Goal: Transaction & Acquisition: Purchase product/service

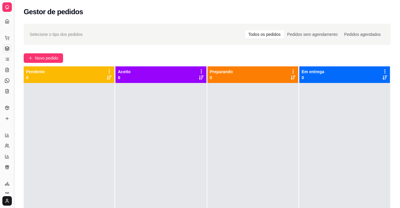
click at [15, 95] on button "Toggle Sidebar" at bounding box center [14, 104] width 5 height 208
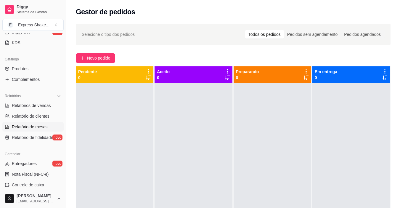
scroll to position [148, 0]
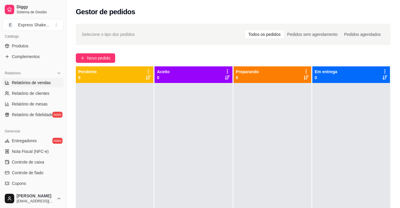
click at [50, 81] on link "Relatórios de vendas" at bounding box center [32, 82] width 61 height 9
select select "ALL"
select select "0"
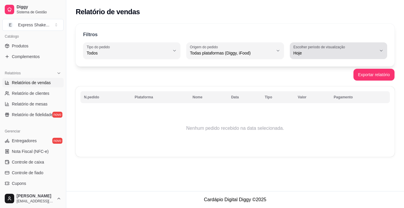
click at [332, 48] on label "Escolher período de visualização" at bounding box center [321, 46] width 54 height 5
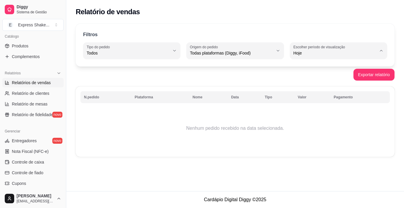
click at [305, 79] on span "Ontem" at bounding box center [336, 77] width 79 height 6
type input "1"
select select "1"
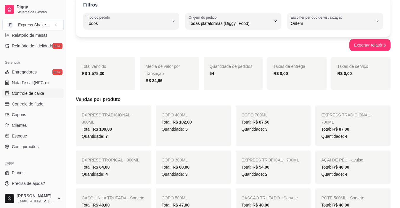
scroll to position [218, 0]
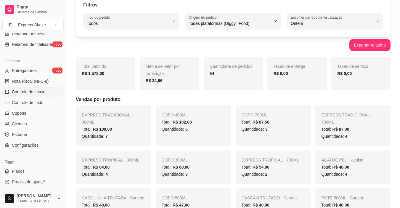
click at [38, 88] on link "Controle de caixa" at bounding box center [32, 91] width 61 height 9
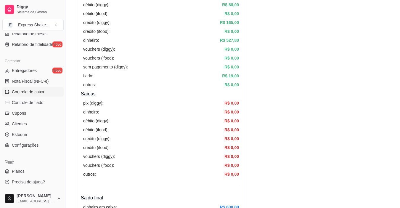
scroll to position [237, 0]
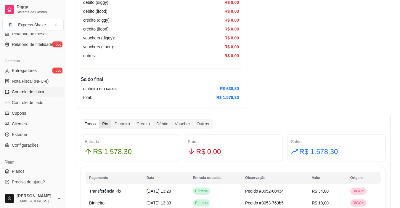
click at [109, 124] on div "Pix" at bounding box center [105, 124] width 12 height 8
click at [99, 120] on input "Pix" at bounding box center [99, 120] width 0 height 0
click at [122, 123] on div "Dinheiro" at bounding box center [122, 124] width 22 height 8
click at [111, 120] on input "Dinheiro" at bounding box center [111, 120] width 0 height 0
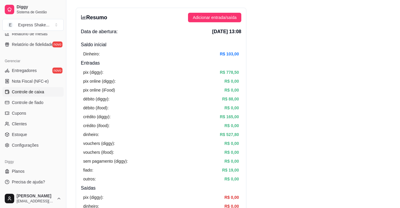
scroll to position [0, 0]
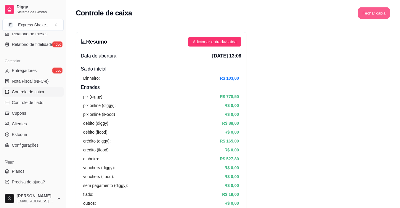
click at [373, 15] on button "Fechar caixa" at bounding box center [374, 13] width 32 height 12
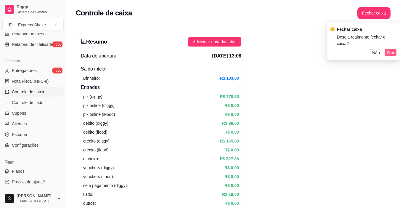
click at [390, 49] on span "Sim" at bounding box center [390, 52] width 7 height 7
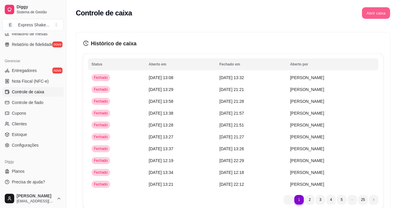
click at [374, 10] on button "Abrir caixa" at bounding box center [376, 13] width 28 height 12
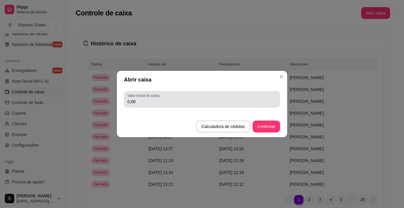
click at [161, 103] on input "0,00" at bounding box center [202, 102] width 149 height 6
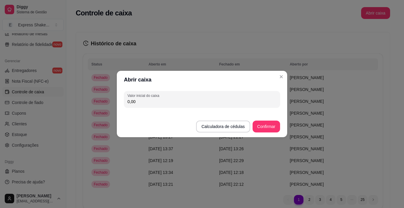
drag, startPoint x: 161, startPoint y: 103, endPoint x: 111, endPoint y: 180, distance: 91.8
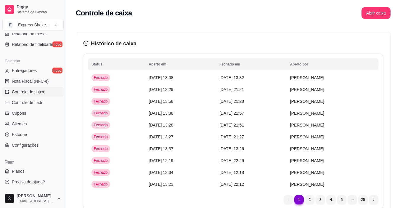
click at [381, 14] on button "Abrir caixa" at bounding box center [375, 13] width 29 height 12
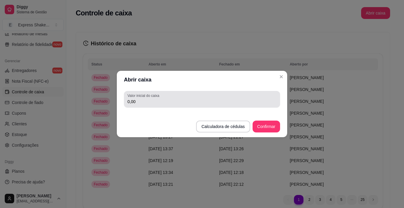
click at [156, 99] on input "0,00" at bounding box center [202, 102] width 149 height 6
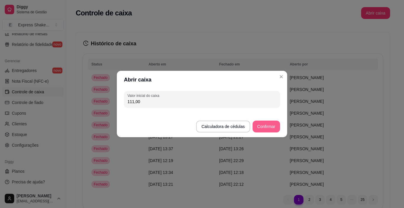
type input "111,00"
click at [265, 123] on button "Confirmar" at bounding box center [267, 126] width 28 height 12
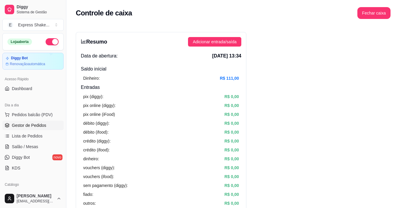
click at [36, 125] on span "Gestor de Pedidos" at bounding box center [29, 125] width 34 height 6
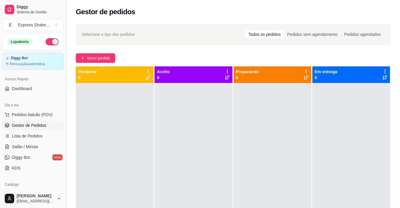
click at [66, 113] on button "Toggle Sidebar" at bounding box center [66, 104] width 5 height 208
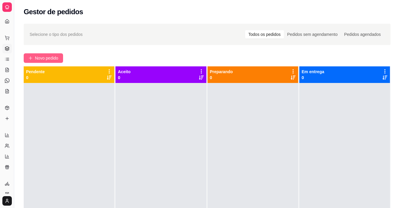
click at [49, 62] on button "Novo pedido" at bounding box center [43, 57] width 39 height 9
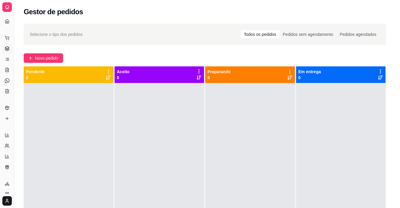
click at [53, 59] on div "Item avulso" at bounding box center [41, 64] width 60 height 17
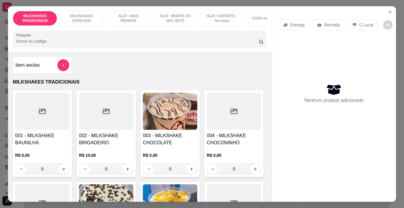
scroll to position [0, 223]
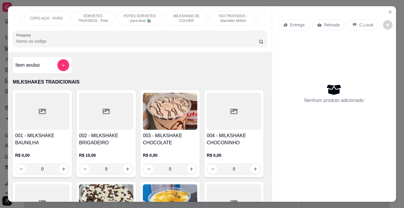
click at [136, 19] on p "POTES SORVETES - para levar 🛍️" at bounding box center [140, 18] width 34 height 9
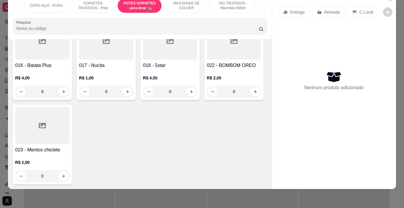
scroll to position [2252, 0]
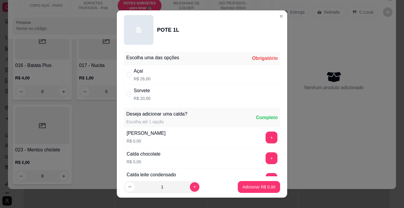
click at [155, 94] on div "Sorvete R$ 20,00" at bounding box center [202, 94] width 156 height 20
radio input "true"
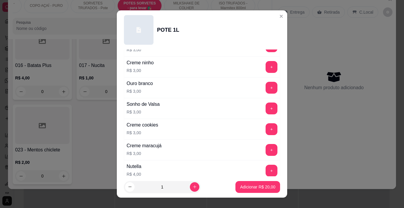
scroll to position [740, 0]
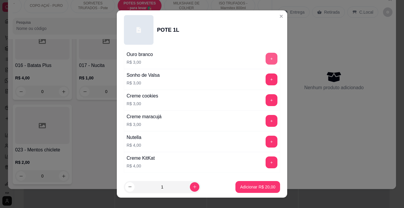
click at [266, 59] on button "+" at bounding box center [272, 59] width 12 height 12
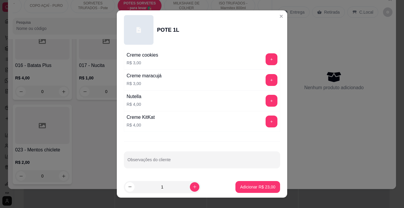
scroll to position [9, 0]
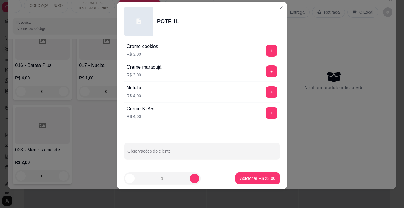
click at [266, 91] on button "+" at bounding box center [272, 92] width 12 height 12
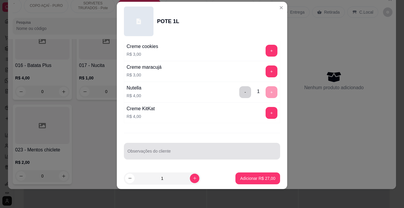
click at [196, 149] on div at bounding box center [202, 151] width 149 height 12
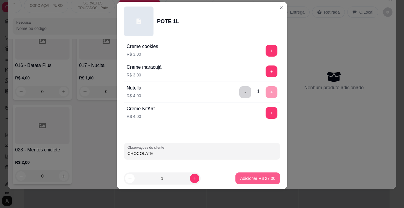
type input "CHOCOLATE"
click at [251, 176] on p "Adicionar R$ 27,00" at bounding box center [257, 178] width 35 height 6
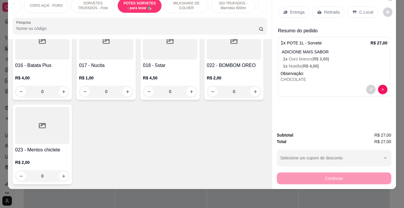
click at [292, 9] on p "Entrega" at bounding box center [297, 12] width 15 height 6
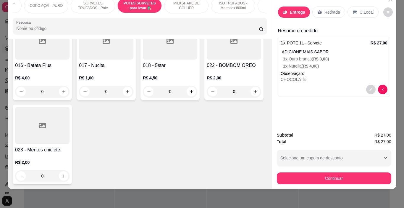
click at [172, 93] on input "text" at bounding box center [202, 92] width 118 height 9
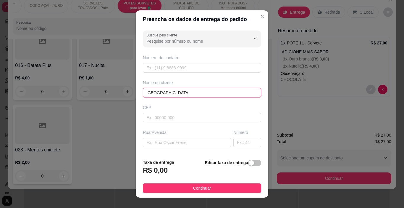
type input "GRAZI"
click at [222, 190] on button "Continuar" at bounding box center [202, 187] width 118 height 9
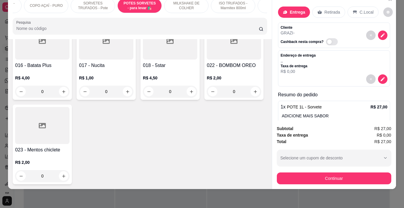
click at [294, 172] on button "Continuar" at bounding box center [334, 178] width 115 height 12
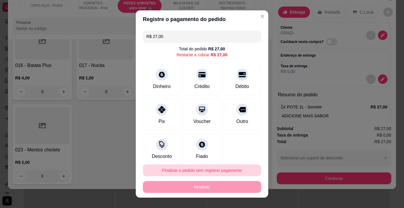
click at [208, 173] on button "Finalizar o pedido sem registrar pagamento" at bounding box center [202, 170] width 118 height 12
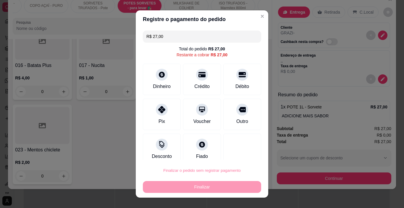
click at [239, 152] on button "Confirmar" at bounding box center [237, 153] width 22 height 9
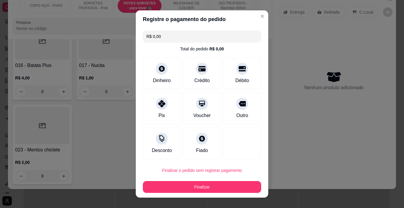
type input "R$ 0,00"
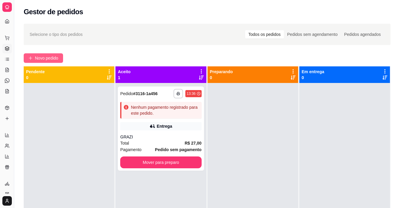
click at [59, 59] on button "Novo pedido" at bounding box center [43, 57] width 39 height 9
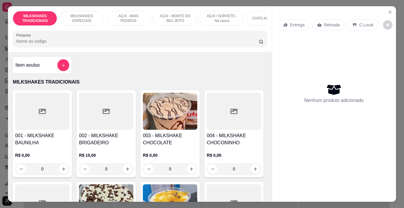
scroll to position [0, 223]
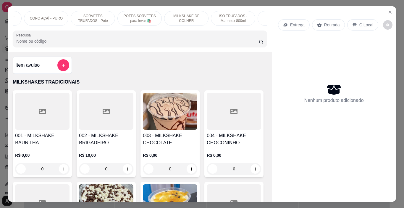
click at [155, 13] on div "POTES SORVETES - para levar 🛍️" at bounding box center [140, 18] width 44 height 15
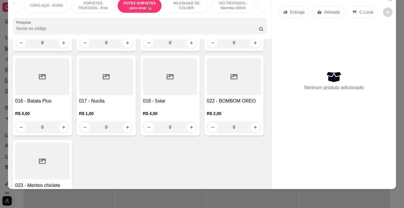
scroll to position [2164, 0]
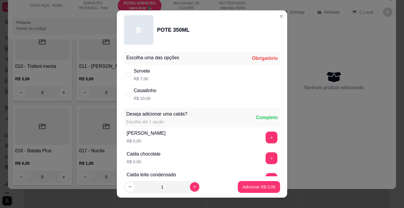
click at [163, 76] on div "Sorvete R$ 7,00" at bounding box center [202, 75] width 156 height 20
radio input "true"
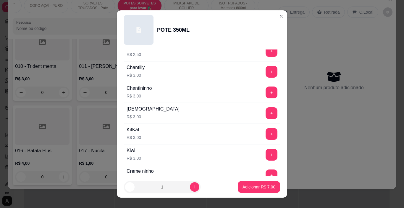
scroll to position [622, 0]
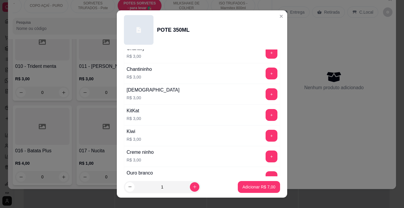
click at [266, 115] on button "+" at bounding box center [272, 115] width 12 height 12
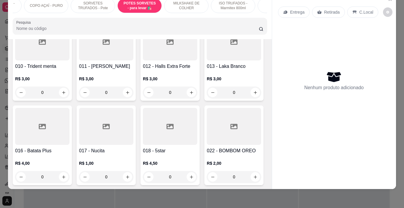
scroll to position [0, 0]
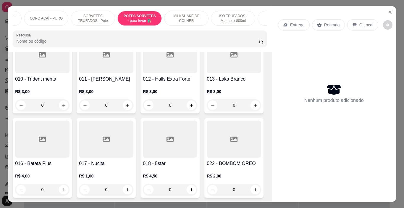
click at [94, 14] on p "SORVETES TRUFADOS - Pote" at bounding box center [93, 18] width 34 height 9
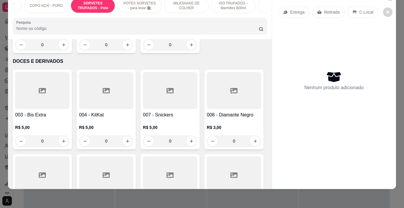
scroll to position [2032, 0]
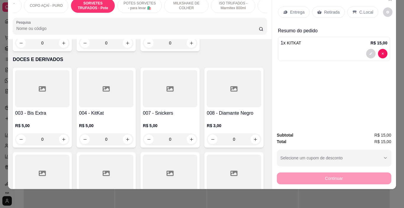
type input "1"
click at [295, 9] on p "Entrega" at bounding box center [297, 12] width 15 height 6
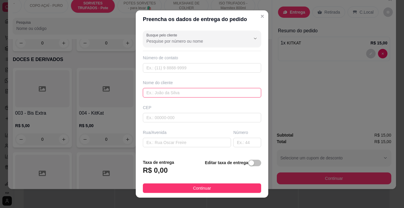
click at [150, 91] on input "text" at bounding box center [202, 92] width 118 height 9
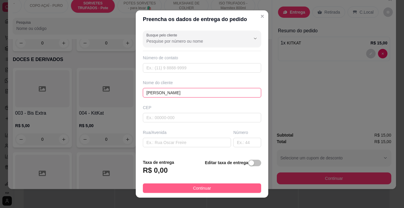
type input "FERNANDA"
drag, startPoint x: 215, startPoint y: 189, endPoint x: 257, endPoint y: 176, distance: 44.6
click at [215, 189] on button "Continuar" at bounding box center [202, 187] width 118 height 9
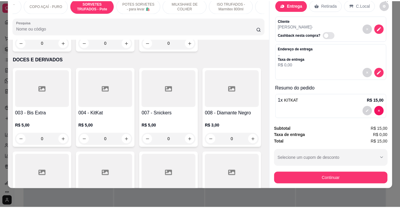
scroll to position [13, 0]
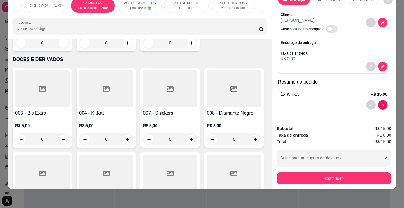
click at [301, 108] on div "1 x KITKAT R$ 15,00" at bounding box center [334, 100] width 112 height 24
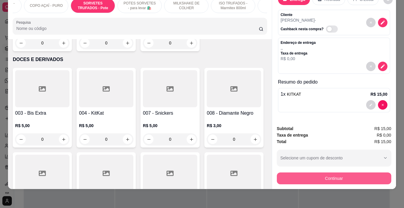
click at [303, 172] on button "Continuar" at bounding box center [334, 178] width 115 height 12
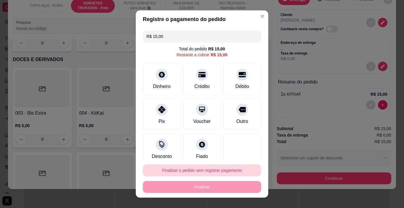
click at [216, 169] on button "Finalizar o pedido sem registrar pagamento" at bounding box center [202, 170] width 118 height 12
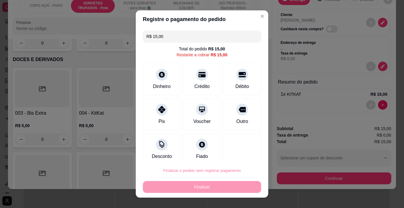
click at [238, 151] on button "Confirmar" at bounding box center [237, 153] width 22 height 9
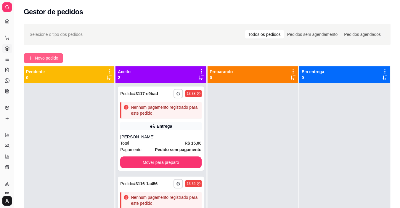
click at [36, 59] on span "Novo pedido" at bounding box center [46, 58] width 23 height 7
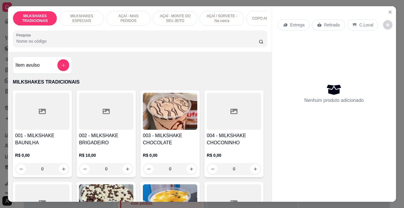
click at [145, 29] on div "MILKSHAKES TRADICIONAIS MILKSHAKES ESPECIAIS AÇAÍ - MAIS PEDIDOS AÇAÍ - MONTE D…" at bounding box center [140, 29] width 264 height 46
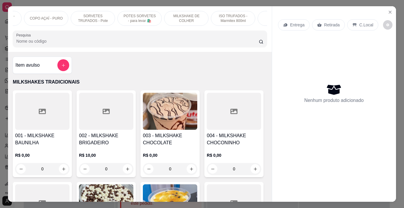
click at [142, 19] on p "POTES SORVETES - para levar 🛍️" at bounding box center [140, 18] width 34 height 9
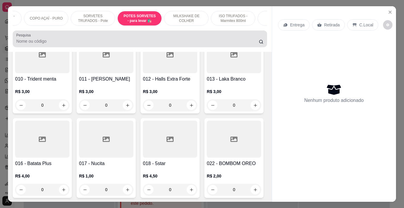
scroll to position [15, 0]
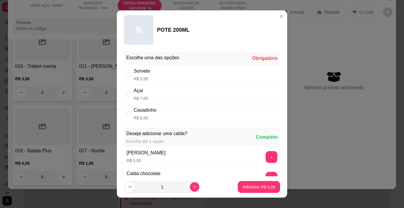
click at [157, 74] on div "Sorvete R$ 5,00" at bounding box center [202, 75] width 156 height 20
radio input "true"
click at [190, 183] on button "increase-product-quantity" at bounding box center [194, 186] width 9 height 9
click at [190, 184] on button "increase-product-quantity" at bounding box center [194, 186] width 9 height 9
type input "3"
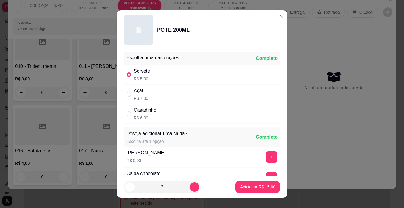
scroll to position [30, 0]
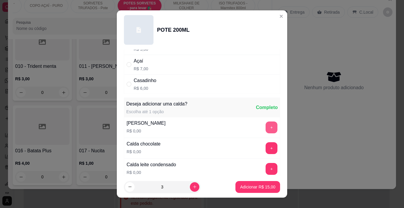
click at [266, 127] on button "+" at bounding box center [272, 127] width 12 height 12
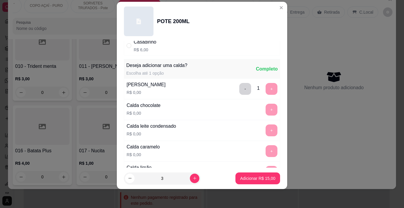
scroll to position [53, 0]
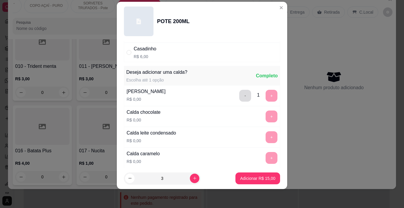
click at [239, 100] on button "-" at bounding box center [245, 96] width 12 height 12
click at [266, 114] on button "+" at bounding box center [272, 116] width 12 height 12
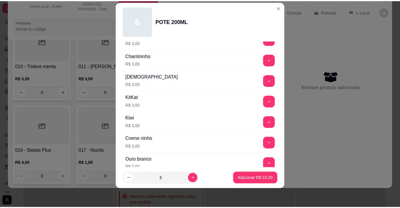
scroll to position [800, 0]
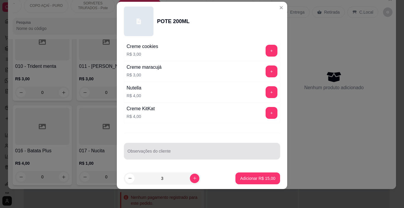
click at [156, 149] on div at bounding box center [202, 151] width 149 height 12
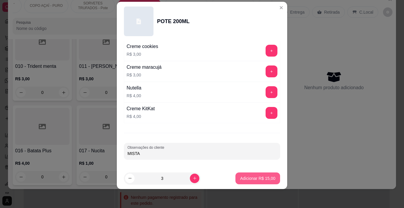
type input "MISTA"
click at [245, 176] on p "Adicionar R$ 15,00" at bounding box center [257, 178] width 35 height 6
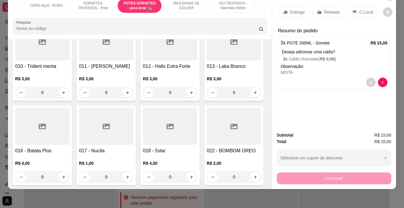
click at [327, 12] on div "Retirada" at bounding box center [328, 12] width 33 height 11
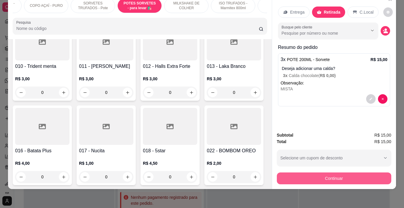
click at [335, 172] on button "Continuar" at bounding box center [334, 178] width 115 height 12
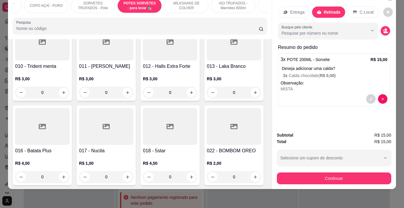
click at [231, 170] on button "Finalizar o pedido sem registrar pagamento" at bounding box center [202, 170] width 118 height 12
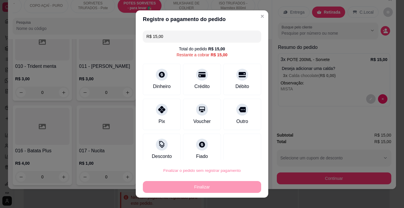
click at [234, 152] on button "Confirmar" at bounding box center [237, 153] width 22 height 9
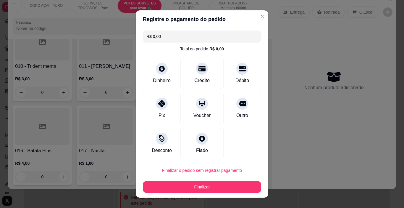
type input "R$ 0,00"
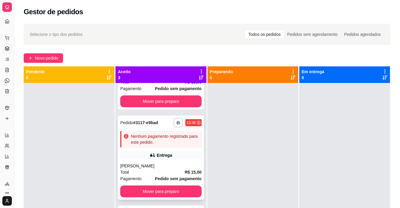
scroll to position [68, 0]
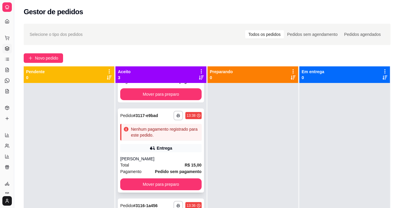
click at [161, 139] on div "Nenhum pagamento registrado para este pedido." at bounding box center [160, 132] width 81 height 17
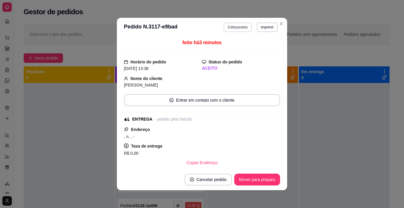
click at [224, 27] on button "Editar pedido" at bounding box center [238, 26] width 28 height 9
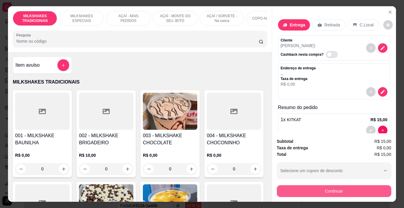
click at [307, 189] on button "Continuar" at bounding box center [334, 191] width 115 height 12
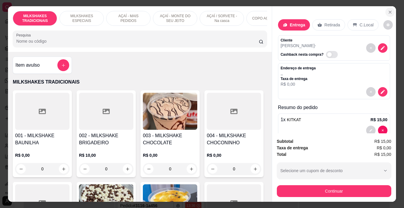
click at [388, 10] on icon "Close" at bounding box center [390, 12] width 5 height 5
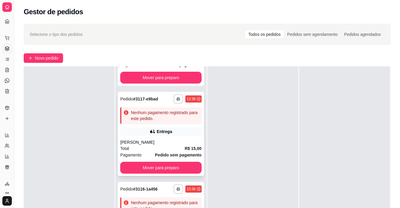
scroll to position [0, 0]
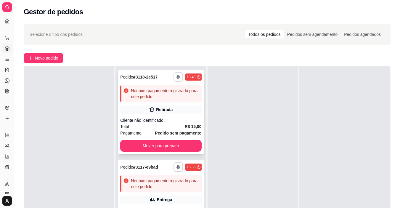
click at [173, 80] on button "button" at bounding box center [177, 76] width 9 height 9
click at [171, 95] on button "IMPRESSORA" at bounding box center [155, 97] width 41 height 9
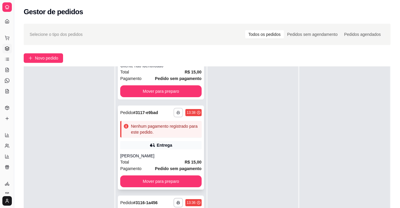
scroll to position [68, 0]
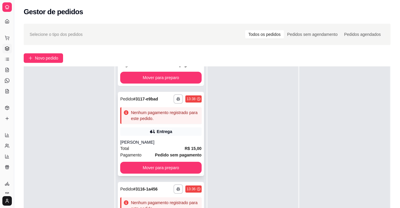
click at [167, 139] on div "FERNANDA" at bounding box center [160, 142] width 81 height 6
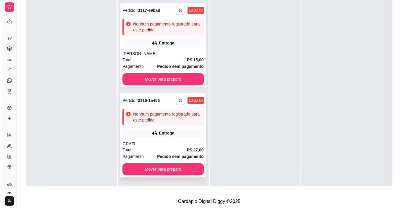
scroll to position [89, 0]
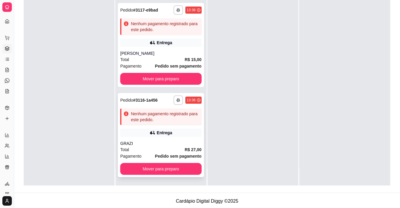
click at [148, 128] on div "**********" at bounding box center [161, 135] width 86 height 84
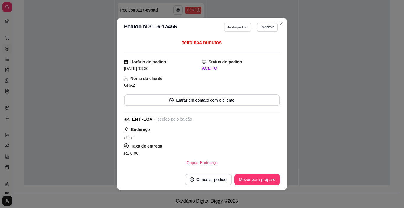
click at [227, 29] on button "Editar pedido" at bounding box center [238, 26] width 28 height 9
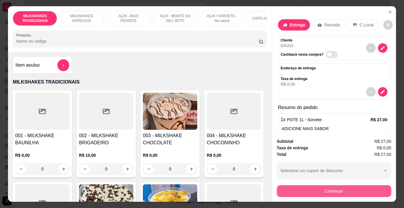
click at [327, 187] on button "Continuar" at bounding box center [334, 191] width 115 height 12
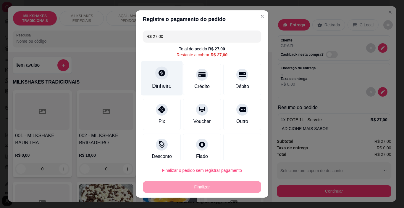
click at [166, 89] on div "Dinheiro" at bounding box center [162, 86] width 20 height 8
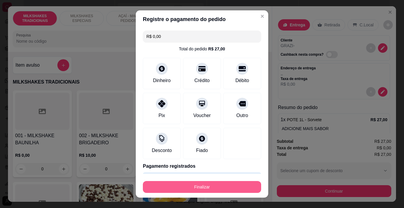
click at [218, 185] on button "Finalizar" at bounding box center [202, 187] width 118 height 12
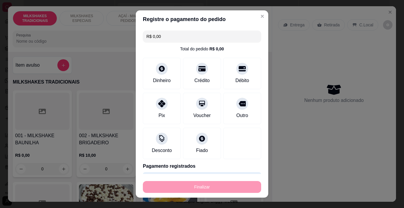
type input "-R$ 27,00"
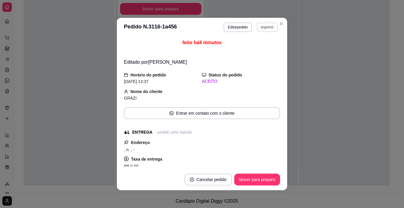
click at [267, 29] on button "Imprimir" at bounding box center [267, 26] width 21 height 9
click at [262, 44] on button "IMPRESSORA" at bounding box center [255, 47] width 43 height 9
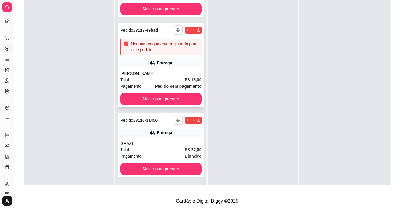
click at [168, 51] on div "Nenhum pagamento registrado para este pedido." at bounding box center [165, 47] width 68 height 12
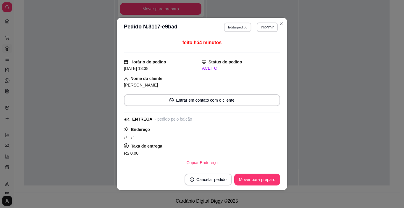
click at [231, 25] on button "Editar pedido" at bounding box center [238, 26] width 28 height 9
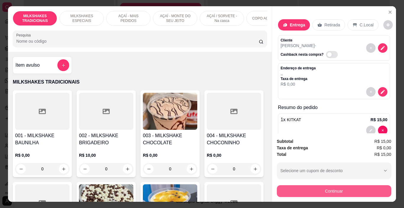
click at [305, 185] on button "Continuar" at bounding box center [334, 191] width 115 height 12
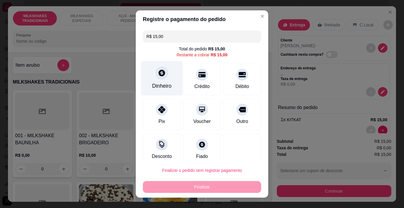
click at [167, 79] on div "Dinheiro" at bounding box center [162, 78] width 42 height 35
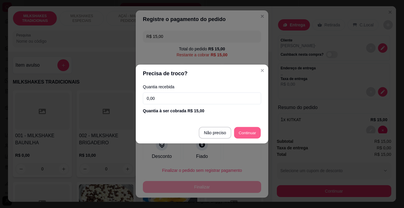
type input "R$ 0,00"
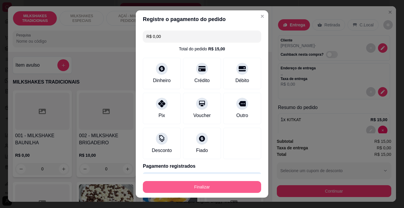
click at [221, 184] on button "Finalizar" at bounding box center [202, 187] width 118 height 12
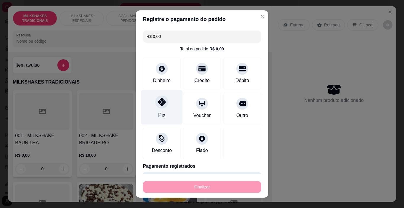
type input "0"
type input "-R$ 15,00"
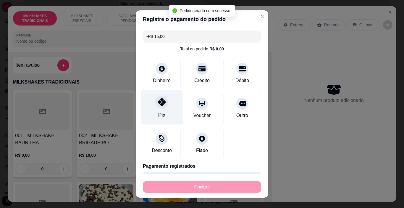
scroll to position [28, 0]
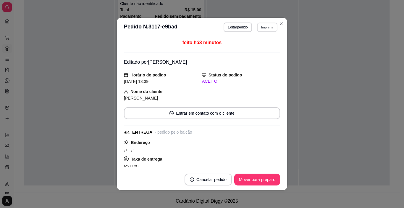
click at [261, 27] on button "Imprimir" at bounding box center [267, 26] width 20 height 9
click at [261, 46] on button "IMPRESSORA" at bounding box center [254, 47] width 41 height 9
click at [267, 180] on button "Mover para preparo" at bounding box center [257, 179] width 46 height 12
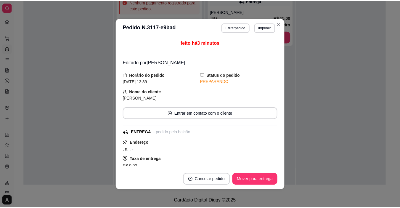
scroll to position [0, 0]
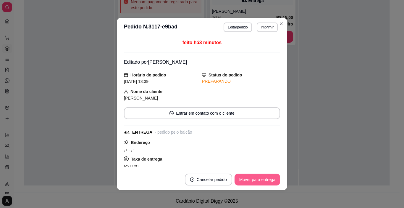
click at [267, 175] on button "Mover para entrega" at bounding box center [258, 179] width 46 height 12
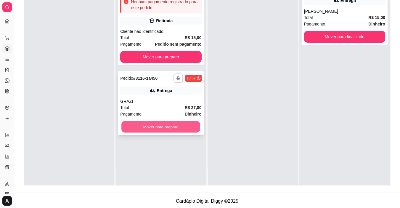
click at [169, 124] on button "Mover para preparo" at bounding box center [160, 127] width 79 height 12
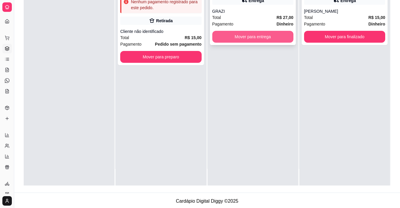
click at [240, 38] on button "Mover para entrega" at bounding box center [252, 37] width 81 height 12
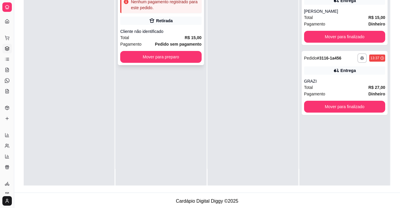
click at [173, 29] on div "Cliente não identificado" at bounding box center [160, 31] width 81 height 6
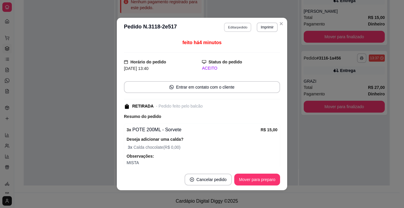
click at [231, 30] on button "Editar pedido" at bounding box center [238, 26] width 28 height 9
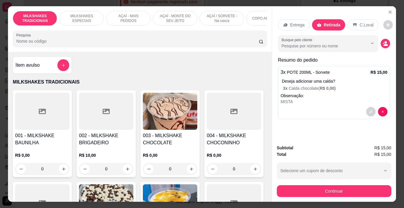
click at [335, 194] on button "Continuar" at bounding box center [334, 191] width 115 height 12
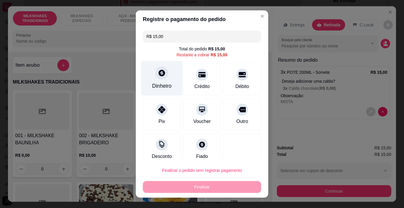
click at [159, 76] on icon at bounding box center [162, 73] width 7 height 7
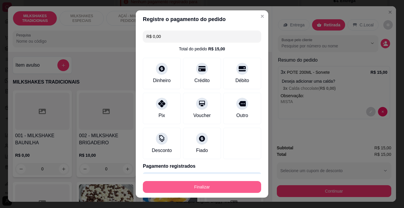
click at [202, 188] on button "Finalizar" at bounding box center [202, 187] width 118 height 12
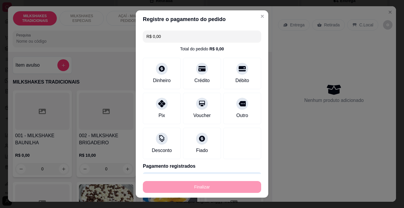
type input "-R$ 15,00"
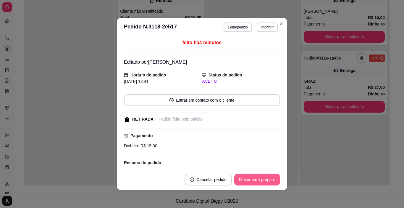
click at [243, 180] on button "Mover para preparo" at bounding box center [257, 179] width 46 height 12
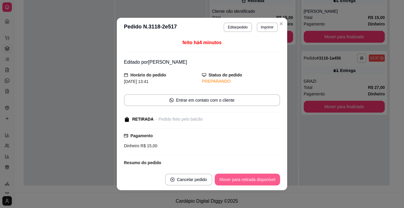
click at [249, 181] on button "Mover para retirada disponível" at bounding box center [247, 179] width 65 height 12
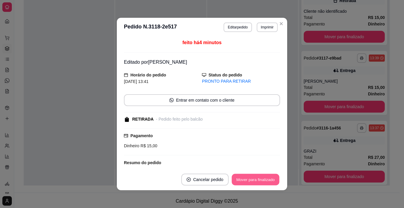
click at [250, 181] on button "Mover para finalizado" at bounding box center [256, 180] width 48 height 12
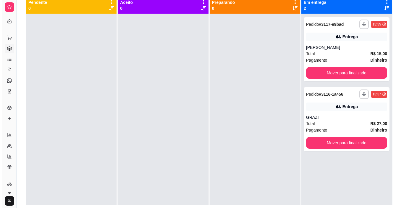
scroll to position [59, 0]
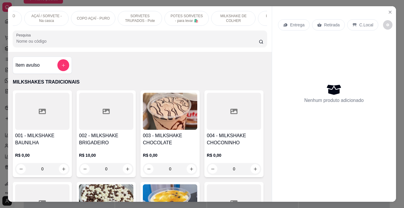
scroll to position [0, 223]
click at [146, 17] on p "POTES SORVETES - para levar 🛍️" at bounding box center [140, 18] width 34 height 9
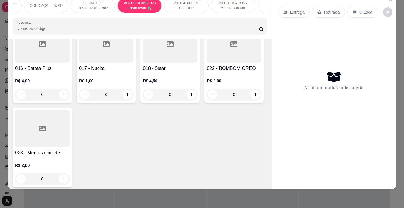
scroll to position [2252, 0]
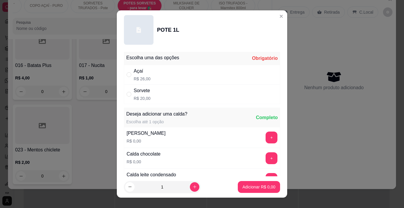
click at [139, 93] on div "Sorvete" at bounding box center [142, 90] width 17 height 7
radio input "true"
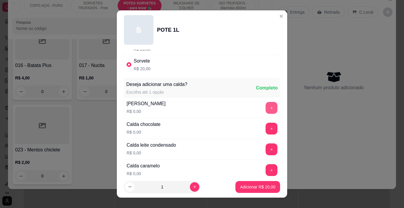
click at [266, 110] on button "+" at bounding box center [272, 108] width 12 height 12
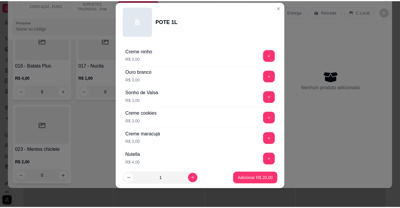
scroll to position [781, 0]
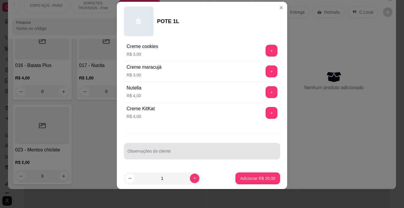
click at [186, 153] on input "Observações do cliente" at bounding box center [202, 153] width 149 height 6
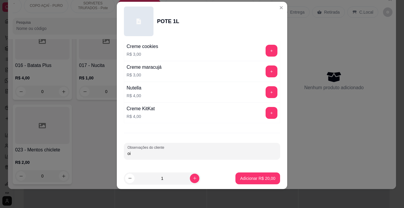
type input "o"
type input "N"
type input "MISTO"
click at [243, 177] on p "Adicionar R$ 20,00" at bounding box center [258, 178] width 34 height 6
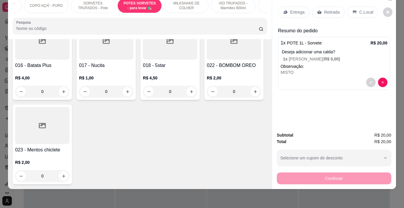
click at [287, 8] on div "Entrega" at bounding box center [294, 12] width 32 height 11
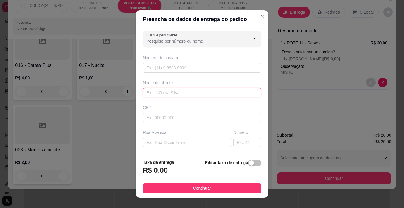
click at [157, 93] on input "text" at bounding box center [202, 92] width 118 height 9
type input "FRANCIONE"
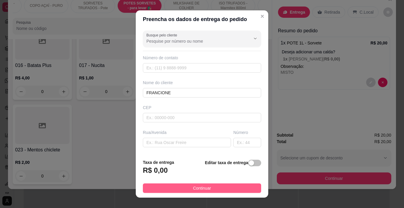
drag, startPoint x: 216, startPoint y: 184, endPoint x: 295, endPoint y: 166, distance: 80.8
click at [216, 184] on button "Continuar" at bounding box center [202, 187] width 118 height 9
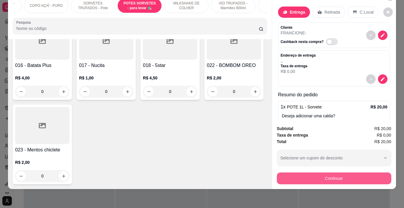
click at [301, 172] on button "Continuar" at bounding box center [334, 178] width 115 height 12
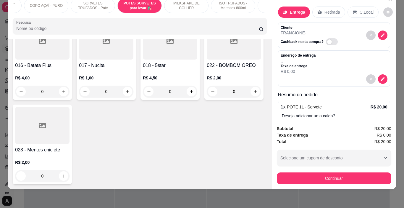
click at [151, 112] on div "Pix" at bounding box center [162, 113] width 42 height 35
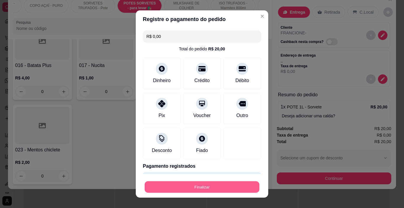
click at [209, 189] on button "Finalizar" at bounding box center [202, 187] width 115 height 12
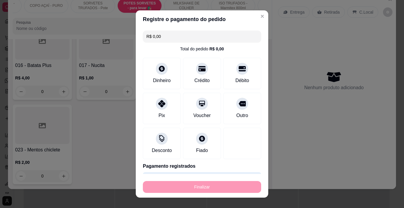
type input "-R$ 20,00"
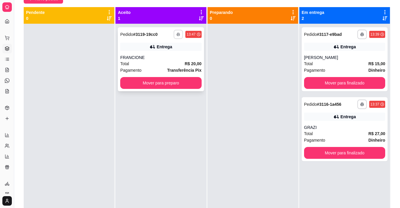
click at [178, 33] on polyline "button" at bounding box center [179, 33] width 2 height 1
click at [161, 60] on div "Escolha a impressora IMPRESSORA" at bounding box center [160, 51] width 49 height 20
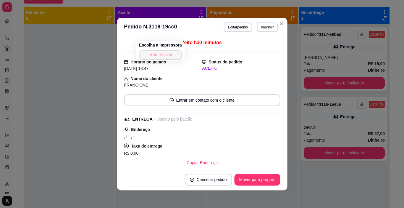
click at [172, 55] on button "IMPRESSORA" at bounding box center [160, 54] width 43 height 9
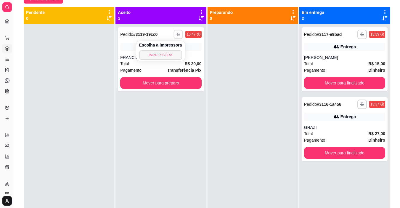
click at [167, 56] on button "IMPRESSORA" at bounding box center [160, 54] width 43 height 9
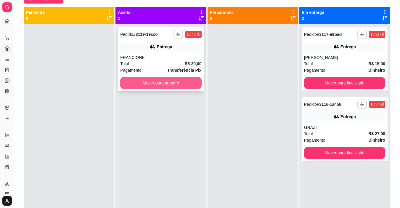
click at [159, 82] on button "Mover para preparo" at bounding box center [160, 83] width 81 height 12
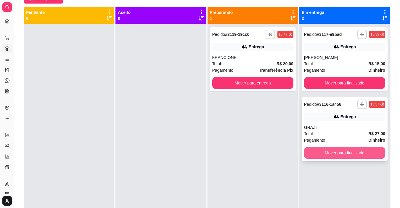
click at [338, 149] on button "Mover para finalizado" at bounding box center [344, 153] width 81 height 12
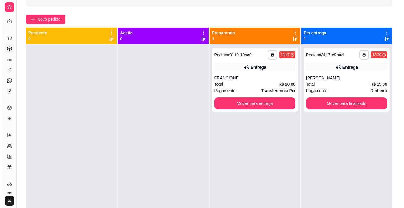
scroll to position [30, 0]
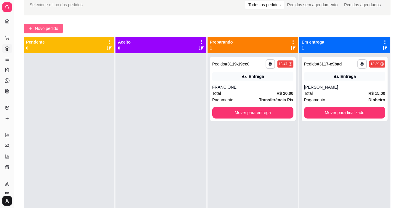
click at [61, 30] on button "Novo pedido" at bounding box center [43, 28] width 39 height 9
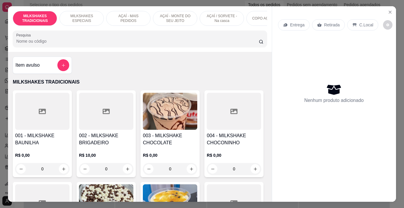
scroll to position [0, 223]
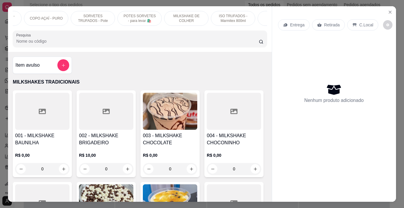
click at [99, 17] on p "SORVETES TRUFADOS - Pote" at bounding box center [93, 18] width 34 height 9
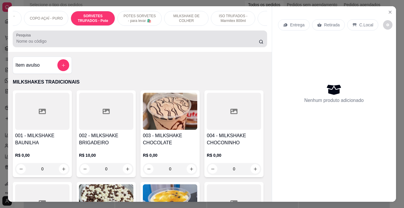
scroll to position [15, 0]
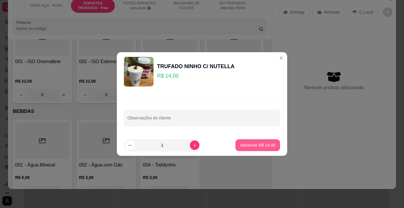
click at [267, 145] on p "Adicionar R$ 14,00" at bounding box center [257, 145] width 35 height 6
type input "1"
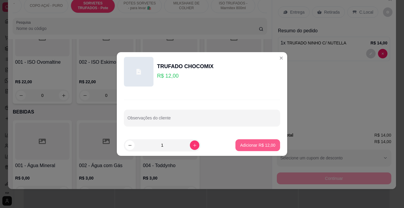
click at [258, 142] on button "Adicionar R$ 12,00" at bounding box center [258, 145] width 45 height 12
type input "1"
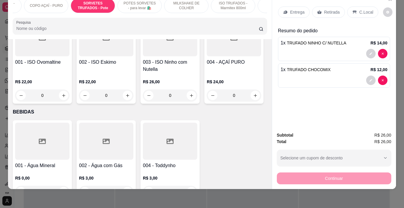
click at [290, 9] on p "Entrega" at bounding box center [297, 12] width 15 height 6
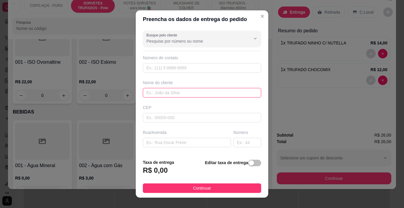
click at [186, 93] on input "text" at bounding box center [202, 92] width 118 height 9
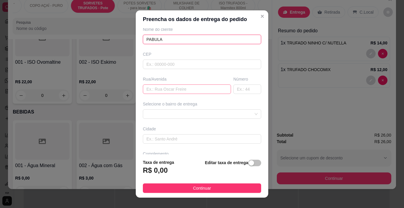
scroll to position [59, 0]
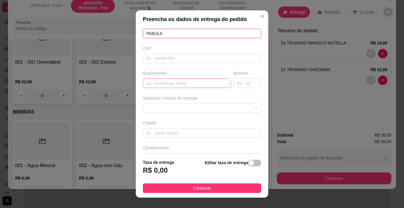
type input "PABULA"
click at [162, 83] on input "text" at bounding box center [187, 82] width 88 height 9
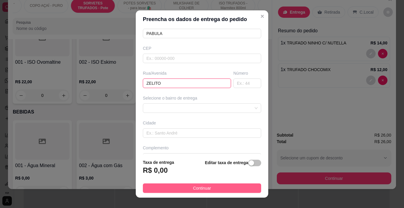
type input "ZELITO"
click at [212, 185] on button "Continuar" at bounding box center [202, 187] width 118 height 9
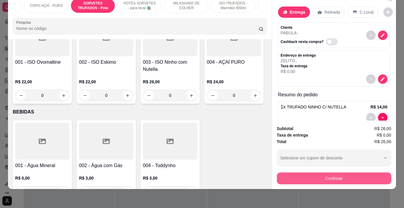
click at [342, 174] on button "Continuar" at bounding box center [334, 178] width 115 height 12
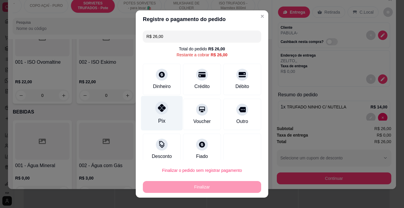
click at [160, 105] on icon at bounding box center [162, 108] width 8 height 8
type input "R$ 0,00"
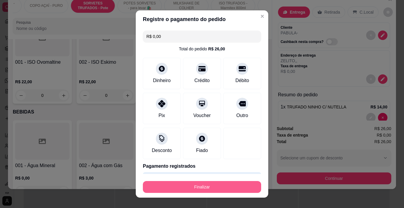
click at [218, 190] on button "Finalizar" at bounding box center [202, 187] width 118 height 12
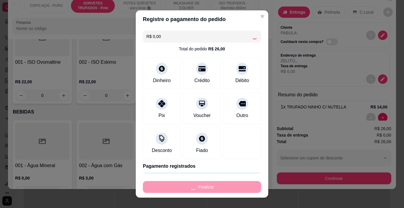
type input "0"
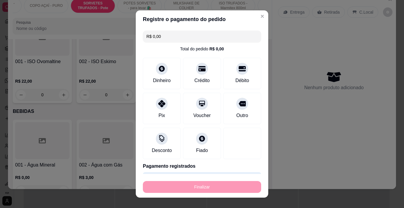
type input "-R$ 26,00"
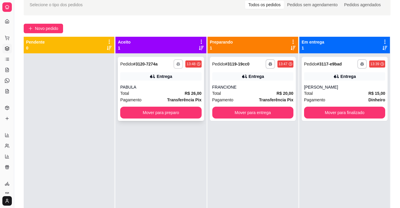
click at [177, 65] on icon "button" at bounding box center [178, 64] width 3 height 1
click at [164, 84] on button "IMPRESSORA" at bounding box center [160, 84] width 43 height 9
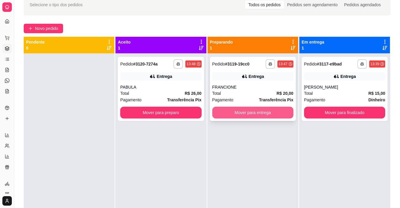
click at [237, 112] on button "Mover para entrega" at bounding box center [252, 113] width 81 height 12
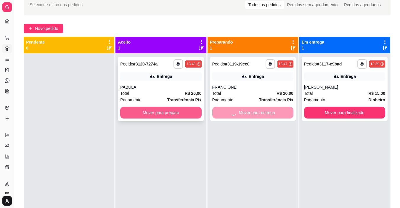
click at [173, 108] on button "Mover para preparo" at bounding box center [160, 113] width 81 height 12
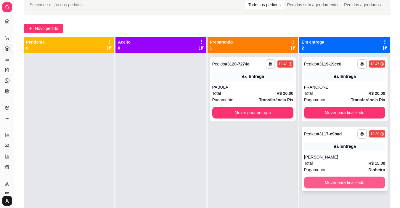
click at [366, 185] on button "Mover para finalizado" at bounding box center [344, 182] width 81 height 12
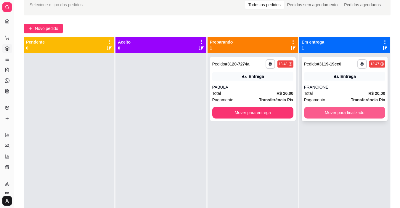
click at [360, 112] on button "Mover para finalizado" at bounding box center [344, 113] width 81 height 12
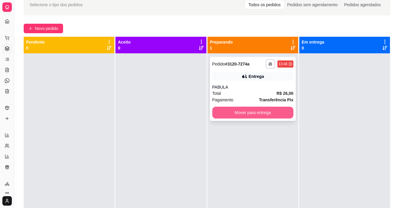
click at [250, 109] on button "Mover para entrega" at bounding box center [252, 113] width 81 height 12
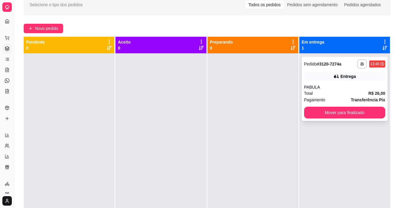
click at [313, 73] on div "Entrega" at bounding box center [344, 76] width 81 height 8
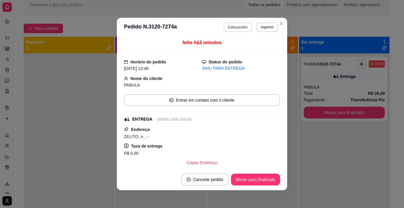
click at [240, 26] on button "Editar pedido" at bounding box center [238, 26] width 28 height 9
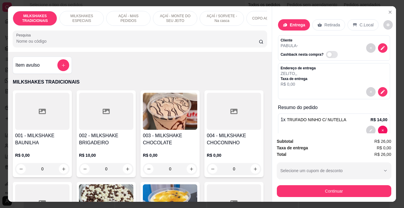
scroll to position [0, 223]
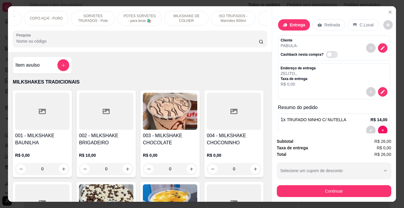
click at [109, 17] on div "SORVETES TRUFADOS - Pote" at bounding box center [93, 18] width 44 height 15
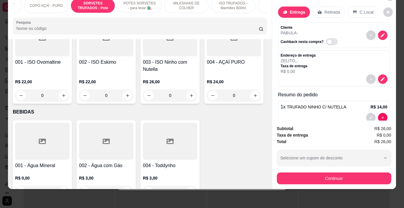
scroll to position [1944, 0]
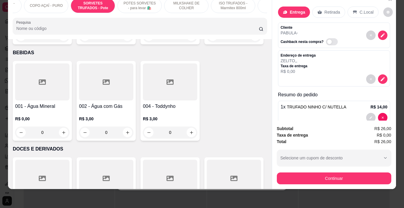
type input "1"
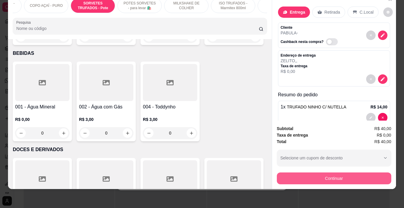
click at [308, 176] on button "Continuar" at bounding box center [334, 178] width 115 height 12
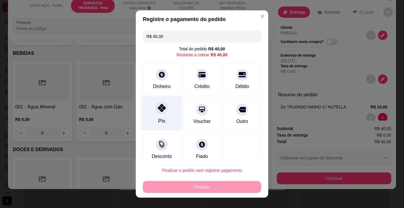
click at [156, 114] on div "Pix" at bounding box center [162, 113] width 42 height 35
type input "R$ 0,00"
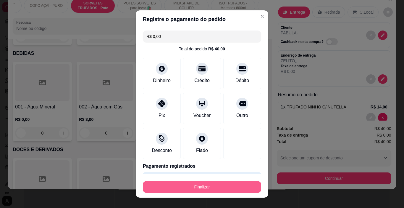
click at [210, 185] on button "Finalizar" at bounding box center [202, 187] width 118 height 12
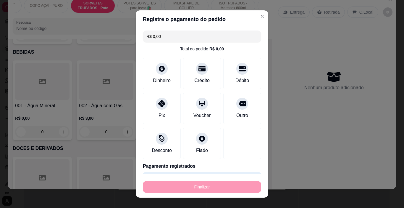
type input "0"
type input "-R$ 40,00"
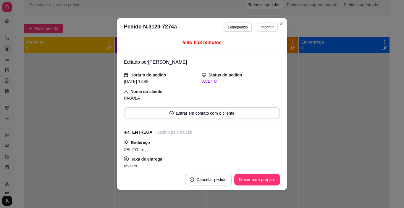
click at [263, 29] on button "Imprimir" at bounding box center [267, 26] width 21 height 9
click at [264, 52] on button "IMPRESSORA" at bounding box center [254, 47] width 41 height 9
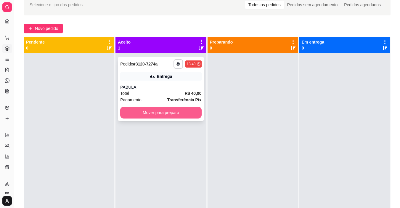
click at [182, 111] on button "Mover para preparo" at bounding box center [160, 113] width 81 height 12
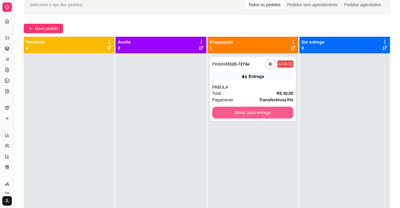
click at [263, 115] on button "Mover para entrega" at bounding box center [252, 113] width 81 height 12
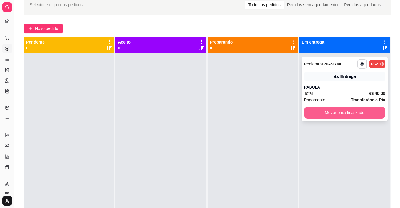
click at [306, 112] on button "Mover para finalizado" at bounding box center [344, 113] width 81 height 12
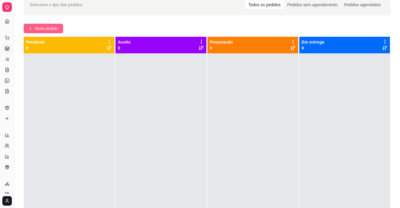
click at [53, 26] on span "Novo pedido" at bounding box center [46, 28] width 23 height 7
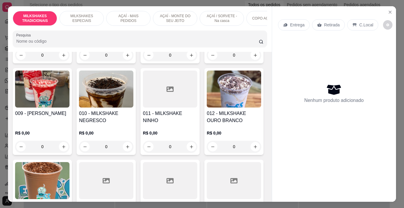
scroll to position [207, 0]
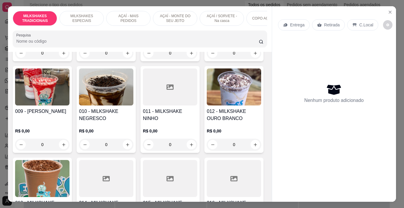
click at [90, 20] on p "MILKSHAKES ESPECIAIS" at bounding box center [82, 18] width 34 height 9
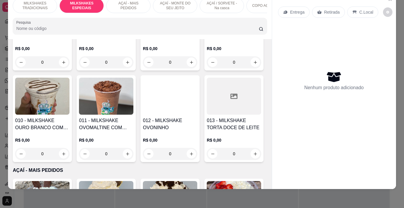
scroll to position [676, 0]
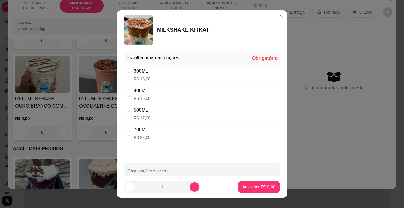
click at [143, 98] on p "R$ 15,00" at bounding box center [142, 98] width 17 height 6
click at [150, 111] on div "500ML R$ 17,00" at bounding box center [202, 114] width 156 height 20
radio input "false"
radio input "true"
click at [241, 186] on p "Adicionar R$ 17,00" at bounding box center [257, 187] width 35 height 6
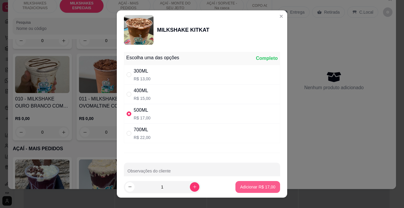
type input "1"
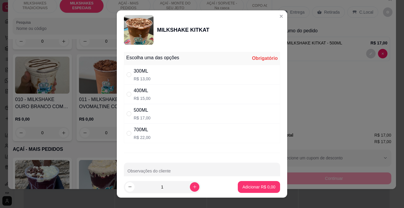
click at [175, 95] on div "400ML R$ 15,00" at bounding box center [202, 94] width 156 height 20
radio input "true"
click at [246, 183] on button "Adicionar R$ 15,00" at bounding box center [258, 187] width 45 height 12
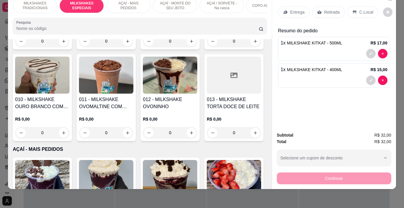
click at [132, 7] on div "AÇAÍ - MAIS PEDIDOS" at bounding box center [128, 5] width 44 height 15
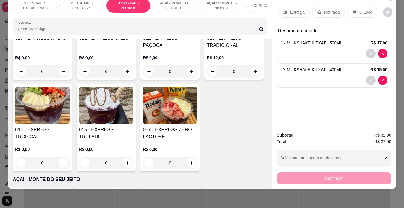
scroll to position [1024, 0]
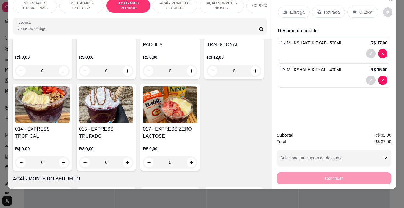
drag, startPoint x: 229, startPoint y: 9, endPoint x: 229, endPoint y: 5, distance: 3.3
click at [229, 7] on div "AÇAÍ / SORVETE - Na casca" at bounding box center [222, 5] width 44 height 15
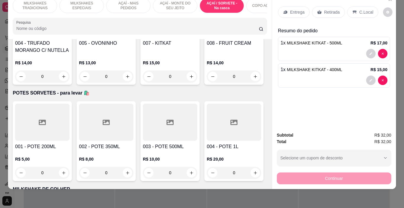
scroll to position [1630, 0]
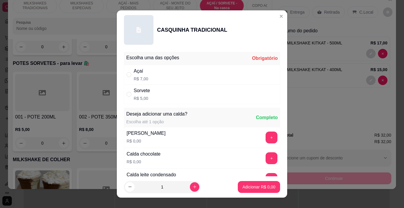
click at [163, 93] on div "Sorvete R$ 5,00" at bounding box center [202, 94] width 156 height 20
radio input "true"
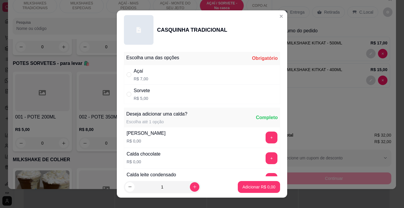
click at [160, 92] on div "Sorvete R$ 5,00" at bounding box center [202, 94] width 156 height 20
radio input "true"
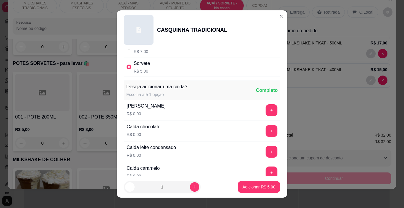
scroll to position [30, 0]
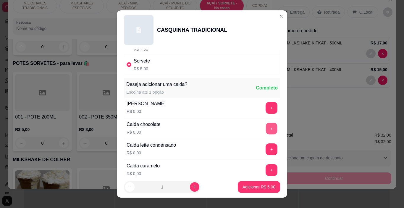
click at [266, 127] on button "+" at bounding box center [272, 129] width 12 height 12
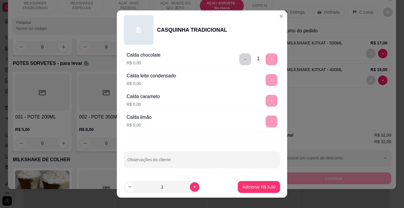
scroll to position [9, 0]
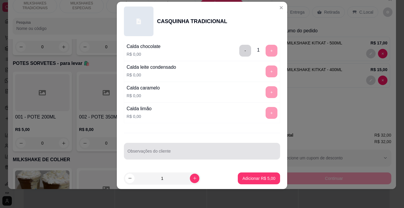
click at [143, 147] on div at bounding box center [202, 151] width 149 height 12
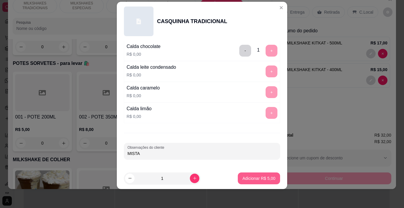
type input "MISTA"
click at [266, 180] on p "Adicionar R$ 5,00" at bounding box center [259, 178] width 33 height 6
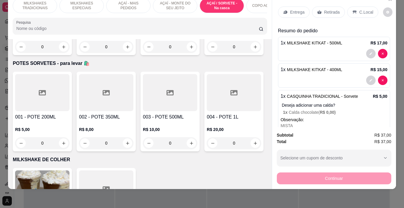
click at [131, 6] on p "AÇAÍ - MAIS PEDIDOS" at bounding box center [128, 5] width 34 height 9
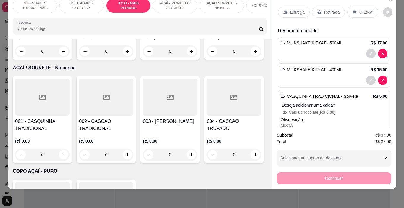
scroll to position [1261, 0]
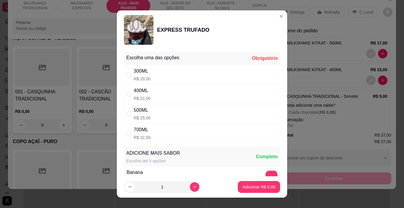
click at [157, 80] on div "300ML R$ 20,00" at bounding box center [202, 75] width 156 height 20
radio input "true"
click at [254, 184] on p "Adicionar R$ 20,00" at bounding box center [257, 187] width 35 height 6
type input "1"
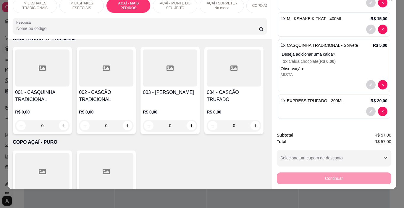
scroll to position [0, 0]
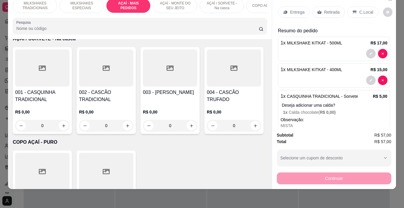
click at [327, 10] on p "Retirada" at bounding box center [332, 12] width 16 height 6
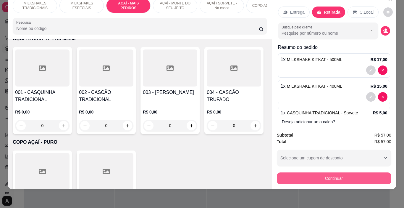
click at [356, 172] on button "Continuar" at bounding box center [334, 178] width 115 height 12
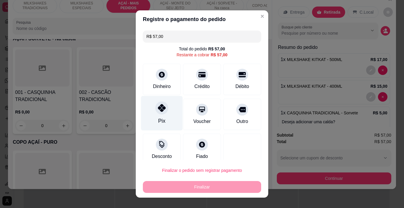
click at [159, 118] on div "Pix" at bounding box center [161, 121] width 7 height 8
type input "R$ 0,00"
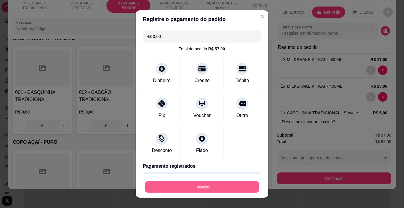
click at [218, 189] on button "Finalizar" at bounding box center [202, 187] width 115 height 12
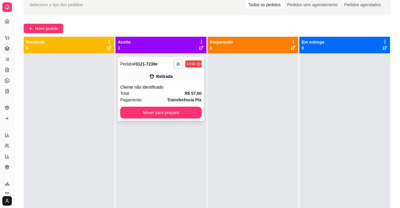
click at [176, 64] on icon "button" at bounding box center [178, 64] width 4 height 4
click at [175, 82] on button "IMPRESSORA" at bounding box center [160, 84] width 43 height 9
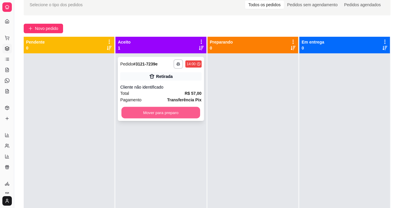
click at [180, 115] on button "Mover para preparo" at bounding box center [160, 113] width 79 height 12
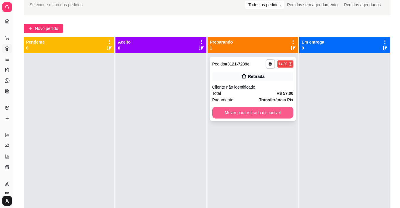
click at [242, 115] on button "Mover para retirada disponível" at bounding box center [252, 113] width 81 height 12
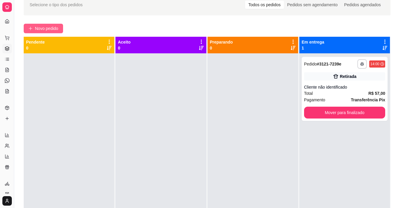
click at [46, 28] on span "Novo pedido" at bounding box center [46, 28] width 23 height 7
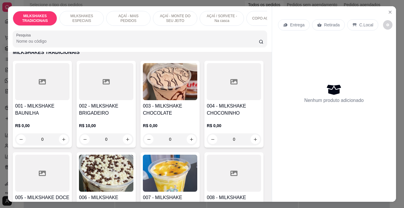
click at [118, 14] on p "AÇAÍ - MAIS PEDIDOS" at bounding box center [128, 18] width 34 height 9
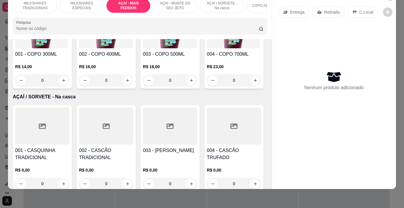
scroll to position [1261, 0]
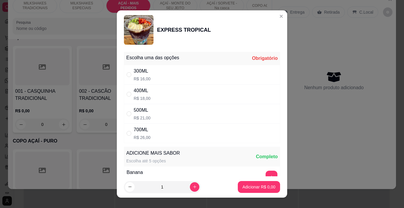
click at [145, 76] on p "R$ 16,00" at bounding box center [142, 79] width 17 height 6
radio input "true"
click at [245, 188] on p "Adicionar R$ 16,00" at bounding box center [257, 187] width 35 height 6
type input "1"
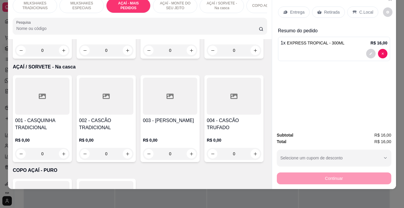
scroll to position [1231, 0]
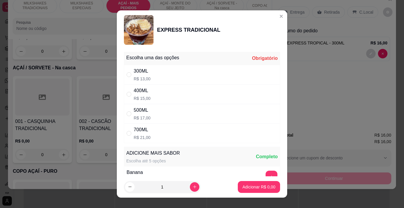
click at [161, 67] on div "300ML R$ 13,00" at bounding box center [202, 75] width 156 height 20
radio input "true"
click at [241, 189] on p "Adicionar R$ 13,00" at bounding box center [257, 187] width 35 height 6
type input "1"
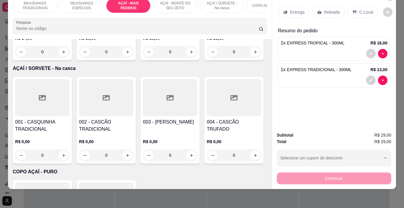
click at [173, 7] on div "AÇAÍ - MONTE DO SEU JEITO" at bounding box center [175, 5] width 44 height 15
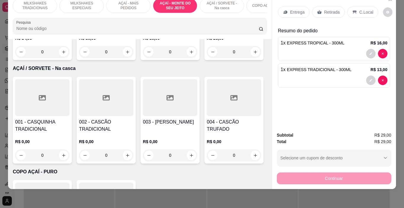
scroll to position [1421, 0]
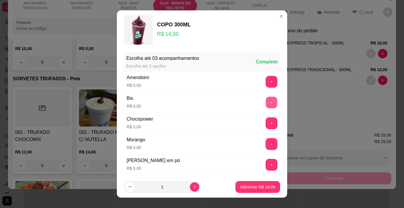
click at [266, 105] on button "+" at bounding box center [272, 103] width 12 height 12
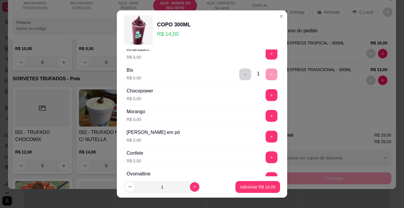
scroll to position [30, 0]
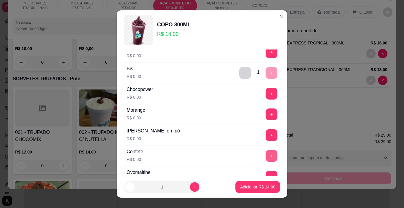
click at [266, 154] on button "+" at bounding box center [272, 156] width 12 height 12
click at [266, 136] on button "+" at bounding box center [272, 135] width 12 height 12
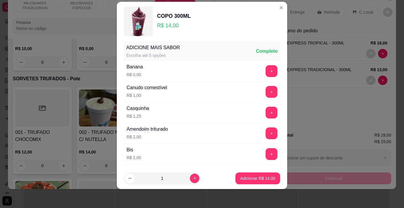
scroll to position [374, 0]
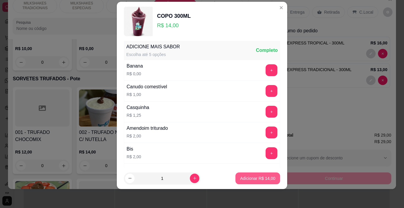
click at [254, 180] on p "Adicionar R$ 14,00" at bounding box center [257, 178] width 35 height 6
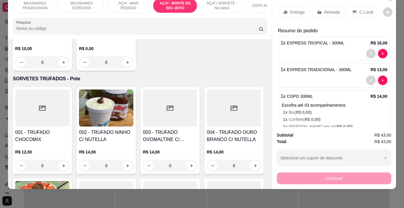
click at [297, 9] on p "Entrega" at bounding box center [297, 12] width 15 height 6
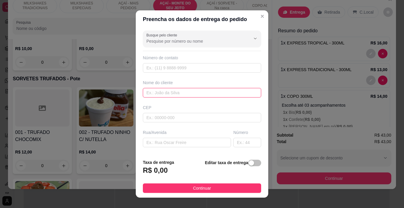
click at [185, 91] on input "text" at bounding box center [202, 92] width 118 height 9
type input "RJ"
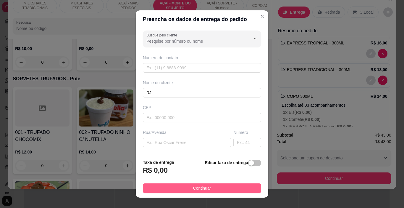
click at [235, 189] on button "Continuar" at bounding box center [202, 187] width 118 height 9
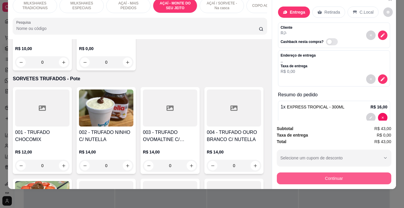
click at [294, 172] on button "Continuar" at bounding box center [334, 178] width 115 height 12
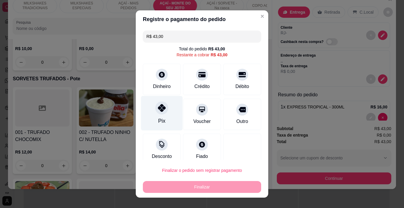
click at [169, 111] on div "Pix" at bounding box center [162, 113] width 42 height 35
type input "R$ 0,00"
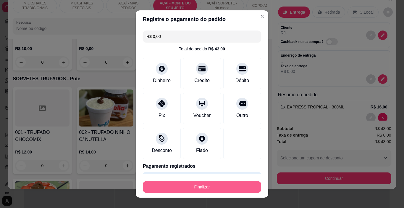
click at [226, 184] on button "Finalizar" at bounding box center [202, 187] width 118 height 12
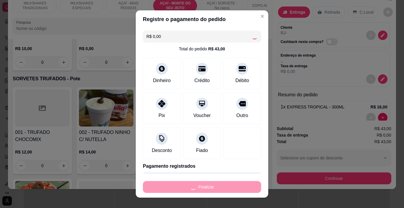
type input "0"
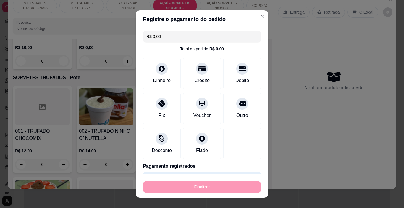
type input "-R$ 43,00"
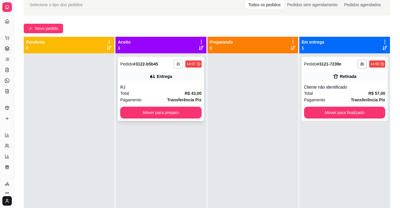
click at [177, 66] on button "button" at bounding box center [177, 63] width 9 height 9
click at [172, 83] on button "IMPRESSORA" at bounding box center [160, 84] width 43 height 9
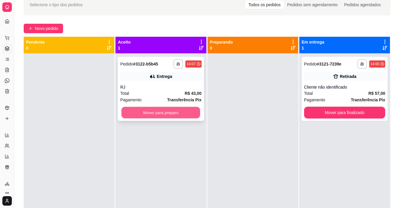
click at [152, 111] on button "Mover para preparo" at bounding box center [160, 113] width 79 height 12
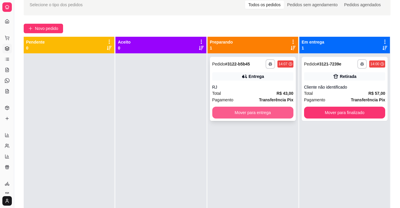
click at [230, 116] on button "Mover para entrega" at bounding box center [252, 113] width 81 height 12
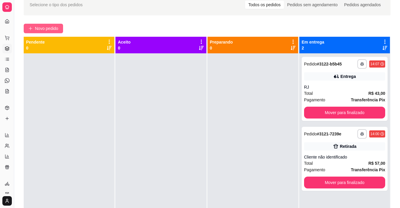
click at [57, 28] on span "Novo pedido" at bounding box center [46, 28] width 23 height 7
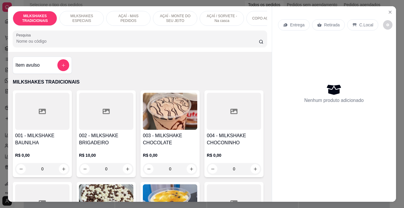
scroll to position [0, 223]
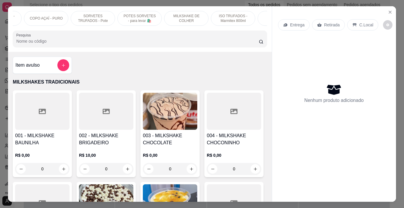
click at [139, 18] on p "POTES SORVETES - para levar 🛍️" at bounding box center [140, 18] width 34 height 9
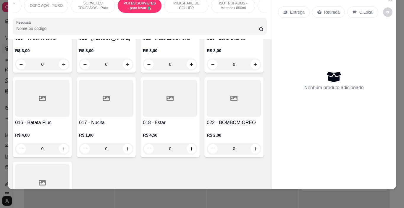
scroll to position [2193, 0]
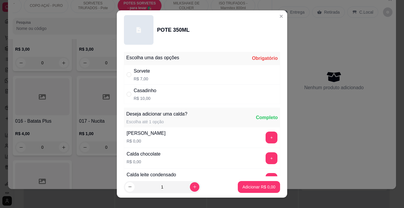
click at [157, 74] on div "Sorvete R$ 7,00" at bounding box center [202, 75] width 156 height 20
radio input "true"
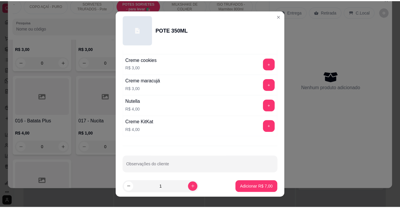
scroll to position [781, 0]
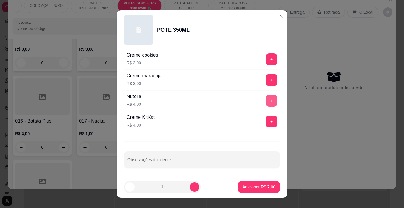
click at [266, 101] on button "+" at bounding box center [272, 101] width 12 height 12
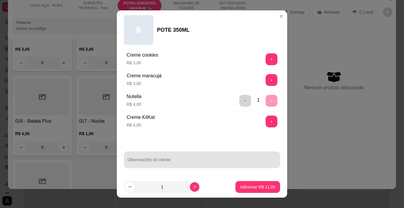
click at [198, 167] on div "Observações do cliente" at bounding box center [202, 159] width 156 height 17
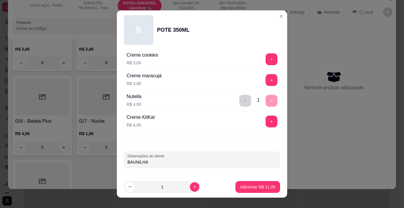
type input "BAUNILHA"
click at [249, 185] on p "Adicionar R$ 11,00" at bounding box center [258, 187] width 34 height 6
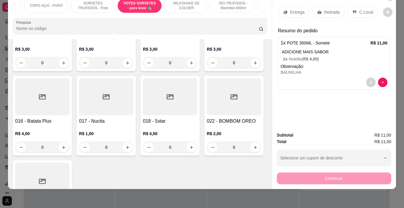
click at [283, 10] on icon at bounding box center [285, 12] width 5 height 5
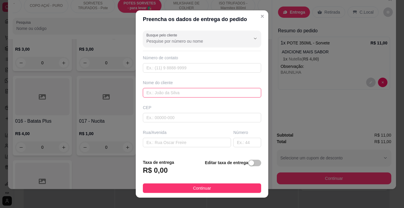
click at [161, 91] on input "text" at bounding box center [202, 92] width 118 height 9
type input "BRENO"
click at [197, 185] on span "Continuar" at bounding box center [202, 188] width 18 height 7
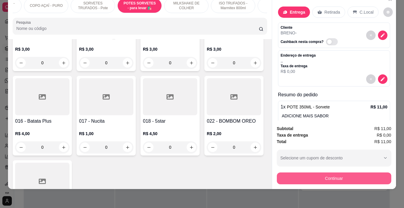
click at [296, 175] on button "Continuar" at bounding box center [334, 178] width 115 height 12
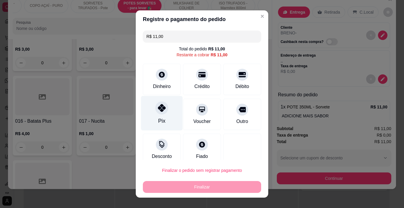
click at [161, 111] on icon at bounding box center [162, 108] width 8 height 8
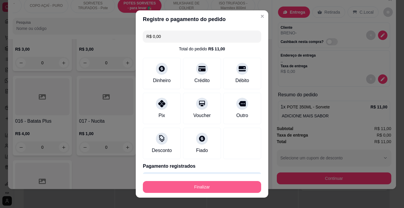
click at [213, 185] on button "Finalizar" at bounding box center [202, 187] width 118 height 12
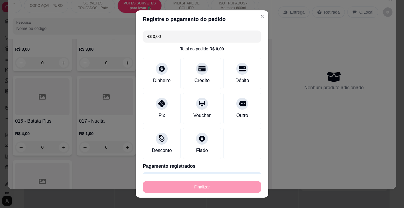
type input "-R$ 11,00"
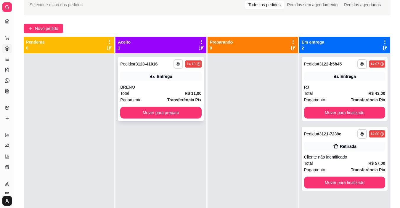
click at [174, 64] on button "button" at bounding box center [177, 63] width 9 height 9
click at [174, 84] on button "IMPRESSORA" at bounding box center [160, 84] width 41 height 9
click at [149, 99] on div "Pagamento Transferência Pix" at bounding box center [160, 100] width 81 height 7
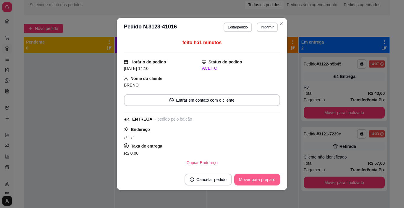
click at [248, 179] on button "Mover para preparo" at bounding box center [257, 179] width 46 height 12
click at [251, 179] on button "Mover para entrega" at bounding box center [258, 179] width 46 height 12
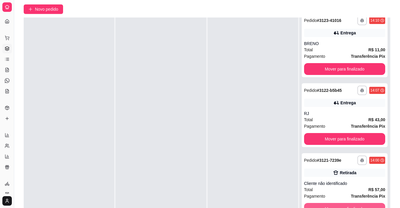
scroll to position [89, 0]
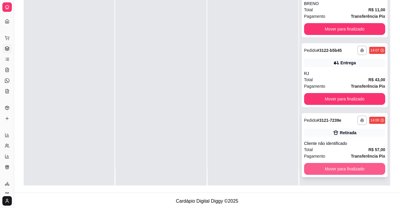
click at [332, 166] on button "Mover para finalizado" at bounding box center [344, 169] width 81 height 12
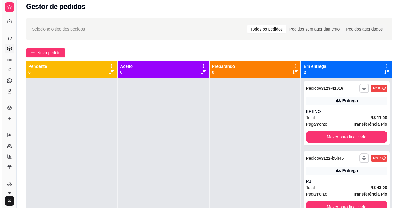
scroll to position [0, 0]
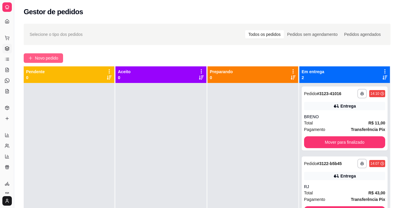
click at [40, 55] on span "Novo pedido" at bounding box center [46, 58] width 23 height 7
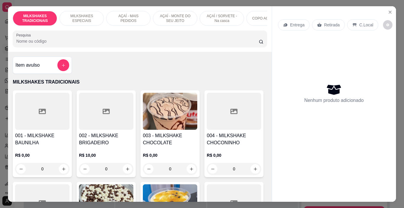
scroll to position [0, 223]
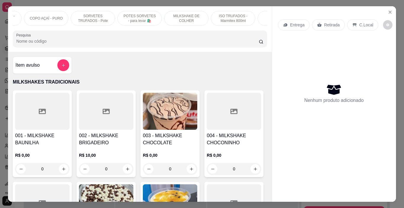
click at [96, 18] on p "SORVETES TRUFADOS - Pote" at bounding box center [93, 18] width 34 height 9
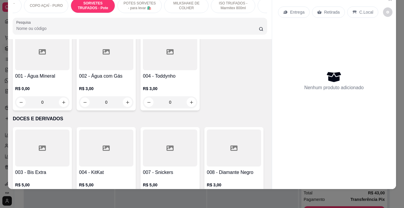
scroll to position [2032, 0]
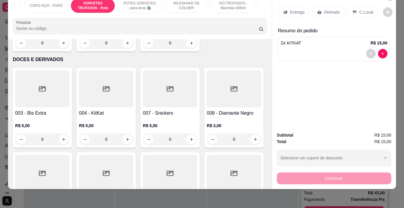
type input "1"
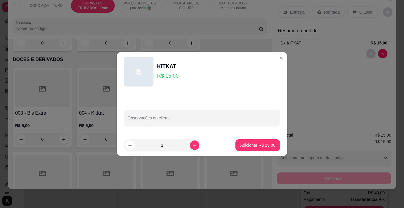
click at [169, 116] on div at bounding box center [202, 118] width 149 height 12
type input "COM NUTELLA"
click at [244, 144] on p "Adicionar R$ 15,00" at bounding box center [258, 145] width 34 height 6
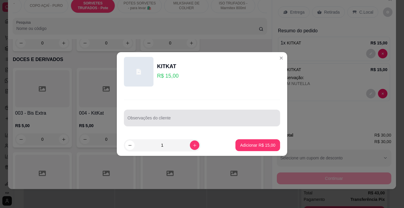
click at [148, 123] on div at bounding box center [202, 118] width 149 height 12
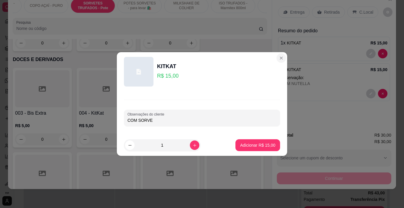
type input "COM SORVE"
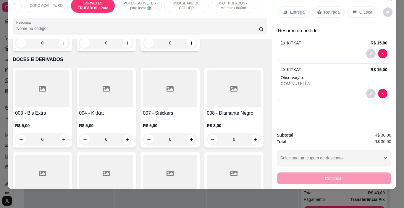
click at [140, 4] on p "POTES SORVETES - para levar 🛍️" at bounding box center [140, 5] width 34 height 9
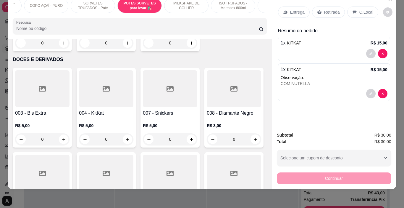
scroll to position [2164, 0]
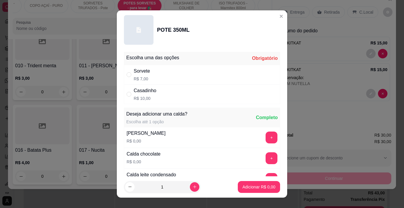
click at [148, 74] on div "Sorvete R$ 7,00" at bounding box center [202, 75] width 156 height 20
radio input "true"
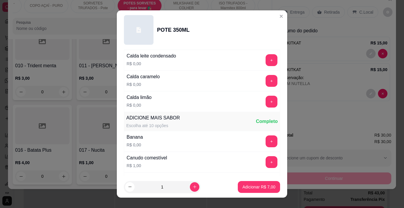
scroll to position [59, 0]
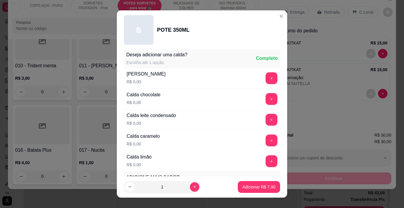
click at [263, 98] on div "+" at bounding box center [271, 99] width 17 height 12
click at [266, 99] on button "+" at bounding box center [272, 99] width 12 height 12
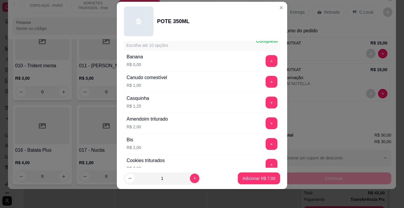
scroll to position [181, 0]
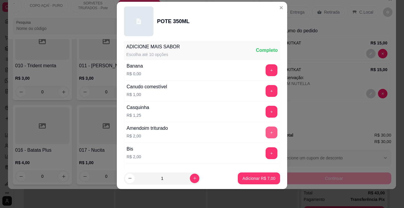
click at [266, 134] on button "+" at bounding box center [272, 132] width 12 height 12
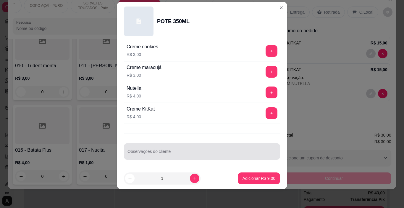
scroll to position [781, 0]
click at [160, 149] on div at bounding box center [202, 151] width 149 height 12
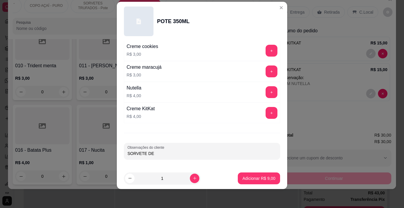
click at [248, 122] on div "Creme KitKat R$ 4,00 +" at bounding box center [202, 112] width 156 height 21
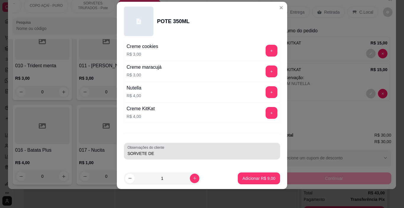
click at [173, 157] on div "Observações do cliente SORVETE DE" at bounding box center [202, 151] width 156 height 17
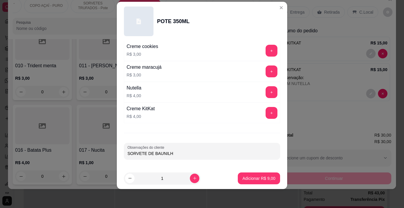
type input "SORVETE DE [PERSON_NAME]"
click at [253, 177] on p "Adicionar R$ 9,00" at bounding box center [259, 178] width 33 height 6
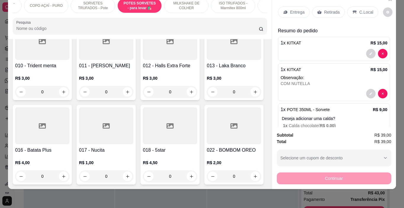
scroll to position [30, 0]
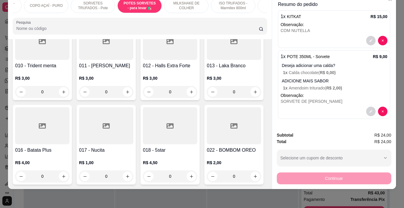
type input "0"
click at [342, 36] on div at bounding box center [334, 40] width 107 height 9
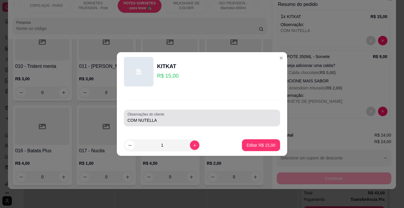
click at [183, 122] on input "COM NUTELLA" at bounding box center [202, 120] width 149 height 6
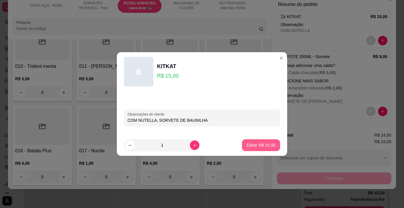
type input "COM NUTELLA, SORVETE DE BAUNILHA"
click at [262, 145] on p "Editar R$ 15,00" at bounding box center [261, 145] width 28 height 6
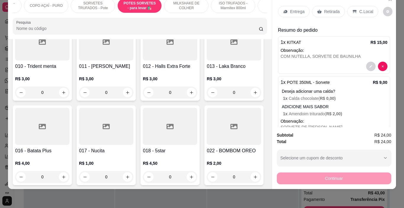
scroll to position [0, 0]
click at [366, 10] on p "C.Local" at bounding box center [367, 12] width 14 height 6
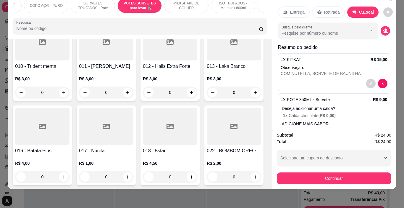
click at [383, 28] on icon "decrease-product-quantity" at bounding box center [385, 30] width 5 height 5
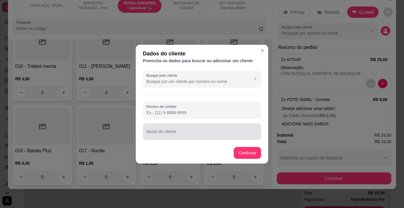
click at [179, 129] on div at bounding box center [202, 132] width 111 height 12
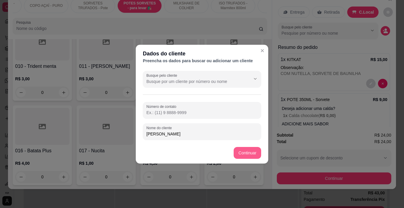
type input "[PERSON_NAME]"
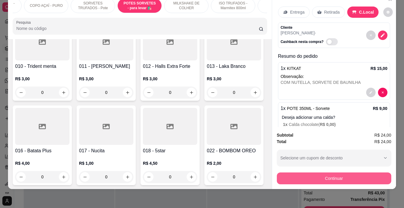
click at [304, 172] on button "Continuar" at bounding box center [334, 178] width 115 height 12
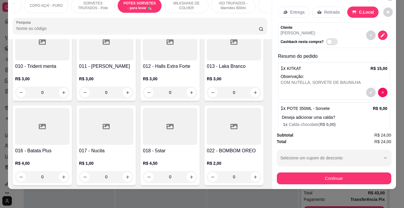
click at [216, 169] on button "Finalizar o pedido sem registrar pagamento" at bounding box center [202, 170] width 118 height 12
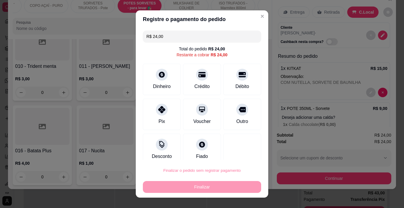
click at [235, 152] on button "Confirmar" at bounding box center [237, 153] width 22 height 9
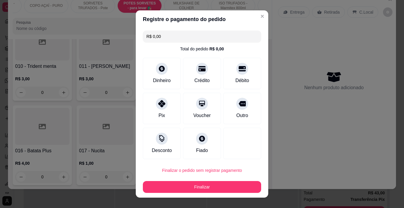
type input "R$ 0,00"
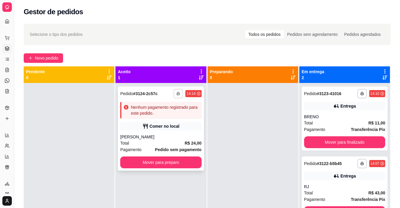
click at [178, 92] on polyline "button" at bounding box center [178, 92] width 2 height 1
click at [174, 113] on button "IMPRESSORA" at bounding box center [160, 114] width 43 height 9
click at [48, 56] on span "Novo pedido" at bounding box center [46, 58] width 23 height 7
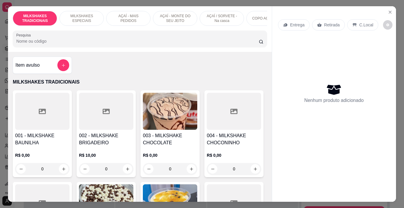
drag, startPoint x: 185, startPoint y: 16, endPoint x: 157, endPoint y: 20, distance: 28.2
click at [185, 16] on p "AÇAÍ - MONTE DO SEU JEITO" at bounding box center [175, 18] width 34 height 9
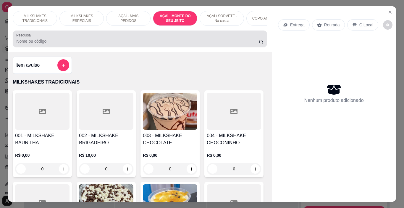
scroll to position [15, 0]
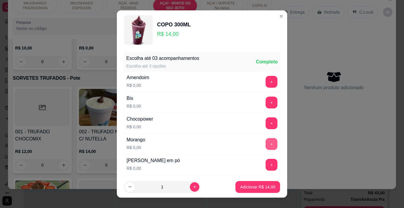
click at [266, 143] on button "+" at bounding box center [272, 144] width 12 height 12
click at [266, 166] on button "+" at bounding box center [272, 165] width 12 height 12
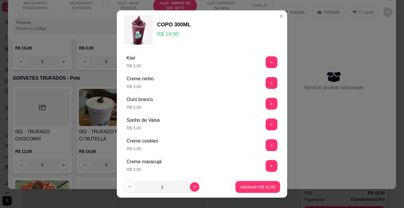
scroll to position [974, 0]
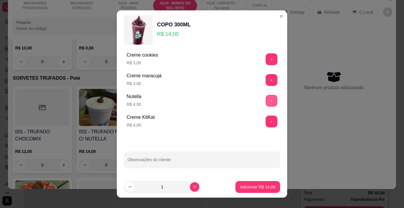
click at [266, 100] on button "+" at bounding box center [272, 101] width 12 height 12
click at [242, 188] on p "Adicionar R$ 18,00" at bounding box center [258, 187] width 34 height 6
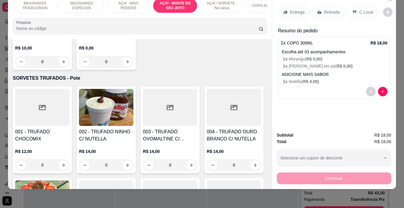
click at [287, 10] on div "Entrega" at bounding box center [294, 12] width 32 height 11
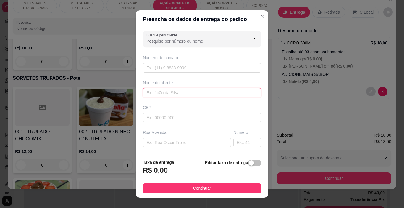
click at [178, 92] on input "text" at bounding box center [202, 92] width 118 height 9
type input "KAREN"
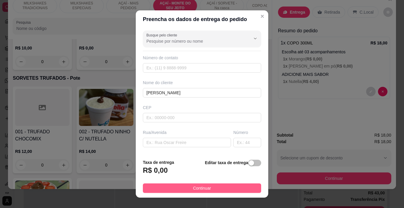
click at [214, 189] on button "Continuar" at bounding box center [202, 187] width 118 height 9
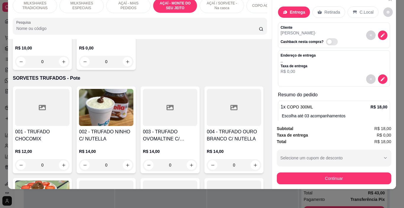
click at [289, 181] on div "Subtotal R$ 18,00 Taxa de entrega R$ 0,00 Total R$ 18,00 Selecione um cupom de …" at bounding box center [334, 154] width 124 height 68
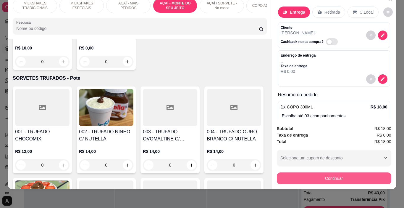
click at [289, 176] on button "Continuar" at bounding box center [334, 178] width 115 height 12
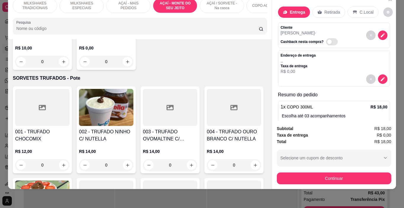
click at [149, 121] on div "Pix" at bounding box center [162, 113] width 42 height 35
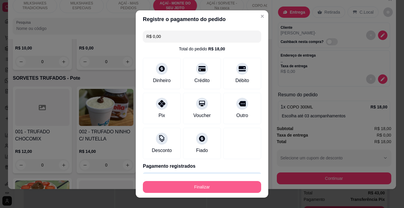
click at [222, 183] on button "Finalizar" at bounding box center [202, 187] width 118 height 12
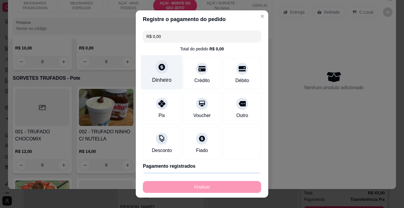
type input "-R$ 18,00"
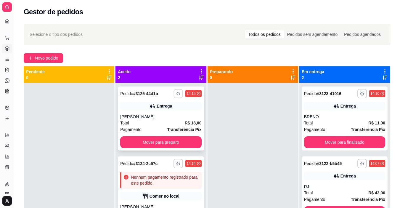
click at [177, 93] on icon "button" at bounding box center [179, 94] width 4 height 4
click at [168, 113] on button "IMPRESSORA" at bounding box center [160, 114] width 41 height 9
click at [49, 57] on span "Novo pedido" at bounding box center [46, 58] width 23 height 7
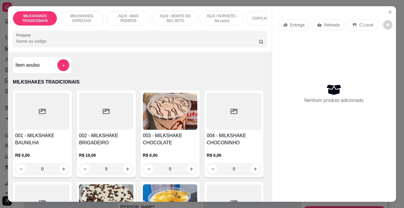
click at [223, 17] on p "AÇAÍ / SORVETE - Na casca" at bounding box center [222, 18] width 34 height 9
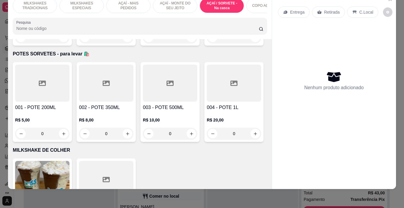
scroll to position [1660, 0]
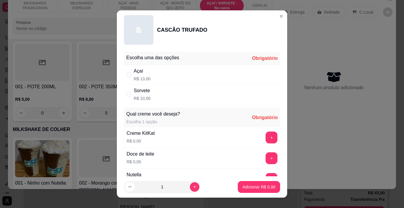
click at [166, 81] on div "Açaí R$ 13,00" at bounding box center [202, 75] width 156 height 20
radio input "true"
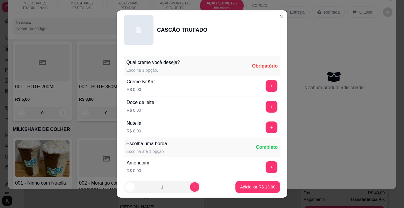
scroll to position [89, 0]
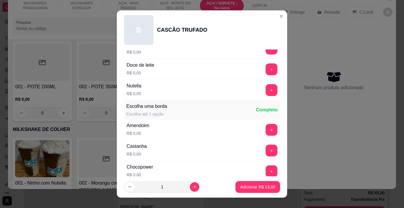
click at [266, 90] on button "+" at bounding box center [272, 90] width 12 height 12
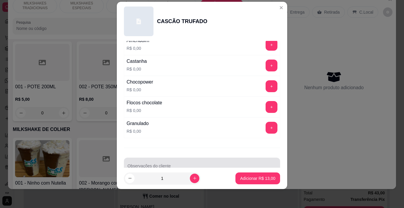
scroll to position [180, 0]
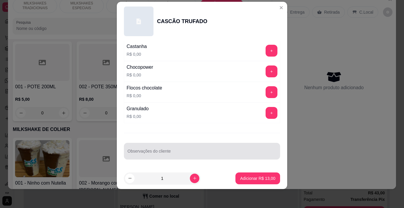
click at [148, 150] on div "Observações do cliente" at bounding box center [202, 151] width 156 height 17
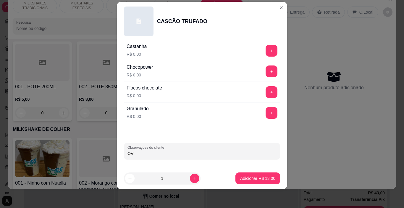
type input "O"
type input "BORDA DE OVOMALTINE"
click at [257, 174] on button "Adicionar R$ 13,00" at bounding box center [258, 178] width 45 height 12
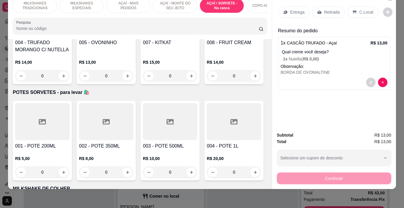
click at [36, 4] on p "MILKSHAKES TRADICIONAIS" at bounding box center [35, 5] width 34 height 9
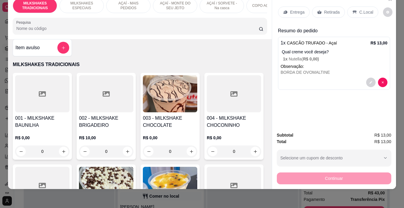
scroll to position [0, 0]
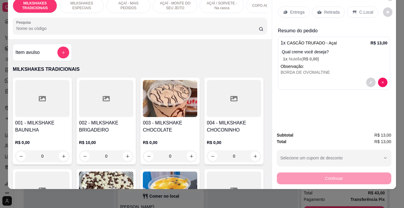
click at [38, 53] on div "Item avulso" at bounding box center [42, 52] width 54 height 12
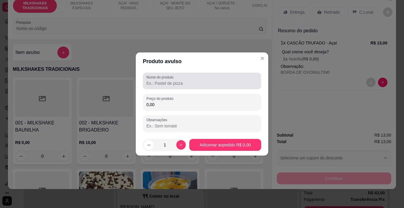
click at [152, 79] on label "Nome do produto" at bounding box center [161, 77] width 29 height 5
click at [152, 80] on input "Nome do produto" at bounding box center [202, 83] width 111 height 6
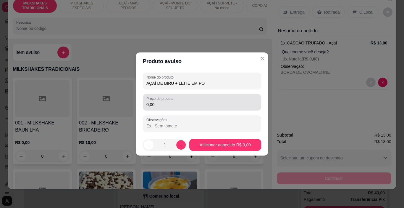
type input "AÇAÍ DE BIRU + LEITE EM PÓ"
click at [169, 104] on input "0,00" at bounding box center [202, 105] width 111 height 6
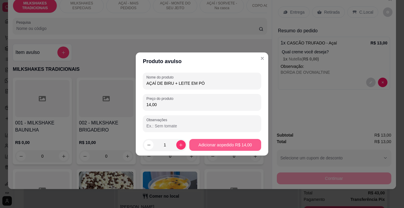
type input "14,00"
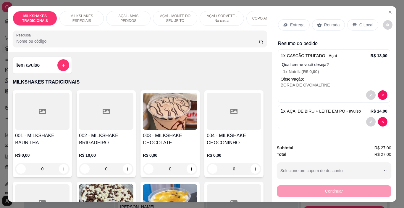
click at [132, 21] on div "AÇAÍ - MAIS PEDIDOS" at bounding box center [128, 18] width 44 height 15
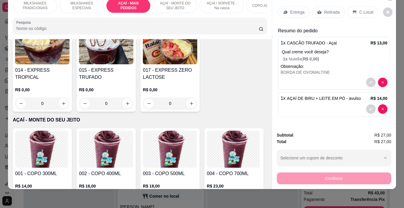
scroll to position [1083, 0]
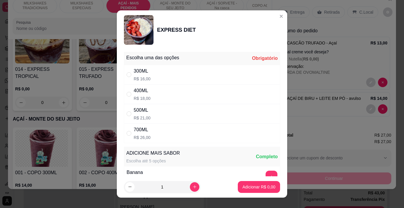
click at [157, 77] on div "300ML R$ 16,00" at bounding box center [202, 75] width 156 height 20
radio input "true"
click at [255, 184] on button "Adicionar R$ 16,00" at bounding box center [258, 187] width 45 height 12
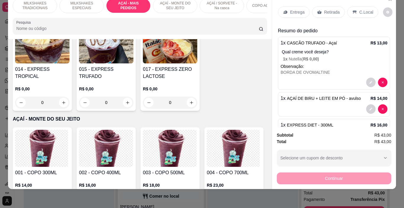
scroll to position [1084, 0]
click at [354, 7] on div "C.Local" at bounding box center [363, 12] width 31 height 11
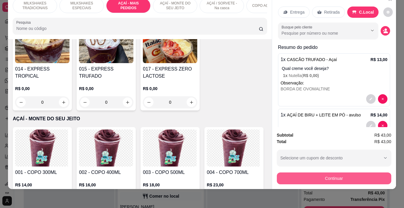
click at [350, 172] on button "Continuar" at bounding box center [334, 178] width 115 height 12
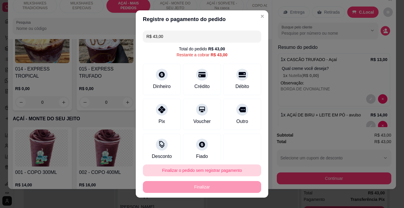
click at [235, 168] on button "Finalizar o pedido sem registrar pagamento" at bounding box center [202, 170] width 118 height 12
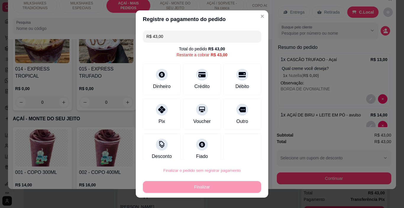
click at [237, 156] on button "Confirmar" at bounding box center [237, 153] width 22 height 9
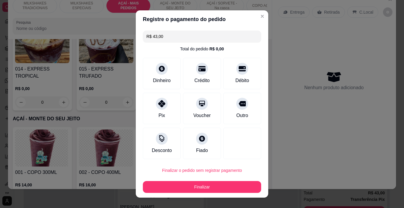
type input "0"
type input "R$ 0,00"
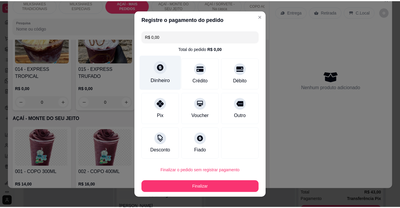
scroll to position [1083, 0]
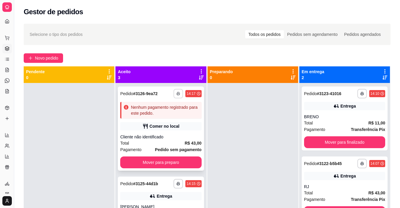
click at [176, 92] on button "button" at bounding box center [177, 93] width 9 height 9
click at [171, 113] on button "IMPRESSORA" at bounding box center [155, 114] width 41 height 9
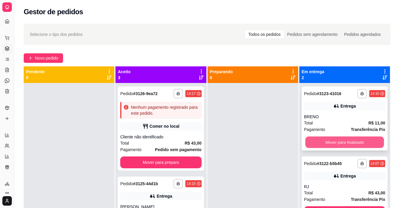
click at [327, 143] on button "Mover para finalizado" at bounding box center [344, 142] width 79 height 12
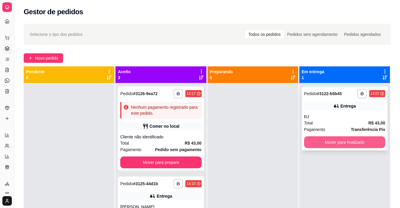
click at [319, 143] on button "Mover para finalizado" at bounding box center [344, 142] width 81 height 12
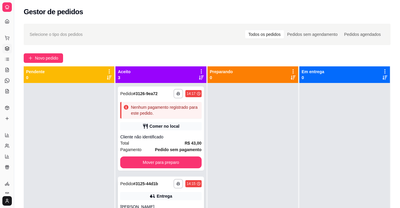
scroll to position [48, 0]
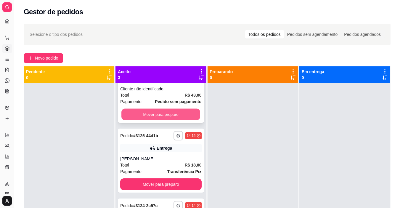
click at [168, 114] on button "Mover para preparo" at bounding box center [160, 115] width 79 height 12
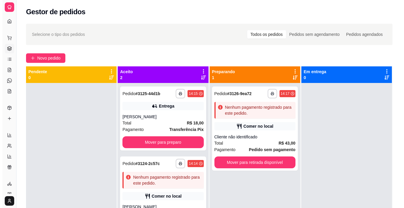
scroll to position [0, 0]
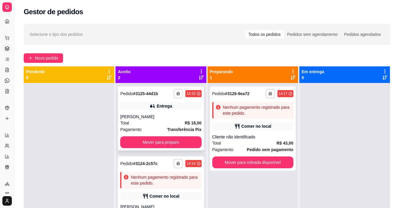
click at [180, 124] on div "Total R$ 18,00" at bounding box center [160, 123] width 81 height 7
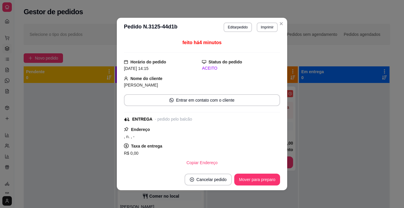
click at [236, 178] on button "Mover para preparo" at bounding box center [257, 179] width 46 height 12
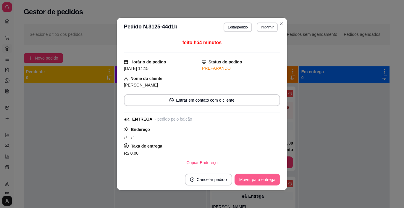
click at [237, 180] on button "Mover para entrega" at bounding box center [258, 179] width 46 height 12
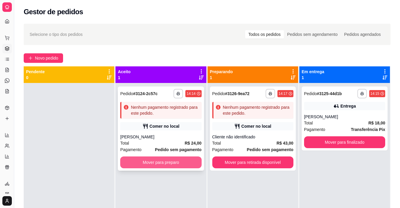
click at [174, 161] on button "Mover para preparo" at bounding box center [160, 162] width 81 height 12
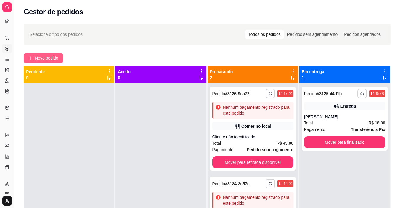
click at [57, 57] on span "Novo pedido" at bounding box center [46, 58] width 23 height 7
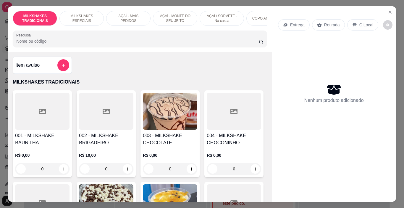
drag, startPoint x: 138, startPoint y: 22, endPoint x: 291, endPoint y: 119, distance: 181.0
click at [291, 119] on div "Nenhum produto adicionado" at bounding box center [334, 93] width 112 height 116
click at [135, 18] on p "AÇAÍ - MAIS PEDIDOS" at bounding box center [128, 18] width 34 height 9
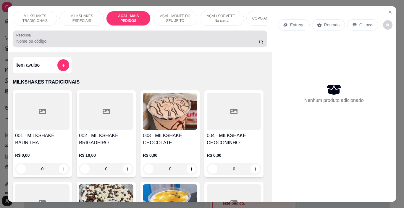
scroll to position [15, 0]
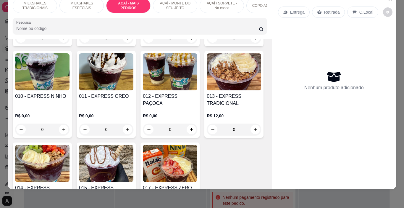
click at [160, 7] on div "AÇAÍ - MONTE DO SEU JEITO" at bounding box center [175, 5] width 44 height 15
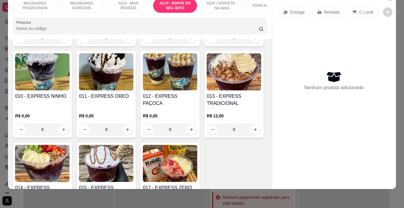
scroll to position [1420, 0]
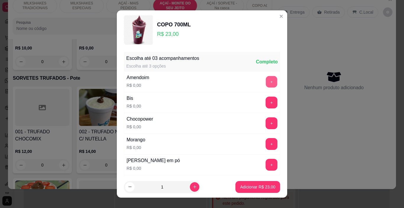
click at [266, 78] on button "+" at bounding box center [272, 82] width 12 height 12
click at [266, 165] on button "+" at bounding box center [272, 165] width 12 height 12
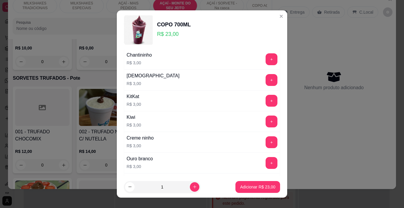
scroll to position [974, 0]
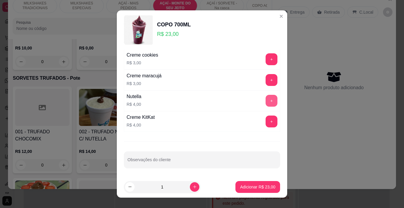
click at [266, 102] on button "+" at bounding box center [272, 101] width 12 height 12
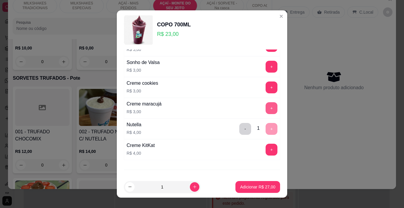
scroll to position [944, 0]
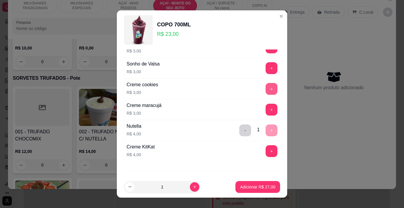
click at [266, 90] on button "+" at bounding box center [272, 89] width 12 height 12
click at [250, 185] on p "Adicionar R$ 30,00" at bounding box center [257, 187] width 35 height 6
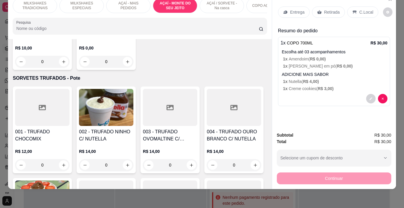
click at [276, 4] on div "Entrega Retirada C.Local Resumo do pedido 1 x COPO 700ML R$ 30,00 Escolha até 0…" at bounding box center [334, 60] width 124 height 134
click at [292, 10] on p "Entrega" at bounding box center [297, 12] width 15 height 6
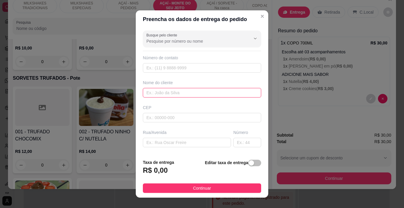
click at [169, 94] on input "text" at bounding box center [202, 92] width 118 height 9
type input "[PERSON_NAME]"
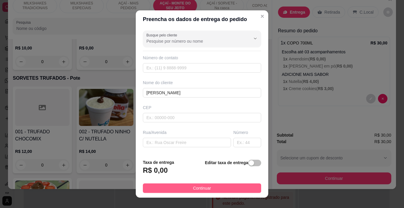
drag, startPoint x: 244, startPoint y: 193, endPoint x: 245, endPoint y: 188, distance: 5.2
click at [244, 193] on footer "Taxa de entrega R$ 0,00 Editar taxa de entrega Continuar" at bounding box center [202, 175] width 133 height 43
click at [246, 186] on button "Continuar" at bounding box center [202, 187] width 118 height 9
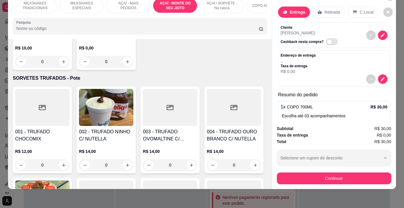
scroll to position [15, 1]
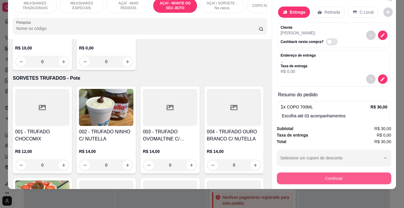
click at [277, 173] on button "Continuar" at bounding box center [334, 178] width 115 height 12
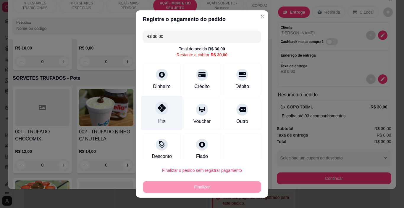
click at [166, 123] on div "Pix" at bounding box center [162, 113] width 42 height 35
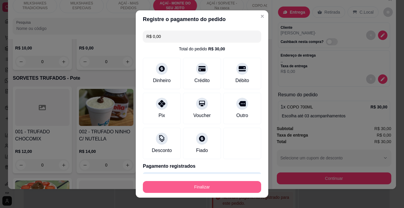
click at [195, 184] on button "Finalizar" at bounding box center [202, 187] width 118 height 12
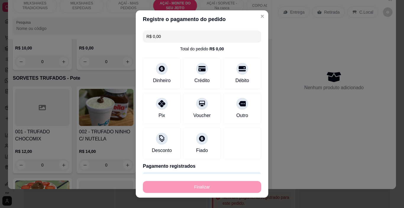
type input "-R$ 30,00"
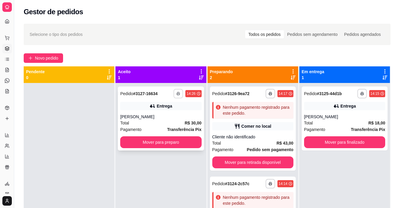
click at [178, 92] on button "button" at bounding box center [177, 93] width 9 height 9
click at [173, 116] on button "IMPRESSORA" at bounding box center [160, 114] width 43 height 9
click at [172, 117] on div "[PERSON_NAME]" at bounding box center [160, 117] width 81 height 6
click at [52, 56] on span "Novo pedido" at bounding box center [46, 58] width 23 height 7
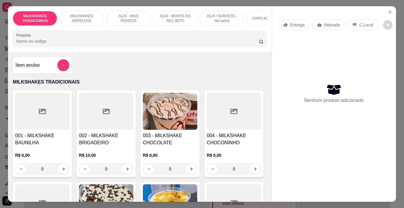
click at [134, 17] on p "AÇAÍ - MAIS PEDIDOS" at bounding box center [128, 18] width 34 height 9
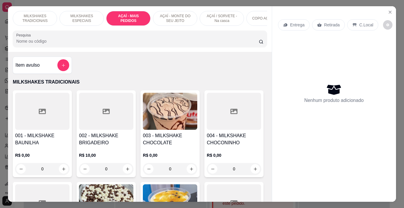
scroll to position [15, 0]
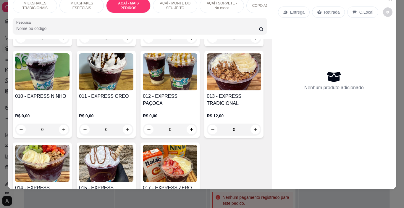
drag, startPoint x: 254, startPoint y: 6, endPoint x: 248, endPoint y: 11, distance: 7.8
click at [255, 6] on div "COPO AÇAÍ - PURO" at bounding box center [269, 5] width 44 height 15
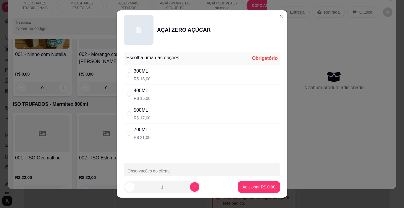
click at [156, 116] on div "500ML R$ 17,00" at bounding box center [202, 114] width 156 height 20
radio input "true"
click at [249, 189] on p "Adicionar R$ 17,00" at bounding box center [257, 187] width 35 height 6
type input "1"
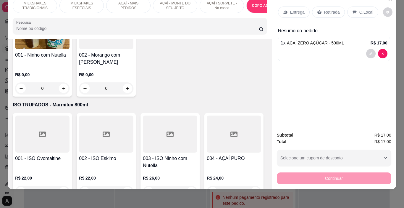
click at [118, 3] on p "AÇAÍ - MAIS PEDIDOS" at bounding box center [128, 5] width 34 height 9
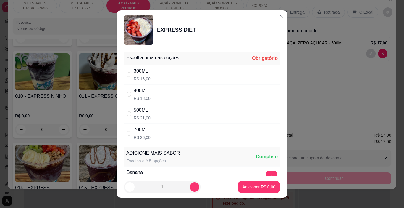
click at [152, 94] on div "400ML R$ 18,00" at bounding box center [202, 94] width 156 height 20
radio input "true"
click at [259, 189] on button "Adicionar R$ 18,00" at bounding box center [258, 187] width 45 height 12
type input "1"
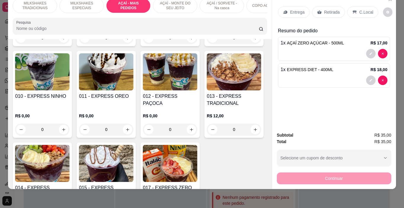
click at [290, 9] on p "Entrega" at bounding box center [297, 12] width 15 height 6
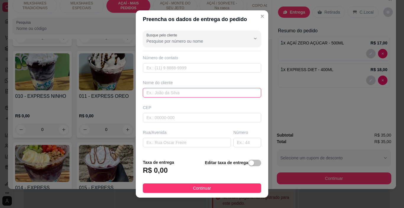
click at [152, 92] on input "text" at bounding box center [202, 92] width 118 height 9
type input "DISLENE"
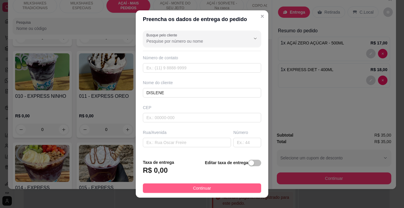
click at [215, 185] on button "Continuar" at bounding box center [202, 187] width 118 height 9
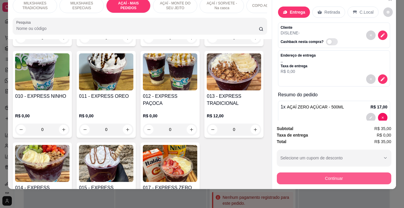
click at [339, 172] on button "Continuar" at bounding box center [334, 178] width 115 height 12
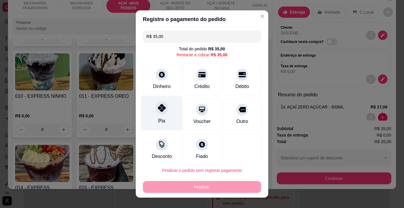
click at [160, 112] on div at bounding box center [161, 108] width 13 height 13
type input "R$ 0,00"
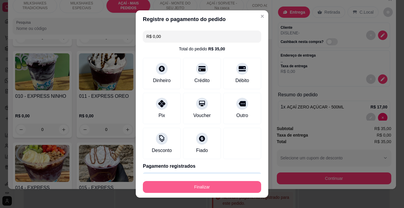
click at [225, 187] on button "Finalizar" at bounding box center [202, 187] width 118 height 12
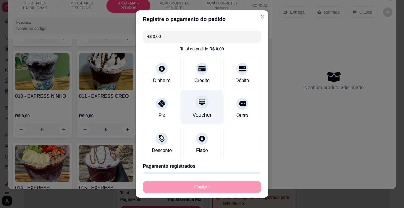
type input "0"
type input "-R$ 35,00"
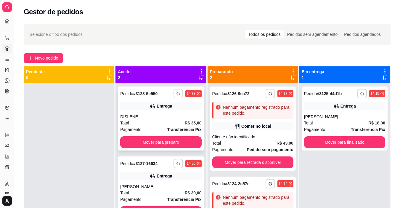
click at [175, 92] on button "button" at bounding box center [177, 93] width 9 height 9
click at [174, 113] on button "IMPRESSORA" at bounding box center [160, 114] width 41 height 9
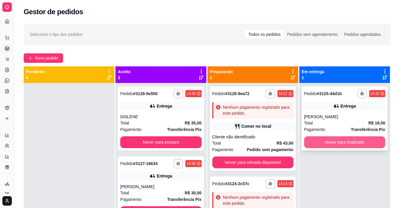
click at [329, 144] on button "Mover para finalizado" at bounding box center [344, 142] width 81 height 12
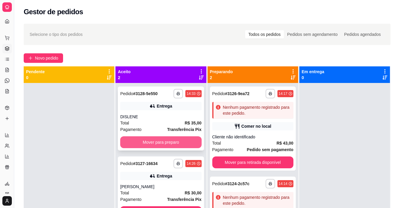
click at [163, 140] on button "Mover para preparo" at bounding box center [160, 142] width 81 height 12
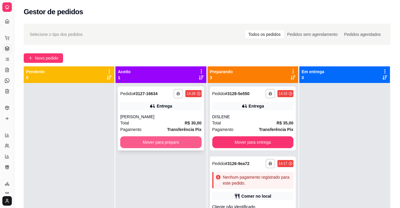
click at [162, 140] on button "Mover para preparo" at bounding box center [160, 142] width 81 height 12
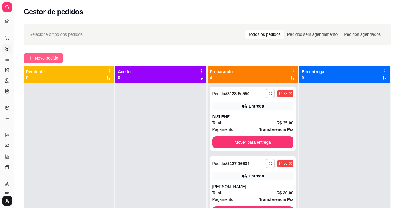
click at [54, 59] on span "Novo pedido" at bounding box center [46, 58] width 23 height 7
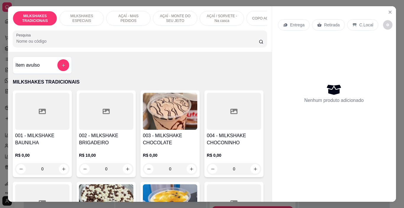
click at [78, 15] on p "MILKSHAKES ESPECIAIS" at bounding box center [82, 18] width 34 height 9
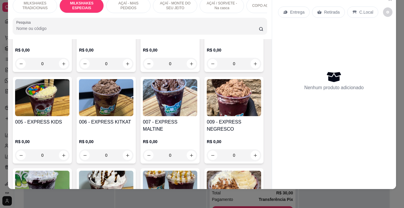
scroll to position [854, 0]
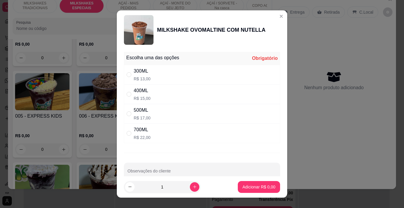
drag, startPoint x: 171, startPoint y: 130, endPoint x: 256, endPoint y: 186, distance: 102.3
click at [171, 130] on div "700ML R$ 22,00" at bounding box center [202, 133] width 156 height 20
radio input "true"
click at [244, 184] on button "Adicionar R$ 22,00" at bounding box center [258, 187] width 45 height 12
type input "1"
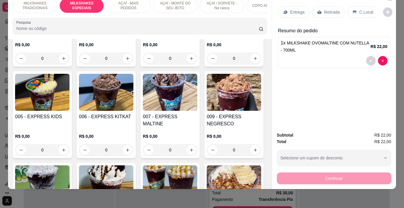
click at [134, 5] on p "AÇAÍ - MAIS PEDIDOS" at bounding box center [128, 5] width 34 height 9
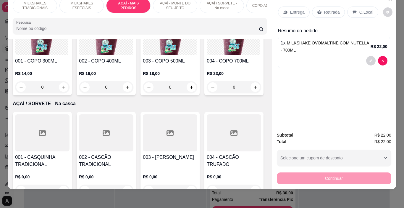
scroll to position [1232, 0]
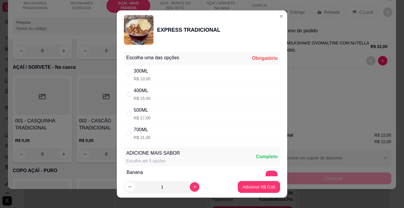
click at [156, 129] on div "700ML R$ 21,00" at bounding box center [202, 133] width 156 height 20
radio input "true"
click at [255, 185] on p "Adicionar R$ 21,00" at bounding box center [258, 187] width 34 height 6
type input "1"
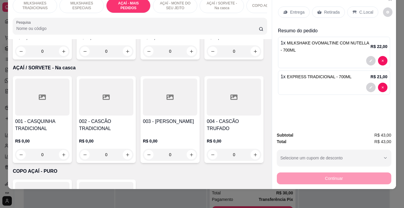
click at [294, 9] on p "Entrega" at bounding box center [297, 12] width 15 height 6
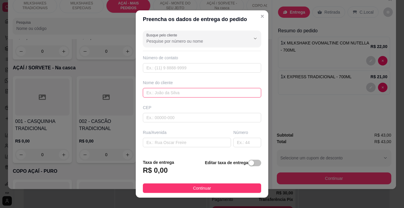
click at [166, 94] on input "text" at bounding box center [202, 92] width 118 height 9
type input "MAYCK"
click at [219, 190] on button "Continuar" at bounding box center [202, 187] width 118 height 9
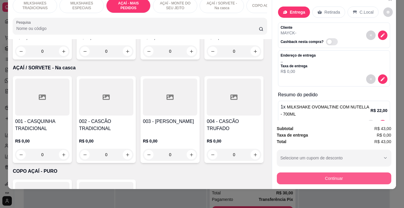
click at [291, 175] on button "Continuar" at bounding box center [334, 178] width 115 height 12
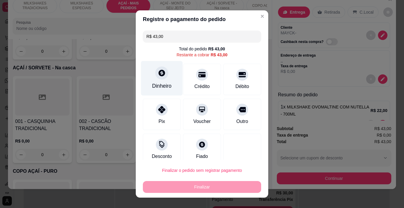
click at [159, 84] on div "Dinheiro" at bounding box center [162, 86] width 20 height 8
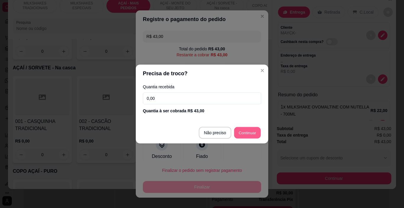
type input "R$ 0,00"
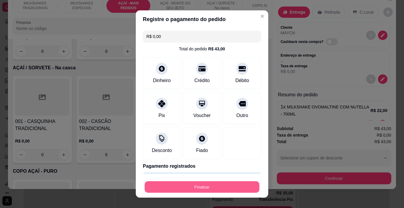
click at [230, 188] on button "Finalizar" at bounding box center [202, 187] width 115 height 12
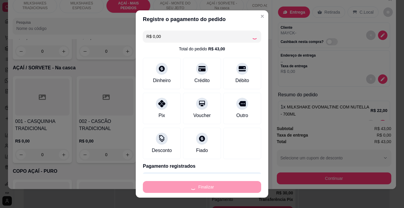
type input "0"
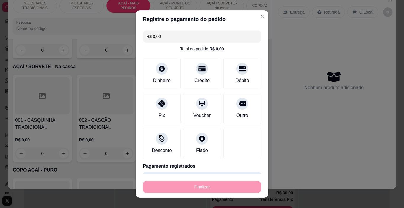
type input "-R$ 43,00"
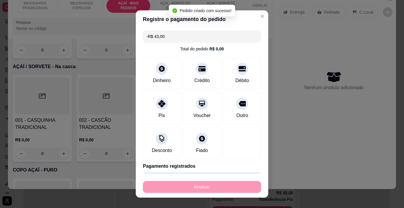
scroll to position [1231, 0]
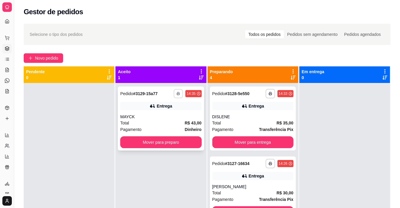
click at [177, 94] on icon "button" at bounding box center [179, 94] width 4 height 4
click at [171, 110] on div "Escolha a impressora IMPRESSORA" at bounding box center [160, 110] width 49 height 20
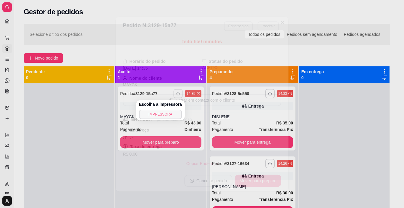
click at [171, 114] on button "IMPRESSORA" at bounding box center [160, 114] width 43 height 9
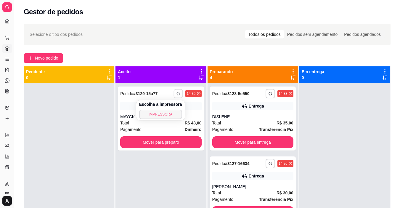
click at [171, 114] on button "IMPRESSORA" at bounding box center [160, 114] width 43 height 9
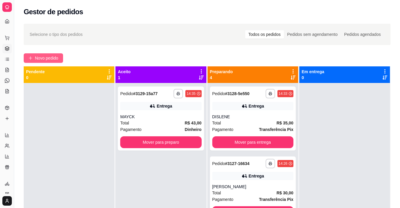
click at [60, 58] on button "Novo pedido" at bounding box center [43, 57] width 39 height 9
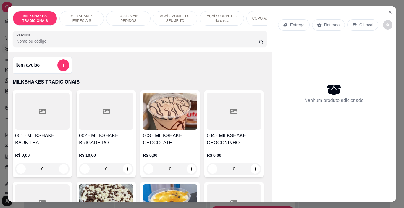
scroll to position [0, 223]
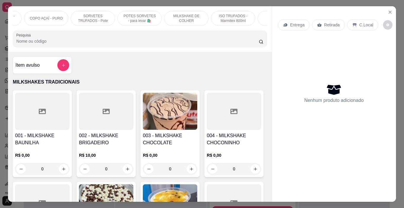
click at [100, 14] on p "SORVETES TRUFADOS - Pote" at bounding box center [93, 18] width 34 height 9
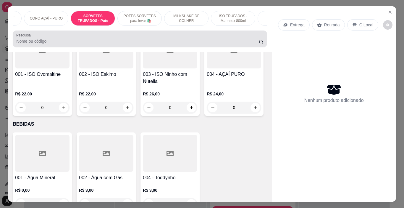
scroll to position [15, 0]
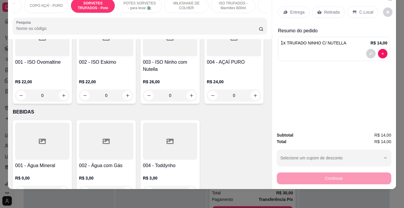
type input "2"
click at [295, 11] on div "Entrega" at bounding box center [294, 12] width 32 height 11
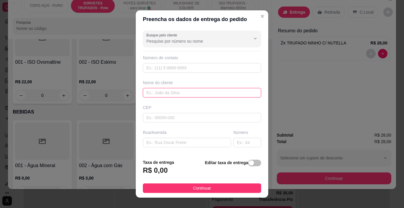
click at [180, 96] on input "text" at bounding box center [202, 92] width 118 height 9
type input "[PERSON_NAME]"
drag, startPoint x: 236, startPoint y: 187, endPoint x: 274, endPoint y: 188, distance: 37.9
click at [235, 187] on button "Continuar" at bounding box center [202, 187] width 118 height 9
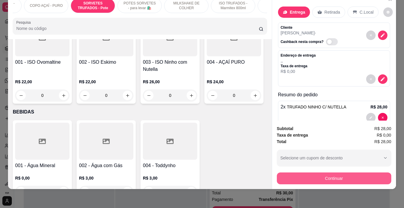
click at [288, 172] on button "Continuar" at bounding box center [334, 178] width 115 height 12
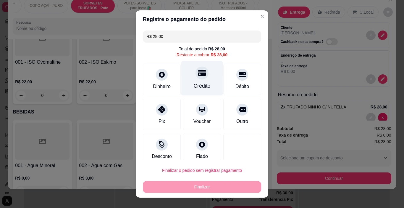
click at [202, 84] on div "Crédito" at bounding box center [202, 86] width 17 height 8
type input "R$ 0,00"
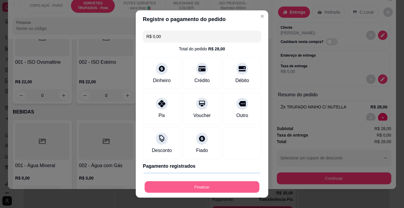
click at [221, 183] on button "Finalizar" at bounding box center [202, 187] width 115 height 12
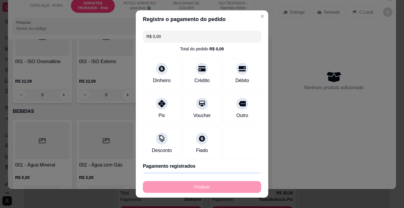
type input "0"
type input "-R$ 28,00"
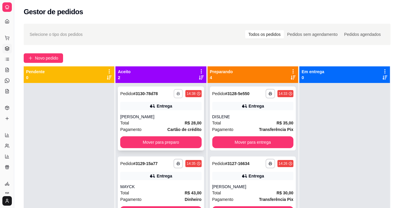
click at [174, 92] on button "button" at bounding box center [178, 93] width 9 height 9
click at [169, 112] on button "IMPRESSORA" at bounding box center [160, 114] width 43 height 9
click at [177, 95] on rect "button" at bounding box center [178, 94] width 2 height 1
click at [172, 111] on button "IMPRESSORA" at bounding box center [160, 114] width 43 height 9
click at [58, 55] on span "Novo pedido" at bounding box center [46, 58] width 23 height 7
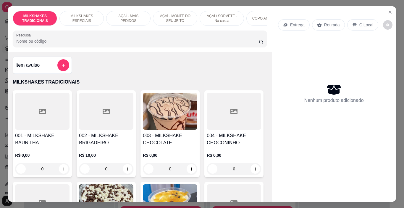
scroll to position [0, 223]
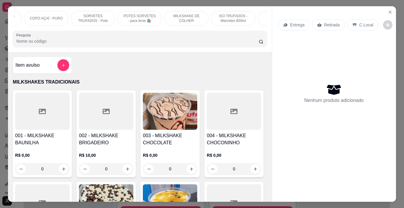
click at [141, 16] on p "POTES SORVETES - para levar 🛍️" at bounding box center [140, 18] width 34 height 9
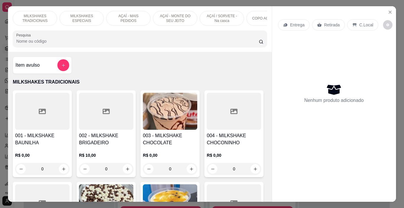
scroll to position [2164, 0]
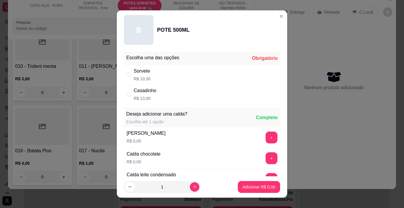
click at [176, 78] on div "Sorvete R$ 10,00" at bounding box center [202, 75] width 156 height 20
radio input "true"
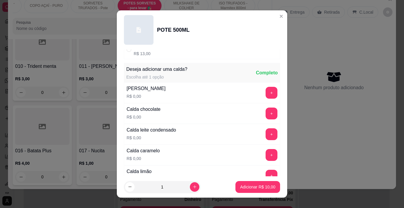
scroll to position [59, 0]
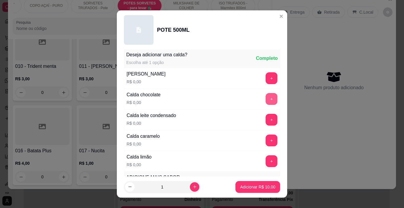
click at [266, 99] on button "+" at bounding box center [272, 99] width 12 height 12
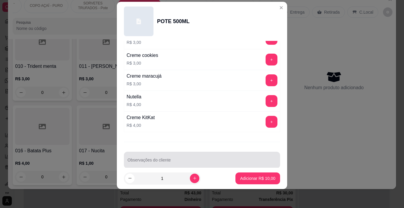
scroll to position [781, 0]
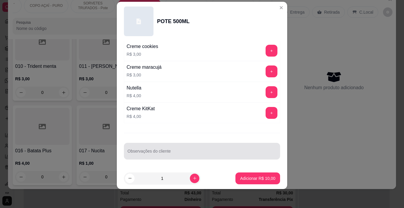
click at [165, 150] on div at bounding box center [202, 151] width 149 height 12
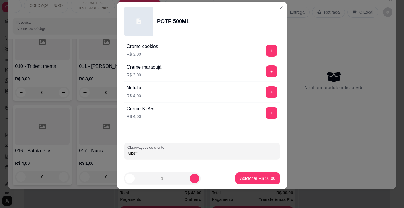
type input "MISTA"
click at [250, 180] on p "Adicionar R$ 10,00" at bounding box center [257, 178] width 35 height 6
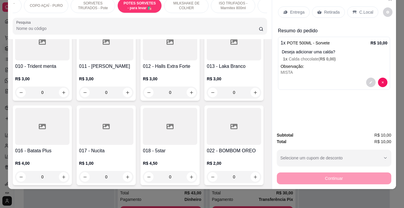
click at [324, 11] on div "Retirada" at bounding box center [328, 12] width 33 height 11
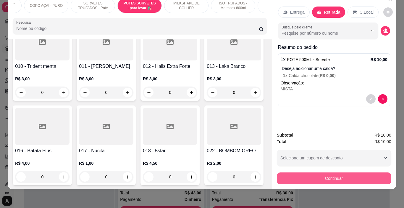
click at [324, 174] on button "Continuar" at bounding box center [334, 178] width 115 height 12
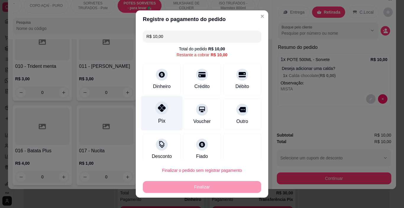
click at [155, 112] on div at bounding box center [161, 108] width 13 height 13
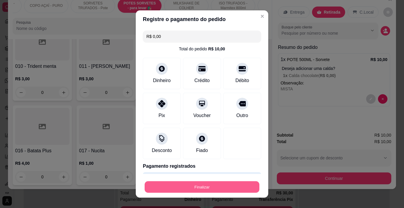
click at [195, 183] on button "Finalizar" at bounding box center [202, 187] width 115 height 12
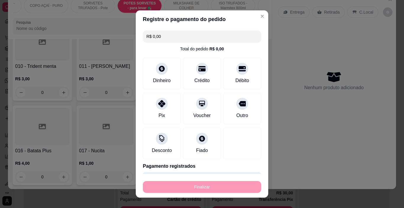
type input "-R$ 10,00"
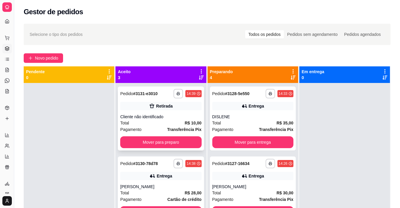
click at [132, 112] on div "**********" at bounding box center [161, 118] width 86 height 64
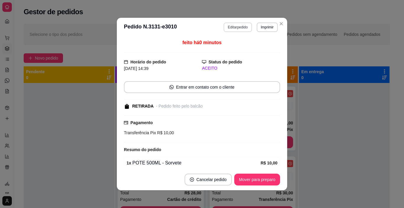
click at [232, 29] on button "Editar pedido" at bounding box center [238, 26] width 28 height 9
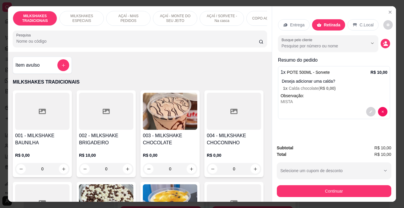
click at [290, 100] on div "MISTA" at bounding box center [334, 102] width 107 height 6
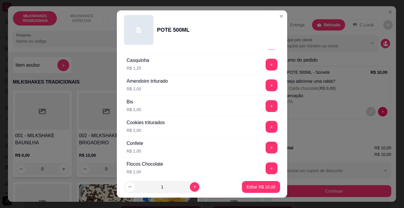
scroll to position [207, 0]
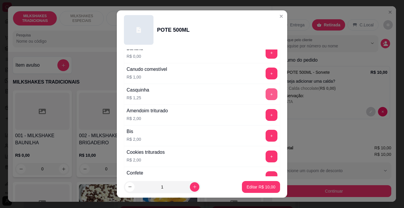
click at [266, 95] on button "+" at bounding box center [272, 94] width 12 height 12
click at [266, 96] on button "+" at bounding box center [272, 94] width 12 height 12
click at [251, 187] on p "Editar R$ 13,75" at bounding box center [261, 187] width 28 height 6
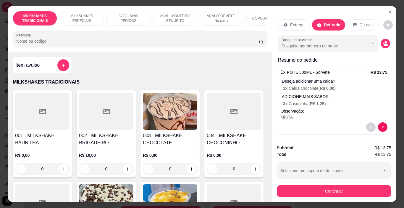
click at [308, 103] on p "3 x Casquinha ( R$ 1,25 )" at bounding box center [335, 104] width 104 height 6
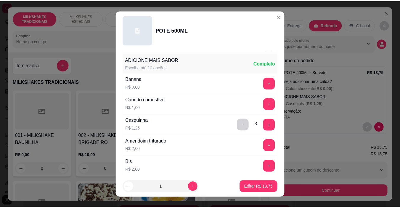
scroll to position [178, 0]
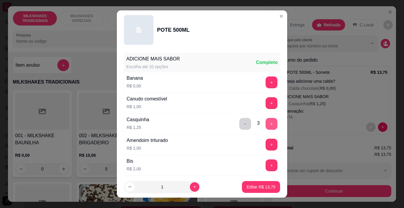
click at [266, 123] on button "+" at bounding box center [272, 124] width 12 height 12
click at [256, 187] on p "Editar R$ 15,00" at bounding box center [261, 187] width 29 height 6
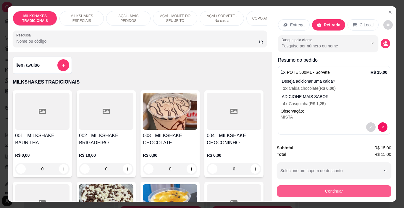
click at [322, 189] on button "Continuar" at bounding box center [334, 191] width 115 height 12
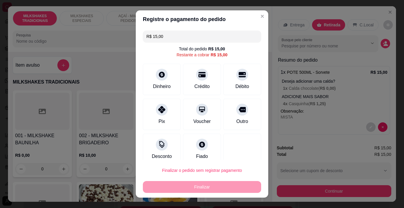
drag, startPoint x: 161, startPoint y: 117, endPoint x: 208, endPoint y: 174, distance: 73.4
click at [160, 117] on div "Pix" at bounding box center [162, 114] width 38 height 31
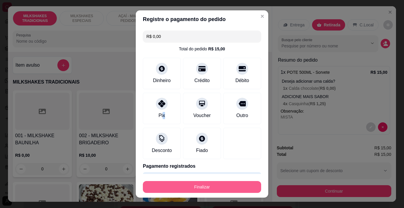
click at [208, 185] on button "Finalizar" at bounding box center [202, 187] width 118 height 12
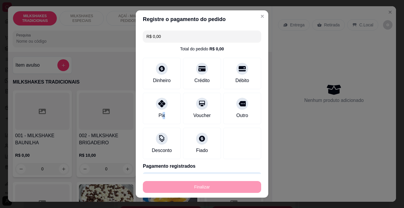
type input "-R$ 15,00"
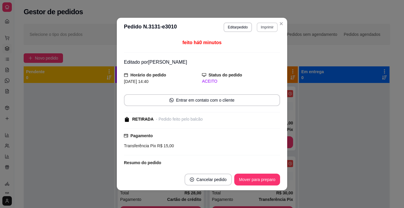
click at [260, 26] on button "Imprimir" at bounding box center [267, 26] width 21 height 9
click at [258, 48] on button "IMPRESSORA" at bounding box center [260, 45] width 34 height 8
click at [271, 179] on button "Mover para preparo" at bounding box center [257, 179] width 46 height 12
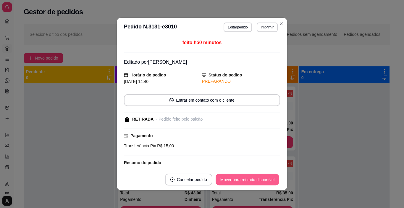
click at [268, 178] on button "Mover para retirada disponível" at bounding box center [247, 180] width 63 height 12
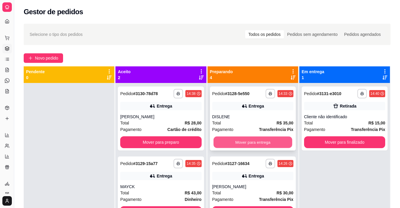
click at [250, 139] on button "Mover para entrega" at bounding box center [252, 142] width 79 height 12
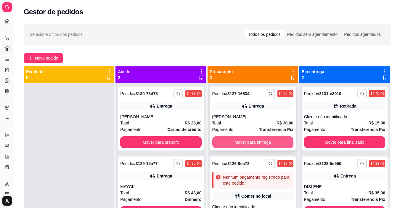
click at [250, 142] on button "Mover para entrega" at bounding box center [252, 142] width 81 height 12
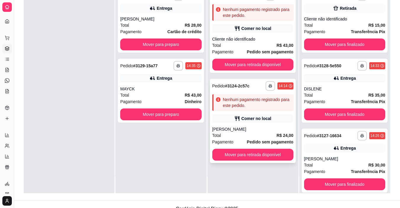
scroll to position [89, 0]
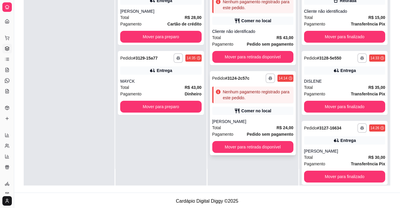
click at [244, 126] on div "Total R$ 24,00" at bounding box center [252, 127] width 81 height 7
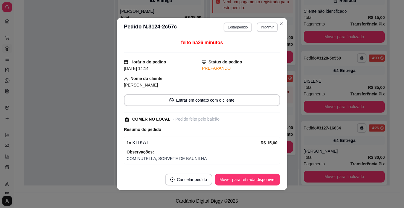
click at [236, 28] on button "Editar pedido" at bounding box center [238, 26] width 28 height 9
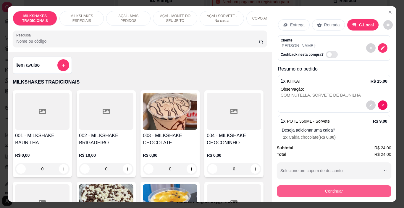
click at [302, 185] on button "Continuar" at bounding box center [334, 191] width 115 height 12
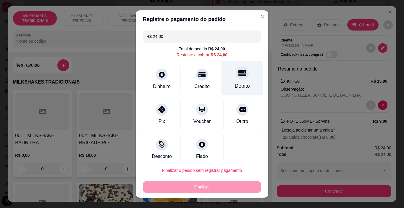
click at [222, 83] on div "Débito" at bounding box center [243, 78] width 42 height 35
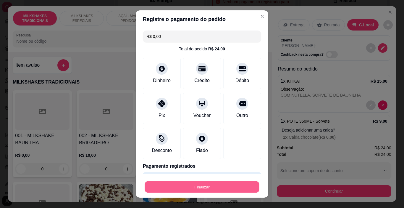
click at [204, 187] on button "Finalizar" at bounding box center [202, 187] width 115 height 12
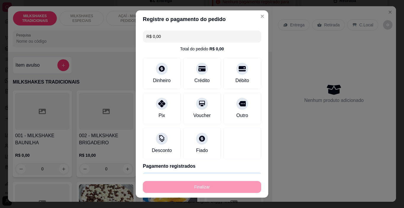
type input "-R$ 24,00"
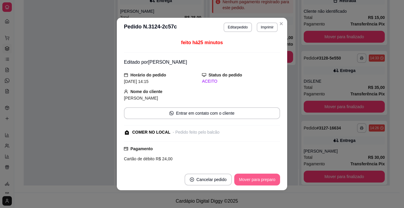
click at [250, 180] on button "Mover para preparo" at bounding box center [257, 179] width 46 height 12
click at [253, 180] on button "Mover para retirada disponível" at bounding box center [247, 179] width 65 height 12
click at [253, 179] on button "Mover para finalizado" at bounding box center [255, 179] width 49 height 12
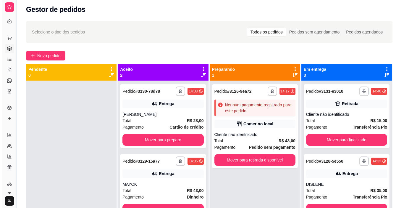
scroll to position [0, 0]
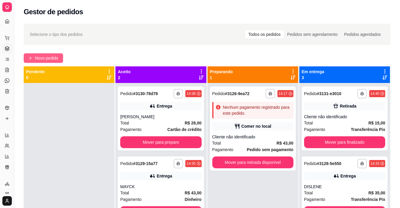
click at [49, 60] on span "Novo pedido" at bounding box center [46, 58] width 23 height 7
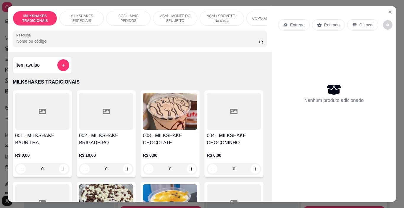
click at [135, 15] on p "AÇAÍ - MAIS PEDIDOS" at bounding box center [128, 18] width 34 height 9
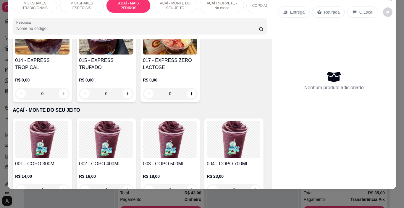
scroll to position [1113, 0]
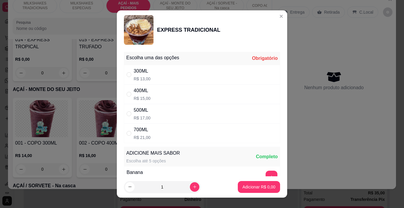
click at [176, 113] on div "500ML R$ 17,00" at bounding box center [202, 114] width 156 height 20
radio input "true"
click at [178, 94] on div "400ML R$ 15,00" at bounding box center [202, 94] width 156 height 20
radio input "true"
radio input "false"
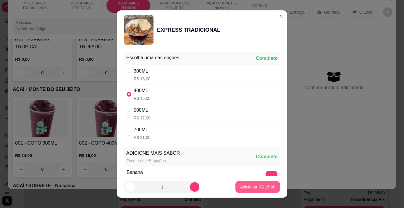
click at [251, 188] on p "Adicionar R$ 15,00" at bounding box center [257, 187] width 35 height 6
type input "1"
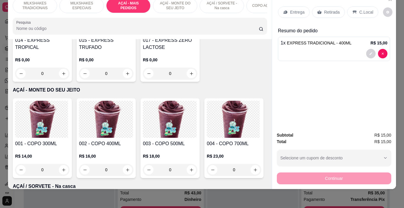
scroll to position [995, 0]
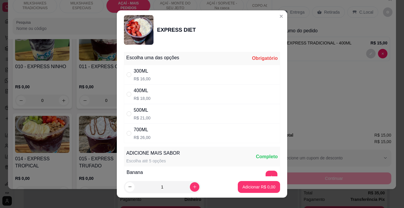
click at [174, 95] on div "400ML R$ 18,00" at bounding box center [202, 94] width 156 height 20
radio input "true"
click at [257, 185] on p "Adicionar R$ 18,00" at bounding box center [257, 187] width 35 height 6
type input "1"
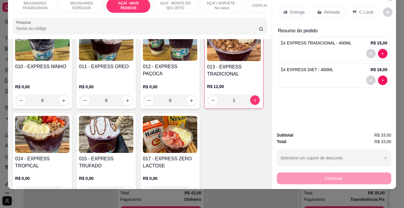
click at [293, 11] on p "Entrega" at bounding box center [297, 12] width 15 height 6
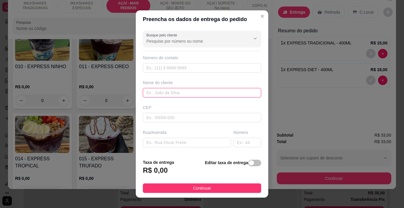
click at [176, 91] on input "text" at bounding box center [202, 92] width 118 height 9
type input "MÉRCIA"
click at [228, 190] on button "Continuar" at bounding box center [202, 187] width 118 height 9
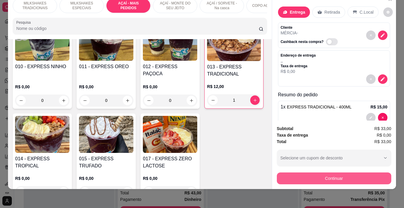
click at [304, 173] on button "Continuar" at bounding box center [334, 178] width 115 height 12
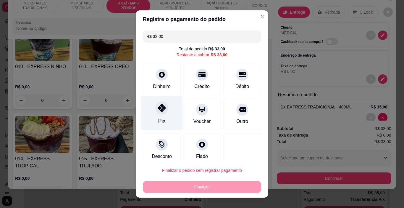
click at [158, 109] on icon at bounding box center [162, 108] width 8 height 8
type input "R$ 0,00"
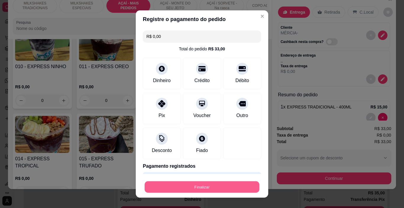
click at [197, 183] on button "Finalizar" at bounding box center [202, 187] width 115 height 12
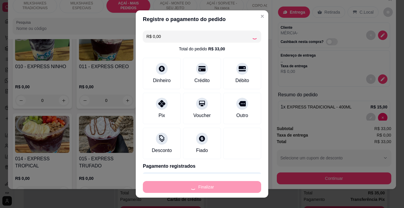
type input "0"
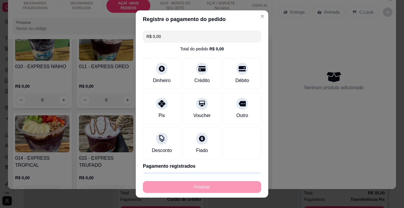
type input "-R$ 33,00"
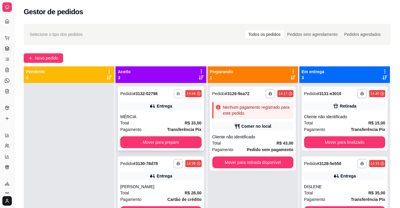
click at [174, 96] on button "button" at bounding box center [178, 93] width 9 height 9
click at [168, 115] on button "IMPRESSORA" at bounding box center [156, 114] width 43 height 9
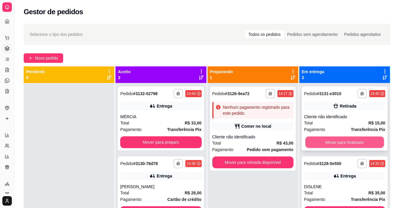
click at [324, 144] on button "Mover para finalizado" at bounding box center [344, 142] width 79 height 12
click at [319, 144] on button "Mover para finalizado" at bounding box center [344, 142] width 79 height 12
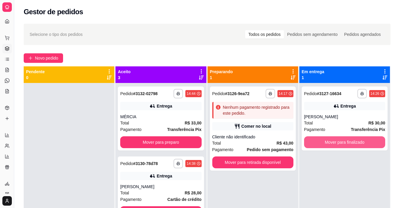
click at [319, 144] on button "Mover para finalizado" at bounding box center [344, 142] width 81 height 12
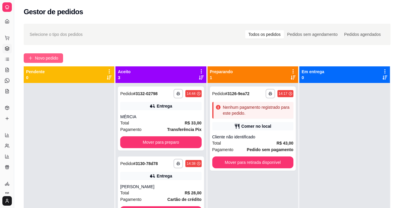
click at [34, 56] on button "Novo pedido" at bounding box center [43, 57] width 39 height 9
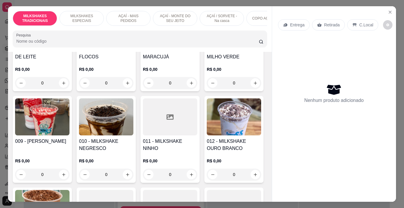
scroll to position [178, 0]
click at [212, 19] on p "AÇAÍ / SORVETE - Na casca" at bounding box center [222, 18] width 34 height 9
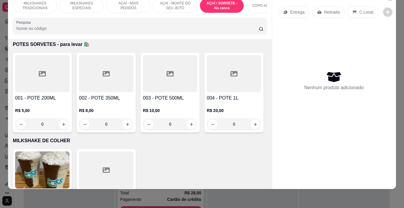
scroll to position [1660, 0]
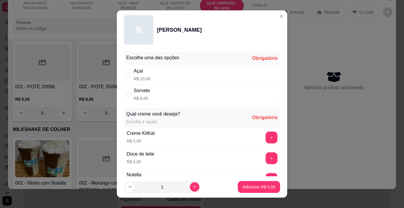
click at [204, 89] on div "Sorvete R$ 8,00" at bounding box center [202, 94] width 156 height 20
radio input "true"
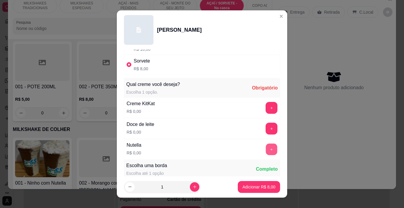
click at [266, 147] on button "+" at bounding box center [272, 150] width 12 height 12
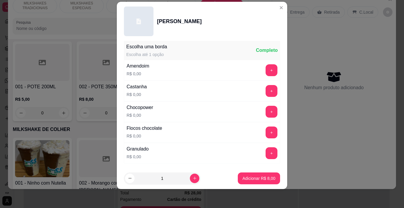
scroll to position [169, 0]
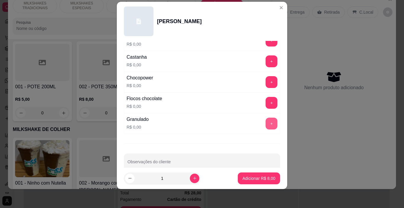
click at [266, 123] on button "+" at bounding box center [272, 124] width 12 height 12
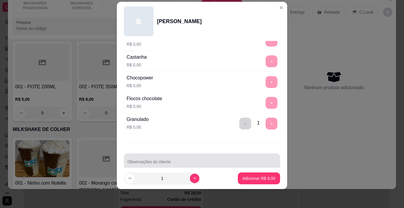
click at [164, 164] on input "Observações do cliente" at bounding box center [202, 164] width 149 height 6
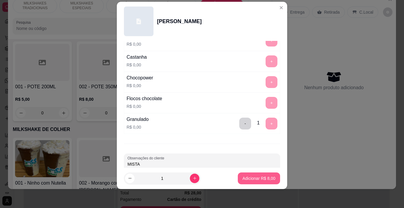
type input "MISTA"
click at [243, 180] on p "Adicionar R$ 8,00" at bounding box center [259, 178] width 33 height 6
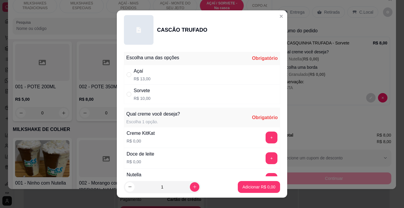
click at [153, 96] on div "Sorvete R$ 10,00" at bounding box center [202, 94] width 156 height 20
radio input "true"
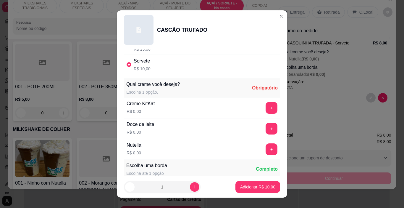
scroll to position [59, 0]
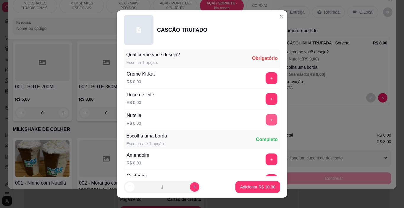
click at [266, 120] on button "+" at bounding box center [272, 120] width 12 height 12
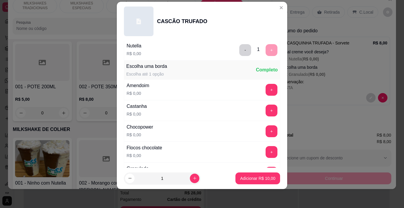
scroll to position [140, 0]
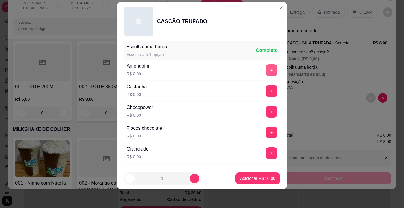
click at [266, 72] on button "+" at bounding box center [272, 70] width 12 height 12
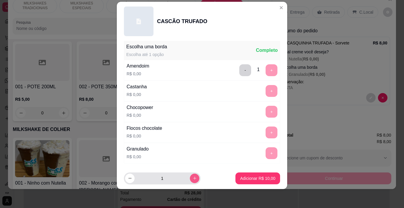
click at [193, 179] on icon "increase-product-quantity" at bounding box center [195, 178] width 4 height 4
type input "2"
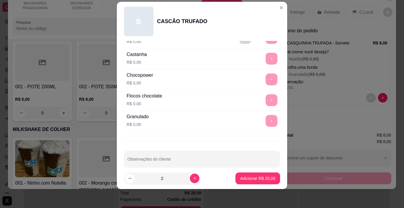
scroll to position [180, 0]
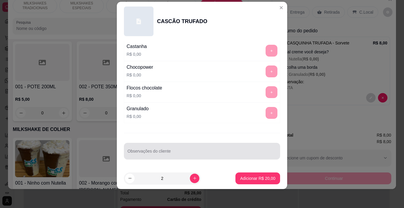
click at [157, 153] on div "Observações do cliente" at bounding box center [202, 151] width 156 height 17
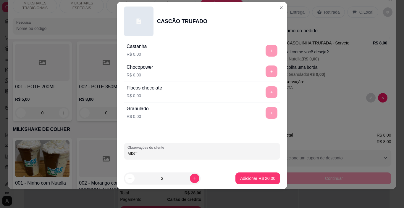
type input "MISTA"
click at [243, 176] on p "Adicionar R$ 20,00" at bounding box center [257, 178] width 35 height 6
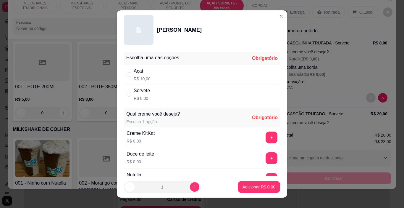
click at [169, 92] on div "Sorvete R$ 8,00" at bounding box center [202, 94] width 156 height 20
radio input "true"
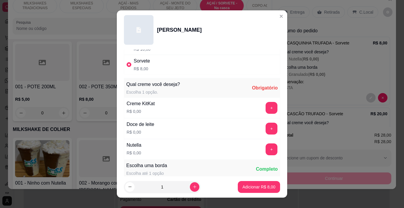
click at [266, 148] on button "+" at bounding box center [272, 149] width 12 height 12
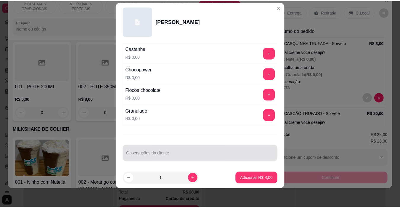
scroll to position [180, 0]
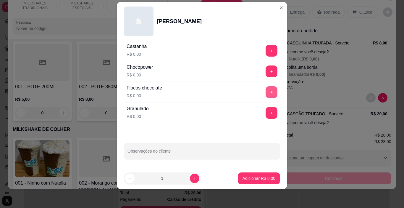
click at [266, 91] on button "+" at bounding box center [272, 92] width 12 height 12
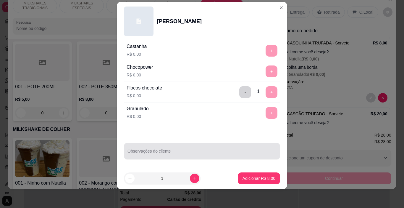
click at [154, 150] on div at bounding box center [202, 151] width 149 height 12
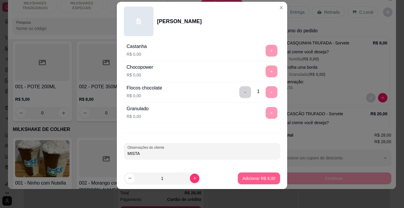
type input "MISTA"
click at [243, 176] on p "Adicionar R$ 8,00" at bounding box center [259, 178] width 32 height 6
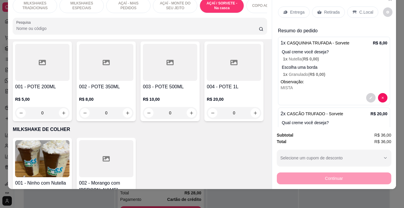
click at [360, 9] on p "C.Local" at bounding box center [367, 12] width 14 height 6
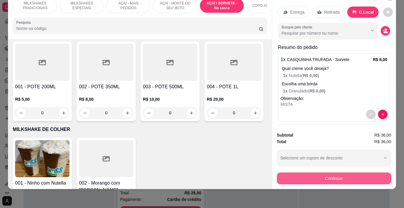
click at [336, 173] on button "Continuar" at bounding box center [334, 178] width 115 height 12
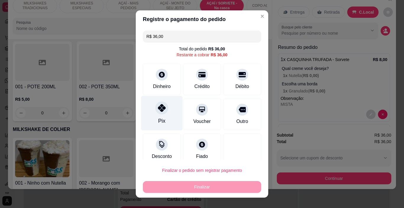
click at [160, 117] on div "Pix" at bounding box center [162, 113] width 42 height 35
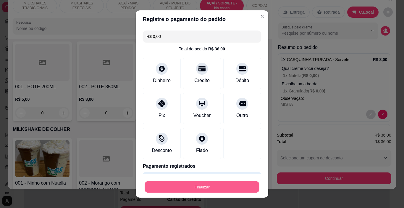
click at [212, 183] on button "Finalizar" at bounding box center [202, 187] width 115 height 12
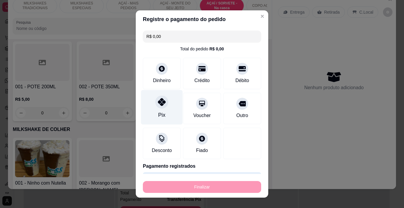
type input "-R$ 36,00"
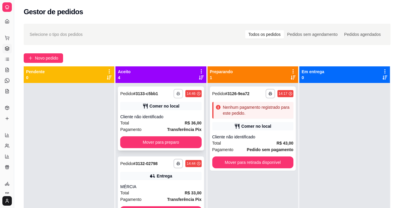
click at [173, 95] on button "button" at bounding box center [177, 93] width 9 height 9
click at [170, 115] on button "IMPRESSORA" at bounding box center [156, 114] width 43 height 9
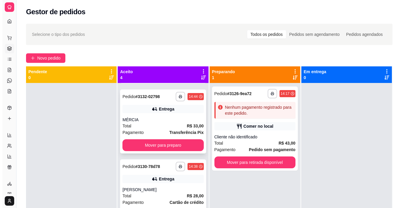
scroll to position [78, 0]
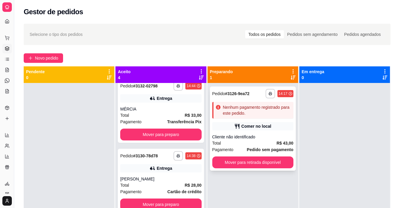
click at [261, 128] on div "Comer no local" at bounding box center [256, 126] width 30 height 6
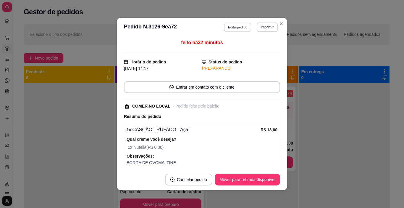
click at [235, 26] on button "Editar pedido" at bounding box center [238, 26] width 28 height 9
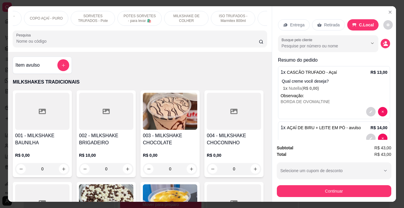
scroll to position [0, 305]
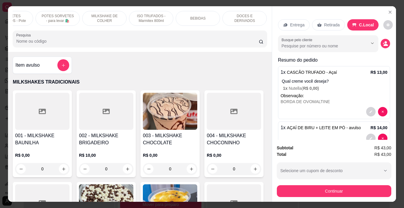
click at [205, 18] on div "BEBIDAS" at bounding box center [198, 18] width 44 height 15
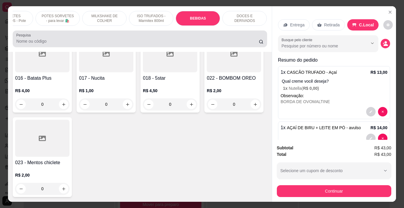
scroll to position [15, 0]
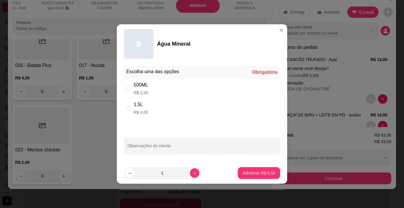
click at [149, 111] on div "1,5L R$ 4,00" at bounding box center [202, 108] width 156 height 20
radio input "true"
click at [189, 97] on div "500ML R$ 2,00" at bounding box center [202, 89] width 156 height 20
radio input "true"
radio input "false"
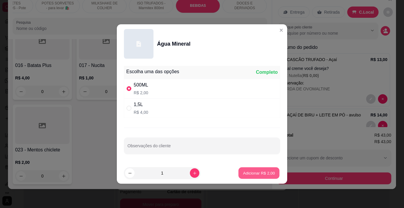
click at [267, 168] on button "Adicionar R$ 2,00" at bounding box center [259, 173] width 41 height 12
type input "1"
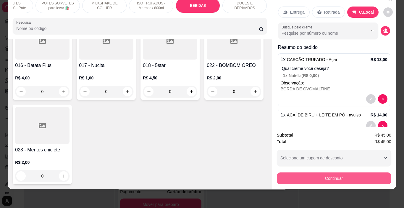
click at [305, 176] on button "Continuar" at bounding box center [334, 178] width 115 height 12
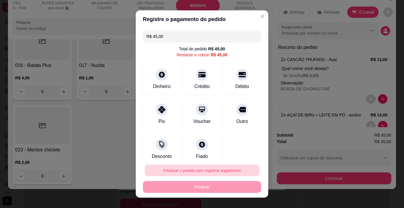
click at [201, 170] on button "Finalizar o pedido sem registrar pagamento" at bounding box center [202, 171] width 115 height 12
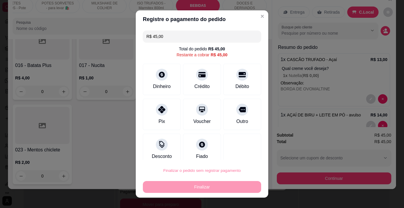
click at [231, 153] on button "Confirmar" at bounding box center [237, 153] width 22 height 9
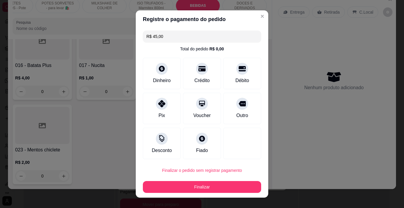
type input "0"
type input "R$ 0,00"
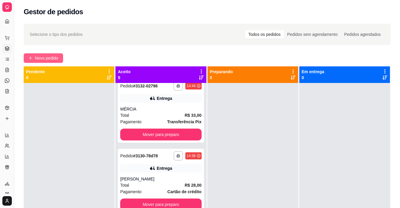
click at [59, 61] on button "Novo pedido" at bounding box center [43, 57] width 39 height 9
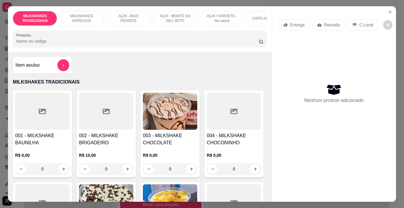
scroll to position [0, 223]
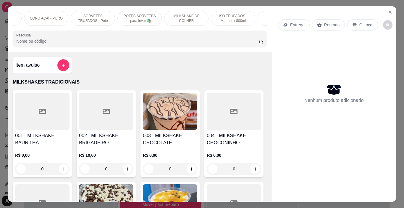
click at [140, 18] on p "POTES SORVETES - para levar 🛍️" at bounding box center [140, 18] width 34 height 9
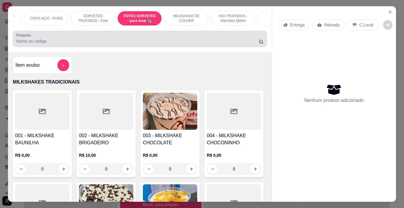
scroll to position [15, 0]
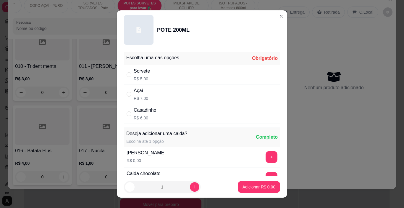
click at [164, 116] on div "Casadinho R$ 6,00" at bounding box center [202, 114] width 156 height 20
radio input "true"
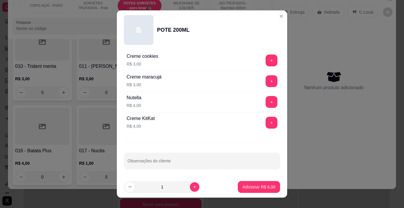
scroll to position [800, 0]
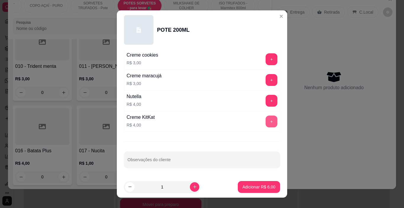
click at [266, 121] on button "+" at bounding box center [272, 121] width 12 height 12
click at [260, 186] on p "Adicionar R$ 10,00" at bounding box center [257, 187] width 35 height 6
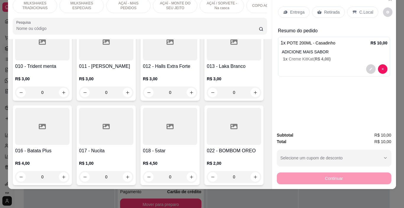
scroll to position [0, 0]
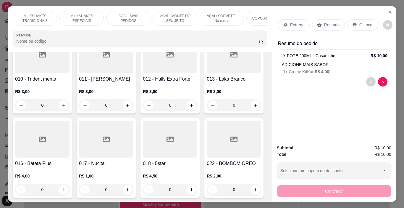
click at [65, 19] on p "MILKSHAKES ESPECIAIS" at bounding box center [82, 18] width 34 height 9
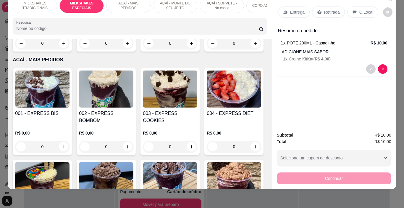
scroll to position [735, 0]
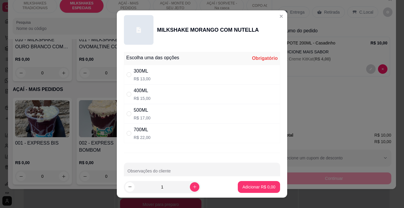
click at [163, 92] on div "400ML R$ 15,00" at bounding box center [202, 94] width 156 height 20
radio input "true"
click at [268, 188] on p "Adicionar R$ 15,00" at bounding box center [257, 187] width 35 height 6
type input "1"
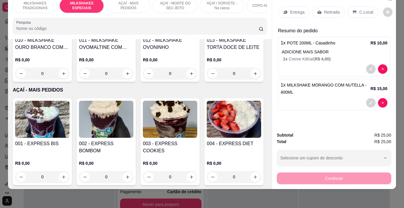
click at [353, 10] on icon at bounding box center [355, 12] width 5 height 5
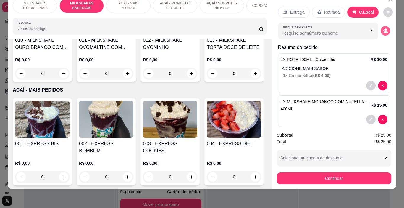
click at [381, 29] on button "decrease-product-quantity" at bounding box center [385, 30] width 9 height 9
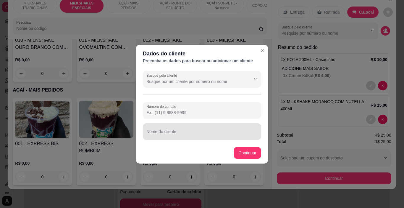
click at [187, 131] on div at bounding box center [202, 132] width 111 height 12
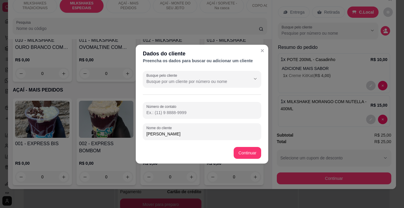
type input "LUCAS"
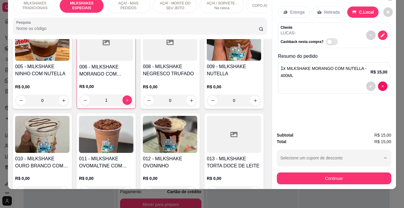
scroll to position [646, 0]
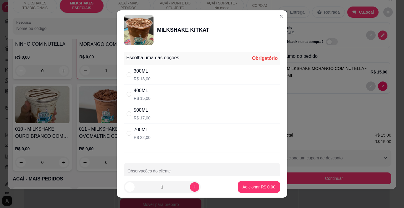
click at [145, 94] on div "400ML" at bounding box center [142, 90] width 17 height 7
radio input "true"
click at [248, 184] on p "Adicionar R$ 15,00" at bounding box center [257, 187] width 35 height 6
type input "1"
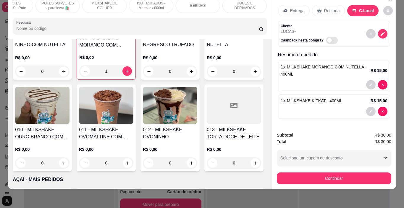
scroll to position [0, 0]
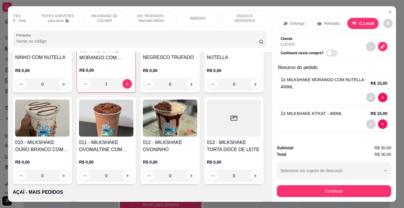
click at [210, 14] on div "BEBIDAS" at bounding box center [198, 18] width 44 height 15
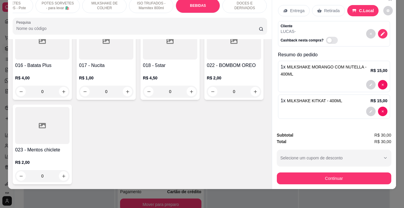
scroll to position [2665, 0]
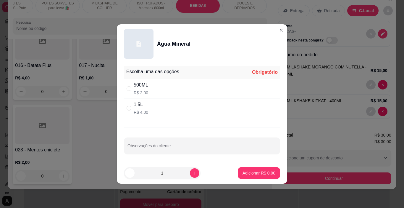
click at [219, 94] on div "500ML R$ 2,00" at bounding box center [202, 89] width 156 height 20
radio input "true"
click at [252, 171] on p "Adicionar R$ 2,00" at bounding box center [259, 173] width 33 height 6
type input "1"
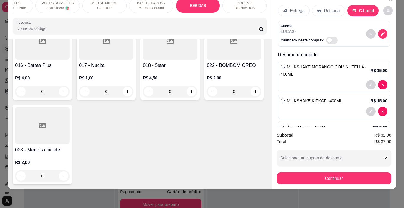
scroll to position [2666, 0]
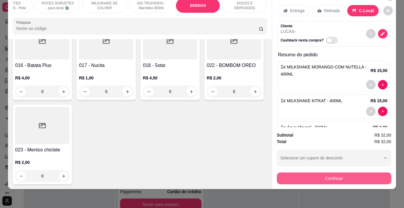
click at [341, 174] on button "Continuar" at bounding box center [334, 178] width 115 height 12
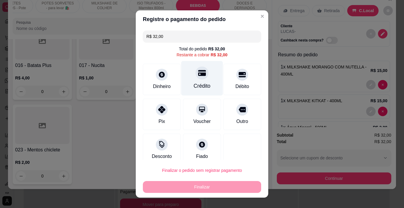
click at [199, 82] on div "Crédito" at bounding box center [202, 86] width 17 height 8
type input "R$ 0,00"
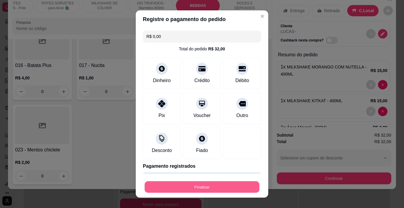
click at [223, 188] on button "Finalizar" at bounding box center [202, 187] width 115 height 12
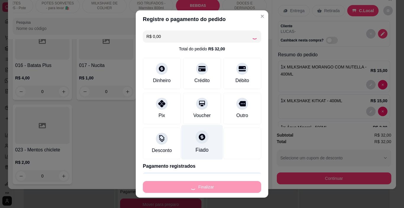
scroll to position [147, 0]
type input "0"
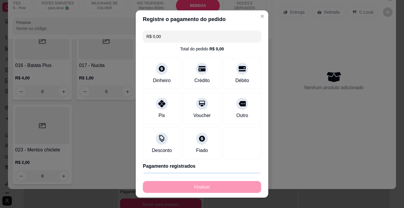
type input "-R$ 32,00"
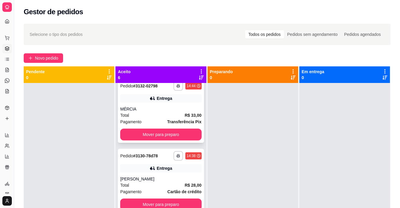
click at [173, 88] on button "button" at bounding box center [177, 85] width 9 height 9
click at [170, 105] on button "IMPRESSORA" at bounding box center [155, 106] width 41 height 9
click at [58, 58] on span "Novo pedido" at bounding box center [46, 58] width 23 height 7
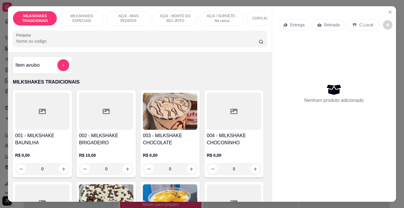
click at [54, 122] on div at bounding box center [42, 111] width 54 height 37
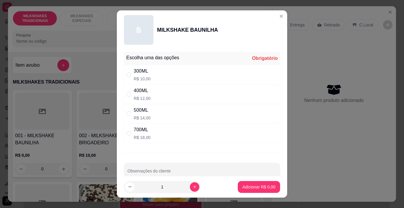
click at [157, 116] on div "500ML R$ 14,00" at bounding box center [202, 114] width 156 height 20
radio input "true"
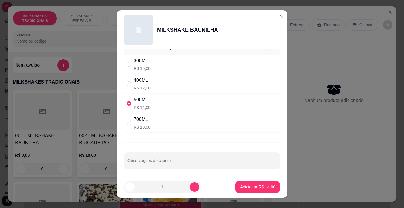
scroll to position [11, 0]
click at [252, 188] on p "Adicionar R$ 14,00" at bounding box center [257, 187] width 35 height 6
type input "1"
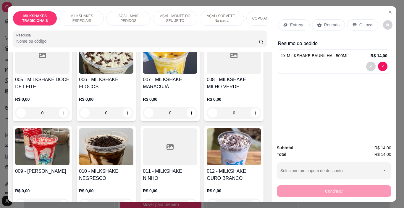
scroll to position [266, 0]
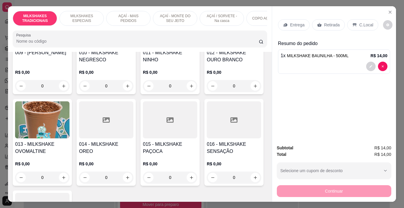
click at [207, 47] on img at bounding box center [234, 28] width 54 height 37
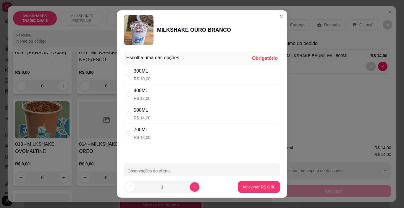
click at [168, 75] on div "300ML R$ 10,00" at bounding box center [202, 75] width 156 height 20
radio input "true"
click at [244, 189] on p "Adicionar R$ 10,00" at bounding box center [257, 187] width 35 height 6
type input "1"
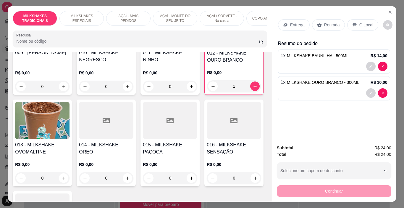
click at [360, 22] on p "C.Local" at bounding box center [367, 25] width 14 height 6
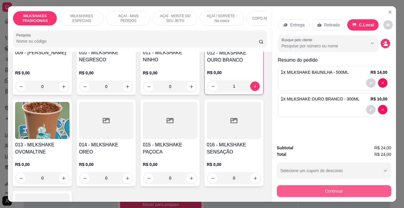
click at [338, 186] on button "Continuar" at bounding box center [334, 191] width 115 height 12
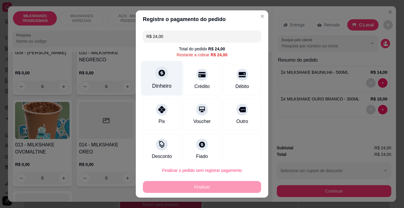
click at [158, 76] on icon at bounding box center [162, 73] width 8 height 8
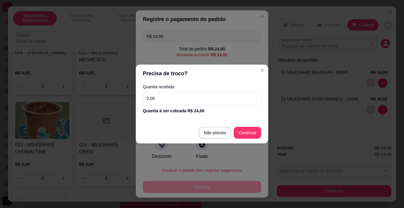
type input "R$ 0,00"
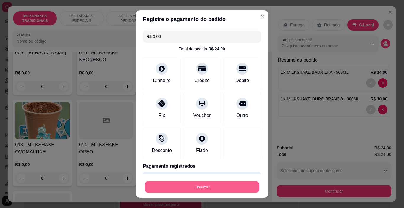
click at [234, 186] on button "Finalizar" at bounding box center [202, 187] width 115 height 12
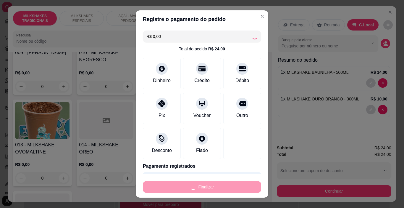
type input "0"
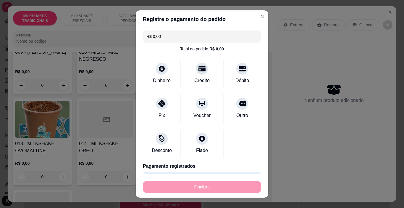
type input "-R$ 24,00"
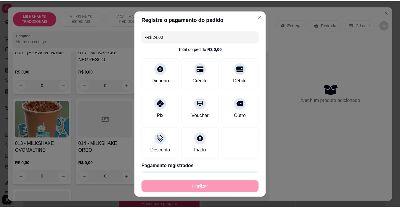
scroll to position [266, 0]
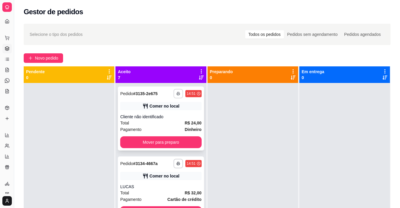
click at [176, 92] on icon "button" at bounding box center [178, 94] width 4 height 4
click at [208, 125] on div at bounding box center [253, 187] width 91 height 208
click at [168, 123] on div "Total R$ 24,00" at bounding box center [160, 123] width 81 height 7
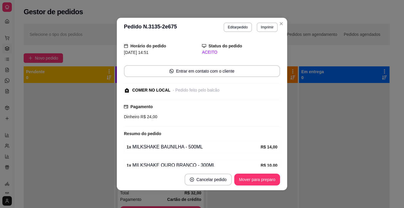
scroll to position [30, 0]
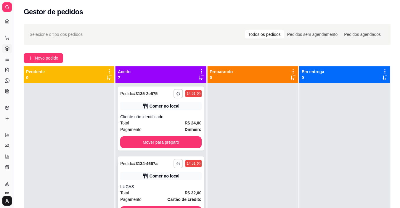
click at [173, 165] on button "button" at bounding box center [177, 163] width 9 height 9
click at [168, 183] on button "IMPRESSORA" at bounding box center [156, 183] width 43 height 9
click at [177, 94] on rect "button" at bounding box center [178, 94] width 2 height 1
click at [167, 112] on button "IMPRESSORA" at bounding box center [155, 114] width 41 height 9
click at [52, 60] on span "Novo pedido" at bounding box center [46, 58] width 23 height 7
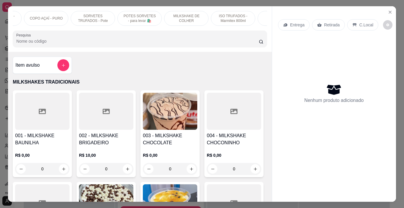
scroll to position [0, 305]
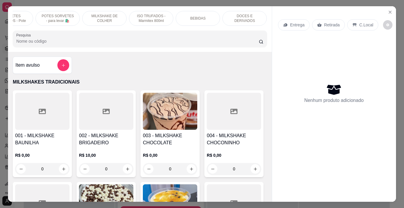
click at [231, 18] on p "DOCES E DERIVADOS" at bounding box center [245, 18] width 34 height 9
click at [231, 30] on div "Pesquisa" at bounding box center [140, 38] width 254 height 17
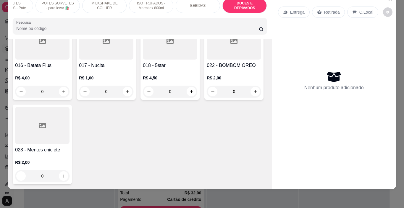
scroll to position [2761, 0]
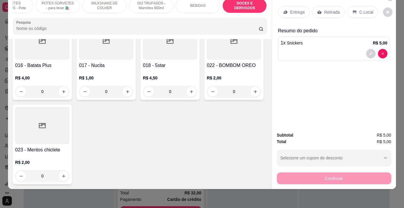
type input "2"
click at [353, 11] on icon at bounding box center [355, 12] width 4 height 3
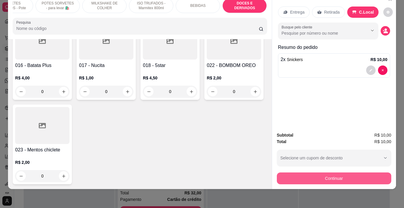
click at [327, 174] on button "Continuar" at bounding box center [334, 178] width 115 height 12
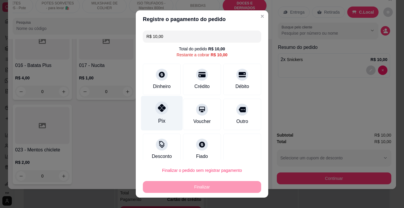
click at [158, 110] on icon at bounding box center [162, 108] width 8 height 8
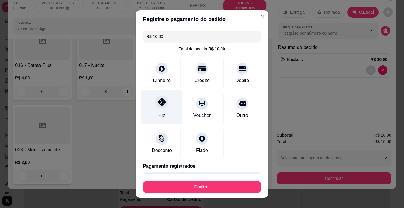
type input "R$ 0,00"
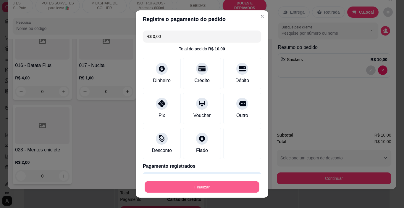
click at [202, 184] on button "Finalizar" at bounding box center [202, 187] width 115 height 12
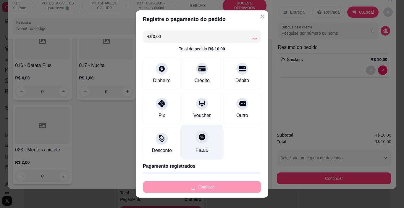
type input "0"
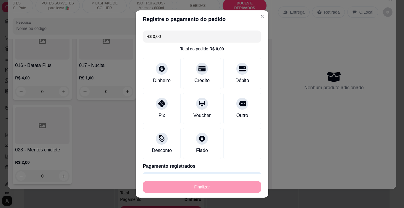
type input "-R$ 10,00"
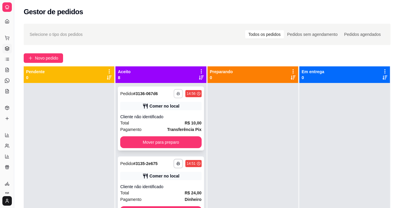
click at [177, 94] on icon "button" at bounding box center [179, 94] width 4 height 4
click at [170, 112] on button "IMPRESSORA" at bounding box center [156, 114] width 43 height 9
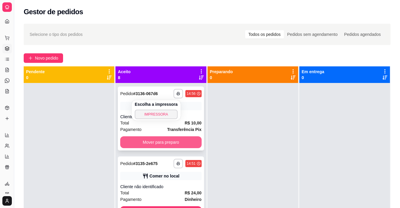
click at [183, 146] on button "Mover para preparo" at bounding box center [160, 142] width 81 height 12
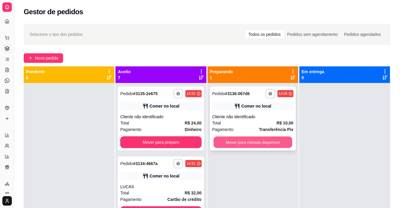
click at [245, 140] on button "Mover para retirada disponível" at bounding box center [252, 142] width 79 height 12
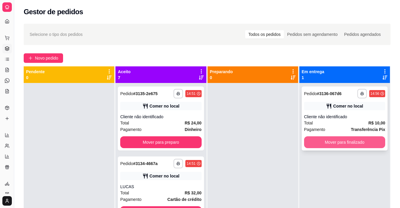
click at [323, 139] on button "Mover para finalizado" at bounding box center [344, 142] width 81 height 12
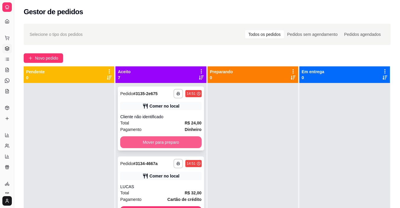
click at [160, 139] on button "Mover para preparo" at bounding box center [160, 142] width 81 height 12
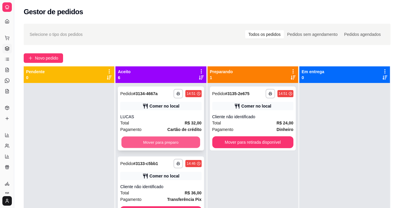
click at [174, 140] on button "Mover para preparo" at bounding box center [160, 142] width 79 height 12
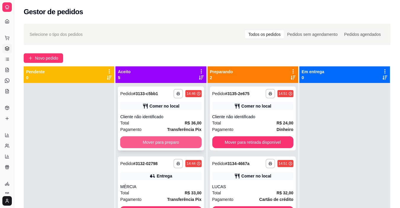
click at [172, 141] on button "Mover para preparo" at bounding box center [160, 142] width 81 height 12
click at [171, 141] on button "Mover para preparo" at bounding box center [160, 142] width 81 height 12
click at [171, 141] on button "Mover para preparo" at bounding box center [160, 142] width 79 height 12
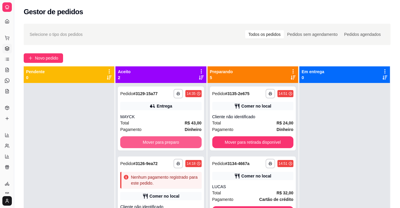
click at [171, 141] on button "Mover para preparo" at bounding box center [160, 142] width 81 height 12
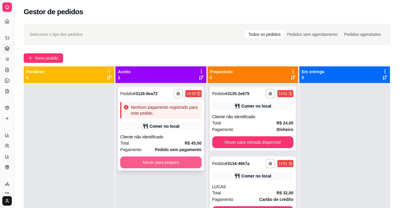
click at [181, 159] on button "Mover para preparo" at bounding box center [160, 162] width 81 height 12
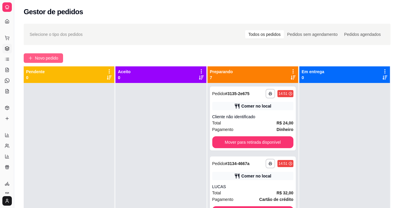
click at [30, 57] on button "Novo pedido" at bounding box center [43, 57] width 39 height 9
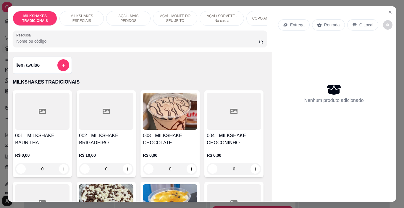
click at [217, 17] on p "AÇAÍ / SORVETE - Na casca" at bounding box center [222, 18] width 34 height 9
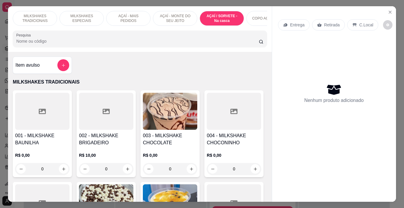
scroll to position [15, 0]
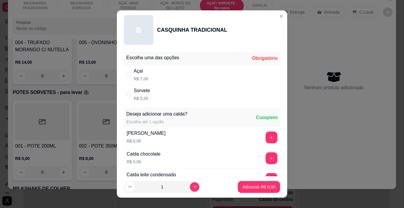
click at [170, 102] on div "Sorvete R$ 5,00" at bounding box center [202, 94] width 156 height 20
radio input "true"
click at [266, 160] on button "+" at bounding box center [272, 158] width 12 height 12
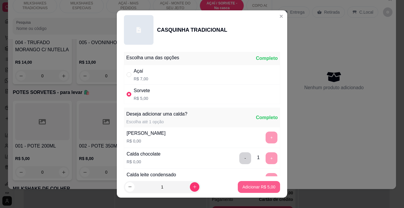
click at [253, 190] on button "Adicionar R$ 5,00" at bounding box center [259, 187] width 42 height 12
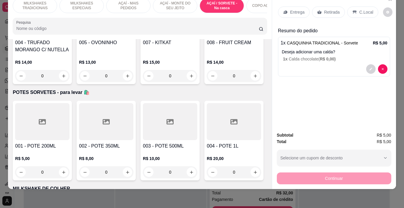
click at [354, 10] on icon at bounding box center [355, 12] width 5 height 5
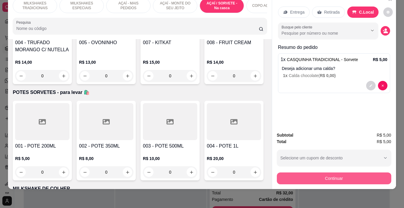
click at [316, 176] on button "Continuar" at bounding box center [334, 178] width 115 height 12
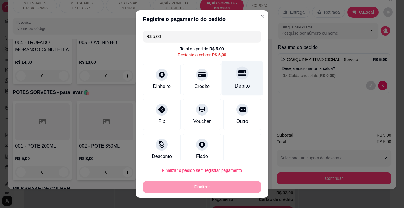
click at [235, 82] on div "Débito" at bounding box center [242, 86] width 15 height 8
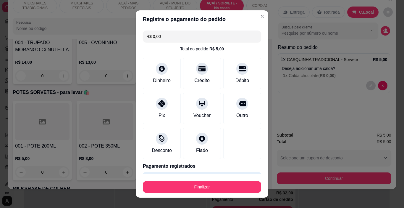
click at [221, 190] on button "Finalizar" at bounding box center [202, 187] width 118 height 12
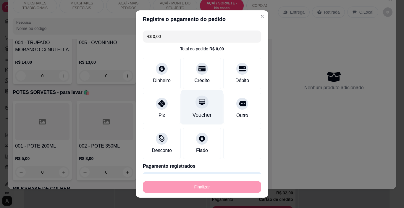
type input "-R$ 5,00"
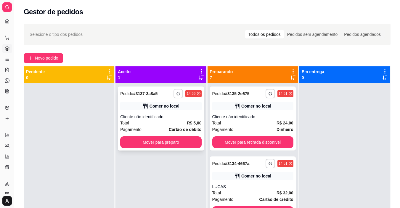
click at [173, 94] on button "button" at bounding box center [177, 93] width 9 height 9
click at [174, 115] on button "IMPRESSORA" at bounding box center [160, 114] width 43 height 9
click at [50, 59] on span "Novo pedido" at bounding box center [46, 58] width 23 height 7
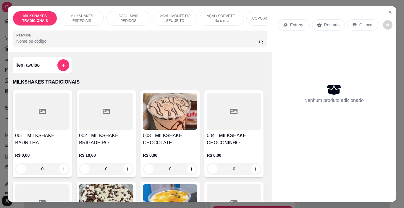
scroll to position [0, 223]
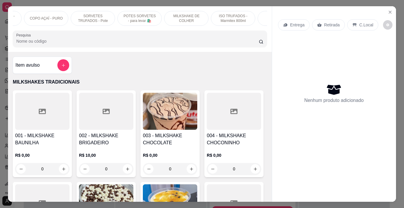
click at [133, 20] on p "POTES SORVETES - para levar 🛍️" at bounding box center [140, 18] width 34 height 9
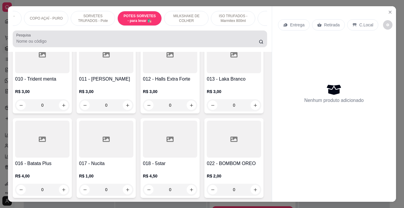
scroll to position [15, 0]
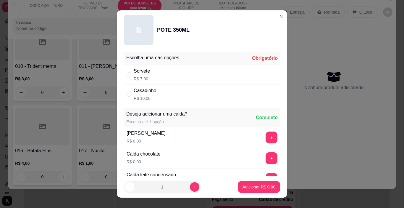
drag, startPoint x: 147, startPoint y: 98, endPoint x: 272, endPoint y: 164, distance: 141.8
click at [147, 98] on p "R$ 10,00" at bounding box center [145, 98] width 23 height 6
radio input "true"
click at [258, 185] on p "Adicionar R$ 10,00" at bounding box center [258, 187] width 34 height 6
type input "1"
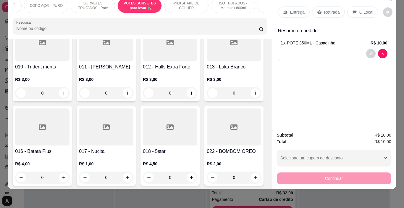
click at [295, 9] on p "Entrega" at bounding box center [297, 12] width 15 height 6
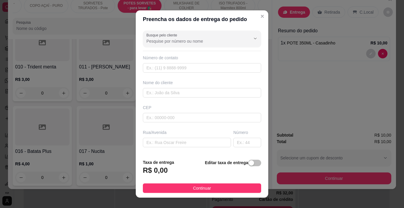
click at [197, 86] on div "Nome do cliente" at bounding box center [202, 89] width 121 height 18
click at [198, 90] on input "text" at bounding box center [202, 92] width 118 height 9
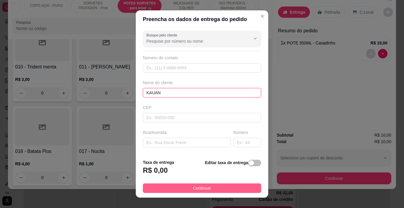
type input "KAUAN"
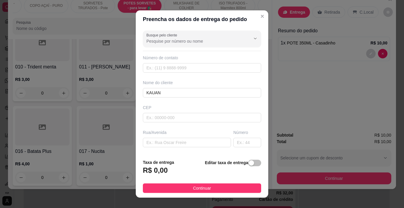
drag, startPoint x: 218, startPoint y: 188, endPoint x: 287, endPoint y: 183, distance: 69.8
click at [218, 188] on button "Continuar" at bounding box center [202, 187] width 118 height 9
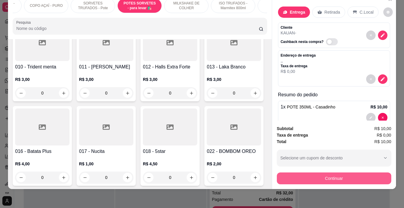
click at [295, 176] on button "Continuar" at bounding box center [334, 178] width 115 height 12
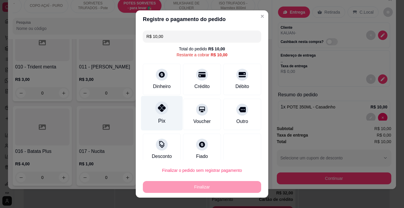
click at [158, 118] on div "Pix" at bounding box center [161, 121] width 7 height 8
type input "R$ 0,00"
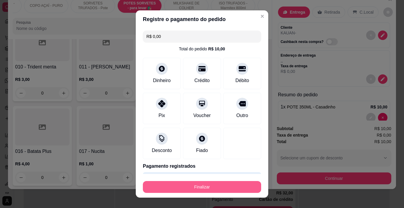
click at [215, 187] on button "Finalizar" at bounding box center [202, 187] width 118 height 12
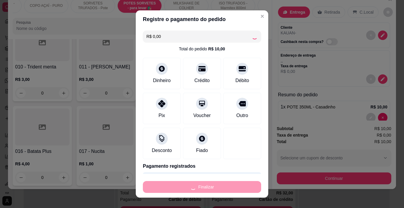
type input "0"
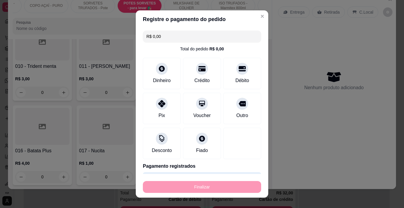
type input "-R$ 10,00"
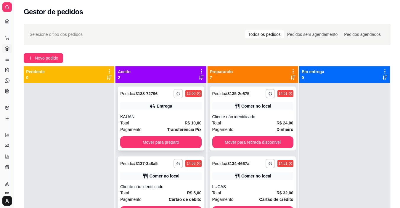
click at [175, 91] on button "button" at bounding box center [177, 93] width 9 height 9
click at [175, 113] on button "IMPRESSORA" at bounding box center [160, 114] width 43 height 9
click at [250, 119] on div "Cliente não identificado" at bounding box center [252, 117] width 81 height 6
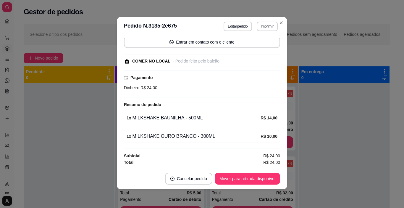
scroll to position [1, 0]
click at [258, 178] on button "Mover para retirada disponível" at bounding box center [247, 178] width 65 height 12
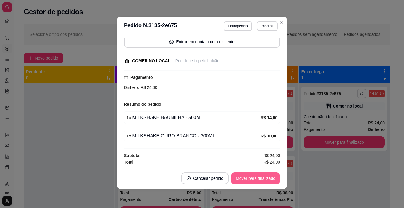
click at [260, 178] on button "Mover para finalizado" at bounding box center [255, 178] width 49 height 12
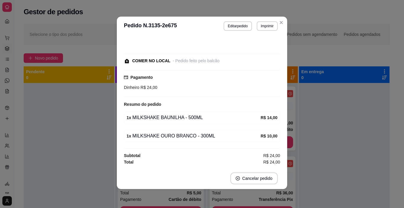
scroll to position [19, 0]
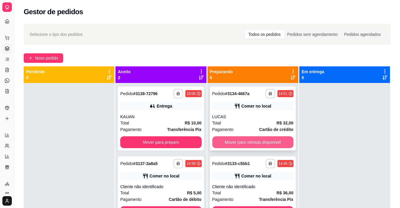
click at [244, 147] on button "Mover para retirada disponível" at bounding box center [252, 142] width 81 height 12
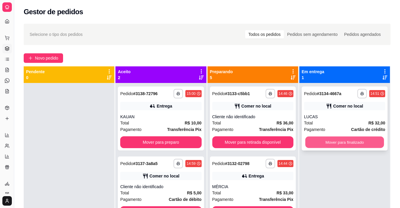
click at [320, 142] on button "Mover para finalizado" at bounding box center [344, 142] width 79 height 12
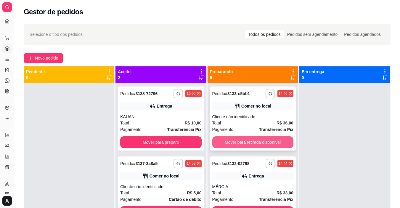
click at [262, 140] on button "Mover para retirada disponível" at bounding box center [252, 142] width 81 height 12
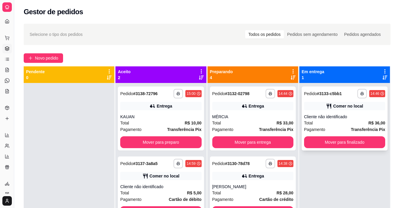
click at [328, 121] on div "Total R$ 36,00" at bounding box center [344, 123] width 81 height 7
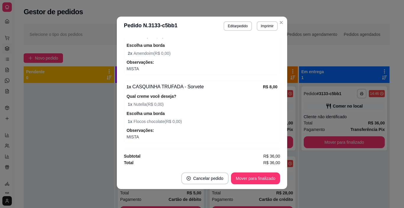
scroll to position [212, 0]
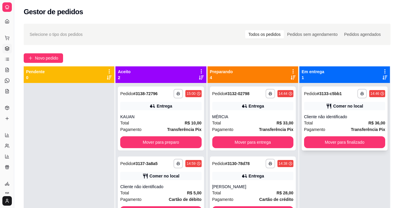
click at [317, 107] on div "Comer no local" at bounding box center [344, 106] width 81 height 8
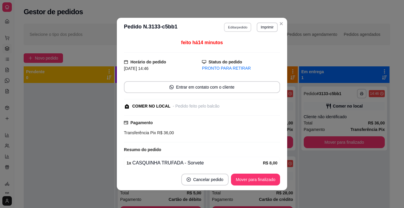
click at [240, 29] on button "Editar pedido" at bounding box center [238, 26] width 28 height 9
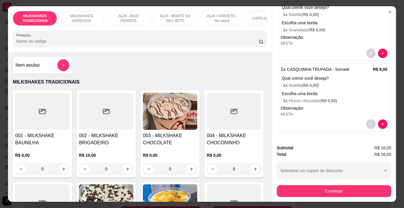
scroll to position [74, 0]
click at [321, 82] on p "1 x Nutella ( R$ 0,00 )" at bounding box center [335, 85] width 104 height 6
click at [219, 15] on p "AÇAÍ / SORVETE - Na casca" at bounding box center [222, 18] width 34 height 9
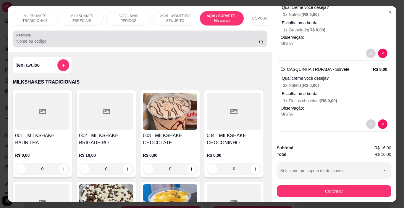
scroll to position [15, 0]
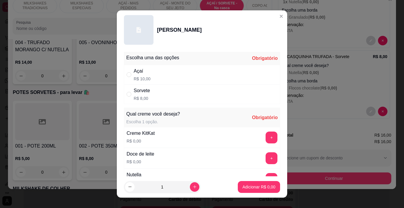
click at [197, 94] on div "Sorvete R$ 8,00" at bounding box center [202, 94] width 156 height 20
radio input "true"
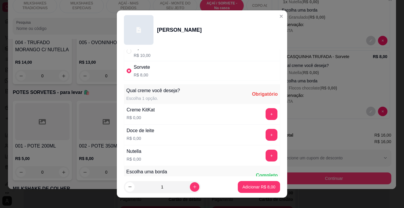
scroll to position [30, 0]
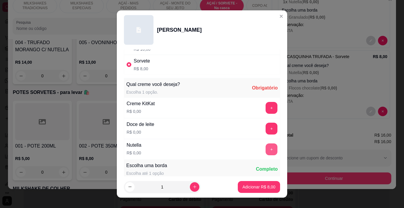
click at [266, 146] on button "+" at bounding box center [272, 149] width 12 height 12
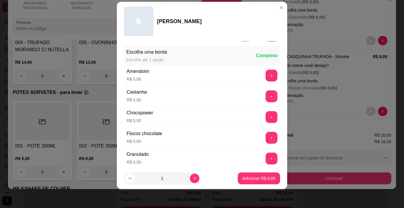
scroll to position [140, 0]
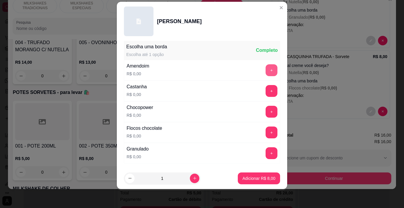
click at [266, 73] on button "+" at bounding box center [272, 70] width 12 height 12
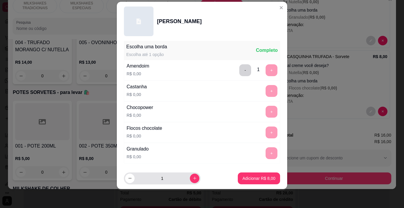
click at [190, 177] on button "increase-product-quantity" at bounding box center [194, 177] width 9 height 9
type input "2"
click at [242, 175] on button "Adicionar R$ 16,00" at bounding box center [258, 178] width 45 height 12
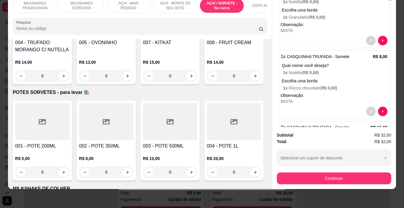
scroll to position [118, 0]
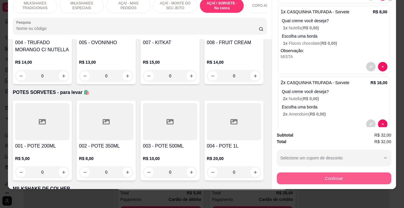
click at [305, 173] on button "Continuar" at bounding box center [334, 178] width 115 height 12
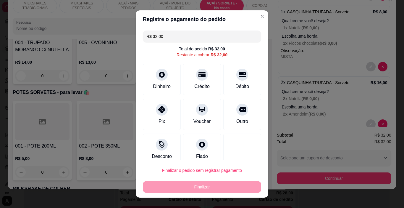
click at [159, 113] on div at bounding box center [162, 110] width 12 height 12
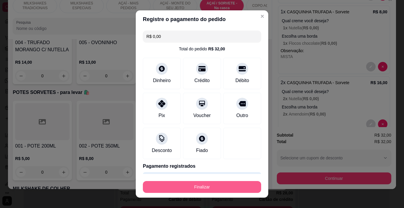
click at [200, 190] on button "Finalizar" at bounding box center [202, 187] width 118 height 12
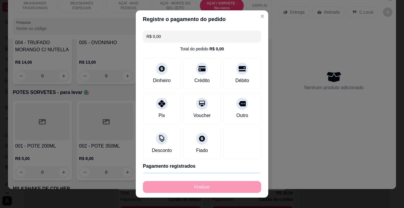
type input "-R$ 32,00"
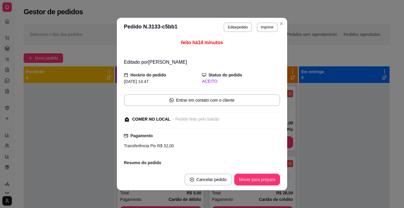
click at [267, 177] on button "Mover para preparo" at bounding box center [257, 179] width 46 height 12
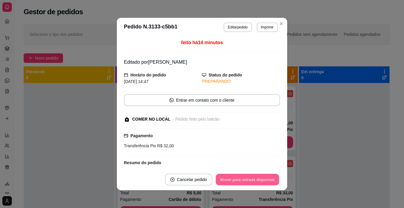
click at [270, 175] on button "Mover para retirada disponível" at bounding box center [247, 180] width 63 height 12
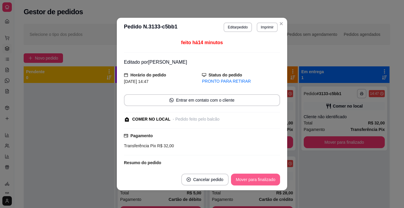
click at [271, 177] on button "Mover para finalizado" at bounding box center [255, 179] width 49 height 12
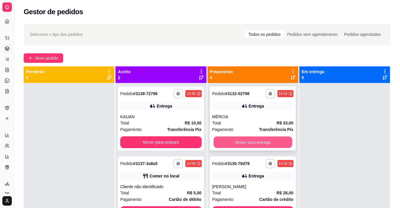
click at [281, 142] on button "Mover para entrega" at bounding box center [252, 142] width 79 height 12
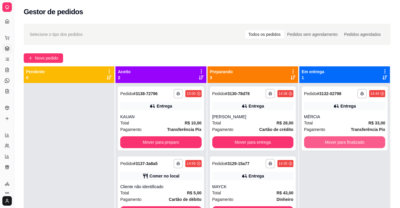
click at [324, 141] on button "Mover para finalizado" at bounding box center [344, 142] width 81 height 12
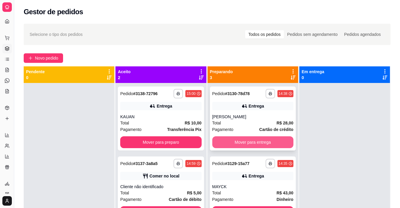
click at [266, 147] on button "Mover para entrega" at bounding box center [252, 142] width 81 height 12
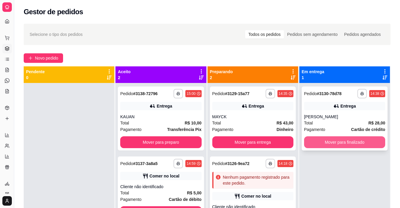
click at [313, 142] on button "Mover para finalizado" at bounding box center [344, 142] width 81 height 12
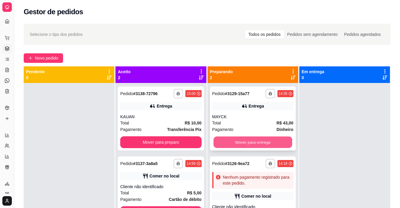
click at [282, 141] on button "Mover para entrega" at bounding box center [252, 142] width 79 height 12
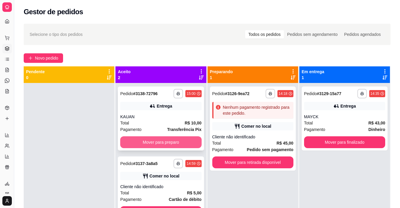
click at [142, 139] on button "Mover para preparo" at bounding box center [160, 142] width 81 height 12
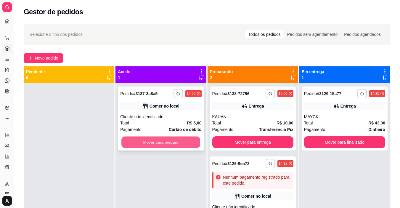
click at [146, 142] on button "Mover para preparo" at bounding box center [160, 142] width 79 height 12
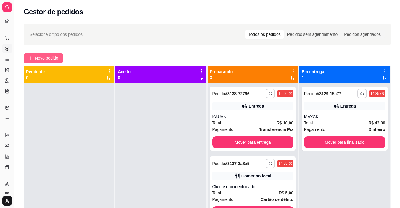
click at [34, 56] on button "Novo pedido" at bounding box center [43, 57] width 39 height 9
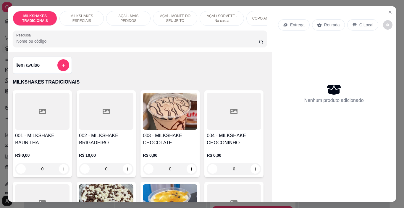
scroll to position [0, 223]
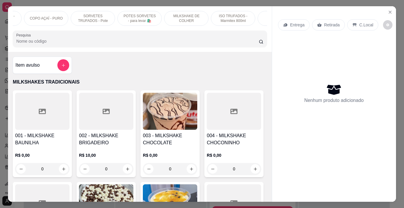
click at [141, 21] on div "POTES SORVETES - para levar 🛍️" at bounding box center [140, 18] width 44 height 15
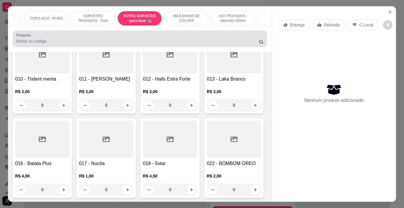
scroll to position [15, 0]
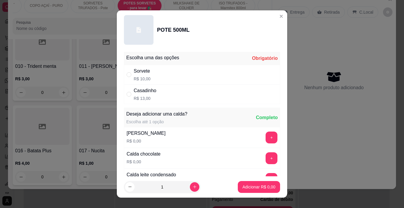
click at [181, 90] on div "Casadinho R$ 13,00" at bounding box center [202, 94] width 156 height 20
radio input "true"
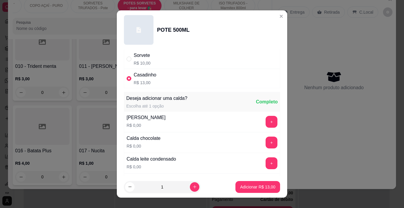
scroll to position [30, 0]
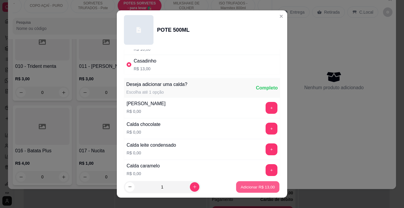
click at [249, 187] on p "Adicionar R$ 13,00" at bounding box center [258, 187] width 34 height 6
type input "1"
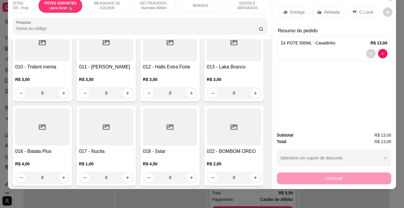
scroll to position [0, 305]
click at [209, 4] on div "BEBIDAS" at bounding box center [198, 5] width 44 height 15
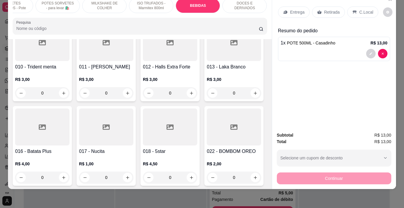
scroll to position [2636, 0]
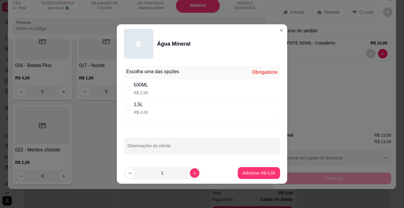
click at [157, 91] on div "500ML R$ 2,00" at bounding box center [202, 89] width 156 height 20
radio input "true"
click at [253, 175] on p "Adicionar R$ 2,00" at bounding box center [259, 173] width 33 height 6
type input "1"
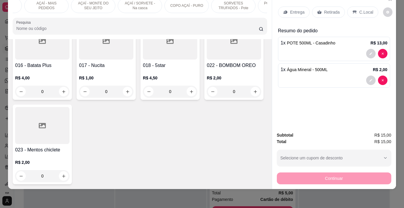
scroll to position [0, 0]
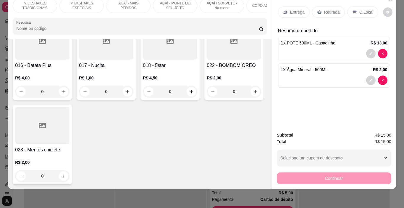
click at [38, 6] on div "MILKSHAKES TRADICIONAIS" at bounding box center [35, 5] width 44 height 15
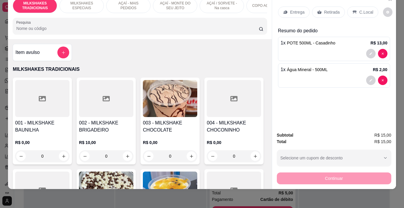
click at [91, 4] on p "MILKSHAKES ESPECIAIS" at bounding box center [82, 5] width 34 height 9
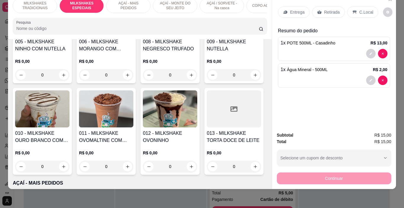
scroll to position [646, 0]
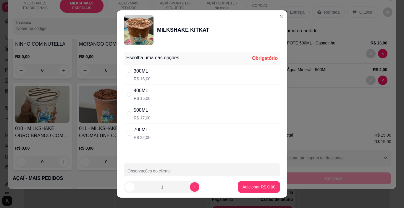
click at [156, 113] on div "500ML R$ 17,00" at bounding box center [202, 114] width 156 height 20
radio input "true"
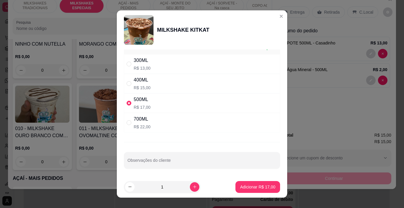
scroll to position [11, 0]
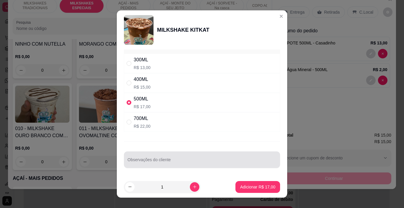
click at [158, 168] on div "Observações do cliente" at bounding box center [202, 159] width 156 height 17
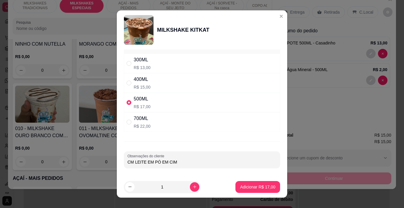
type input "CM LEITE EM PÓ EM CIMA"
click at [240, 185] on p "Adicionar R$ 17,00" at bounding box center [257, 187] width 35 height 6
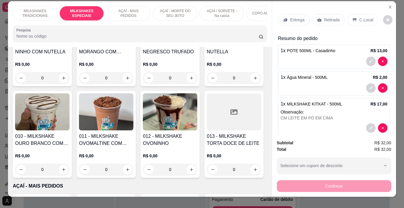
scroll to position [0, 0]
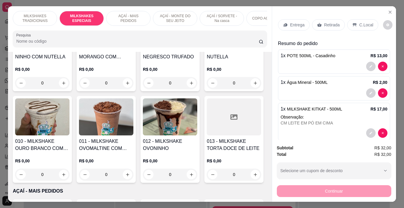
click at [135, 23] on div "AÇAÍ - MAIS PEDIDOS" at bounding box center [128, 18] width 44 height 15
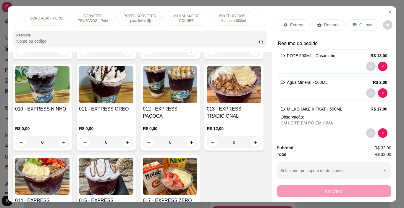
click at [90, 22] on div "SORVETES TRUFADOS - Pote" at bounding box center [93, 18] width 44 height 15
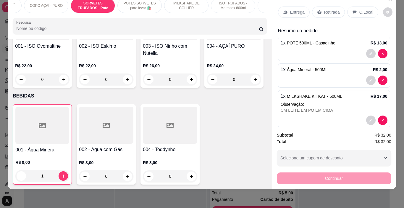
scroll to position [1914, 0]
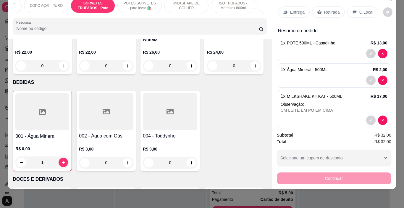
click at [360, 9] on p "C.Local" at bounding box center [367, 12] width 14 height 6
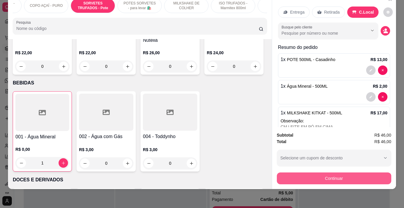
click at [342, 178] on button "Continuar" at bounding box center [334, 178] width 115 height 12
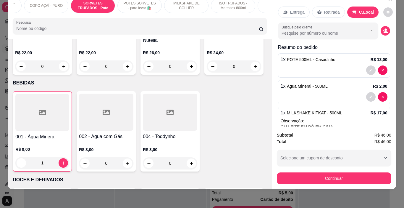
click at [210, 167] on button "Finalizar o pedido sem registrar pagamento" at bounding box center [202, 170] width 118 height 12
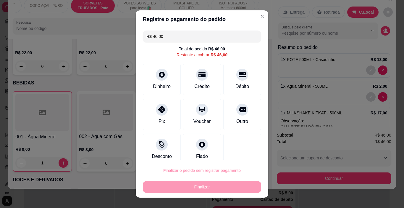
click at [232, 152] on button "Confirmar" at bounding box center [237, 153] width 22 height 9
type input "0"
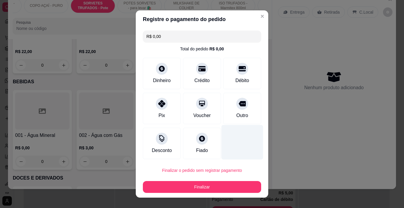
type input "R$ 0,00"
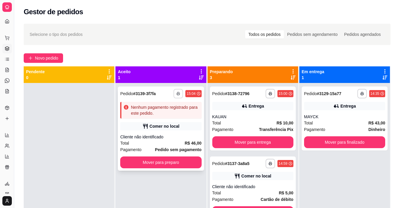
click at [179, 95] on button "button" at bounding box center [177, 93] width 9 height 9
click at [174, 113] on button "IMPRESSORA" at bounding box center [160, 114] width 43 height 9
click at [44, 56] on span "Novo pedido" at bounding box center [46, 58] width 23 height 7
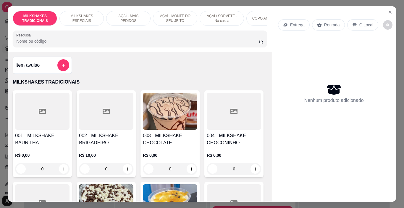
click at [222, 14] on p "AÇAÍ / SORVETE - Na casca" at bounding box center [222, 18] width 34 height 9
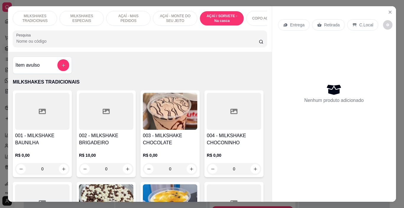
scroll to position [15, 0]
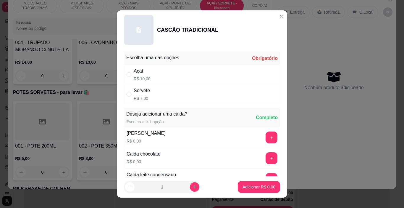
drag, startPoint x: 157, startPoint y: 95, endPoint x: 181, endPoint y: 92, distance: 24.1
click at [158, 95] on div "Sorvete R$ 7,00" at bounding box center [202, 94] width 156 height 20
radio input "true"
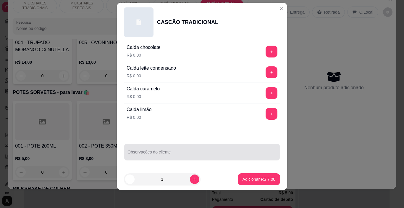
scroll to position [9, 0]
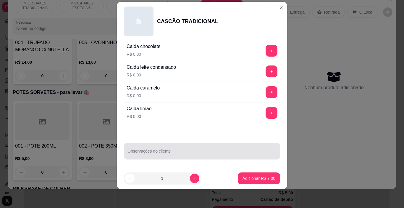
click at [136, 159] on div "Observações do cliente" at bounding box center [202, 151] width 156 height 17
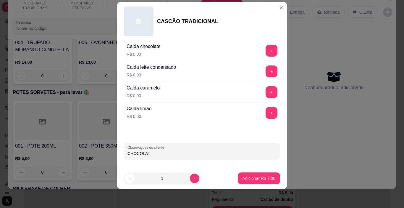
type input "CHOCOLATE"
click at [258, 178] on p "Adicionar R$ 7,00" at bounding box center [259, 178] width 33 height 6
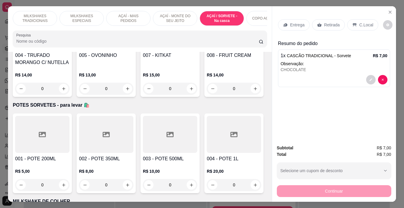
scroll to position [0, 223]
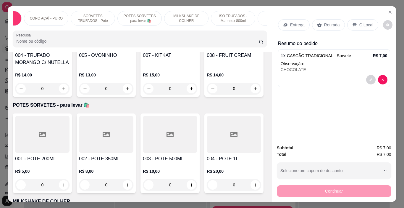
click at [126, 19] on p "POTES SORVETES - para levar 🛍️" at bounding box center [140, 18] width 34 height 9
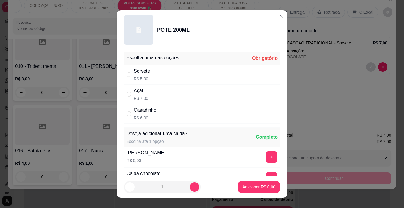
click at [159, 78] on div "Sorvete R$ 5,00" at bounding box center [202, 75] width 156 height 20
radio input "true"
click at [266, 155] on button "+" at bounding box center [272, 157] width 12 height 12
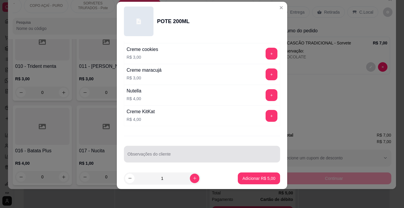
scroll to position [800, 0]
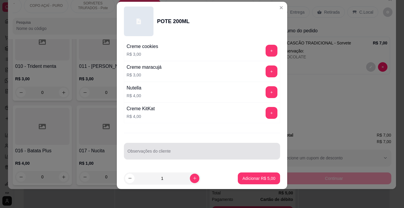
click at [147, 149] on div at bounding box center [202, 151] width 149 height 12
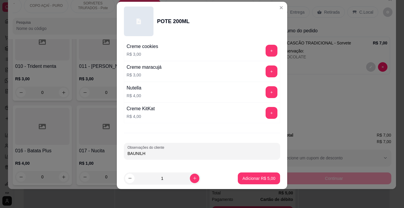
type input "BAUNILHA"
click at [239, 175] on button "Adicionar R$ 5,00" at bounding box center [259, 179] width 41 height 12
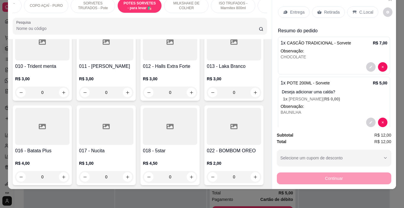
click at [360, 9] on p "C.Local" at bounding box center [367, 12] width 14 height 6
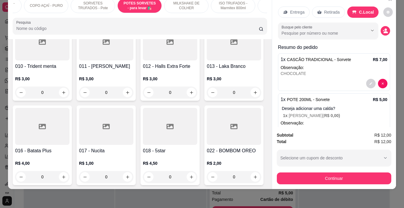
click at [315, 175] on button "Continuar" at bounding box center [334, 178] width 115 height 12
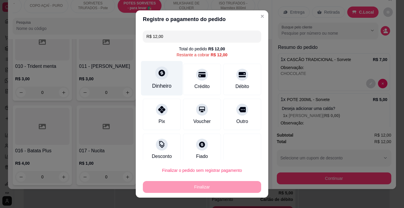
click at [155, 80] on div "Dinheiro" at bounding box center [162, 78] width 42 height 35
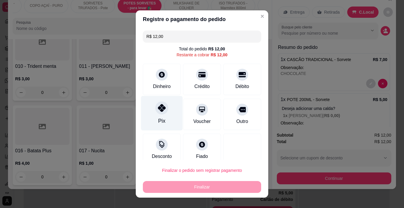
click at [163, 114] on div "Pix" at bounding box center [162, 113] width 42 height 35
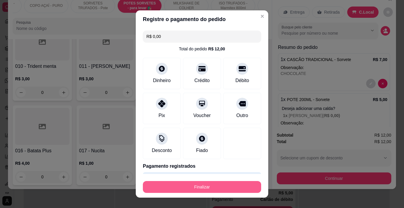
click at [207, 186] on button "Finalizar" at bounding box center [202, 187] width 118 height 12
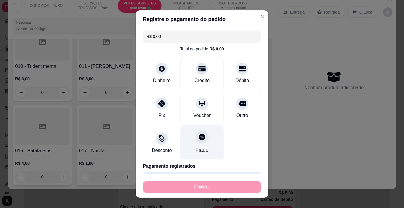
type input "-R$ 12,00"
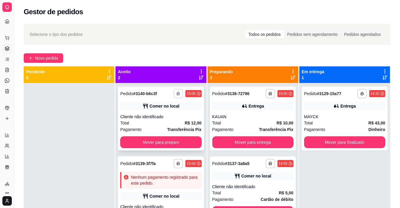
click at [180, 93] on button "button" at bounding box center [177, 93] width 9 height 9
click at [173, 113] on button "IMPRESSORA" at bounding box center [160, 114] width 43 height 9
click at [182, 127] on strong "Transferência Pix" at bounding box center [184, 129] width 34 height 5
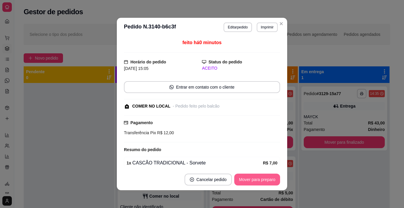
click at [258, 184] on button "Mover para preparo" at bounding box center [257, 179] width 46 height 12
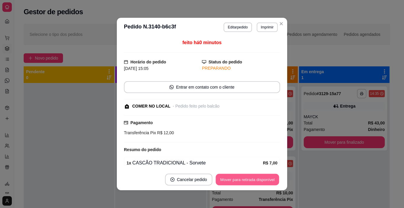
click at [261, 181] on button "Mover para retirada disponível" at bounding box center [247, 180] width 63 height 12
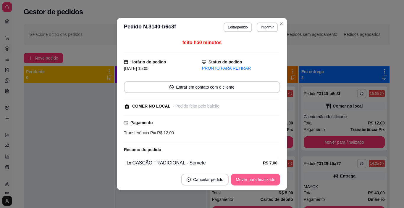
click at [259, 179] on button "Mover para finalizado" at bounding box center [255, 179] width 49 height 12
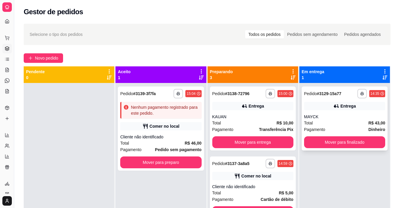
click at [335, 141] on button "Mover para finalizado" at bounding box center [344, 142] width 81 height 12
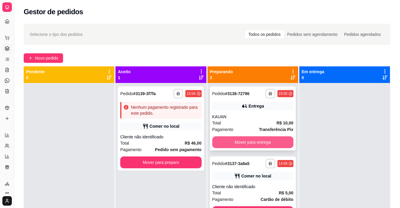
click at [255, 140] on button "Mover para entrega" at bounding box center [252, 142] width 81 height 12
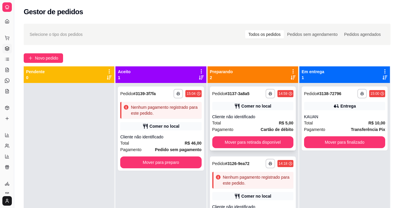
click at [258, 121] on div "Total R$ 5,00" at bounding box center [252, 123] width 81 height 7
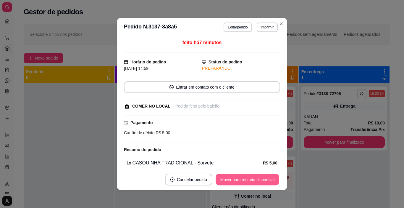
click at [270, 179] on button "Mover para retirada disponível" at bounding box center [247, 180] width 63 height 12
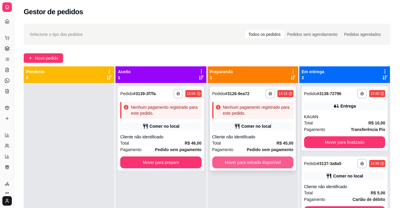
click at [254, 133] on div "**********" at bounding box center [253, 128] width 86 height 84
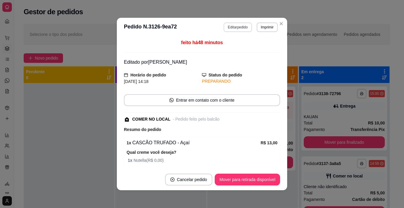
click at [227, 30] on button "Editar pedido" at bounding box center [238, 26] width 28 height 9
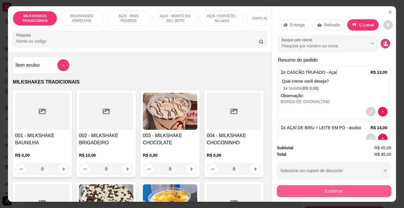
click at [301, 187] on button "Continuar" at bounding box center [334, 191] width 115 height 12
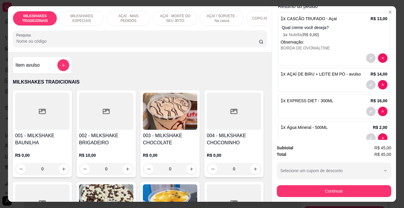
scroll to position [59, 0]
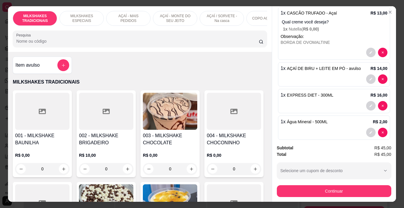
click at [318, 128] on div at bounding box center [334, 132] width 107 height 9
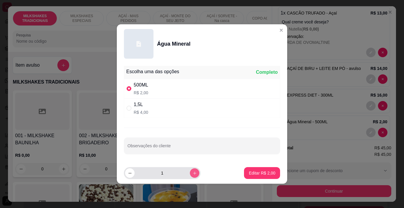
click at [190, 171] on button "increase-product-quantity" at bounding box center [194, 172] width 9 height 9
type input "2"
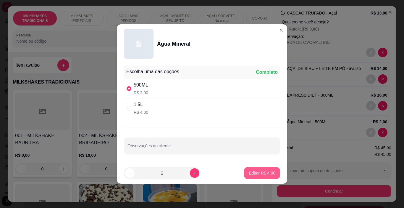
click at [255, 168] on button "Editar R$ 4,00" at bounding box center [262, 173] width 36 height 12
type input "2"
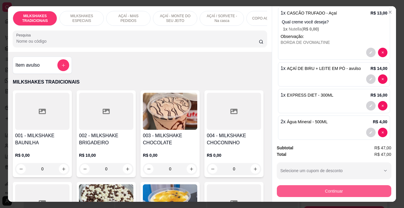
click at [310, 185] on button "Continuar" at bounding box center [334, 191] width 115 height 12
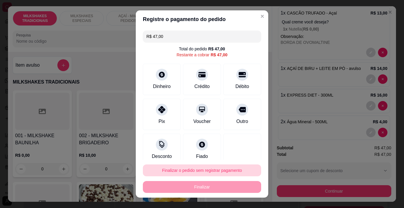
click at [236, 173] on button "Finalizar o pedido sem registrar pagamento" at bounding box center [202, 170] width 118 height 12
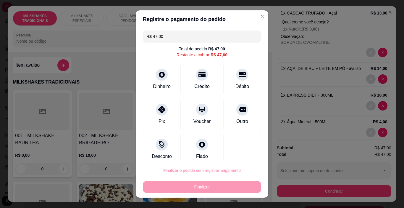
click at [239, 151] on button "Confirmar" at bounding box center [237, 153] width 22 height 9
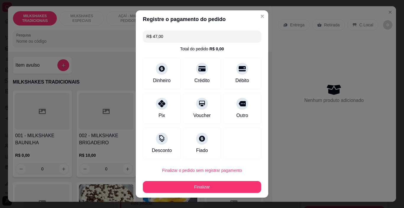
type input "0"
type input "R$ 0,00"
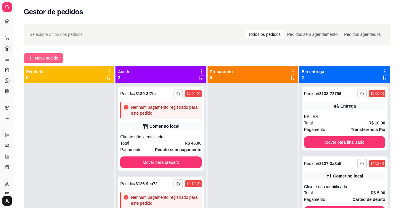
click at [47, 56] on span "Novo pedido" at bounding box center [46, 58] width 23 height 7
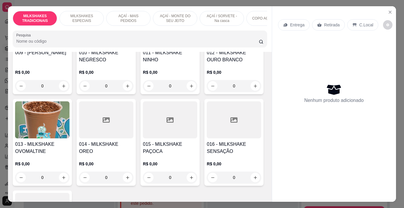
scroll to position [266, 0]
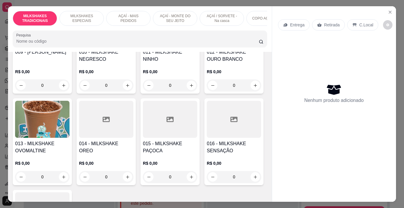
click at [79, 63] on h4 "010 - MILKSHAKE NEGRESCO" at bounding box center [106, 56] width 54 height 14
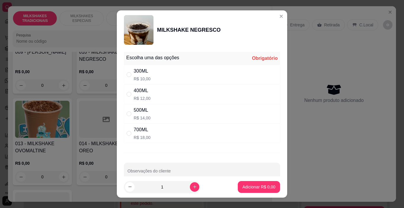
click at [153, 80] on div "300ML R$ 10,00" at bounding box center [202, 75] width 156 height 20
radio input "true"
click at [256, 185] on p "Adicionar R$ 10,00" at bounding box center [257, 187] width 35 height 6
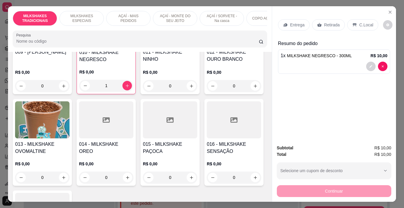
type input "1"
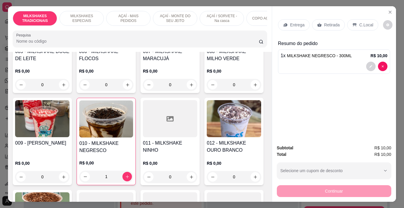
scroll to position [148, 0]
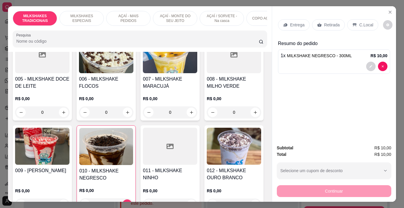
click at [207, 27] on div "0" at bounding box center [234, 21] width 54 height 12
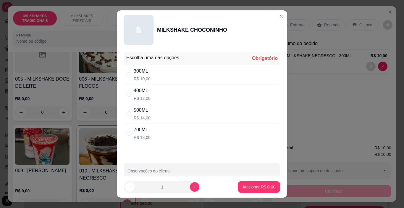
click at [166, 72] on div "300ML R$ 10,00" at bounding box center [202, 75] width 156 height 20
radio input "true"
click at [258, 184] on p "Adicionar R$ 10,00" at bounding box center [257, 187] width 35 height 6
type input "1"
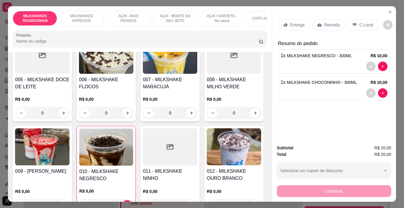
scroll to position [148, 0]
click at [287, 25] on div "Entrega" at bounding box center [294, 24] width 32 height 11
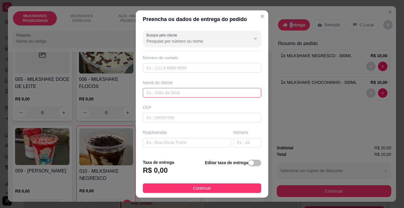
click at [151, 94] on input "text" at bounding box center [202, 92] width 118 height 9
type input "ISABELA"
click at [206, 190] on span "Continuar" at bounding box center [202, 188] width 18 height 7
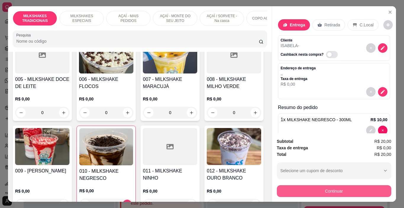
click at [291, 188] on button "Continuar" at bounding box center [334, 191] width 115 height 12
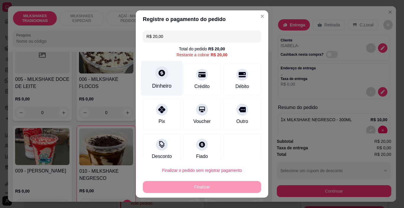
click at [152, 83] on div "Dinheiro" at bounding box center [162, 86] width 20 height 8
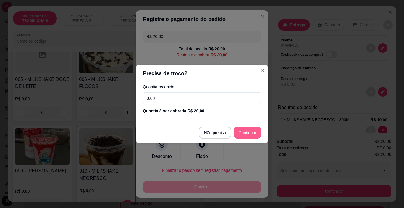
type input "R$ 0,00"
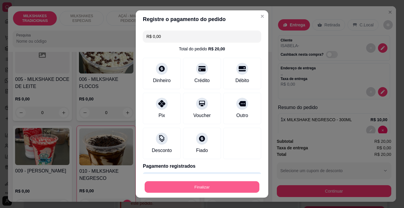
click at [231, 189] on button "Finalizar" at bounding box center [202, 187] width 115 height 12
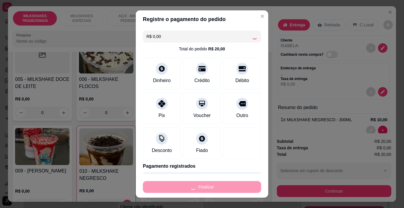
type input "0"
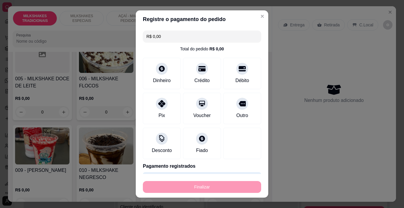
type input "-R$ 20,00"
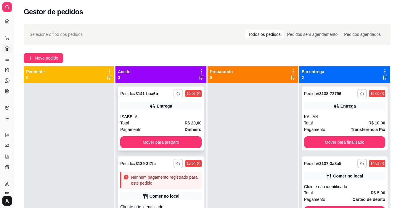
click at [173, 91] on button "button" at bounding box center [177, 93] width 9 height 9
click at [170, 114] on button "IMPRESSORA" at bounding box center [155, 114] width 41 height 9
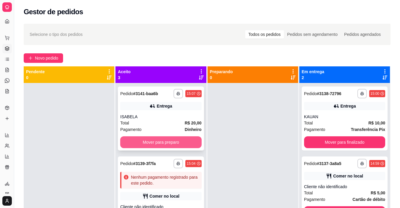
click at [154, 143] on button "Mover para preparo" at bounding box center [160, 142] width 81 height 12
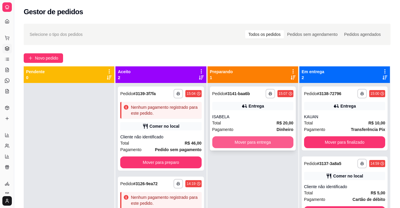
click at [236, 141] on button "Mover para entrega" at bounding box center [252, 142] width 81 height 12
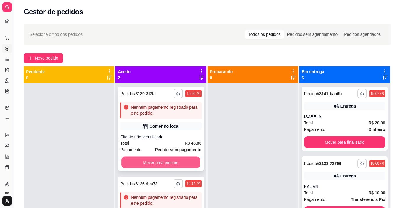
click at [193, 157] on button "Mover para preparo" at bounding box center [160, 163] width 79 height 12
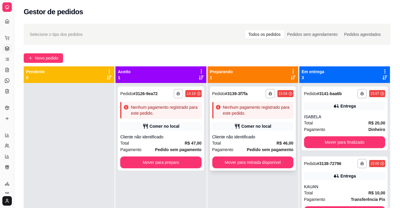
click at [213, 140] on span "Total" at bounding box center [216, 143] width 9 height 7
click at [176, 139] on div "Cliente não identificado" at bounding box center [160, 137] width 81 height 6
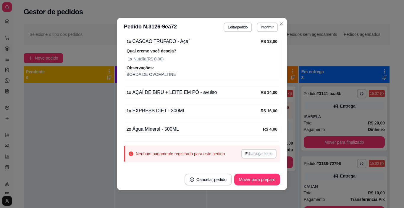
scroll to position [113, 0]
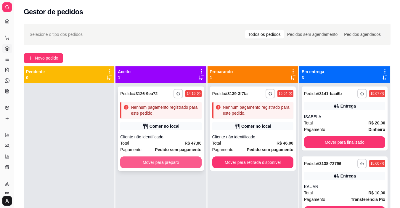
click at [182, 158] on button "Mover para preparo" at bounding box center [160, 162] width 81 height 12
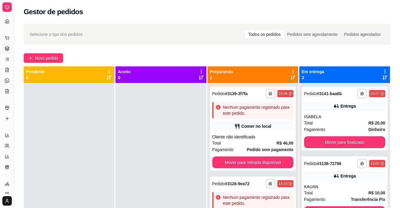
click at [42, 68] on div "**********" at bounding box center [207, 150] width 386 height 261
click at [43, 57] on span "Novo pedido" at bounding box center [46, 58] width 23 height 7
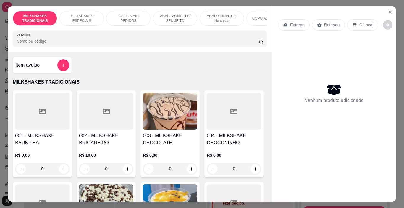
scroll to position [0, 223]
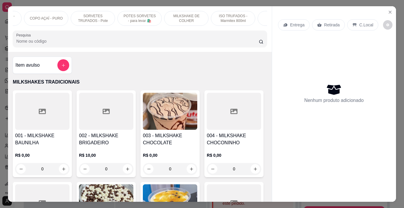
click at [143, 18] on p "POTES SORVETES - para levar 🛍️" at bounding box center [140, 18] width 34 height 9
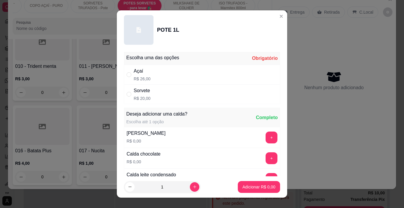
click at [145, 96] on p "R$ 20,00" at bounding box center [142, 98] width 17 height 6
radio input "true"
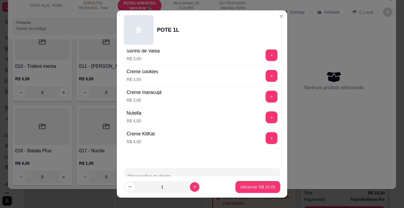
scroll to position [781, 0]
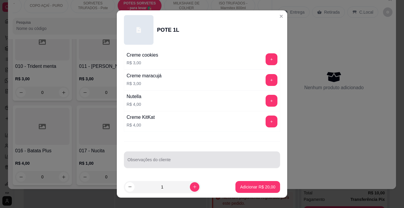
click at [141, 159] on div at bounding box center [202, 160] width 149 height 12
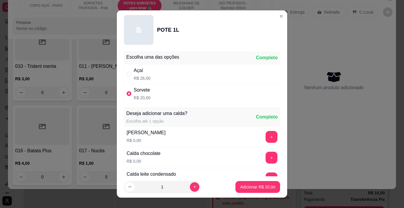
scroll to position [0, 0]
type input "BAUNILHA"
click at [266, 155] on button "+" at bounding box center [272, 158] width 12 height 12
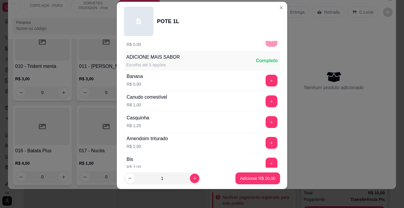
scroll to position [181, 0]
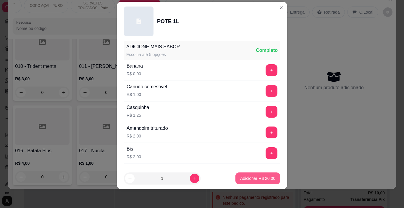
click at [259, 178] on p "Adicionar R$ 20,00" at bounding box center [257, 178] width 35 height 6
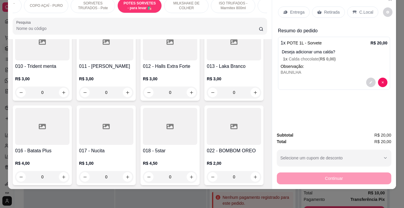
click at [287, 11] on div "Entrega" at bounding box center [294, 12] width 32 height 11
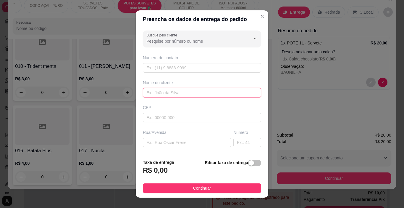
click at [183, 91] on input "text" at bounding box center [202, 92] width 118 height 9
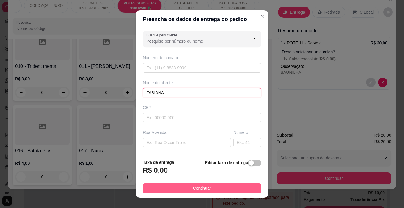
type input "FABIANA"
click at [230, 188] on button "Continuar" at bounding box center [202, 187] width 118 height 9
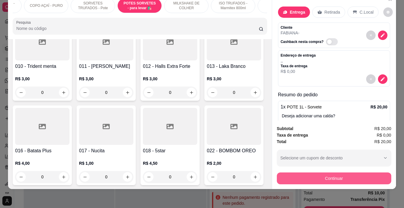
click at [284, 172] on button "Continuar" at bounding box center [334, 178] width 115 height 12
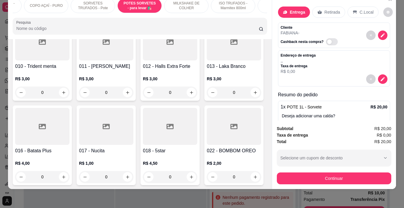
click at [222, 168] on button "Finalizar o pedido sem registrar pagamento" at bounding box center [202, 170] width 118 height 12
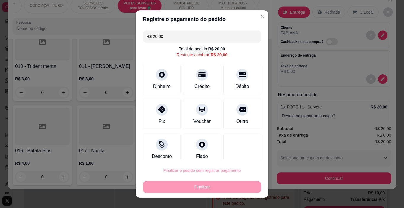
click at [234, 152] on button "Confirmar" at bounding box center [237, 153] width 22 height 9
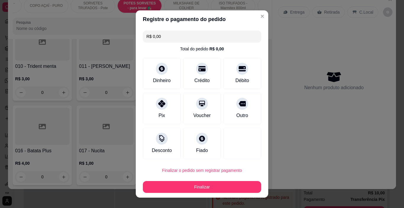
type input "R$ 0,00"
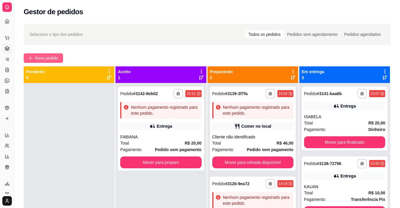
click at [46, 58] on span "Novo pedido" at bounding box center [46, 58] width 23 height 7
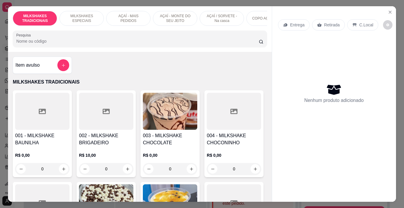
click at [136, 16] on p "AÇAÍ - MAIS PEDIDOS" at bounding box center [128, 18] width 34 height 9
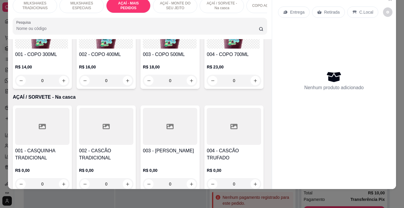
scroll to position [1202, 0]
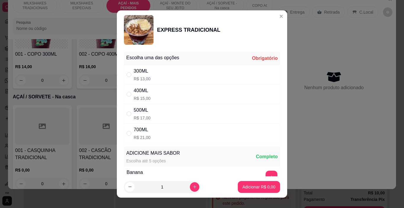
click at [177, 115] on div "500ML R$ 17,00" at bounding box center [202, 114] width 156 height 20
radio input "true"
click at [244, 187] on p "Adicionar R$ 17,00" at bounding box center [258, 187] width 34 height 6
type input "1"
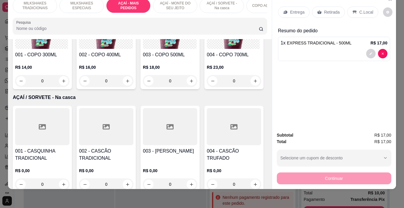
click at [192, 13] on div "MILKSHAKES TRADICIONAIS MILKSHAKES ESPECIAIS AÇAÍ - MAIS PEDIDOS AÇAÍ - MONTE D…" at bounding box center [140, 16] width 264 height 46
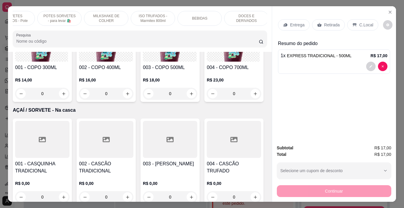
scroll to position [0, 305]
click at [228, 15] on p "DOCES E DERIVADOS" at bounding box center [245, 18] width 34 height 9
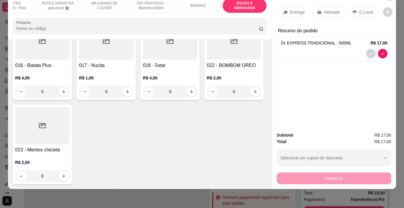
scroll to position [2939, 0]
click at [189, 94] on icon "increase-product-quantity" at bounding box center [191, 91] width 4 height 4
type input "1"
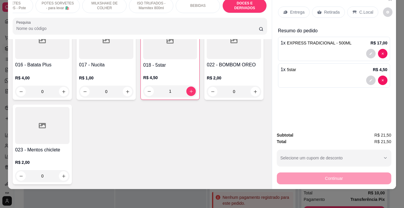
click at [360, 9] on p "C.Local" at bounding box center [367, 12] width 14 height 6
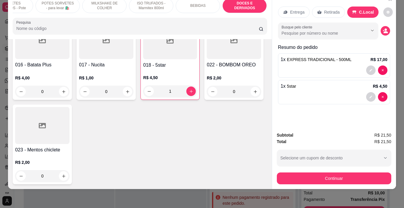
click at [329, 7] on div "Retirada" at bounding box center [328, 12] width 33 height 11
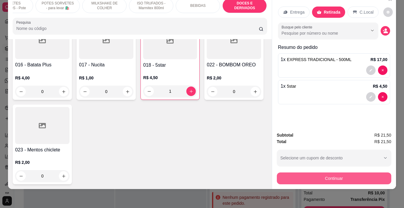
click at [331, 173] on button "Continuar" at bounding box center [334, 178] width 115 height 12
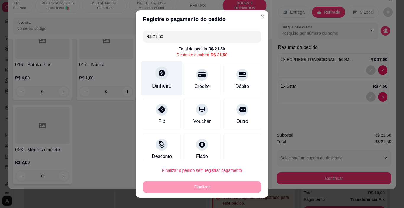
click at [161, 73] on icon at bounding box center [162, 73] width 8 height 8
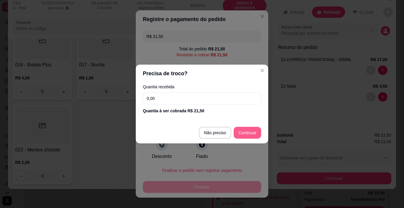
type input "R$ 0,00"
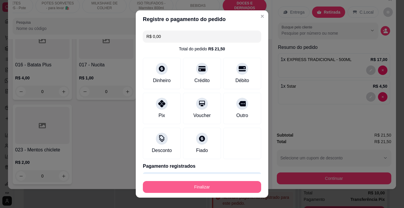
click at [235, 185] on button "Finalizar" at bounding box center [202, 187] width 118 height 12
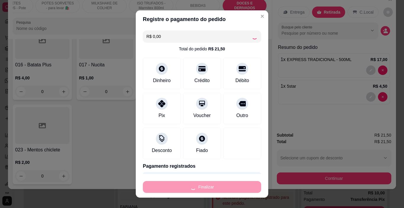
type input "0"
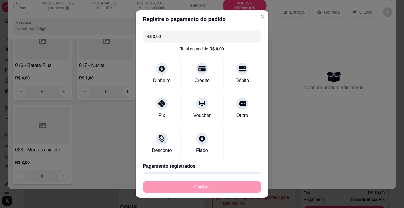
type input "-R$ 21,50"
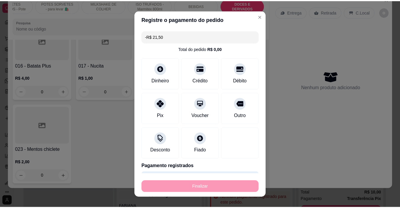
scroll to position [2939, 0]
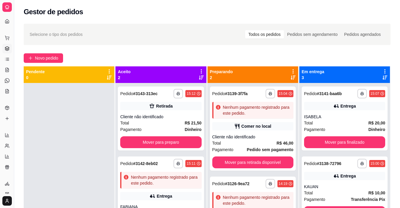
click at [234, 172] on div "**********" at bounding box center [253, 187] width 91 height 208
click at [165, 97] on div "**********" at bounding box center [160, 93] width 81 height 9
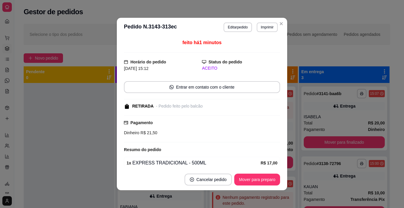
click at [229, 25] on button "Editar pedido" at bounding box center [238, 26] width 28 height 9
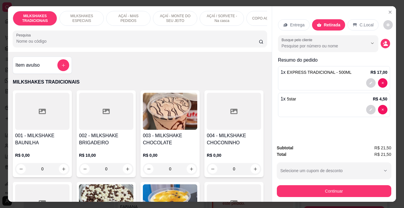
click at [300, 98] on div "1 x 5star R$ 4,50" at bounding box center [334, 98] width 107 height 7
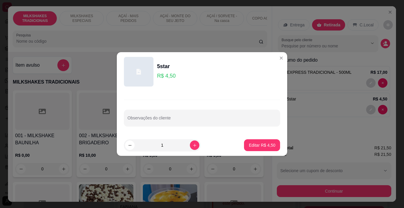
click at [193, 145] on icon "increase-product-quantity" at bounding box center [194, 145] width 3 height 3
type input "2"
click at [253, 142] on p "Editar R$ 9,00" at bounding box center [262, 145] width 27 height 6
type input "2"
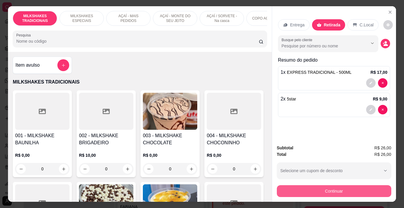
click at [328, 189] on button "Continuar" at bounding box center [334, 191] width 115 height 12
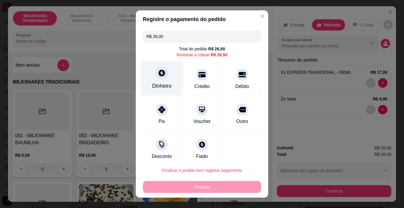
click at [161, 81] on div "Dinheiro" at bounding box center [162, 78] width 42 height 35
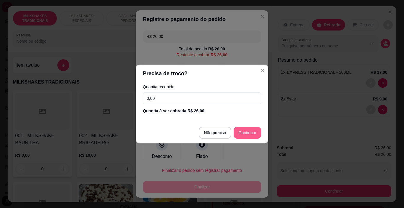
type input "R$ 0,00"
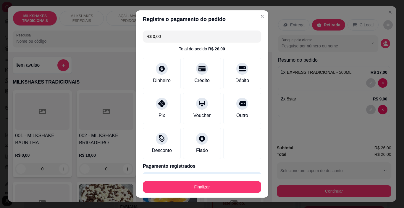
drag, startPoint x: 239, startPoint y: 176, endPoint x: 239, endPoint y: 185, distance: 9.2
click at [239, 177] on footer "Finalizar" at bounding box center [202, 186] width 133 height 24
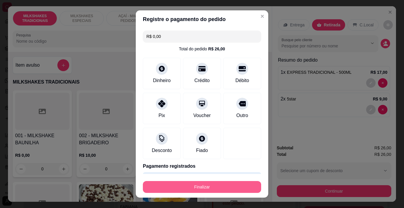
click at [239, 185] on button "Finalizar" at bounding box center [202, 187] width 118 height 12
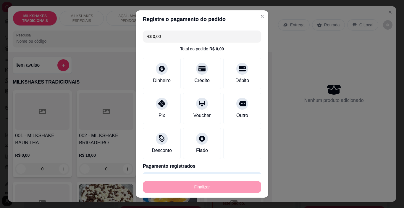
type input "0"
type input "-R$ 26,00"
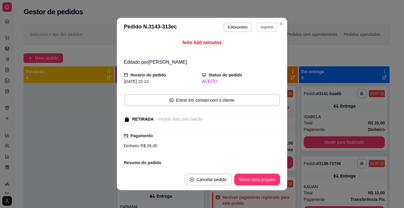
click at [265, 25] on button "Imprimir" at bounding box center [267, 26] width 21 height 9
click at [258, 50] on button "IMPRESSORA" at bounding box center [255, 47] width 43 height 9
click at [268, 180] on button "Mover para preparo" at bounding box center [257, 179] width 46 height 12
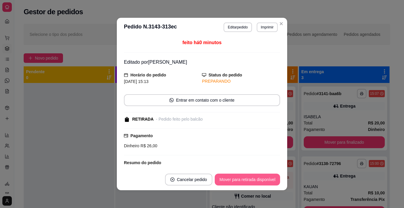
click at [268, 179] on button "Mover para retirada disponível" at bounding box center [247, 179] width 65 height 12
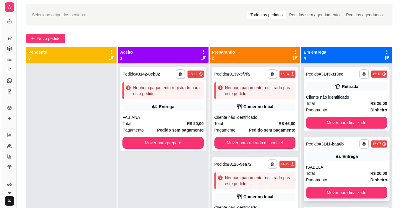
scroll to position [20, 0]
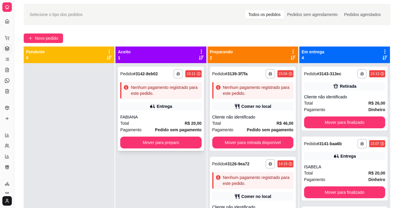
click at [173, 117] on div "FABIANA" at bounding box center [160, 117] width 81 height 6
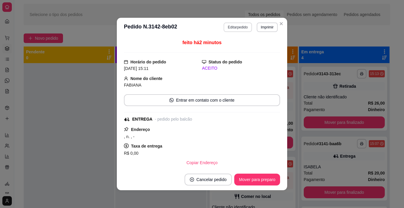
click at [240, 23] on button "Editar pedido" at bounding box center [238, 26] width 28 height 9
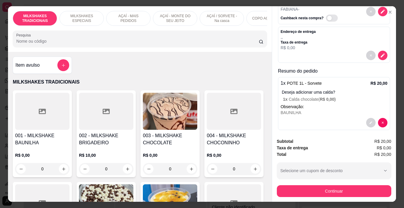
scroll to position [41, 0]
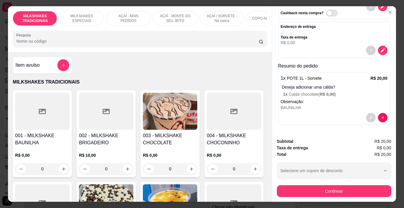
click at [324, 108] on div "1 x POTE 1L - Sorvete R$ 20,00 Deseja adicionar uma calda? 1 x Calda chocolate …" at bounding box center [334, 98] width 112 height 53
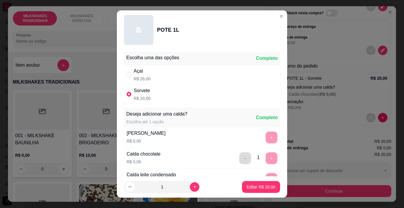
click at [239, 157] on button "-" at bounding box center [245, 158] width 12 height 12
click at [266, 138] on button "+" at bounding box center [272, 137] width 12 height 12
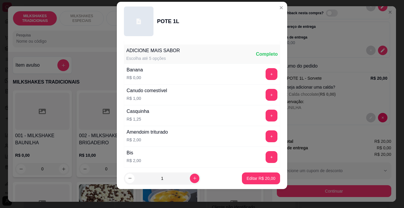
scroll to position [181, 0]
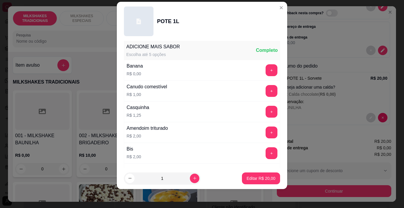
click at [262, 179] on p "Editar R$ 20,00" at bounding box center [261, 178] width 29 height 6
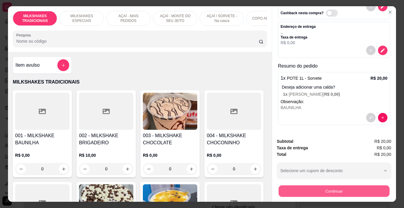
click at [293, 187] on button "Continuar" at bounding box center [334, 191] width 111 height 12
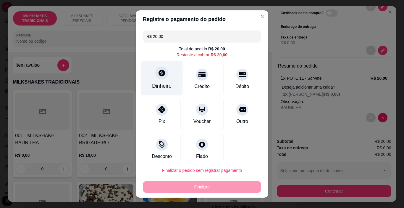
click at [159, 86] on div "Dinheiro" at bounding box center [162, 86] width 20 height 8
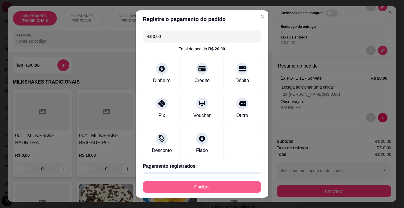
click at [227, 185] on button "Finalizar" at bounding box center [202, 187] width 118 height 12
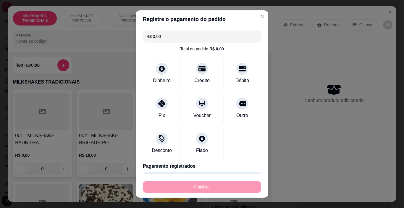
type input "-R$ 20,00"
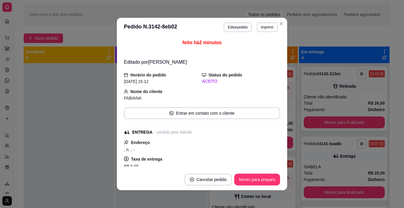
click at [264, 32] on header "**********" at bounding box center [202, 27] width 171 height 19
click at [264, 26] on button "Imprimir" at bounding box center [267, 26] width 21 height 9
click at [266, 46] on button "IMPRESSORA" at bounding box center [254, 47] width 41 height 9
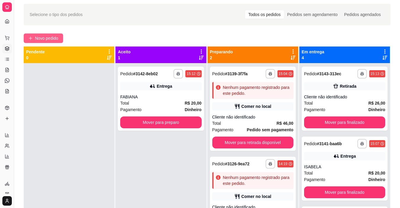
click at [49, 36] on span "Novo pedido" at bounding box center [46, 38] width 23 height 7
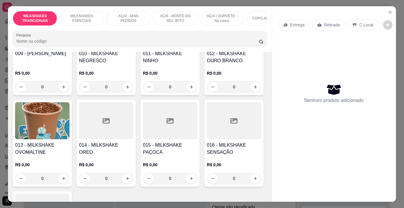
scroll to position [266, 0]
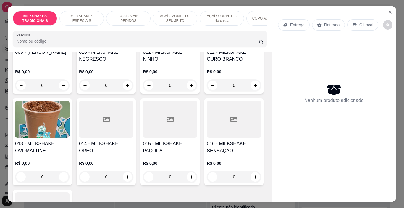
click at [207, 46] on img at bounding box center [234, 27] width 54 height 37
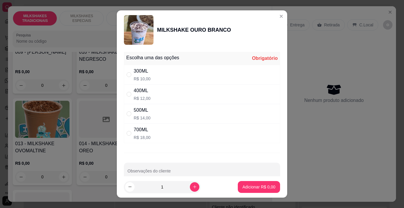
click at [178, 79] on div "300ML R$ 10,00" at bounding box center [202, 75] width 156 height 20
radio input "true"
click at [259, 186] on p "Adicionar R$ 10,00" at bounding box center [257, 187] width 35 height 6
type input "1"
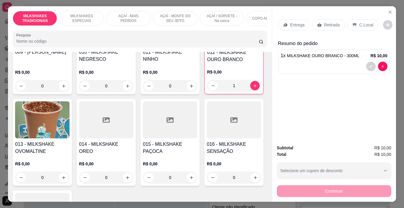
click at [331, 22] on p "Retirada" at bounding box center [332, 25] width 16 height 6
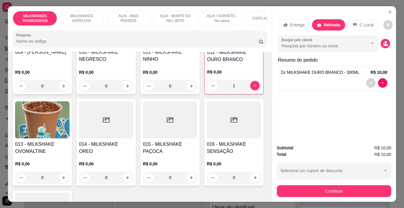
click at [336, 190] on button "Continuar" at bounding box center [334, 191] width 115 height 12
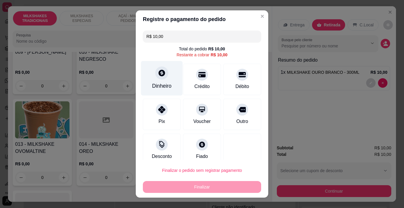
click at [155, 73] on div at bounding box center [161, 73] width 13 height 13
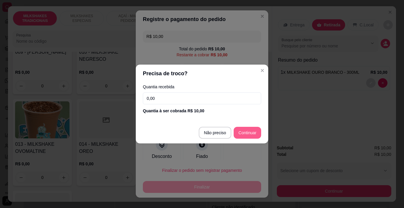
type input "R$ 0,00"
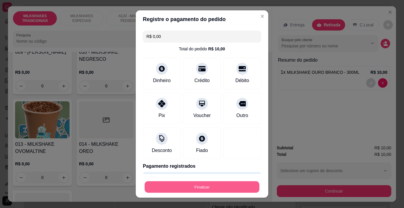
click at [232, 184] on button "Finalizar" at bounding box center [202, 187] width 115 height 12
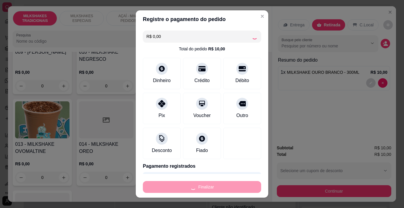
type input "0"
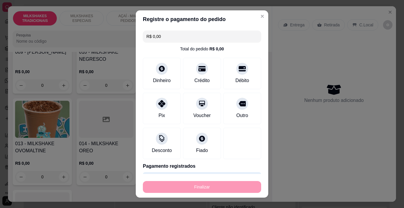
type input "-R$ 10,00"
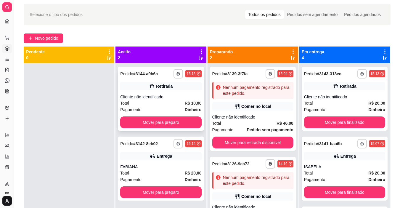
click at [171, 73] on div "**********" at bounding box center [160, 73] width 81 height 9
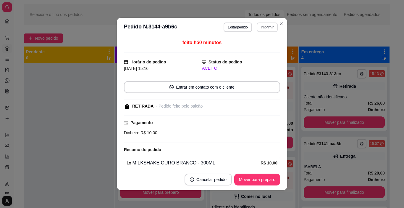
click at [264, 27] on button "Imprimir" at bounding box center [267, 26] width 21 height 9
click at [259, 49] on button "IMPRESSORA" at bounding box center [255, 47] width 43 height 9
click at [268, 178] on button "Mover para preparo" at bounding box center [257, 179] width 46 height 12
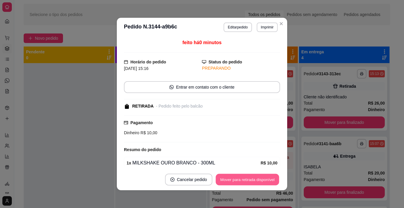
click at [267, 177] on button "Mover para retirada disponível" at bounding box center [247, 180] width 63 height 12
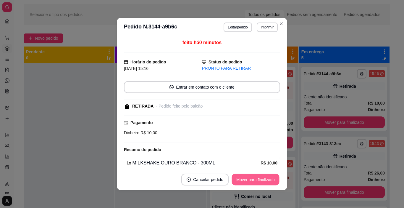
click at [265, 180] on button "Mover para finalizado" at bounding box center [256, 180] width 48 height 12
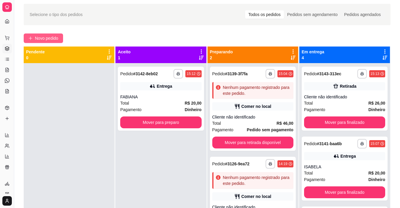
click at [57, 40] on span "Novo pedido" at bounding box center [46, 38] width 23 height 7
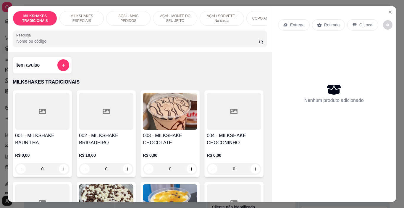
scroll to position [0, 223]
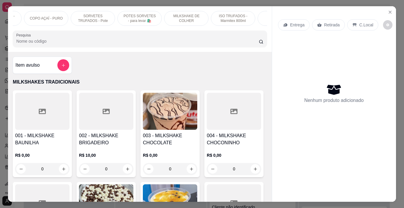
click at [53, 13] on div "COPO AÇAÍ - PURO" at bounding box center [46, 18] width 44 height 15
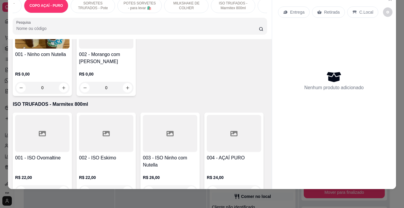
scroll to position [0, 0]
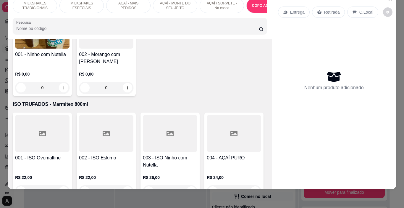
click at [140, 4] on p "AÇAÍ - MAIS PEDIDOS" at bounding box center [128, 5] width 34 height 9
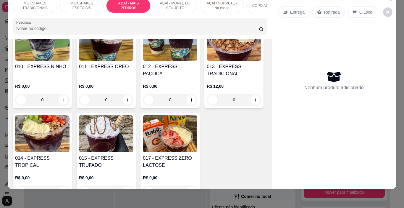
scroll to position [1083, 0]
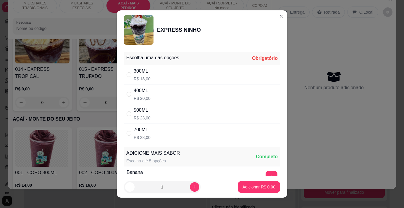
click at [175, 111] on div "500ML R$ 23,00" at bounding box center [202, 114] width 156 height 20
radio input "true"
click at [256, 186] on p "Adicionar R$ 23,00" at bounding box center [257, 187] width 35 height 6
type input "1"
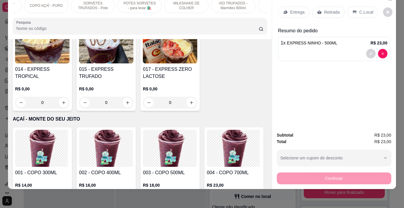
scroll to position [0, 305]
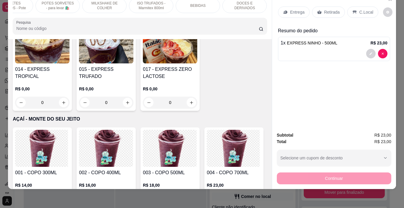
click at [55, 2] on p "POTES SORVETES - para levar 🛍️" at bounding box center [58, 5] width 34 height 9
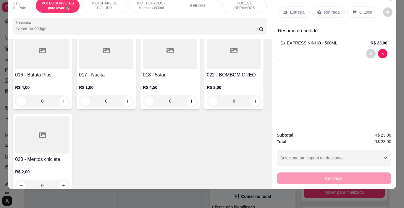
scroll to position [2252, 0]
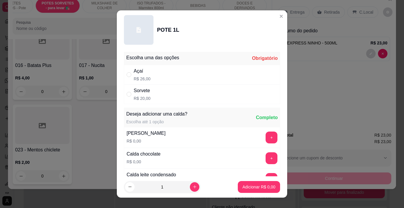
click at [169, 94] on div "Sorvete R$ 20,00" at bounding box center [202, 94] width 156 height 20
radio input "true"
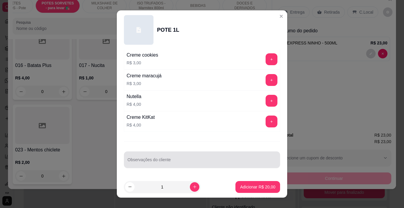
scroll to position [9, 0]
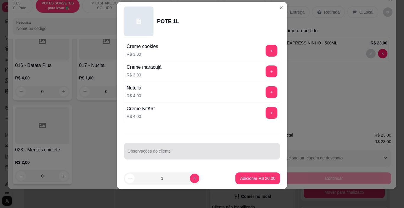
click at [169, 155] on input "Observações do cliente" at bounding box center [202, 153] width 149 height 6
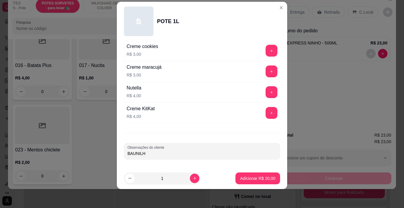
type input "BAUNILHA"
click at [249, 176] on p "Adicionar R$ 20,00" at bounding box center [257, 178] width 35 height 6
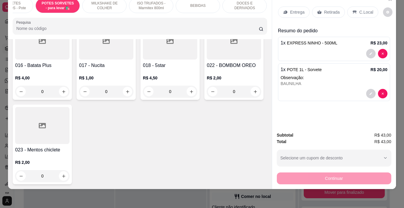
click at [297, 9] on p "Entrega" at bounding box center [297, 12] width 15 height 6
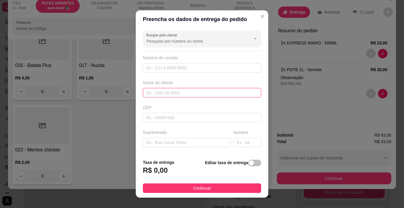
click at [153, 94] on input "text" at bounding box center [202, 92] width 118 height 9
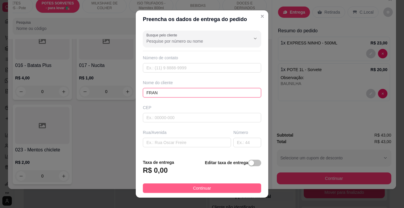
type input "FRAN"
click at [251, 188] on button "Continuar" at bounding box center [202, 187] width 118 height 9
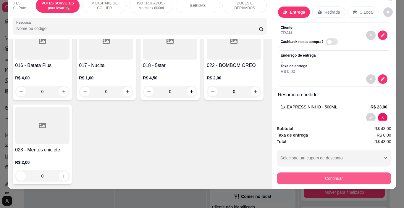
click at [290, 177] on button "Continuar" at bounding box center [334, 178] width 115 height 12
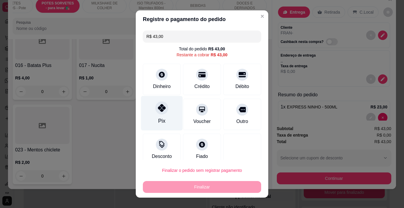
click at [161, 115] on div "Pix" at bounding box center [162, 113] width 42 height 35
type input "R$ 0,00"
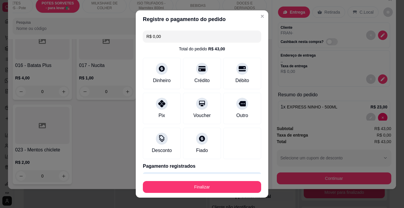
click at [189, 190] on button "Finalizar" at bounding box center [202, 187] width 118 height 12
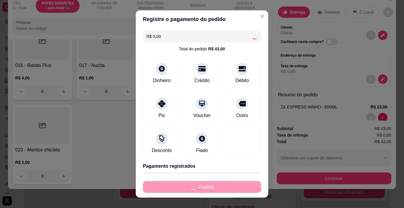
type input "0"
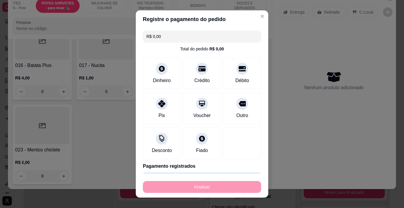
type input "-R$ 43,00"
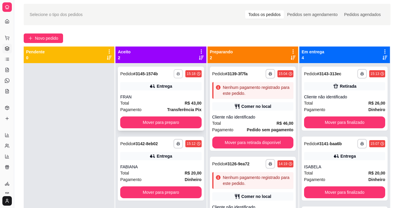
click at [174, 75] on button "button" at bounding box center [178, 73] width 9 height 9
click at [171, 97] on button "IMPRESSORA" at bounding box center [160, 94] width 43 height 9
click at [46, 33] on button "Novo pedido" at bounding box center [43, 37] width 39 height 9
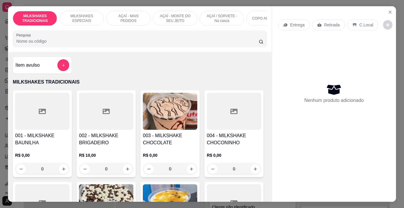
click at [175, 17] on p "AÇAÍ - MONTE DO SEU JEITO" at bounding box center [175, 18] width 34 height 9
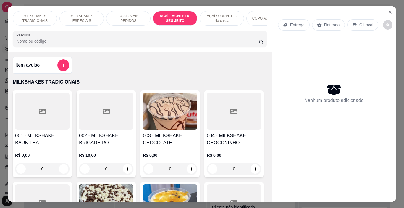
scroll to position [15, 0]
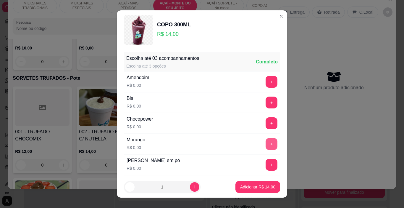
click at [266, 141] on button "+" at bounding box center [272, 144] width 12 height 12
click at [266, 163] on button "+" at bounding box center [272, 165] width 12 height 12
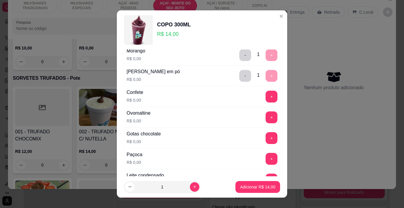
scroll to position [118, 0]
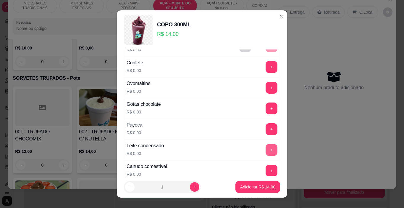
click at [266, 152] on button "+" at bounding box center [272, 150] width 12 height 12
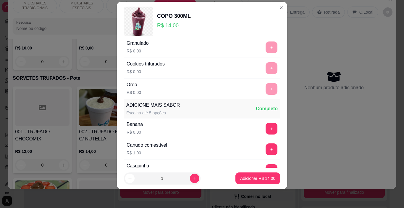
scroll to position [371, 0]
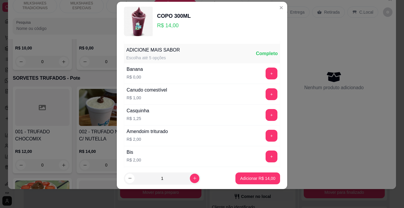
click at [263, 177] on p "Adicionar R$ 14,00" at bounding box center [257, 178] width 35 height 6
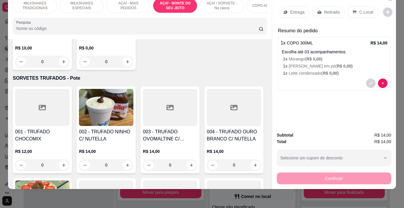
click at [78, 2] on p "MILKSHAKES ESPECIAIS" at bounding box center [82, 5] width 34 height 9
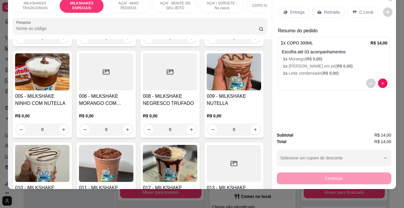
click at [70, 90] on img at bounding box center [42, 71] width 54 height 37
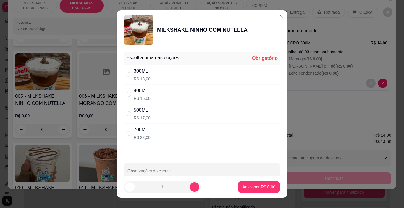
click at [152, 73] on div "300ML R$ 13,00" at bounding box center [202, 75] width 156 height 20
radio input "true"
click at [264, 184] on p "Adicionar R$ 13,00" at bounding box center [258, 187] width 34 height 6
type input "1"
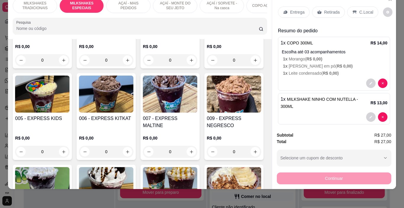
scroll to position [854, 0]
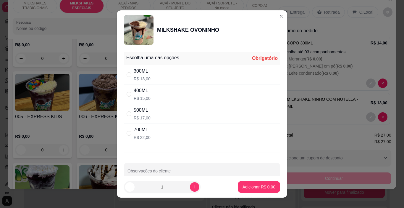
drag, startPoint x: 139, startPoint y: 75, endPoint x: 169, endPoint y: 101, distance: 40.3
click at [139, 75] on div "300ML" at bounding box center [142, 70] width 17 height 7
radio input "true"
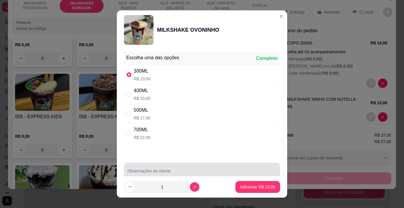
click at [202, 164] on div "Observações do cliente" at bounding box center [202, 171] width 156 height 17
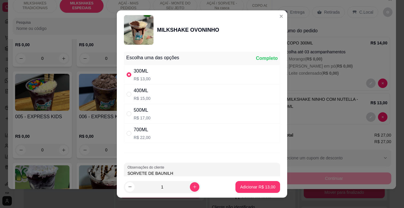
type input "SORVETE DE [PERSON_NAME]"
click at [266, 186] on p "Adicionar R$ 13,00" at bounding box center [258, 187] width 34 height 6
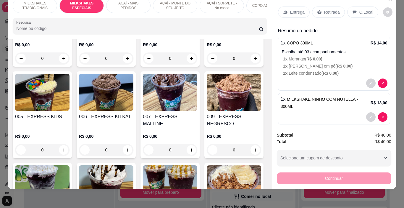
click at [284, 7] on div "Entrega" at bounding box center [294, 12] width 32 height 11
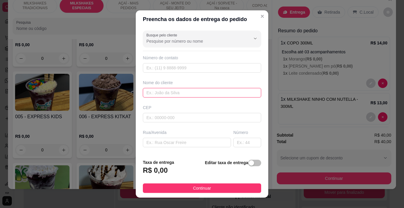
click at [189, 95] on input "text" at bounding box center [202, 92] width 118 height 9
type input "PEU"
drag, startPoint x: 218, startPoint y: 189, endPoint x: 303, endPoint y: 171, distance: 87.8
click at [218, 189] on button "Continuar" at bounding box center [202, 187] width 118 height 9
click at [303, 172] on button "Continuar" at bounding box center [334, 178] width 115 height 12
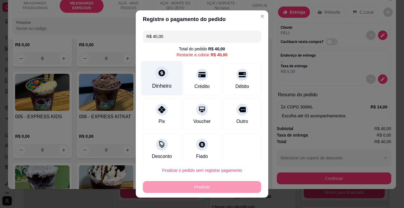
click at [158, 73] on icon at bounding box center [162, 73] width 8 height 8
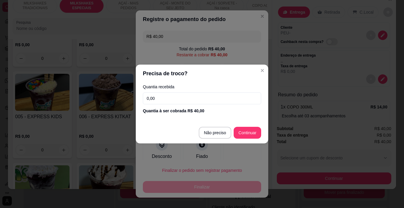
click at [176, 97] on input "0,00" at bounding box center [202, 98] width 118 height 12
type input "100,00"
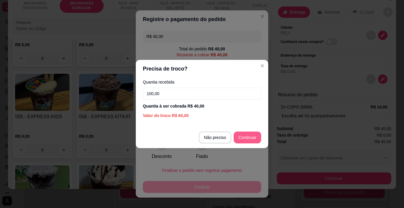
type input "R$ 0,00"
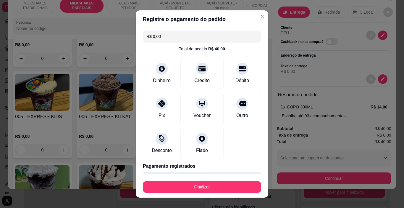
click at [226, 184] on button "Finalizar" at bounding box center [202, 187] width 118 height 12
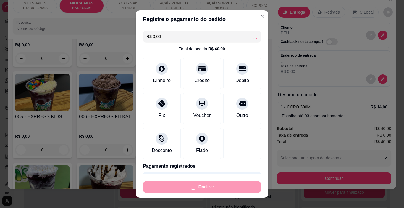
type input "0"
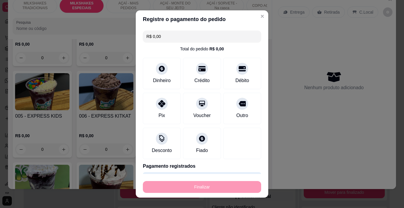
type input "-R$ 40,00"
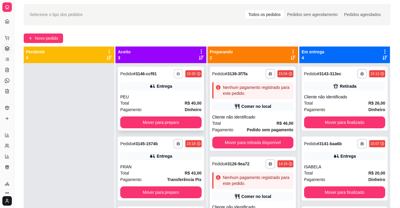
click at [174, 72] on button "button" at bounding box center [178, 73] width 9 height 9
click at [168, 94] on button "IMPRESSORA" at bounding box center [155, 94] width 41 height 9
click at [58, 41] on span "Novo pedido" at bounding box center [46, 38] width 23 height 7
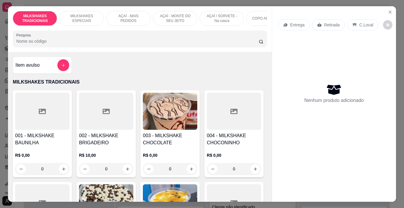
scroll to position [0, 223]
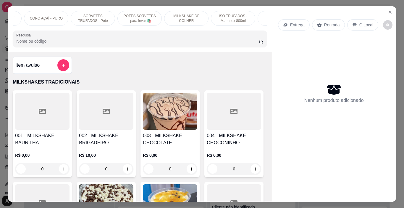
click at [151, 18] on p "POTES SORVETES - para levar 🛍️" at bounding box center [140, 18] width 34 height 9
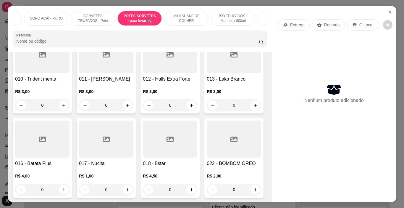
scroll to position [15, 0]
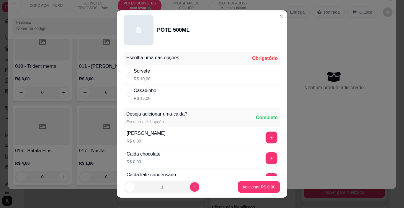
click at [205, 71] on div "Sorvete R$ 10,00" at bounding box center [202, 75] width 156 height 20
radio input "true"
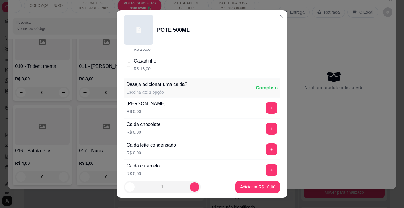
click at [266, 105] on button "+" at bounding box center [272, 108] width 12 height 12
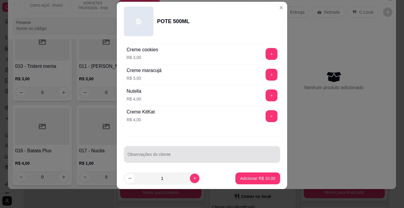
scroll to position [781, 0]
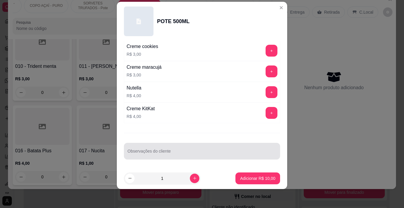
click at [161, 149] on div at bounding box center [202, 151] width 149 height 12
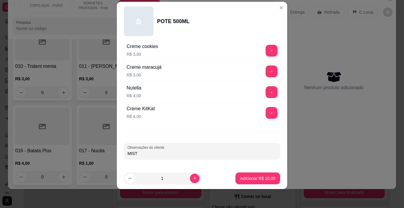
type input "MISTA"
click at [240, 181] on p "Adicionar R$ 10,00" at bounding box center [257, 178] width 35 height 6
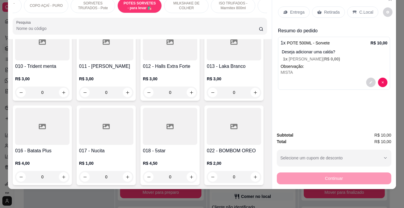
click at [332, 10] on p "Retirada" at bounding box center [332, 12] width 16 height 6
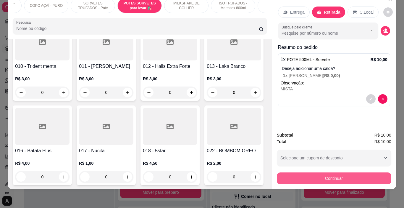
click at [336, 172] on button "Continuar" at bounding box center [334, 178] width 115 height 12
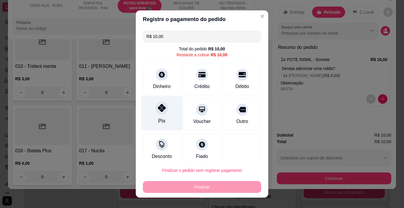
click at [159, 114] on div at bounding box center [161, 108] width 13 height 13
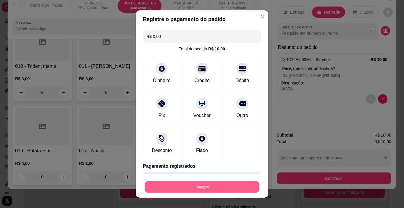
click at [175, 184] on button "Finalizar" at bounding box center [202, 187] width 115 height 12
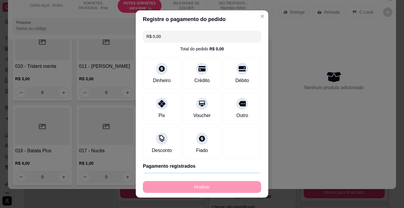
type input "-R$ 10,00"
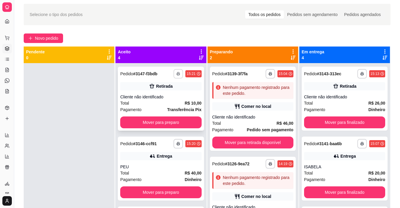
click at [176, 75] on icon "button" at bounding box center [178, 74] width 4 height 4
click at [173, 96] on button "IMPRESSORA" at bounding box center [161, 92] width 34 height 8
click at [55, 39] on span "Novo pedido" at bounding box center [46, 38] width 23 height 7
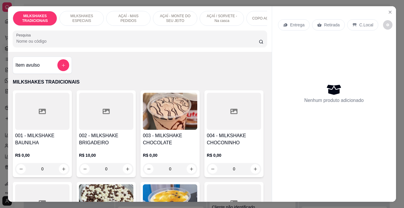
click at [134, 14] on p "AÇAÍ - MAIS PEDIDOS" at bounding box center [128, 18] width 34 height 9
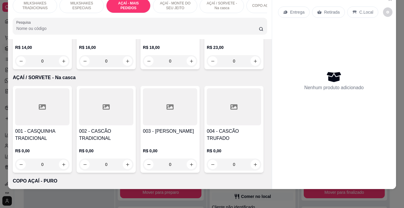
scroll to position [1231, 0]
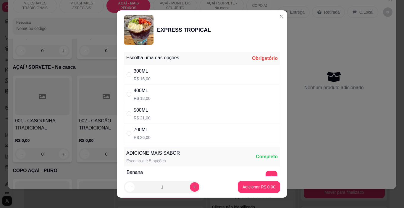
click at [139, 113] on div "500ML" at bounding box center [142, 110] width 17 height 7
radio input "true"
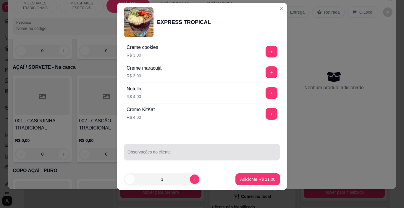
scroll to position [9, 0]
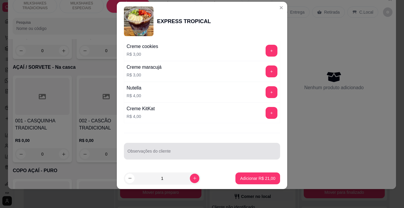
click at [135, 153] on input "Observações do cliente" at bounding box center [202, 153] width 149 height 6
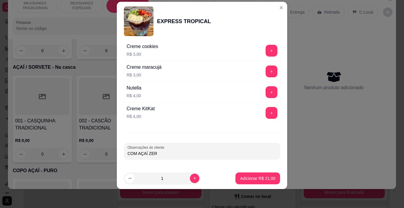
type input "COM AÇAÍ ZERO"
click at [237, 181] on button "Adicionar R$ 21,00" at bounding box center [258, 178] width 45 height 12
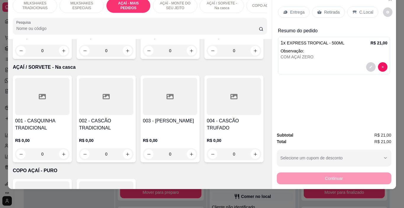
click at [295, 10] on p "Entrega" at bounding box center [297, 12] width 15 height 6
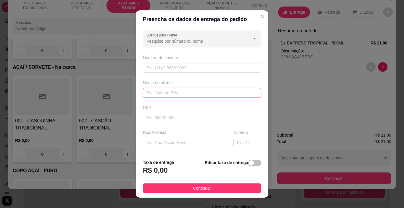
click at [183, 95] on input "text" at bounding box center [202, 92] width 118 height 9
type input "[PERSON_NAME]"
click at [228, 184] on button "Continuar" at bounding box center [202, 187] width 118 height 9
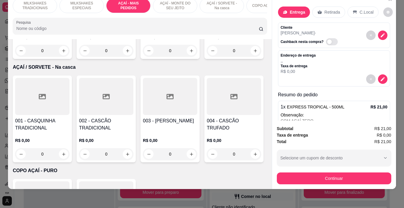
click at [294, 172] on button "Continuar" at bounding box center [334, 178] width 115 height 12
click at [159, 118] on div "Pix" at bounding box center [162, 121] width 7 height 7
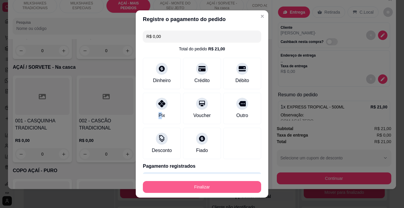
click at [191, 184] on button "Finalizar" at bounding box center [202, 187] width 118 height 12
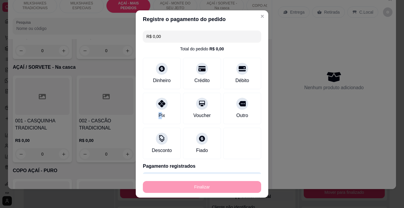
type input "-R$ 21,00"
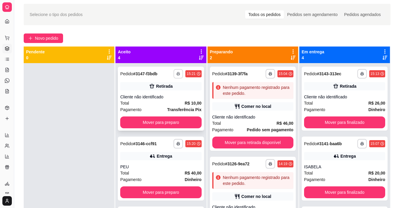
click at [176, 75] on icon "button" at bounding box center [178, 74] width 4 height 4
click at [164, 96] on button "IMPRESSORA" at bounding box center [156, 94] width 43 height 9
click at [173, 90] on div "**********" at bounding box center [161, 99] width 86 height 64
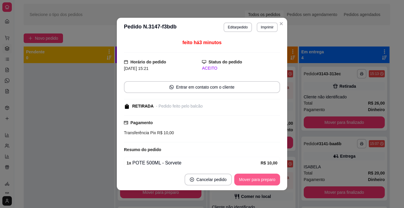
click at [252, 178] on button "Mover para preparo" at bounding box center [257, 179] width 46 height 12
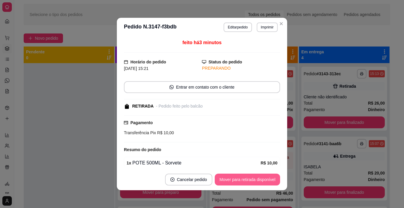
click at [250, 180] on button "Mover para retirada disponível" at bounding box center [247, 179] width 65 height 12
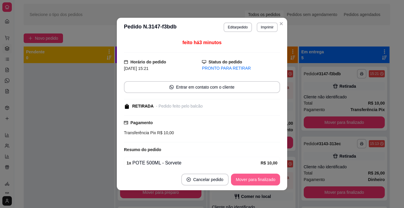
click at [252, 180] on button "Mover para finalizado" at bounding box center [255, 179] width 49 height 12
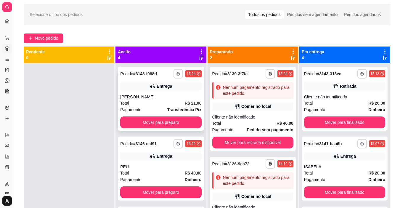
click at [177, 74] on icon "button" at bounding box center [178, 73] width 3 height 1
click at [167, 95] on button "IMPRESSORA" at bounding box center [155, 94] width 41 height 9
click at [167, 95] on div "[PERSON_NAME]" at bounding box center [160, 97] width 81 height 6
click at [56, 39] on span "Novo pedido" at bounding box center [46, 38] width 23 height 7
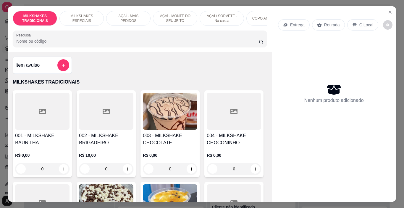
click at [73, 18] on p "MILKSHAKES ESPECIAIS" at bounding box center [82, 18] width 34 height 9
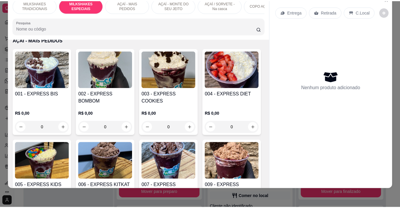
scroll to position [824, 0]
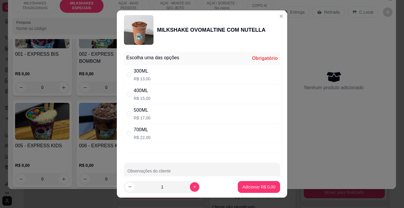
click at [158, 74] on div "300ML R$ 13,00" at bounding box center [202, 75] width 156 height 20
radio input "true"
click at [193, 186] on icon "increase-product-quantity" at bounding box center [195, 186] width 4 height 4
type input "2"
click at [250, 186] on p "Adicionar R$ 26,00" at bounding box center [257, 187] width 35 height 6
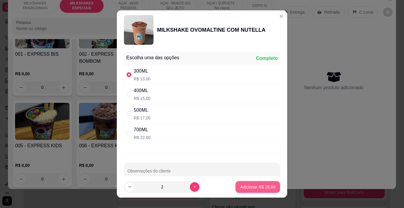
type input "2"
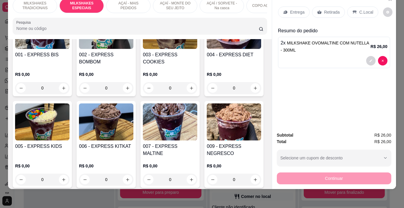
click at [298, 9] on p "Entrega" at bounding box center [297, 12] width 15 height 6
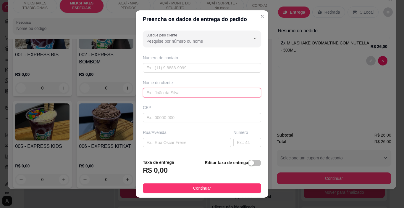
click at [159, 94] on input "text" at bounding box center [202, 92] width 118 height 9
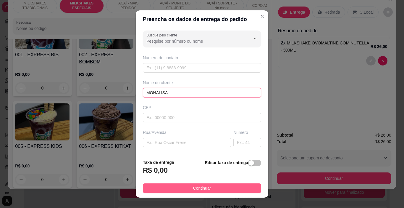
type input "MONALISA"
click at [220, 190] on button "Continuar" at bounding box center [202, 187] width 118 height 9
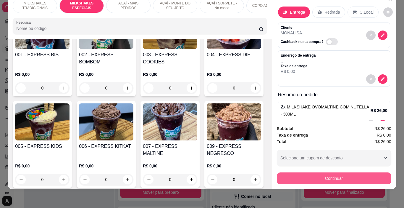
click at [315, 175] on button "Continuar" at bounding box center [334, 178] width 115 height 12
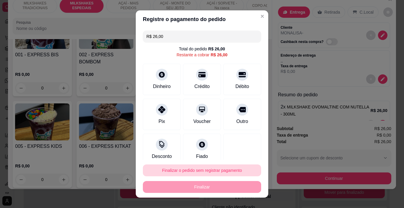
click at [193, 168] on button "Finalizar o pedido sem registrar pagamento" at bounding box center [202, 170] width 118 height 12
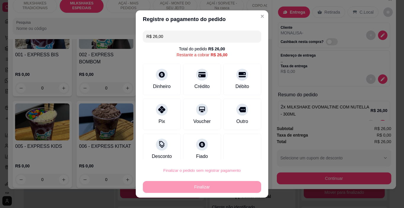
click at [236, 154] on button "Confirmar" at bounding box center [238, 152] width 23 height 9
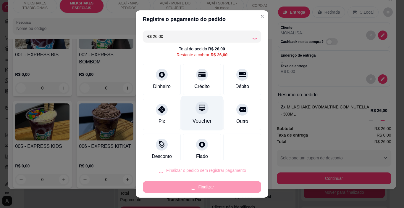
type input "0"
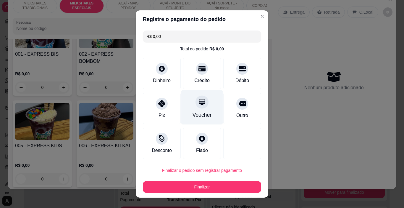
type input "R$ 0,00"
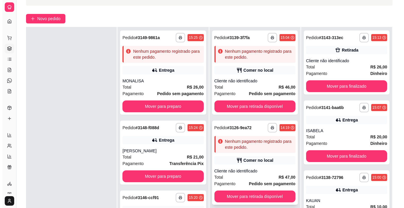
scroll to position [49, 0]
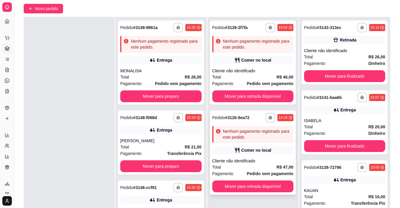
click at [248, 141] on div "Nenhum pagamento registrado para este pedido." at bounding box center [252, 134] width 81 height 17
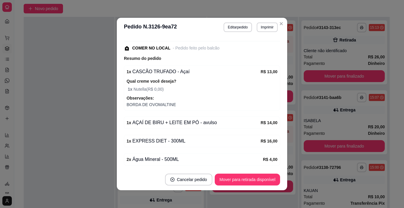
scroll to position [89, 0]
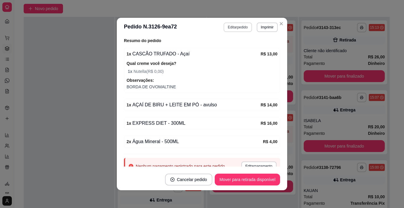
click at [232, 26] on button "Editar pedido" at bounding box center [238, 26] width 28 height 9
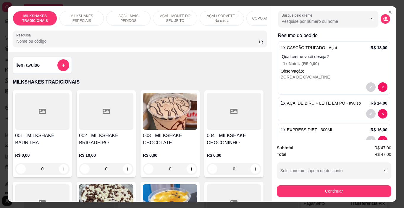
scroll to position [67, 0]
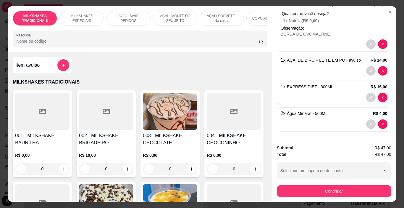
click at [307, 115] on div "2 x Água Mineral - 500ML R$ 4,00" at bounding box center [334, 119] width 112 height 24
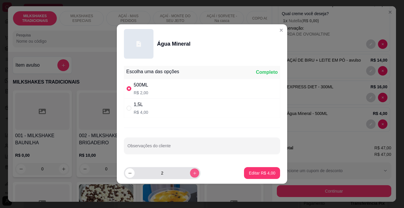
click at [190, 173] on button "increase-product-quantity" at bounding box center [194, 172] width 9 height 9
type input "3"
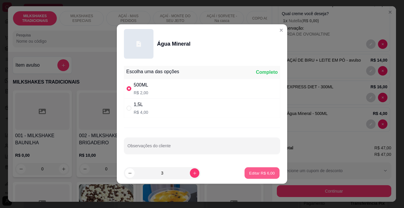
click at [271, 173] on button "Editar R$ 6,00" at bounding box center [262, 173] width 35 height 12
type input "3"
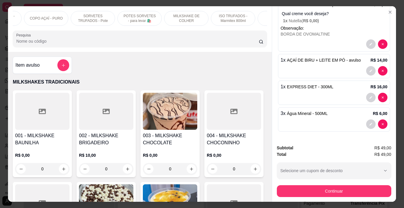
scroll to position [0, 305]
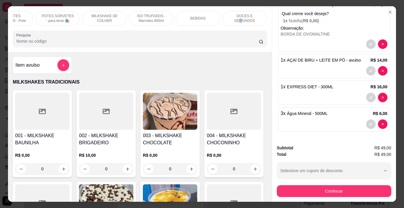
drag, startPoint x: 246, startPoint y: 19, endPoint x: 242, endPoint y: 21, distance: 4.6
click at [246, 19] on div "DOCES E DERIVADOS" at bounding box center [245, 18] width 44 height 15
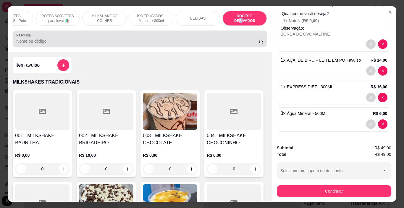
scroll to position [15, 0]
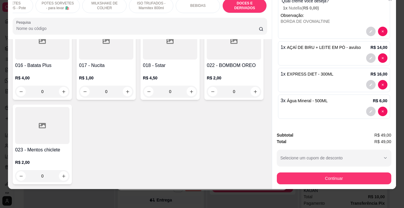
click at [202, 5] on div "BEBIDAS" at bounding box center [198, 5] width 44 height 15
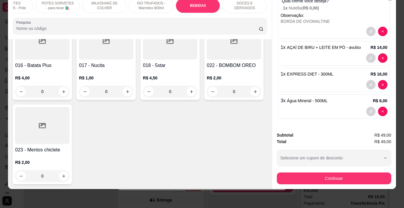
scroll to position [2636, 0]
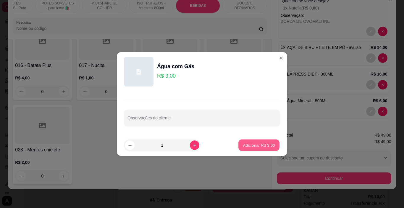
click at [266, 144] on p "Adicionar R$ 3,00" at bounding box center [259, 145] width 32 height 6
type input "1"
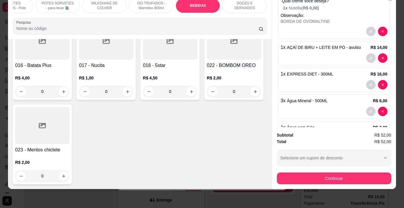
click at [235, 4] on p "DOCES E DERIVADOS" at bounding box center [245, 5] width 34 height 9
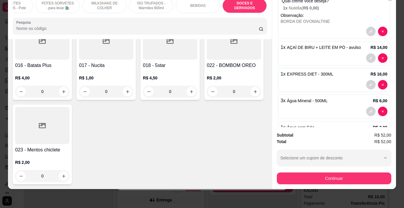
scroll to position [3021, 0]
click at [62, 174] on icon "increase-product-quantity" at bounding box center [64, 176] width 4 height 4
type input "1"
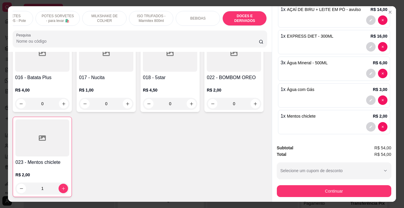
scroll to position [118, 0]
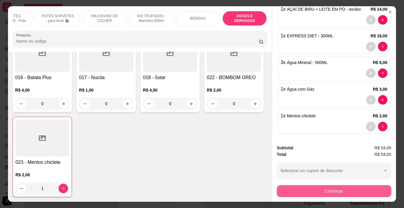
click at [319, 194] on button "Continuar" at bounding box center [334, 191] width 115 height 12
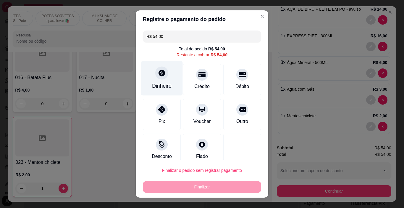
click at [157, 80] on div "Dinheiro" at bounding box center [162, 78] width 42 height 35
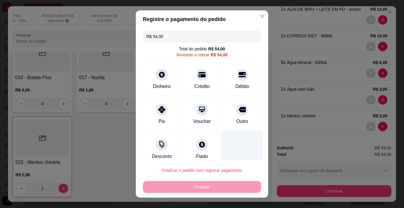
type input "R$ 0,00"
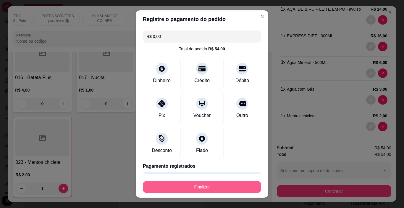
click at [229, 186] on button "Finalizar" at bounding box center [202, 187] width 118 height 12
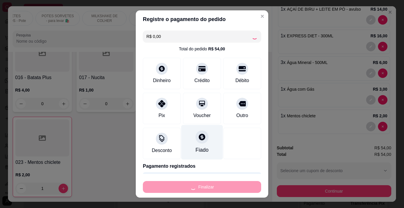
type input "0"
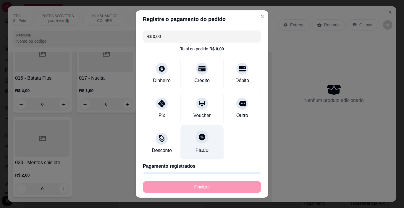
type input "-R$ 54,00"
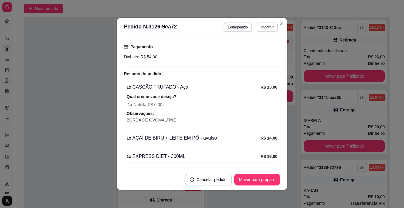
scroll to position [122, 0]
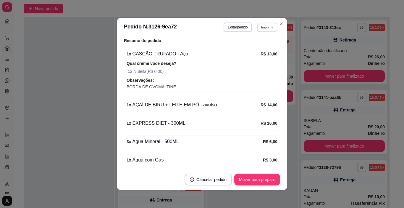
click at [269, 29] on button "Imprimir" at bounding box center [267, 26] width 20 height 9
click at [263, 48] on button "IMPRESSORA" at bounding box center [255, 47] width 43 height 9
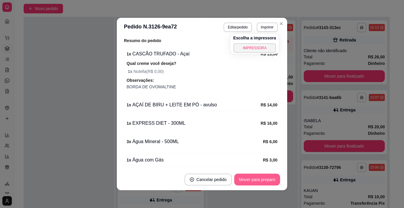
click at [265, 176] on button "Mover para preparo" at bounding box center [257, 179] width 46 height 12
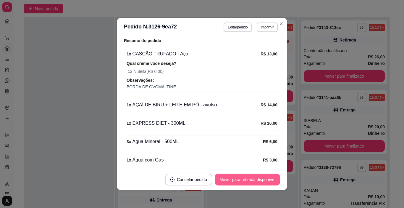
click at [265, 177] on button "Mover para retirada disponível" at bounding box center [247, 179] width 65 height 12
click at [260, 179] on button "Mover para finalizado" at bounding box center [256, 180] width 48 height 12
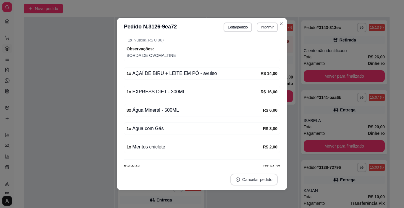
scroll to position [91, 0]
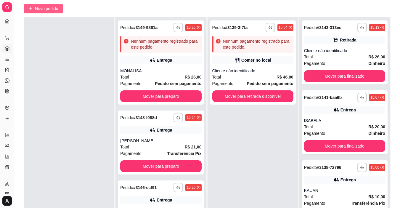
click at [52, 10] on span "Novo pedido" at bounding box center [46, 8] width 23 height 7
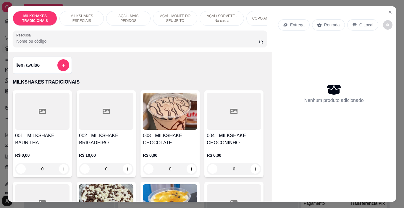
click at [92, 20] on p "MILKSHAKES ESPECIAIS" at bounding box center [82, 18] width 34 height 9
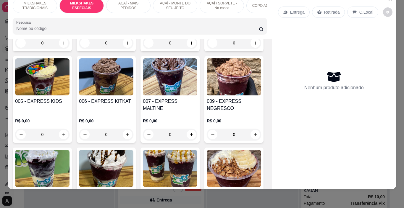
scroll to position [883, 0]
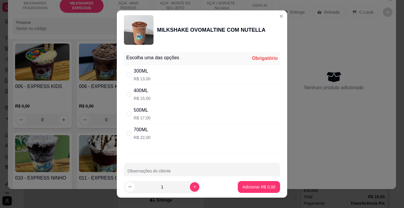
click at [201, 101] on div "400ML R$ 15,00" at bounding box center [202, 94] width 156 height 20
radio input "true"
click at [246, 187] on p "Adicionar R$ 15,00" at bounding box center [258, 187] width 34 height 6
type input "1"
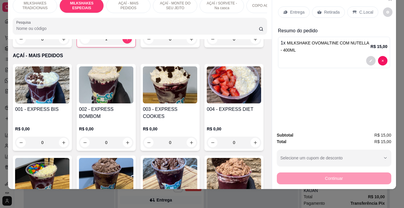
scroll to position [765, 0]
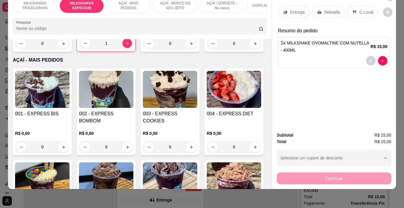
click at [70, 20] on h4 "010 - MILKSHAKE OURO BRANCO COM NUTELLA" at bounding box center [42, 13] width 54 height 14
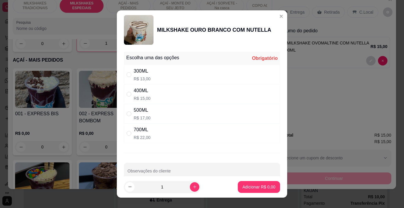
click at [168, 96] on div "400ML R$ 15,00" at bounding box center [202, 94] width 156 height 20
radio input "true"
click at [249, 189] on p "Adicionar R$ 15,00" at bounding box center [257, 187] width 35 height 6
type input "1"
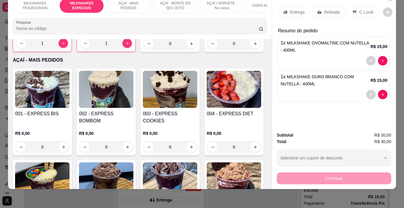
click at [293, 7] on div "Entrega" at bounding box center [294, 12] width 32 height 11
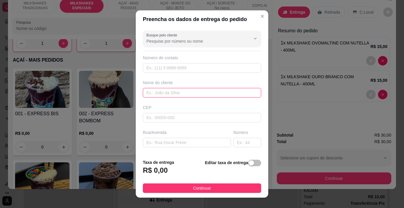
click at [184, 94] on input "text" at bounding box center [202, 92] width 118 height 9
type input "[PERSON_NAME]"
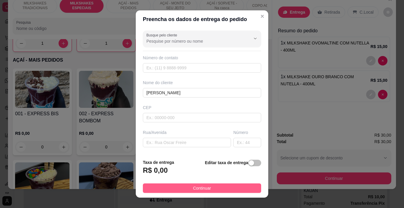
click at [222, 191] on button "Continuar" at bounding box center [202, 187] width 118 height 9
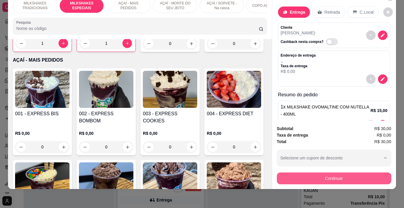
click at [289, 178] on button "Continuar" at bounding box center [334, 178] width 115 height 12
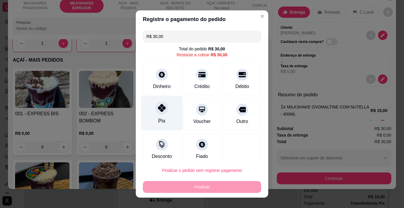
click at [161, 113] on div at bounding box center [161, 108] width 13 height 13
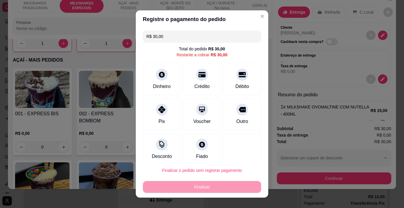
type input "R$ 0,00"
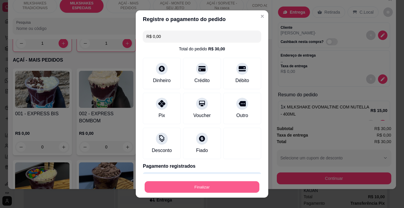
click at [196, 189] on button "Finalizar" at bounding box center [202, 187] width 115 height 12
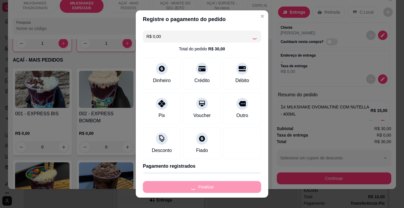
type input "0"
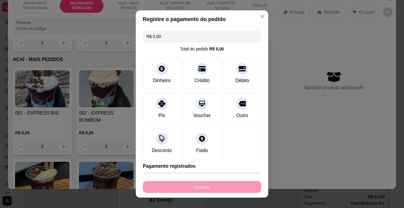
type input "-R$ 30,00"
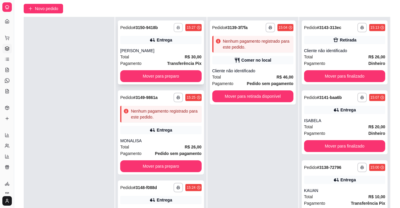
click at [177, 29] on icon "button" at bounding box center [179, 28] width 4 height 4
click at [169, 47] on button "IMPRESSORA" at bounding box center [155, 48] width 41 height 9
click at [55, 12] on div "**********" at bounding box center [207, 101] width 386 height 261
click at [55, 12] on button "Novo pedido" at bounding box center [43, 8] width 39 height 9
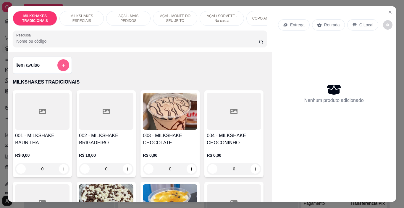
click at [61, 70] on button "add-separate-item" at bounding box center [63, 65] width 12 height 12
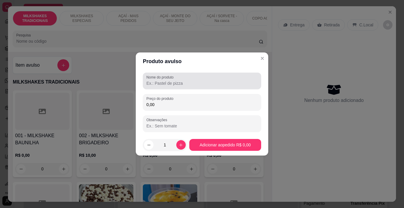
click at [158, 82] on input "Nome do produto" at bounding box center [202, 83] width 111 height 6
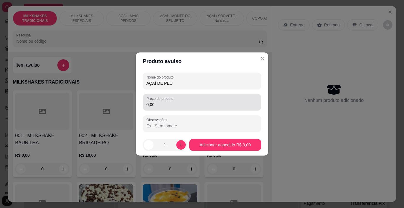
type input "AÇAÍ DE PEU"
click at [166, 106] on input "0,00" at bounding box center [202, 105] width 111 height 6
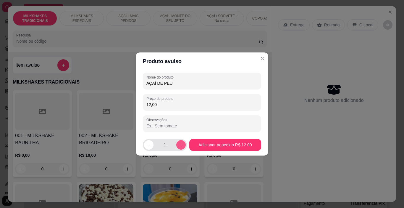
type input "12,00"
click at [179, 143] on icon "increase-product-quantity" at bounding box center [180, 144] width 3 height 3
type input "3"
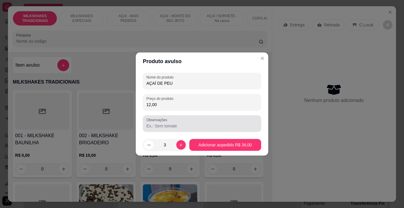
click at [176, 120] on div at bounding box center [202, 124] width 111 height 12
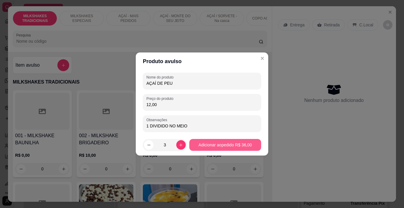
type input "1 DIVIDIDO NO MEIO"
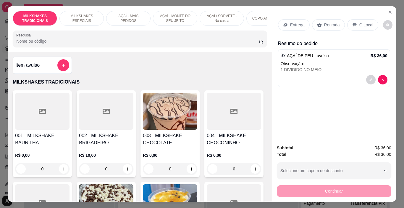
click at [290, 22] on p "Entrega" at bounding box center [297, 25] width 15 height 6
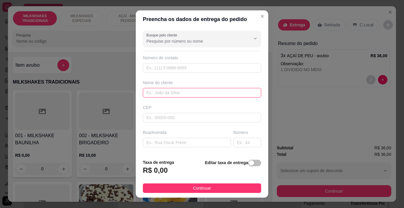
click at [178, 95] on input "text" at bounding box center [202, 92] width 118 height 9
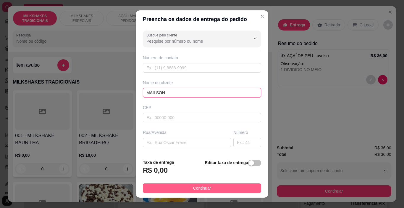
type input "MAILSON"
click at [218, 185] on button "Continuar" at bounding box center [202, 187] width 118 height 9
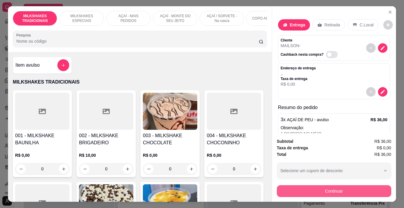
click at [285, 185] on button "Continuar" at bounding box center [334, 191] width 115 height 12
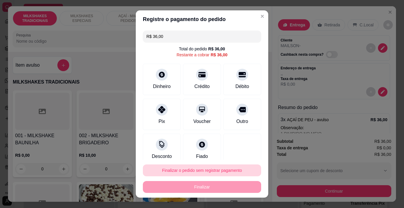
click at [234, 171] on button "Finalizar o pedido sem registrar pagamento" at bounding box center [202, 170] width 118 height 12
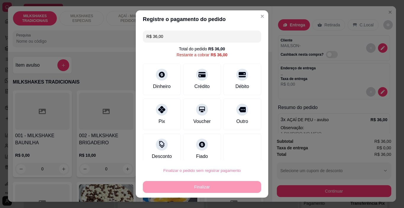
click at [239, 153] on button "Confirmar" at bounding box center [236, 153] width 21 height 9
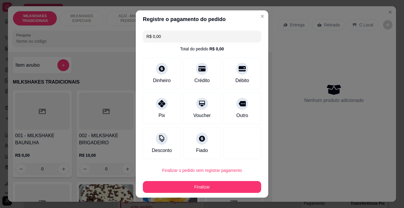
type input "R$ 0,00"
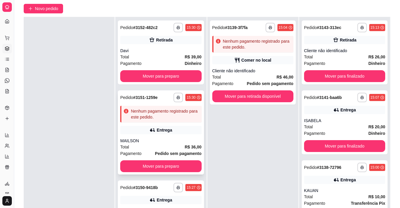
click at [169, 144] on div "Total R$ 36,00" at bounding box center [160, 147] width 81 height 7
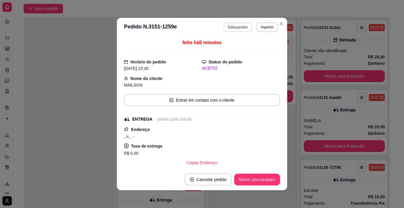
click at [233, 27] on button "Editar pedido" at bounding box center [238, 26] width 28 height 9
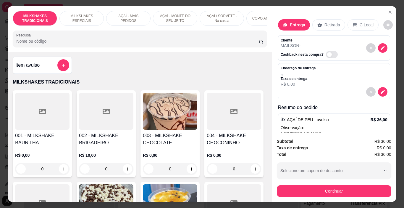
scroll to position [0, 223]
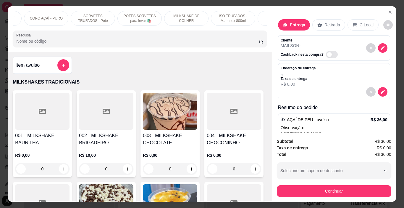
click at [97, 17] on p "SORVETES TRUFADOS - Pote" at bounding box center [93, 18] width 34 height 9
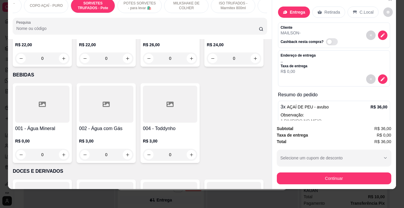
scroll to position [1944, 0]
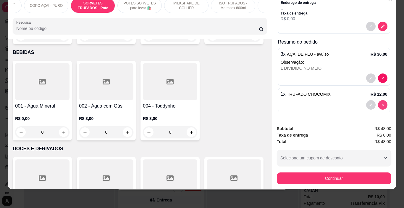
type input "0"
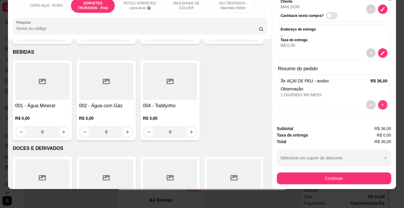
scroll to position [26, 0]
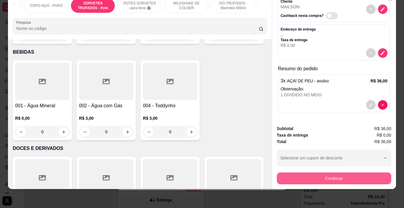
click at [320, 172] on button "Continuar" at bounding box center [334, 178] width 115 height 12
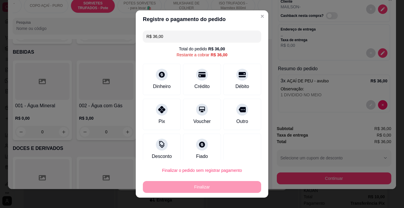
drag, startPoint x: 161, startPoint y: 105, endPoint x: 215, endPoint y: 176, distance: 89.3
click at [161, 106] on icon at bounding box center [161, 109] width 7 height 7
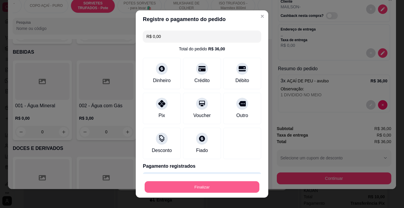
click at [221, 186] on button "Finalizar" at bounding box center [202, 187] width 115 height 12
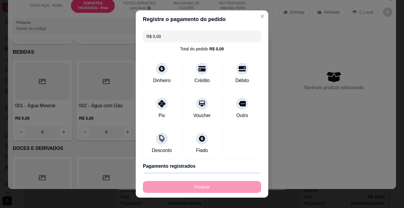
scroll to position [0, 0]
type input "-R$ 36,00"
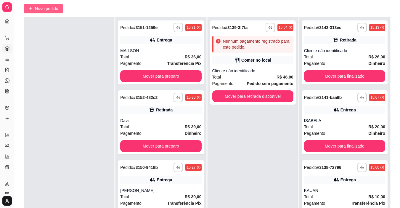
click at [54, 10] on span "Novo pedido" at bounding box center [46, 8] width 23 height 7
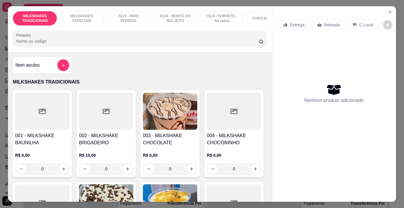
scroll to position [0, 223]
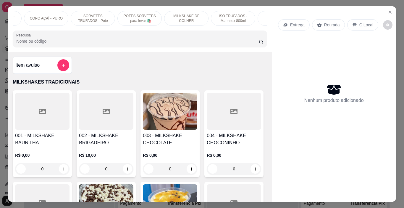
click at [100, 15] on p "SORVETES TRUFADOS - Pote" at bounding box center [93, 18] width 34 height 9
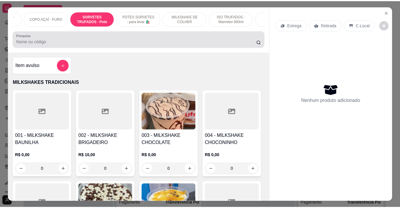
scroll to position [15, 0]
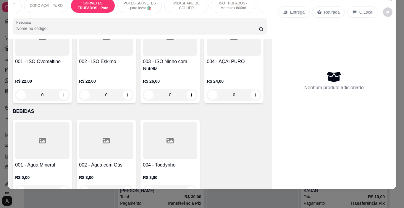
type input "1"
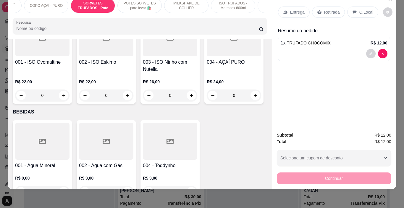
click at [364, 9] on p "C.Local" at bounding box center [367, 12] width 14 height 6
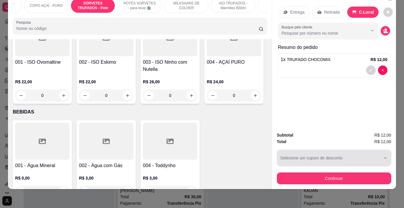
click at [343, 173] on button "Continuar" at bounding box center [334, 178] width 115 height 12
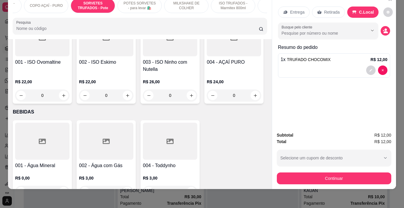
click at [160, 110] on icon at bounding box center [162, 108] width 8 height 8
type input "R$ 0,00"
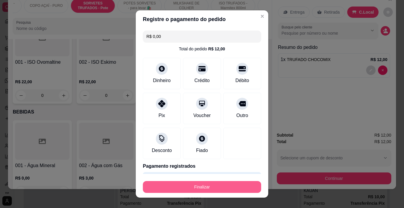
click at [211, 181] on button "Finalizar" at bounding box center [202, 187] width 118 height 12
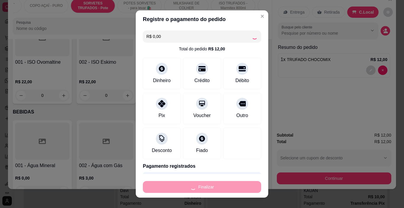
type input "0"
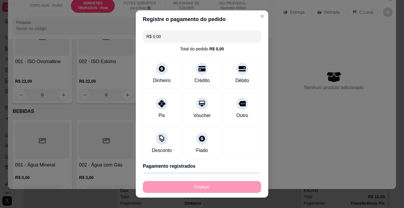
type input "-R$ 12,00"
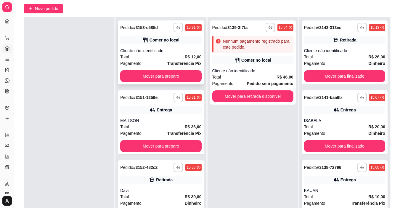
click at [152, 47] on div "**********" at bounding box center [161, 52] width 86 height 64
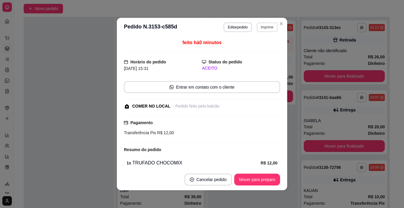
click at [273, 25] on button "Imprimir" at bounding box center [267, 26] width 21 height 9
click at [259, 49] on button "IMPRESSORA" at bounding box center [255, 47] width 43 height 9
click at [257, 181] on button "Mover para preparo" at bounding box center [257, 179] width 46 height 12
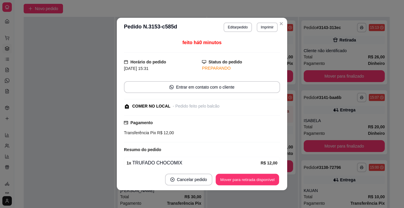
click at [259, 181] on button "Mover para retirada disponível" at bounding box center [247, 180] width 63 height 12
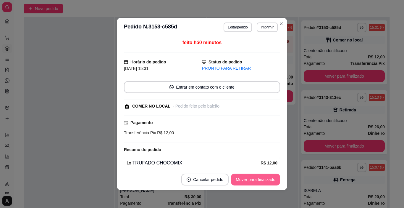
click at [260, 180] on button "Mover para finalizado" at bounding box center [255, 179] width 49 height 12
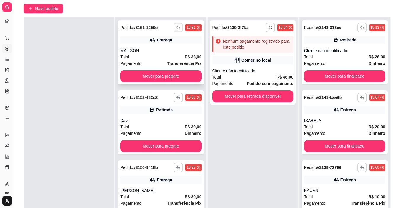
click at [174, 25] on button "button" at bounding box center [178, 27] width 9 height 9
click at [170, 47] on button "IMPRESSORA" at bounding box center [156, 48] width 43 height 9
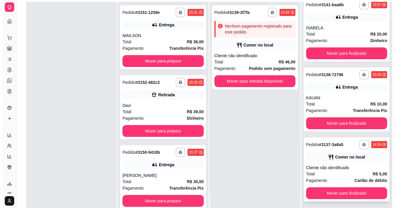
scroll to position [90, 0]
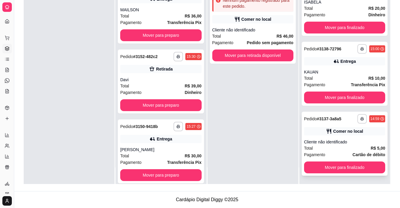
click at [320, 152] on span "Pagamento" at bounding box center [314, 154] width 21 height 7
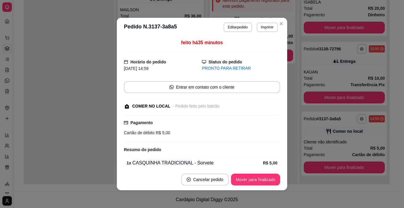
scroll to position [30, 0]
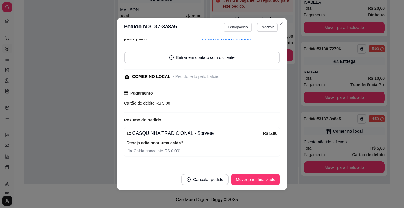
click at [231, 29] on button "Editar pedido" at bounding box center [238, 26] width 28 height 9
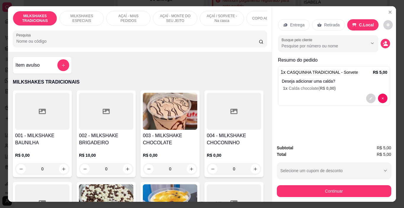
click at [322, 190] on div "Subtotal R$ 5,00 Total R$ 5,00 Selecione um cupom de desconto Selecione um cupo…" at bounding box center [334, 170] width 115 height 52
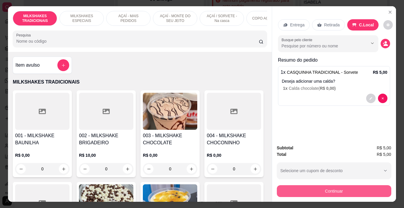
click at [314, 192] on button "Continuar" at bounding box center [334, 191] width 115 height 12
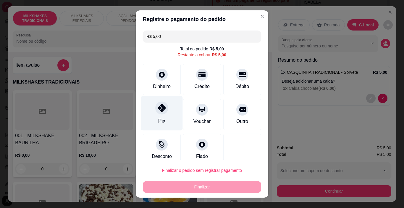
click at [160, 111] on icon at bounding box center [162, 108] width 8 height 8
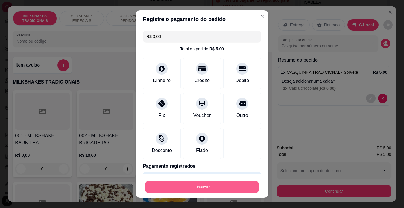
click at [209, 181] on button "Finalizar" at bounding box center [202, 187] width 115 height 12
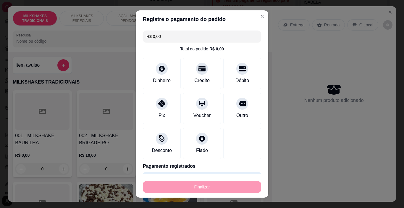
type input "-R$ 5,00"
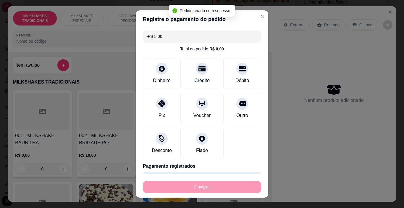
scroll to position [43, 0]
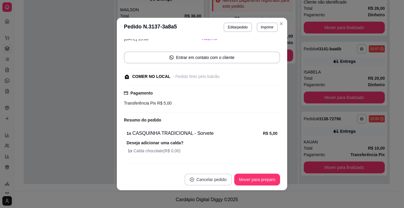
click at [256, 183] on button "Mover para preparo" at bounding box center [257, 179] width 46 height 12
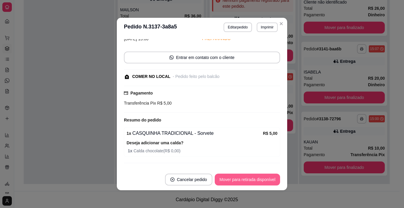
click at [261, 180] on button "Mover para retirada disponível" at bounding box center [247, 179] width 65 height 12
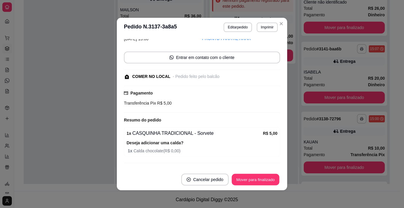
click at [261, 178] on button "Mover para finalizado" at bounding box center [256, 180] width 48 height 12
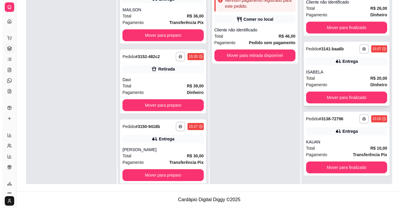
scroll to position [0, 0]
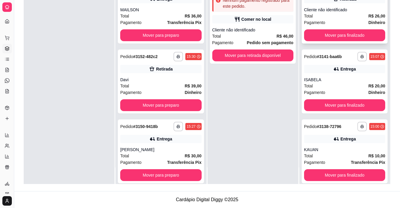
click at [358, 27] on div "**********" at bounding box center [345, 12] width 86 height 64
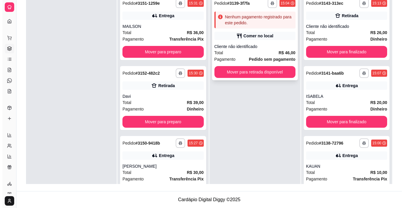
scroll to position [31, 0]
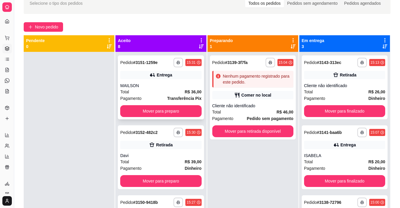
click at [150, 71] on div "Entrega" at bounding box center [160, 75] width 81 height 8
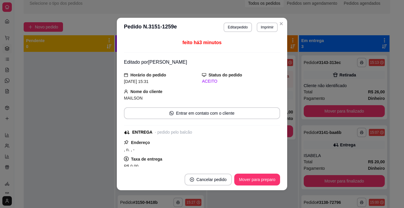
click at [237, 31] on button "Editar pedido" at bounding box center [238, 26] width 28 height 9
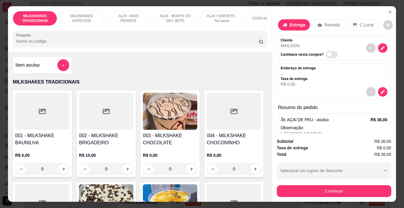
click at [303, 122] on div "3 x AÇAÍ DE PEU - avulso R$ 36,00 Observação: 1 DIVIDIDO NO MEIO" at bounding box center [334, 132] width 112 height 38
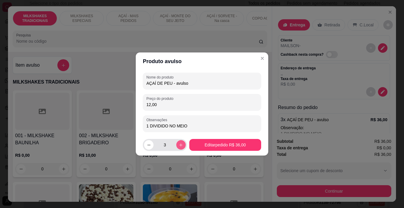
click at [179, 142] on button "increase-product-quantity" at bounding box center [180, 144] width 9 height 9
type input "4"
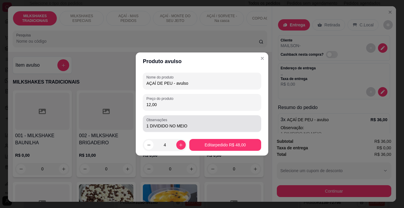
click at [149, 124] on input "1 DIVIDIDO NO MEIO" at bounding box center [202, 126] width 111 height 6
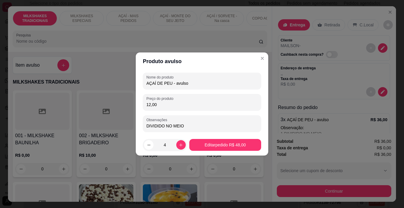
type input "2 DIVIDIDO NO MEIO"
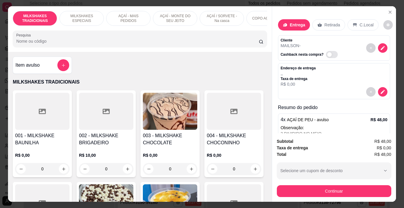
click at [332, 188] on button "Continuar" at bounding box center [334, 191] width 115 height 12
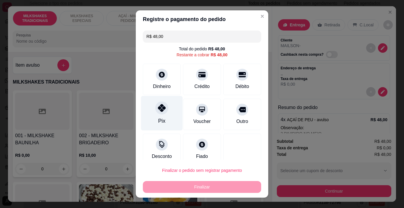
click at [152, 115] on div "Pix" at bounding box center [162, 113] width 42 height 35
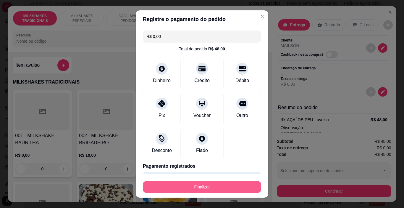
click at [184, 189] on button "Finalizar" at bounding box center [202, 187] width 118 height 12
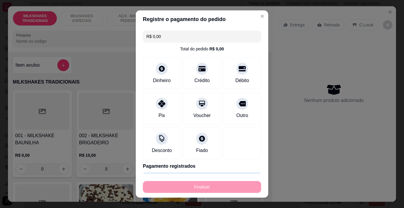
type input "-R$ 48,00"
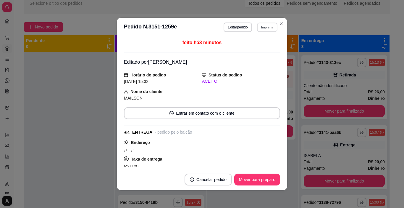
click at [264, 31] on button "Imprimir" at bounding box center [267, 26] width 20 height 9
click at [259, 45] on button "IMPRESSORA" at bounding box center [255, 47] width 43 height 9
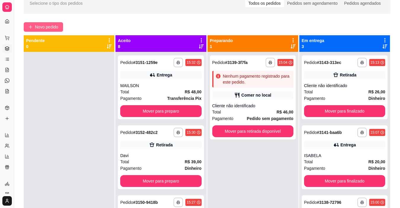
click at [57, 26] on span "Novo pedido" at bounding box center [46, 27] width 23 height 7
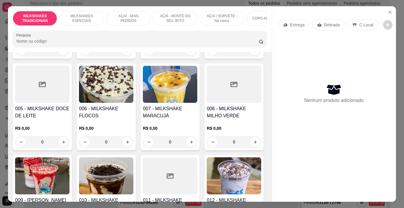
click at [82, 14] on p "MILKSHAKES ESPECIAIS" at bounding box center [82, 18] width 34 height 9
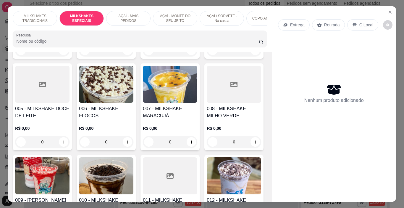
scroll to position [15, 0]
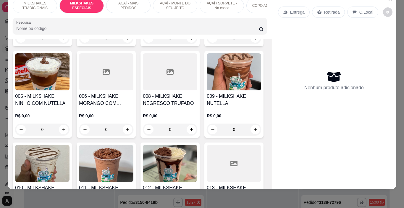
click at [70, 90] on img at bounding box center [42, 71] width 54 height 37
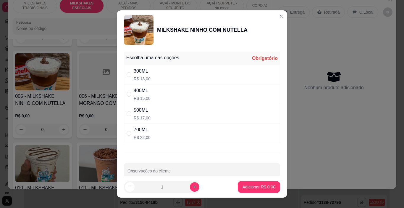
click at [139, 94] on div "400ML" at bounding box center [142, 90] width 17 height 7
click at [143, 107] on div "500ML" at bounding box center [142, 110] width 17 height 7
radio input "false"
radio input "true"
click at [242, 188] on p "Adicionar R$ 17,00" at bounding box center [257, 187] width 35 height 6
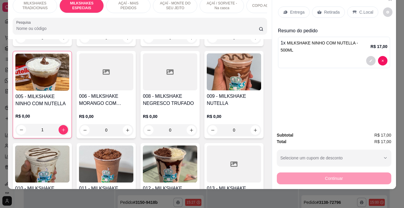
click at [328, 11] on div "Retirada" at bounding box center [328, 12] width 33 height 11
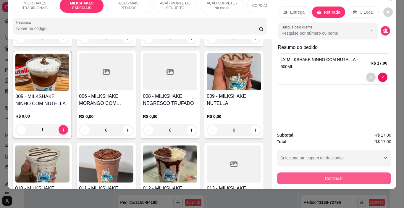
click at [329, 176] on button "Continuar" at bounding box center [334, 178] width 115 height 12
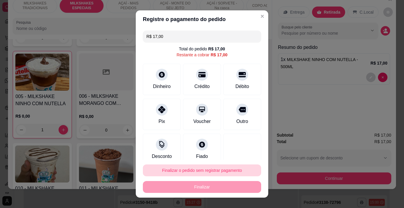
click at [230, 168] on button "Finalizar o pedido sem registrar pagamento" at bounding box center [202, 170] width 118 height 12
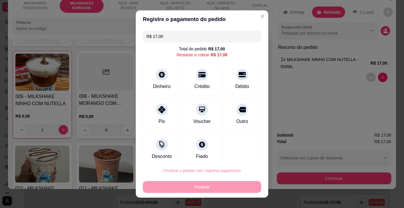
click at [238, 154] on button "Confirmar" at bounding box center [236, 153] width 21 height 9
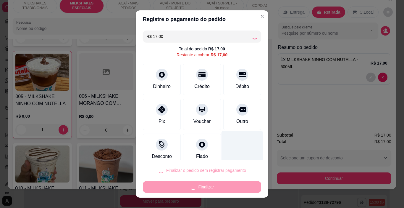
type input "0"
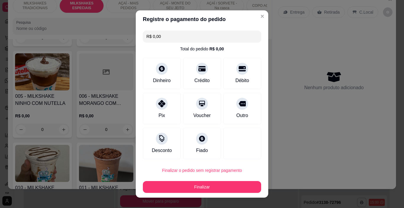
type input "R$ 0,00"
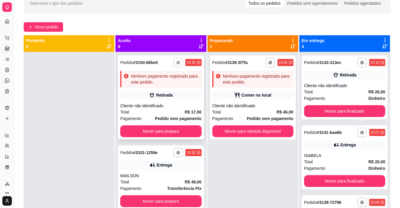
click at [176, 64] on icon "button" at bounding box center [178, 63] width 4 height 4
click at [169, 83] on button "IMPRESSORA" at bounding box center [156, 82] width 43 height 9
click at [57, 27] on span "Novo pedido" at bounding box center [46, 27] width 23 height 7
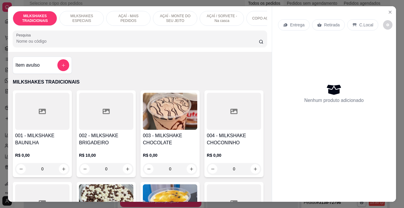
scroll to position [0, 223]
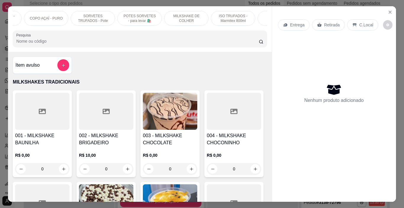
click at [100, 17] on p "SORVETES TRUFADOS - Pote" at bounding box center [93, 18] width 34 height 9
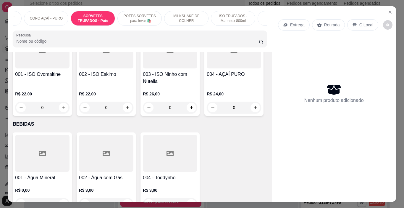
scroll to position [15, 0]
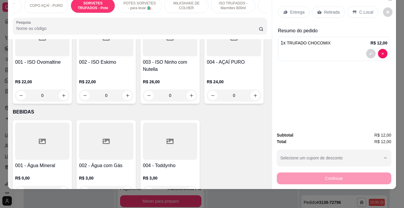
type input "2"
click at [279, 7] on div "Entrega" at bounding box center [294, 12] width 32 height 11
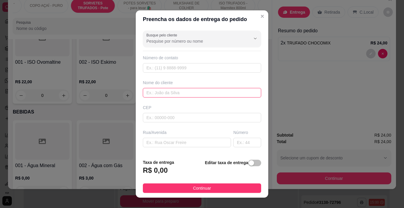
click at [148, 92] on input "text" at bounding box center [202, 92] width 118 height 9
type input "LUCAS"
click at [196, 186] on span "Continuar" at bounding box center [202, 188] width 18 height 7
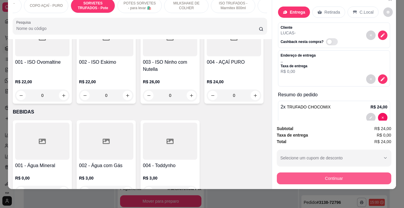
click at [298, 172] on button "Continuar" at bounding box center [334, 178] width 115 height 12
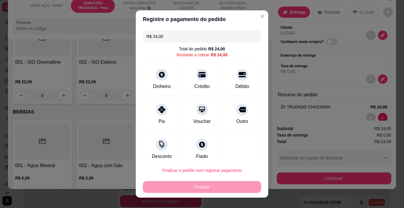
click at [161, 115] on div "Pix" at bounding box center [162, 114] width 38 height 31
type input "R$ 0,00"
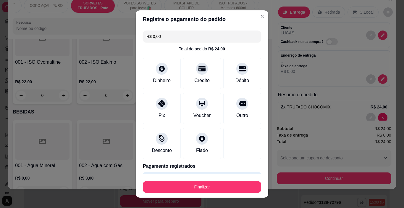
click at [227, 185] on button "Finalizar" at bounding box center [202, 187] width 118 height 12
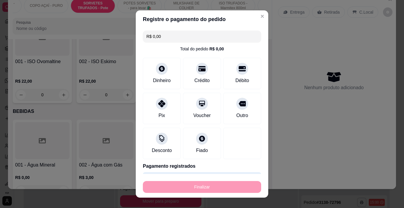
type input "0"
type input "-R$ 24,00"
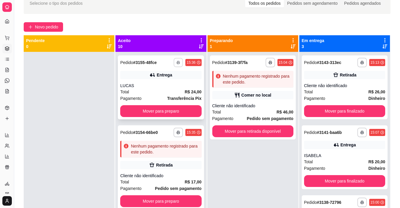
click at [176, 61] on button "button" at bounding box center [178, 62] width 9 height 9
click at [170, 81] on button "IMPRESSORA" at bounding box center [156, 82] width 43 height 9
click at [44, 27] on span "Novo pedido" at bounding box center [46, 27] width 23 height 7
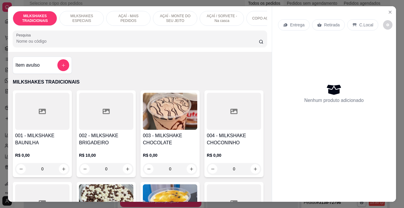
scroll to position [0, 223]
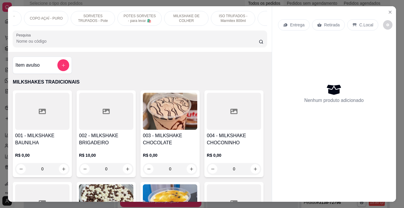
click at [134, 18] on p "POTES SORVETES - para levar 🛍️" at bounding box center [140, 18] width 34 height 9
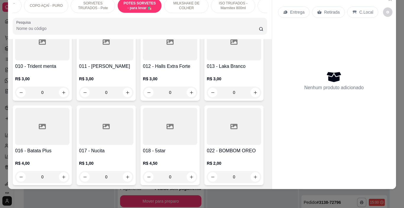
scroll to position [0, 0]
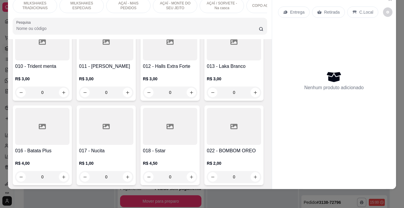
click at [165, 3] on p "AÇAÍ - MONTE DO SEU JEITO" at bounding box center [175, 5] width 34 height 9
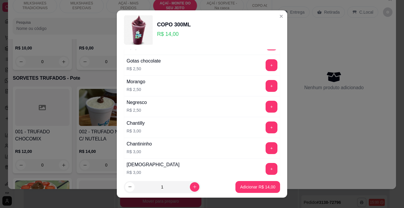
scroll to position [770, 0]
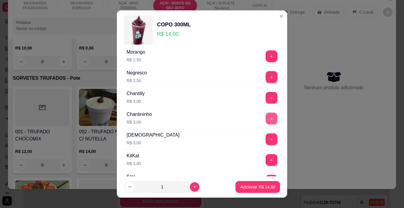
click at [266, 119] on button "+" at bounding box center [272, 118] width 12 height 12
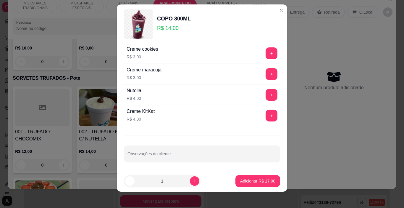
scroll to position [9, 0]
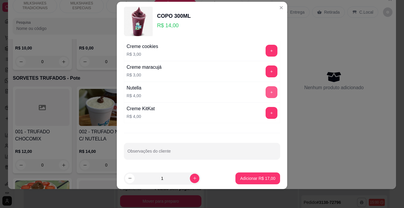
click at [266, 93] on button "+" at bounding box center [272, 92] width 12 height 12
click at [265, 174] on button "Adicionar R$ 21,00" at bounding box center [258, 178] width 45 height 12
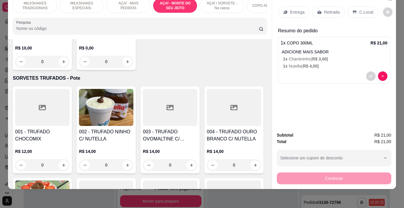
click at [293, 9] on p "Entrega" at bounding box center [297, 12] width 15 height 6
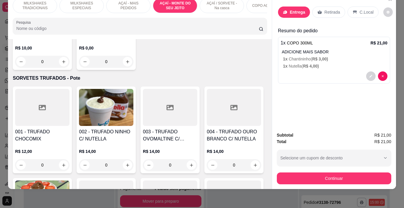
click at [176, 94] on input "text" at bounding box center [202, 92] width 118 height 9
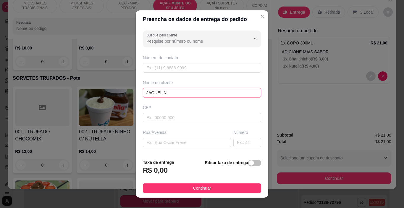
type input "JAQUELINE"
drag, startPoint x: 233, startPoint y: 188, endPoint x: 299, endPoint y: 171, distance: 68.5
click at [233, 188] on button "Continuar" at bounding box center [202, 187] width 118 height 9
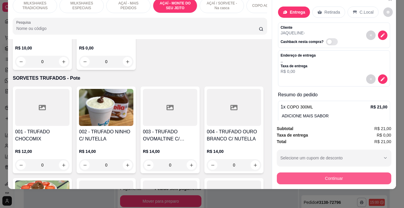
click at [303, 172] on button "Continuar" at bounding box center [334, 178] width 115 height 12
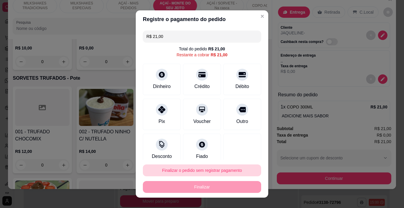
click at [189, 171] on button "Finalizar o pedido sem registrar pagamento" at bounding box center [202, 170] width 118 height 12
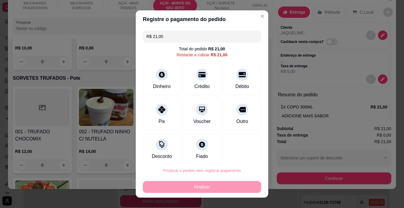
click at [244, 153] on button "Confirmar" at bounding box center [237, 153] width 22 height 9
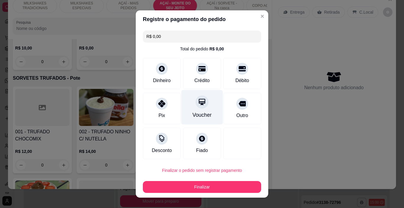
type input "R$ 0,00"
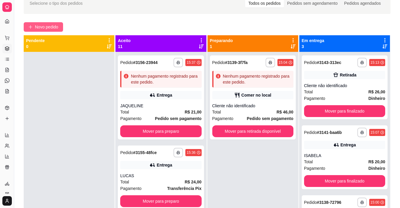
click at [50, 25] on span "Novo pedido" at bounding box center [46, 27] width 23 height 7
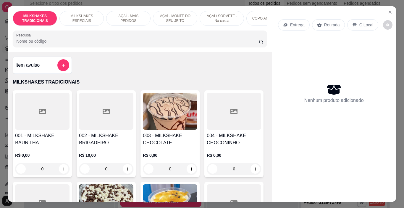
click at [130, 18] on p "AÇAÍ - MAIS PEDIDOS" at bounding box center [128, 18] width 34 height 9
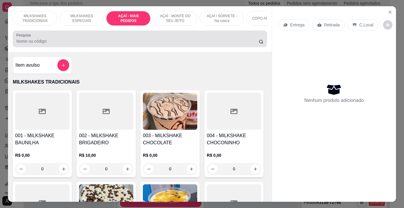
scroll to position [15, 0]
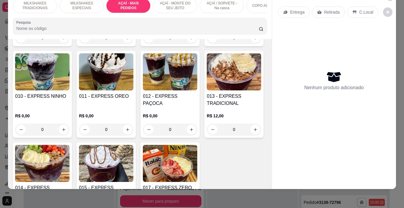
click at [149, 74] on div "300ML R$ 18,00" at bounding box center [202, 75] width 156 height 20
radio input "true"
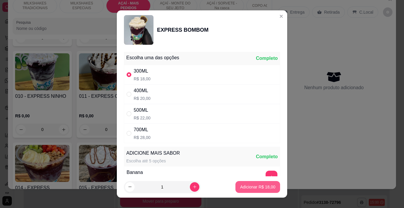
click at [241, 185] on p "Adicionar R$ 18,00" at bounding box center [257, 187] width 35 height 6
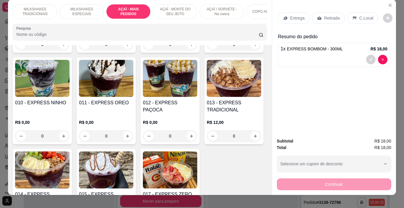
scroll to position [0, 0]
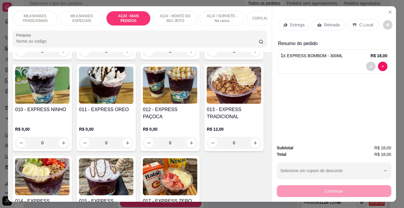
click at [348, 24] on div "C.Local" at bounding box center [363, 24] width 31 height 11
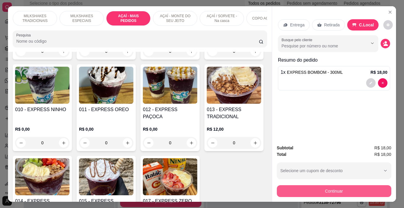
click at [307, 190] on button "Continuar" at bounding box center [334, 191] width 115 height 12
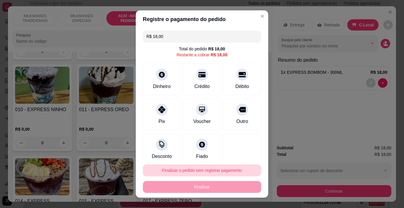
click at [227, 167] on button "Finalizar o pedido sem registrar pagamento" at bounding box center [202, 170] width 118 height 12
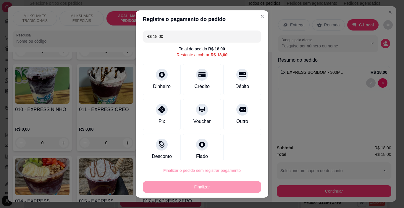
click at [238, 155] on button "Confirmar" at bounding box center [236, 153] width 22 height 9
type input "0"
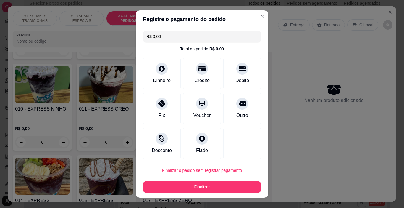
type input "R$ 0,00"
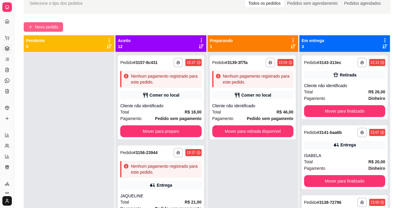
click at [56, 24] on span "Novo pedido" at bounding box center [46, 27] width 23 height 7
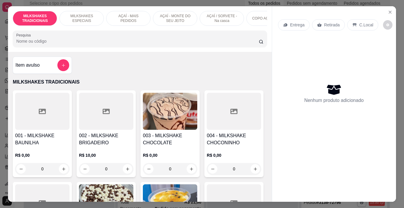
click at [220, 16] on p "AÇAÍ / SORVETE - Na casca" at bounding box center [222, 18] width 34 height 9
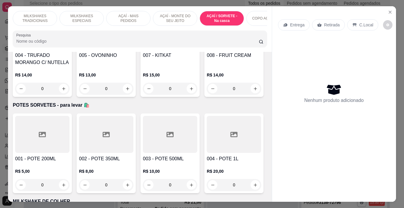
scroll to position [15, 0]
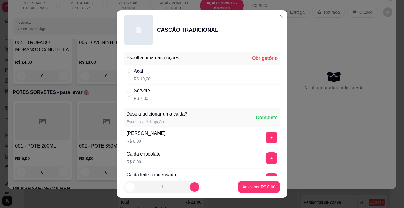
click at [159, 91] on div "Sorvete R$ 7,00" at bounding box center [202, 94] width 156 height 20
radio input "true"
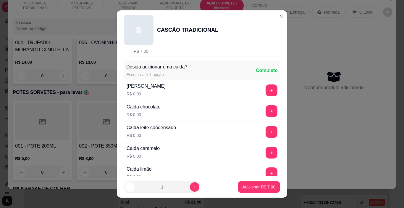
scroll to position [30, 0]
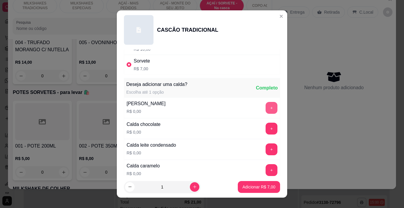
click at [266, 106] on button "+" at bounding box center [272, 108] width 12 height 12
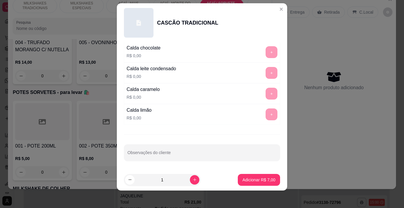
scroll to position [9, 0]
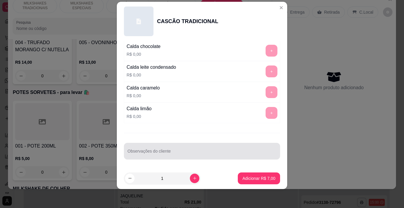
click at [190, 149] on div at bounding box center [202, 151] width 149 height 12
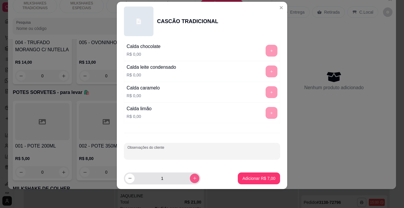
click at [193, 178] on icon "increase-product-quantity" at bounding box center [195, 178] width 4 height 4
type input "2"
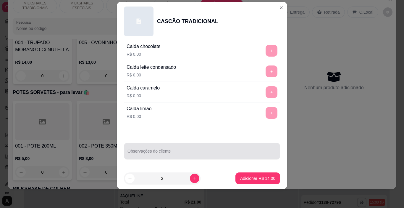
click at [189, 153] on input "Observações do cliente" at bounding box center [202, 153] width 149 height 6
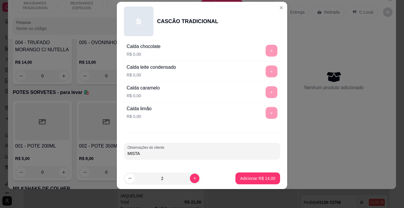
click at [247, 180] on p "Adicionar R$ 14,00" at bounding box center [257, 178] width 35 height 6
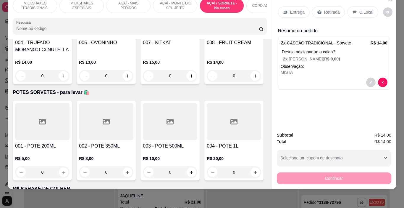
click at [364, 11] on div "C.Local" at bounding box center [363, 12] width 31 height 11
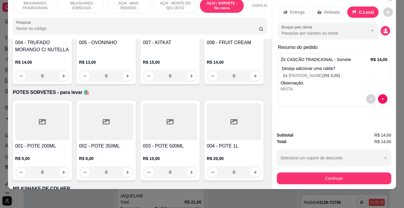
click at [386, 31] on icon "decrease-product-quantity" at bounding box center [386, 32] width 4 height 2
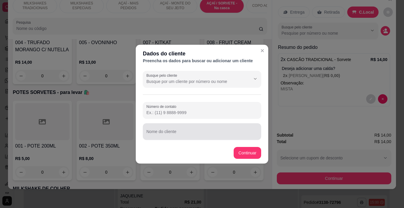
click at [213, 130] on div at bounding box center [202, 132] width 111 height 12
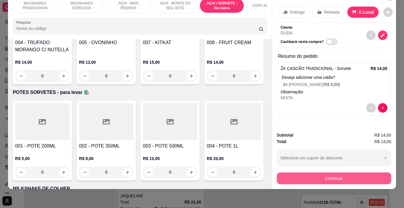
click at [283, 172] on button "Continuar" at bounding box center [334, 178] width 115 height 12
click at [303, 172] on button "Continuar" at bounding box center [334, 178] width 115 height 12
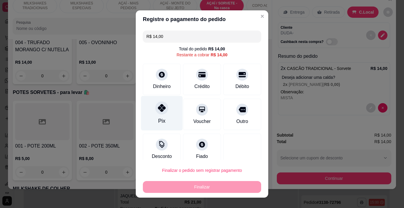
click at [159, 120] on div "Pix" at bounding box center [161, 121] width 7 height 8
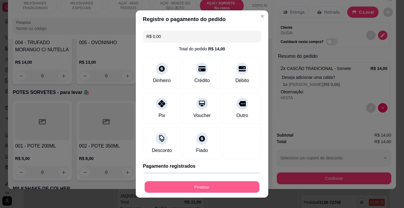
click at [201, 187] on button "Finalizar" at bounding box center [202, 187] width 115 height 12
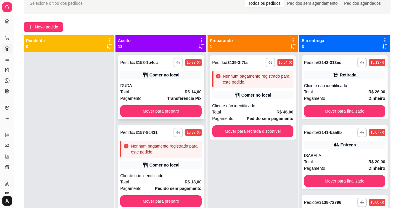
click at [173, 60] on button "button" at bounding box center [177, 62] width 9 height 9
click at [169, 81] on button "IMPRESSORA" at bounding box center [156, 82] width 43 height 9
click at [150, 161] on div "**********" at bounding box center [161, 167] width 86 height 84
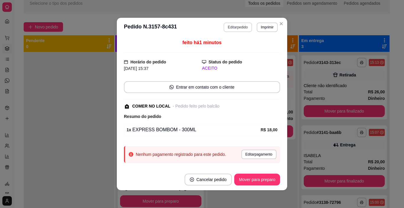
click at [228, 26] on button "Editar pedido" at bounding box center [238, 26] width 28 height 9
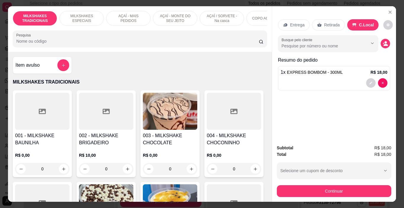
click at [173, 18] on p "AÇAÍ - MONTE DO SEU JEITO" at bounding box center [175, 18] width 34 height 9
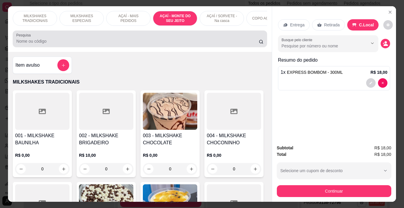
scroll to position [15, 0]
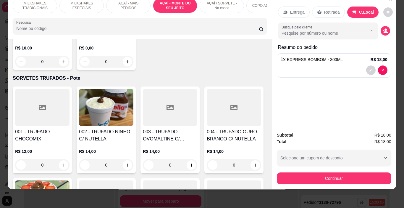
click at [126, 2] on p "AÇAÍ - MAIS PEDIDOS" at bounding box center [128, 5] width 34 height 9
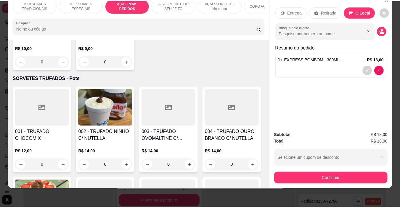
scroll to position [965, 0]
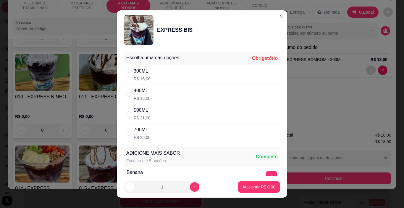
click at [143, 75] on div "300ML R$ 16,00" at bounding box center [142, 74] width 17 height 14
click at [258, 185] on p "Adicionar R$ 16,00" at bounding box center [257, 187] width 35 height 6
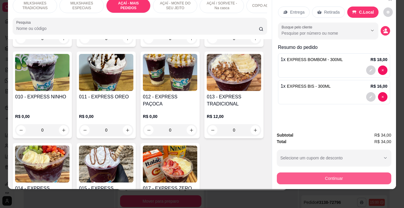
click at [293, 173] on button "Continuar" at bounding box center [334, 178] width 115 height 12
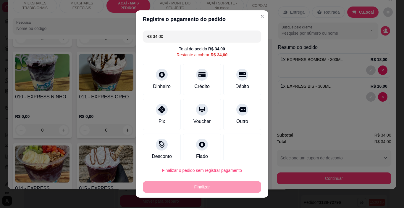
click at [172, 40] on input "R$ 34,00" at bounding box center [202, 36] width 111 height 12
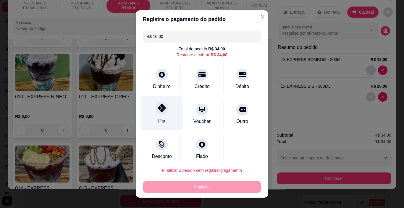
click at [160, 109] on icon at bounding box center [162, 108] width 8 height 8
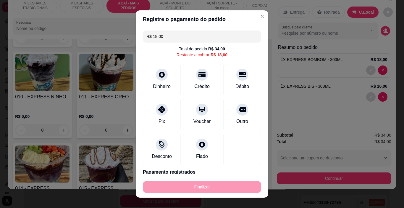
click at [215, 192] on div "Finalizar" at bounding box center [202, 187] width 118 height 12
click at [162, 80] on div "Dinheiro" at bounding box center [162, 78] width 42 height 35
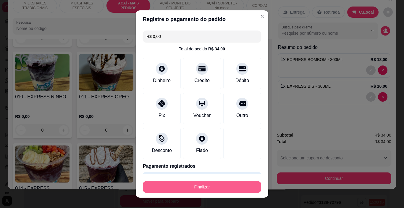
click at [224, 186] on button "Finalizar" at bounding box center [202, 187] width 118 height 12
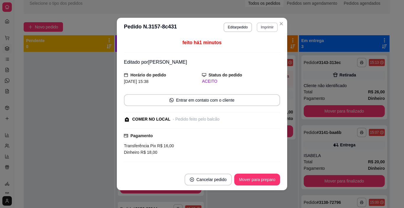
click at [271, 26] on button "Imprimir" at bounding box center [267, 26] width 21 height 9
click at [263, 45] on button "IMPRESSORA" at bounding box center [255, 47] width 43 height 9
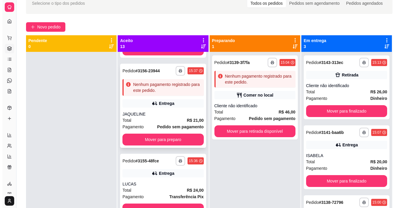
scroll to position [148, 0]
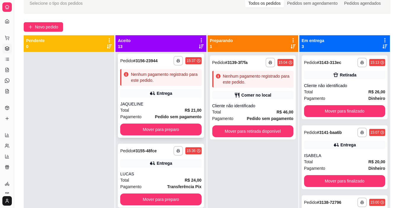
click at [149, 104] on div "JAQUELINE" at bounding box center [160, 104] width 81 height 6
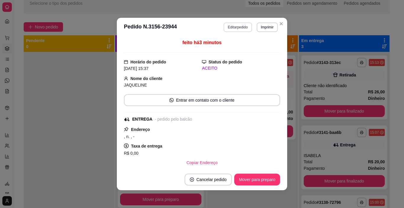
click at [230, 27] on button "Editar pedido" at bounding box center [238, 26] width 28 height 9
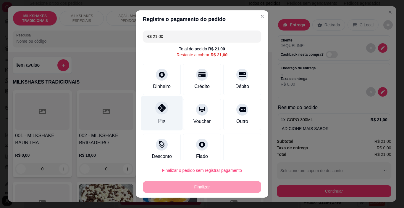
click at [163, 124] on div "Pix" at bounding box center [162, 113] width 42 height 35
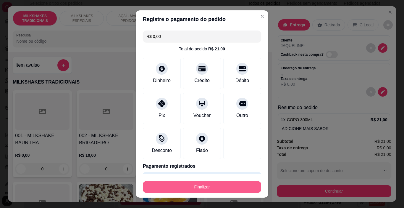
click at [211, 182] on button "Finalizar" at bounding box center [202, 187] width 118 height 12
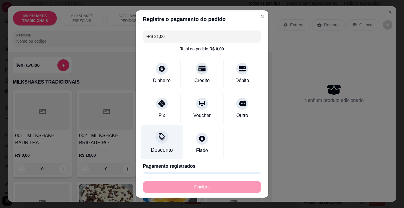
scroll to position [128, 0]
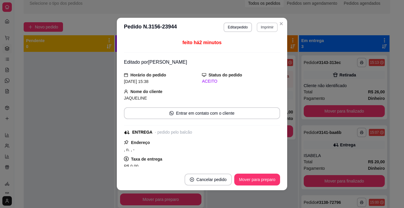
click at [264, 28] on button "Imprimir" at bounding box center [267, 26] width 21 height 9
click at [257, 47] on button "IMPRESSORA" at bounding box center [255, 47] width 43 height 9
click at [264, 180] on button "Mover para preparo" at bounding box center [257, 179] width 46 height 12
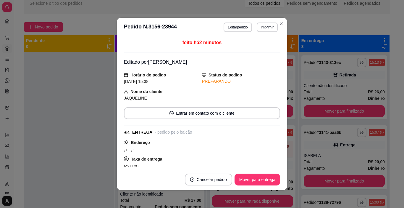
scroll to position [58, 0]
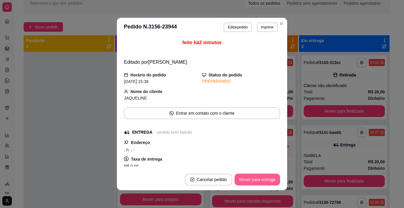
click at [263, 179] on button "Mover para entrega" at bounding box center [258, 179] width 46 height 12
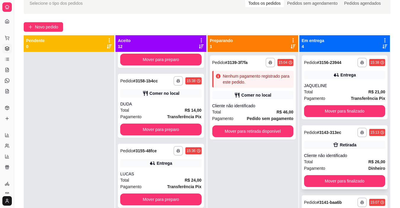
click at [344, 153] on div "Cliente não identificado" at bounding box center [344, 155] width 81 height 6
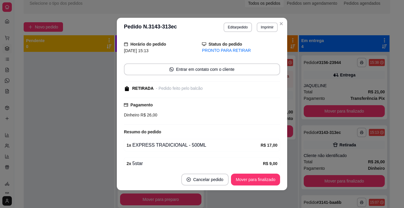
scroll to position [57, 0]
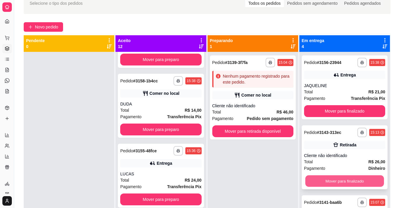
click at [348, 178] on button "Mover para finalizado" at bounding box center [344, 181] width 79 height 12
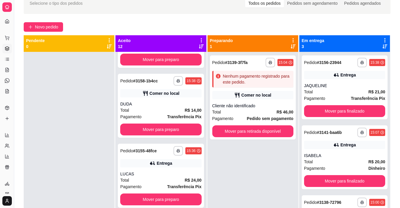
click at [42, 21] on div "**********" at bounding box center [207, 119] width 386 height 261
click at [57, 32] on div "**********" at bounding box center [207, 119] width 386 height 261
click at [61, 27] on button "Novo pedido" at bounding box center [43, 26] width 39 height 9
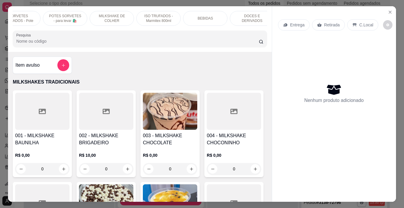
scroll to position [0, 305]
click at [236, 17] on p "DOCES E DERIVADOS" at bounding box center [245, 18] width 34 height 9
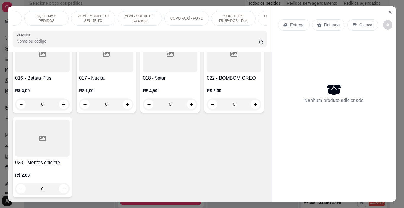
scroll to position [0, 0]
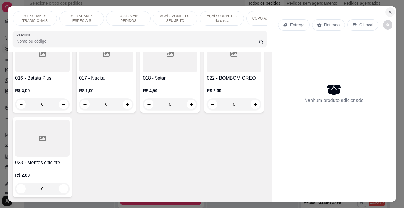
click at [386, 13] on button "Close" at bounding box center [390, 11] width 9 height 9
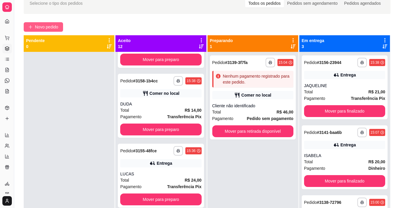
click at [45, 28] on span "Novo pedido" at bounding box center [46, 27] width 23 height 7
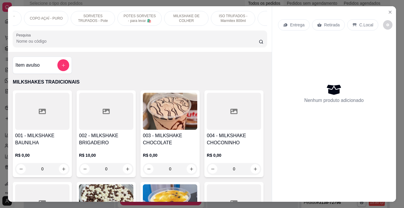
scroll to position [0, 305]
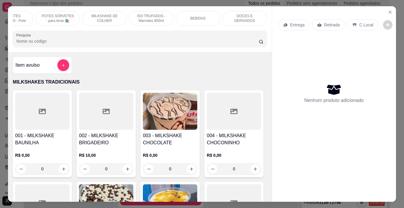
click at [229, 18] on p "DOCES E DERIVADOS" at bounding box center [245, 18] width 34 height 9
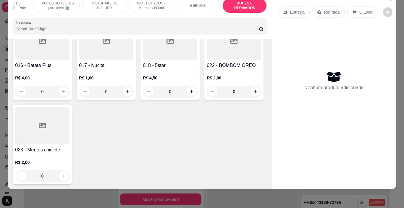
scroll to position [2761, 0]
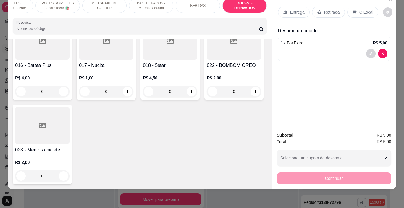
scroll to position [2761, 0]
click at [365, 12] on div "C.Local" at bounding box center [363, 12] width 31 height 11
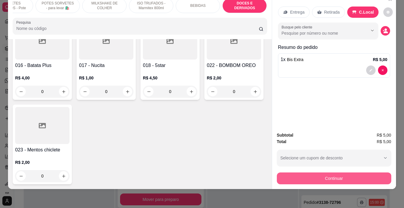
click at [351, 173] on button "Continuar" at bounding box center [334, 178] width 115 height 12
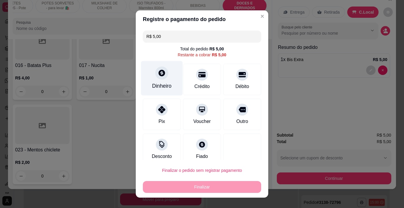
click at [159, 81] on div "Dinheiro" at bounding box center [162, 78] width 42 height 35
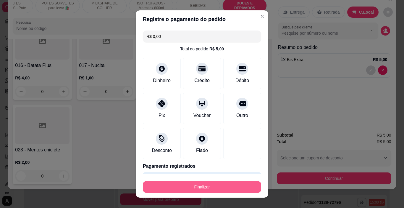
click at [226, 182] on button "Finalizar" at bounding box center [202, 187] width 118 height 12
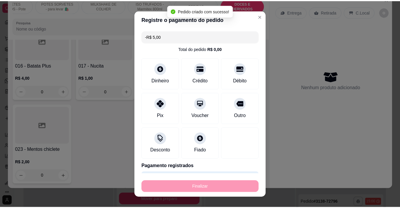
scroll to position [2761, 0]
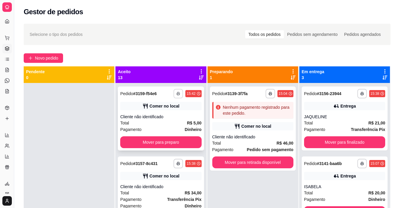
click at [176, 94] on icon "button" at bounding box center [178, 94] width 4 height 4
click at [170, 111] on button "IMPRESSORA" at bounding box center [155, 114] width 41 height 9
click at [180, 124] on div "Total R$ 5,00" at bounding box center [160, 123] width 81 height 7
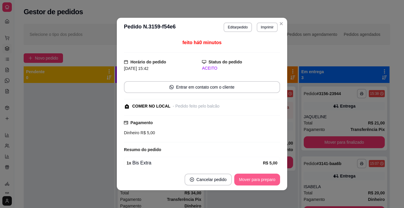
click at [248, 176] on button "Mover para preparo" at bounding box center [257, 179] width 46 height 12
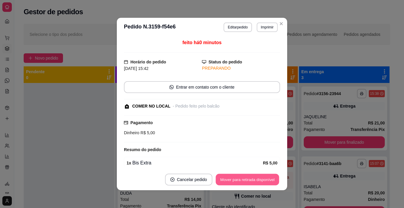
click at [253, 178] on button "Mover para retirada disponível" at bounding box center [247, 180] width 63 height 12
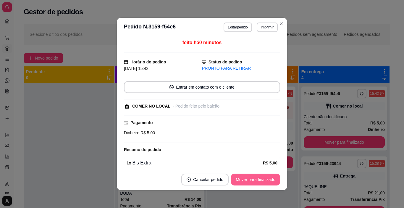
click at [255, 178] on button "Mover para finalizado" at bounding box center [255, 179] width 49 height 12
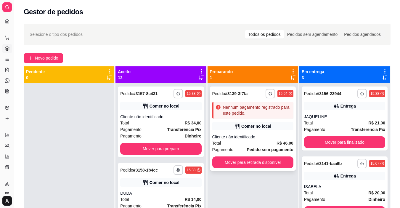
click at [235, 133] on div "**********" at bounding box center [253, 128] width 86 height 84
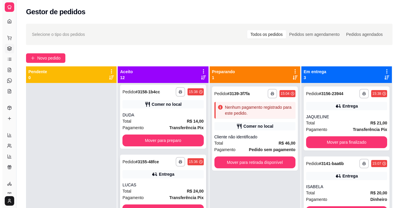
scroll to position [89, 0]
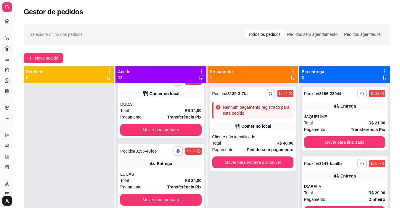
click at [358, 181] on div "**********" at bounding box center [345, 188] width 86 height 64
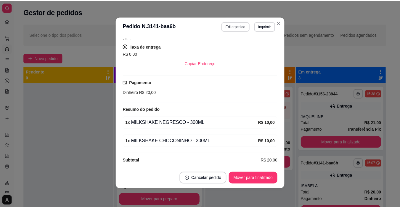
scroll to position [103, 0]
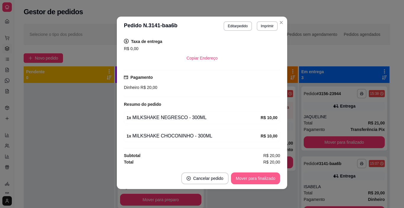
click at [268, 178] on button "Mover para finalizado" at bounding box center [255, 178] width 49 height 12
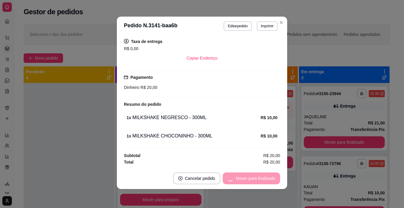
scroll to position [0, 0]
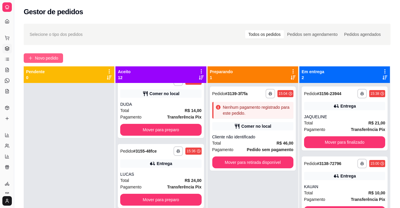
click at [37, 59] on span "Novo pedido" at bounding box center [46, 58] width 23 height 7
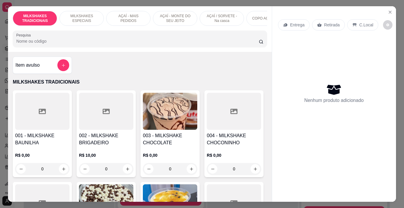
click at [165, 20] on p "AÇAÍ - MONTE DO SEU JEITO" at bounding box center [175, 18] width 34 height 9
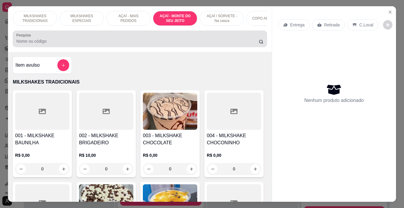
scroll to position [15, 0]
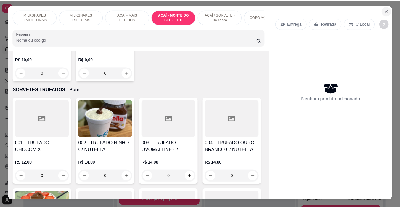
scroll to position [0, 0]
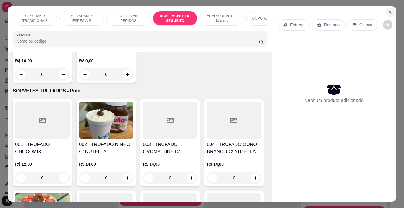
click at [389, 11] on icon "Close" at bounding box center [390, 12] width 2 height 2
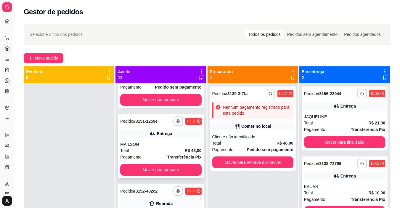
scroll to position [296, 0]
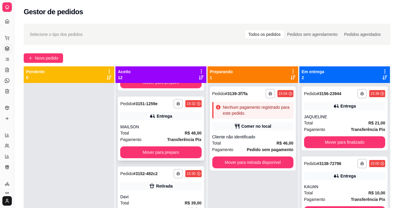
click at [163, 125] on div "MAILSON" at bounding box center [160, 127] width 81 height 6
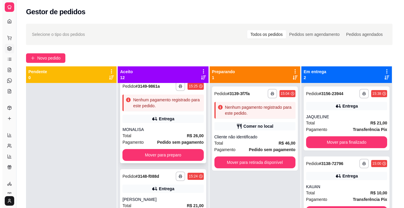
scroll to position [533, 0]
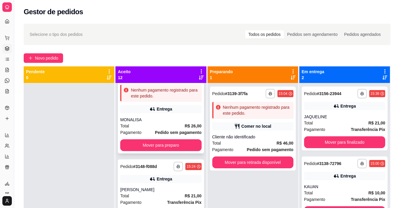
click at [145, 129] on div "Pagamento Pedido sem pagamento" at bounding box center [160, 132] width 81 height 7
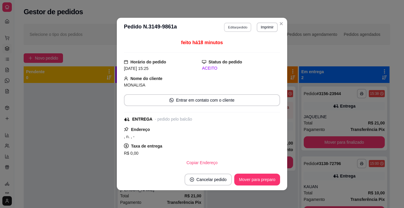
click at [227, 24] on button "Editar pedido" at bounding box center [238, 26] width 28 height 9
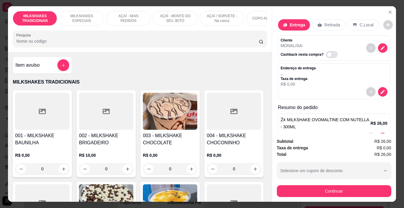
click at [33, 69] on h4 "Item avulso" at bounding box center [27, 65] width 24 height 7
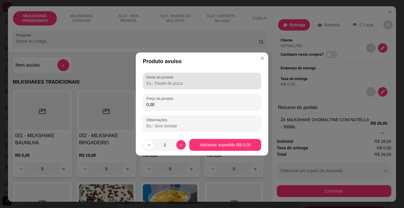
click at [149, 78] on label "Nome do produto" at bounding box center [161, 77] width 29 height 5
click at [149, 80] on input "Nome do produto" at bounding box center [202, 83] width 111 height 6
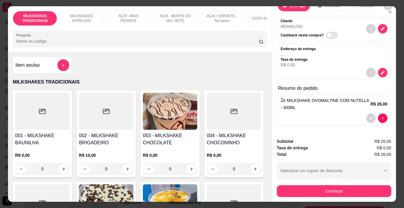
scroll to position [20, 0]
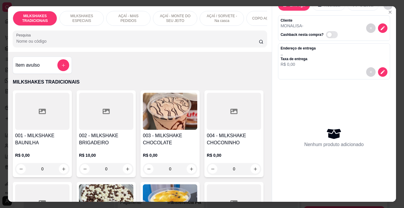
click at [166, 15] on p "AÇAÍ - MONTE DO SEU JEITO" at bounding box center [175, 18] width 34 height 9
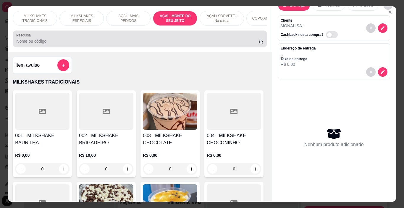
scroll to position [15, 0]
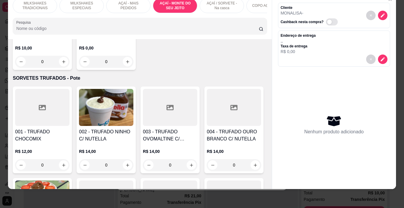
click at [129, 5] on p "AÇAÍ - MAIS PEDIDOS" at bounding box center [128, 5] width 34 height 9
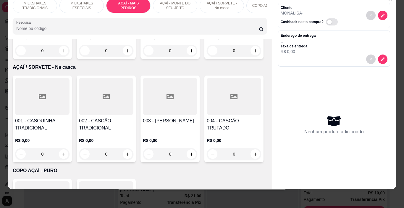
scroll to position [1261, 0]
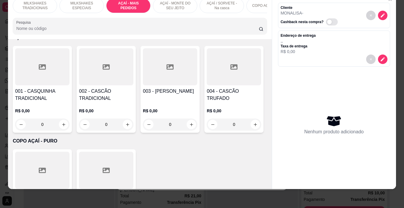
click at [165, 66] on div "300ML R$ 20,00" at bounding box center [202, 75] width 156 height 20
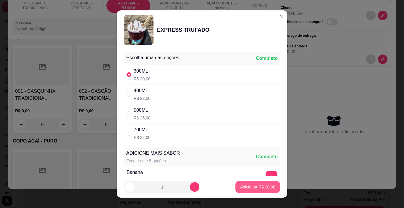
click at [250, 185] on p "Adicionar R$ 20,00" at bounding box center [257, 187] width 35 height 6
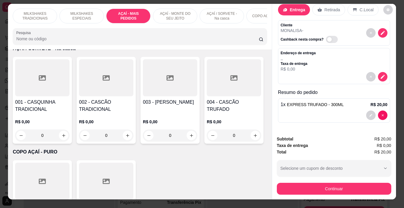
scroll to position [0, 0]
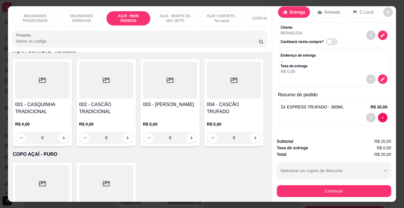
click at [30, 19] on p "MILKSHAKES TRADICIONAIS" at bounding box center [35, 18] width 34 height 9
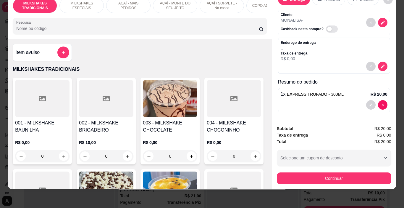
click at [46, 61] on div "Item avulso" at bounding box center [42, 52] width 59 height 17
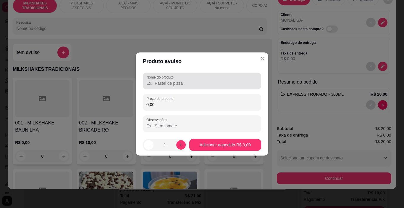
click at [163, 84] on input "Nome do produto" at bounding box center [202, 83] width 111 height 6
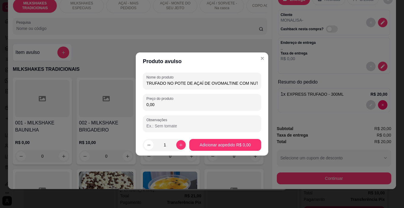
scroll to position [0, 2]
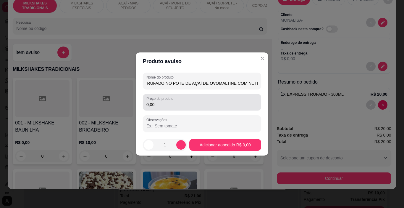
click at [191, 110] on div "Preço do produto 0,00" at bounding box center [202, 102] width 118 height 17
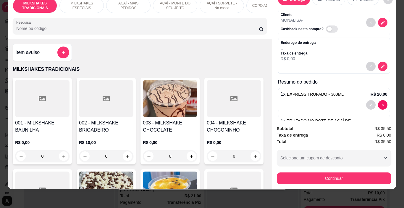
scroll to position [20, 0]
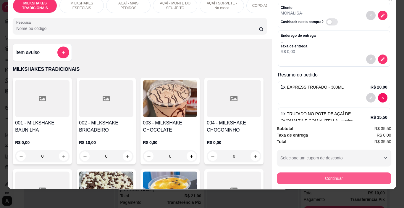
click at [304, 176] on button "Continuar" at bounding box center [334, 178] width 115 height 12
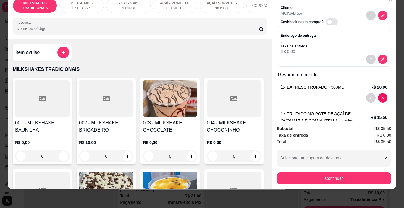
scroll to position [0, 0]
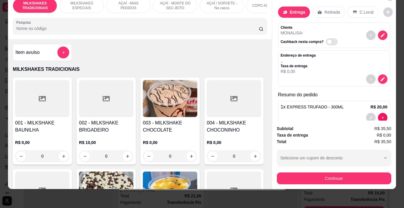
click at [333, 10] on p "Retirada" at bounding box center [333, 12] width 16 height 6
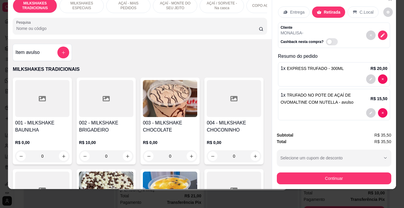
click at [365, 9] on p "C.Local" at bounding box center [367, 12] width 14 height 6
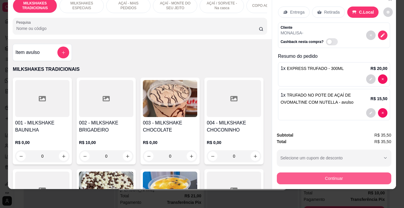
click at [338, 176] on button "Continuar" at bounding box center [334, 178] width 115 height 12
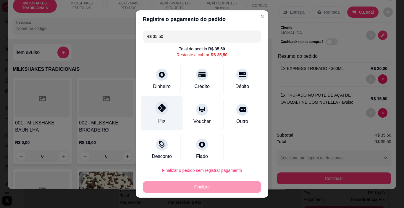
click at [147, 116] on div "Pix" at bounding box center [162, 113] width 42 height 35
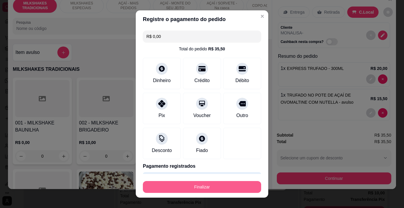
click at [182, 187] on button "Finalizar" at bounding box center [202, 187] width 118 height 12
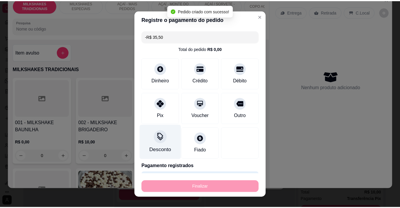
scroll to position [513, 0]
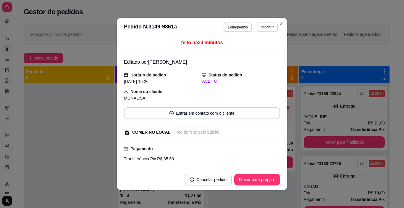
click at [265, 28] on button "Imprimir" at bounding box center [267, 26] width 21 height 9
click at [261, 48] on button "IMPRESSORA" at bounding box center [254, 47] width 41 height 9
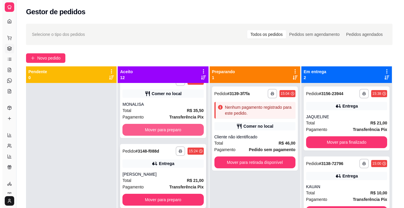
scroll to position [542, 0]
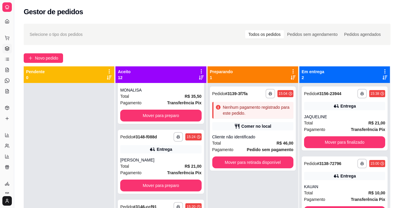
drag, startPoint x: 150, startPoint y: 131, endPoint x: 23, endPoint y: 121, distance: 126.8
click at [21, 136] on div "**********" at bounding box center [207, 150] width 386 height 261
click at [56, 56] on span "Novo pedido" at bounding box center [46, 58] width 23 height 7
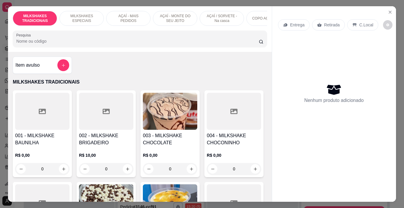
click at [86, 15] on p "MILKSHAKES ESPECIAIS" at bounding box center [82, 18] width 34 height 9
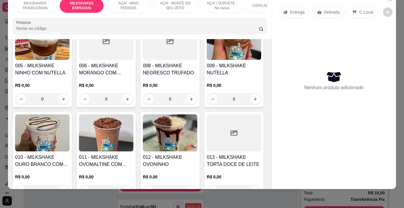
scroll to position [646, 0]
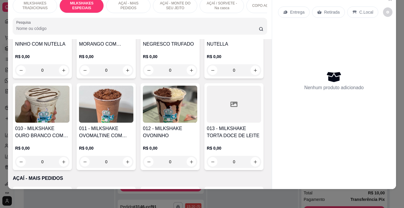
click at [70, 31] on img at bounding box center [42, 12] width 54 height 37
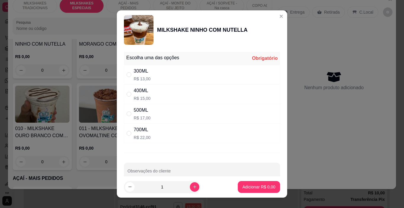
click at [149, 97] on div "400ML R$ 15,00" at bounding box center [202, 94] width 156 height 20
click at [150, 112] on div "500ML R$ 17,00" at bounding box center [202, 114] width 156 height 20
click at [193, 185] on icon "increase-product-quantity" at bounding box center [195, 186] width 4 height 4
click at [241, 183] on button "Adicionar R$ 51,00" at bounding box center [258, 187] width 45 height 12
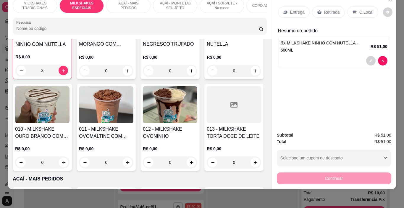
click at [282, 56] on div at bounding box center [334, 60] width 107 height 9
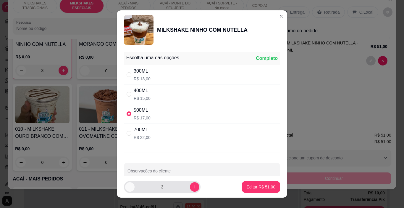
click at [128, 187] on icon "decrease-product-quantity" at bounding box center [129, 186] width 3 height 0
click at [252, 185] on p "Editar R$ 34,00" at bounding box center [261, 187] width 29 height 6
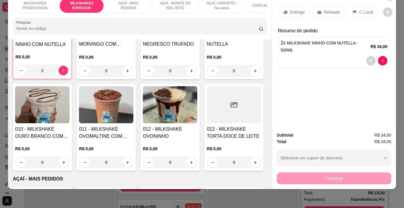
click at [290, 12] on div "Entrega" at bounding box center [294, 12] width 32 height 11
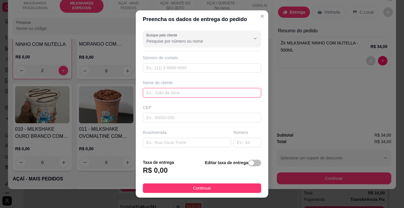
click at [185, 91] on input "text" at bounding box center [202, 92] width 118 height 9
click at [208, 185] on button "Continuar" at bounding box center [202, 187] width 118 height 9
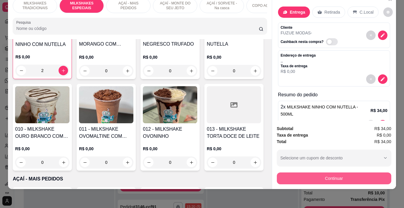
click at [299, 172] on button "Continuar" at bounding box center [334, 178] width 115 height 12
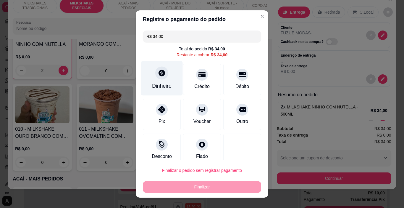
click at [160, 75] on icon at bounding box center [162, 73] width 7 height 7
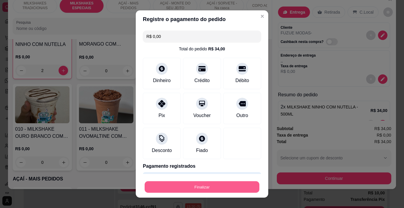
click at [224, 186] on button "Finalizar" at bounding box center [202, 187] width 115 height 12
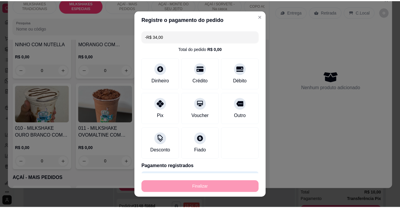
scroll to position [612, 0]
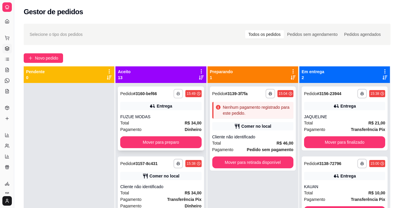
click at [177, 94] on rect "button" at bounding box center [178, 94] width 2 height 1
click at [169, 112] on button "IMPRESSORA" at bounding box center [156, 114] width 43 height 9
click at [55, 59] on span "Novo pedido" at bounding box center [46, 58] width 23 height 7
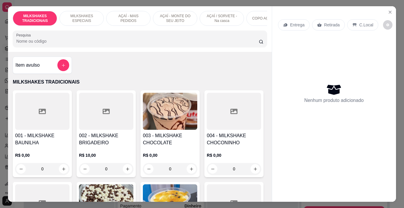
scroll to position [0, 305]
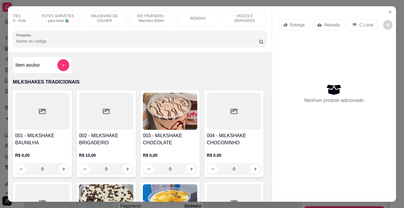
click at [203, 19] on div "BEBIDAS" at bounding box center [198, 18] width 44 height 15
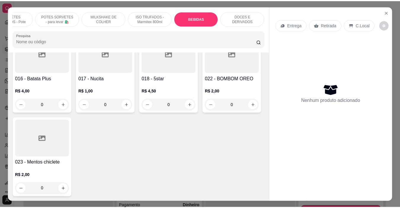
scroll to position [15, 0]
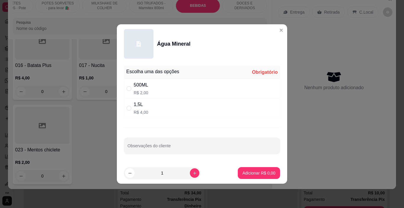
click at [160, 95] on div "500ML R$ 2,00" at bounding box center [202, 89] width 156 height 20
click at [250, 177] on button "Adicionar R$ 2,00" at bounding box center [259, 173] width 42 height 12
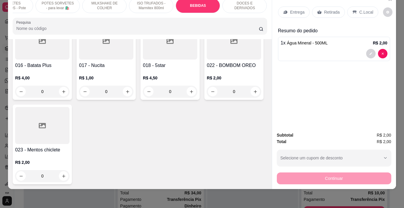
click at [366, 9] on p "C.Local" at bounding box center [367, 12] width 14 height 6
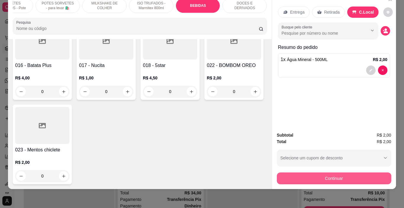
click at [346, 177] on button "Continuar" at bounding box center [334, 178] width 115 height 12
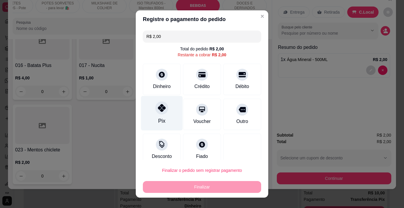
click at [162, 121] on div "Pix" at bounding box center [162, 113] width 42 height 35
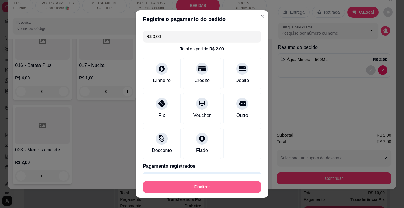
click at [209, 182] on button "Finalizar" at bounding box center [202, 187] width 118 height 12
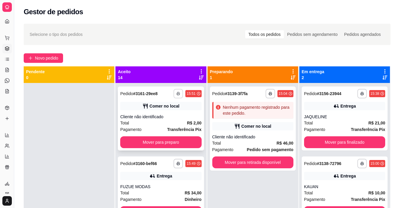
click at [173, 91] on button "button" at bounding box center [177, 93] width 9 height 9
click at [166, 113] on button "IMPRESSORA" at bounding box center [156, 114] width 43 height 9
click at [172, 127] on strong "Transferência Pix" at bounding box center [184, 129] width 34 height 5
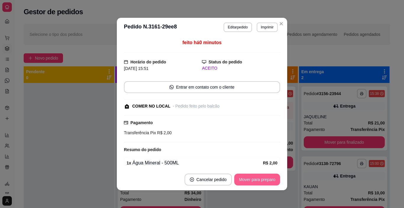
click at [245, 183] on button "Mover para preparo" at bounding box center [257, 179] width 46 height 12
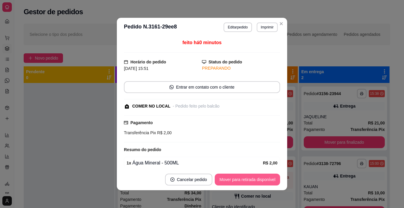
click at [246, 182] on button "Mover para retirada disponível" at bounding box center [247, 179] width 65 height 12
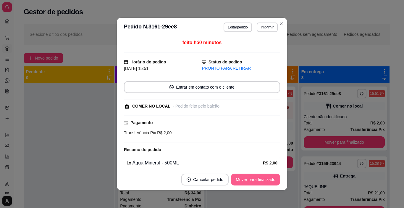
click at [250, 181] on button "Mover para finalizado" at bounding box center [255, 179] width 49 height 12
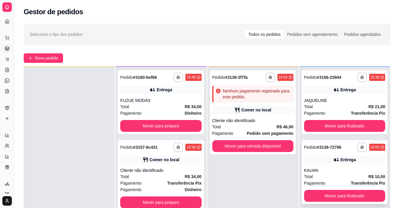
scroll to position [17, 0]
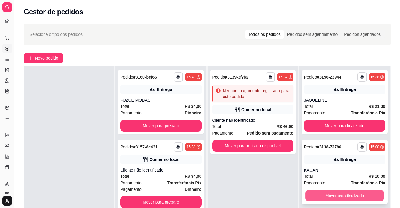
click at [321, 193] on button "Mover para finalizado" at bounding box center [344, 196] width 79 height 12
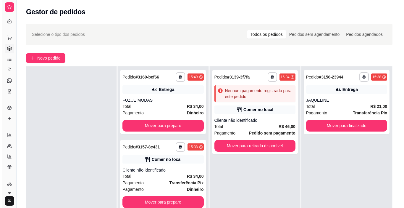
scroll to position [30, 0]
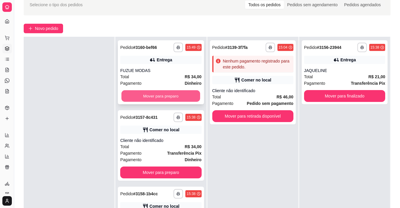
click at [173, 92] on button "Mover para preparo" at bounding box center [160, 96] width 79 height 12
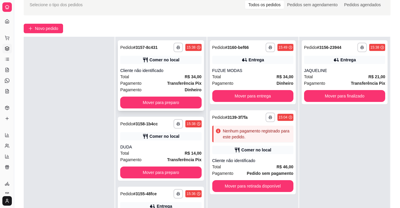
click at [172, 86] on span "Transferência Pix" at bounding box center [184, 83] width 34 height 7
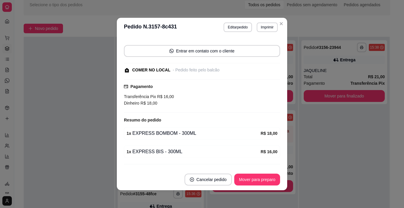
scroll to position [64, 0]
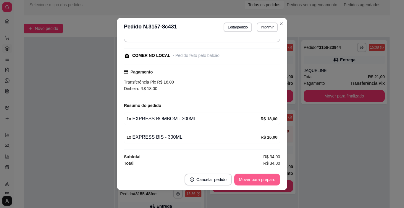
click at [247, 179] on button "Mover para preparo" at bounding box center [257, 179] width 46 height 12
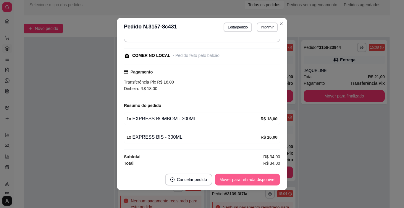
click at [257, 178] on button "Mover para retirada disponível" at bounding box center [247, 179] width 65 height 12
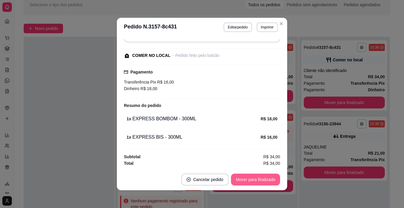
click at [258, 180] on button "Mover para finalizado" at bounding box center [255, 179] width 49 height 12
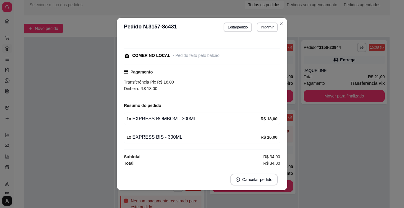
scroll to position [32, 0]
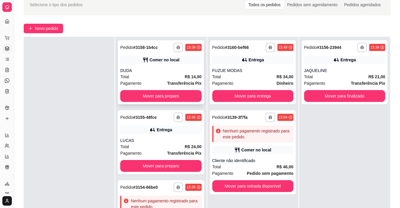
click at [161, 73] on div "DUDA" at bounding box center [160, 70] width 81 height 6
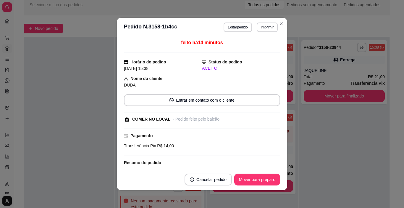
click at [259, 176] on button "Mover para preparo" at bounding box center [257, 179] width 46 height 12
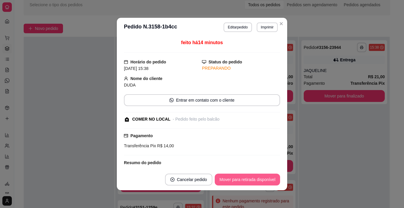
click at [268, 178] on button "Mover para retirada disponível" at bounding box center [247, 179] width 65 height 12
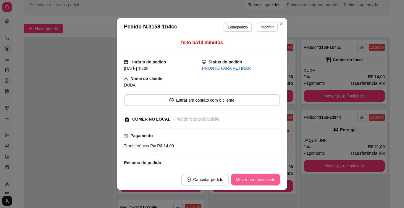
click at [269, 178] on button "Mover para finalizado" at bounding box center [255, 179] width 49 height 12
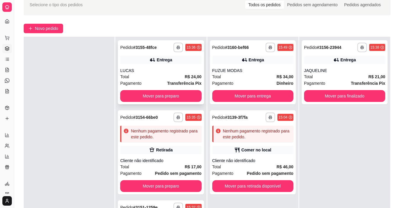
click at [155, 73] on div "LUCAS" at bounding box center [160, 70] width 81 height 6
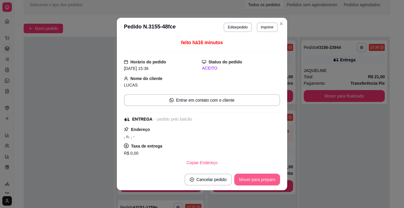
click at [249, 178] on button "Mover para preparo" at bounding box center [257, 179] width 46 height 12
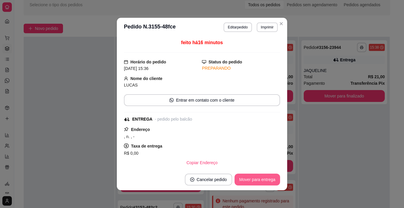
click at [267, 179] on button "Mover para entrega" at bounding box center [258, 179] width 46 height 12
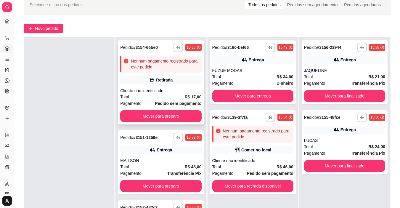
click at [168, 91] on div "Cliente não identificado" at bounding box center [160, 91] width 81 height 6
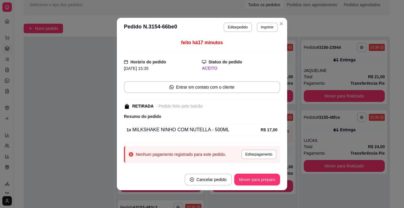
click at [230, 28] on button "Editar pedido" at bounding box center [238, 26] width 28 height 9
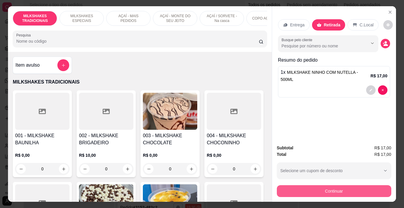
click at [303, 187] on button "Continuar" at bounding box center [334, 191] width 115 height 12
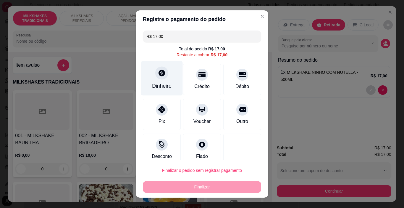
click at [158, 81] on div "Dinheiro" at bounding box center [162, 78] width 42 height 35
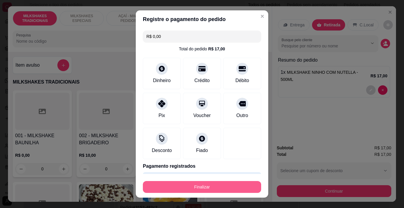
click at [213, 185] on button "Finalizar" at bounding box center [202, 187] width 118 height 12
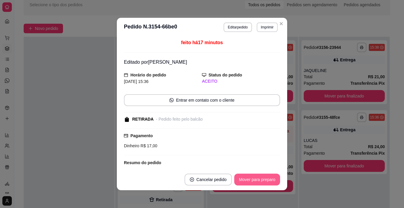
click at [250, 177] on button "Mover para preparo" at bounding box center [257, 179] width 46 height 12
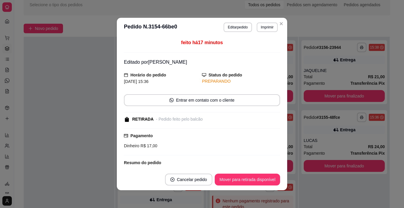
click at [255, 178] on button "Mover para retirada disponível" at bounding box center [247, 179] width 65 height 12
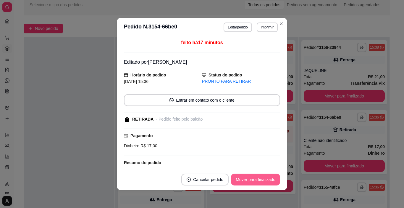
click at [258, 179] on button "Mover para finalizado" at bounding box center [255, 179] width 49 height 12
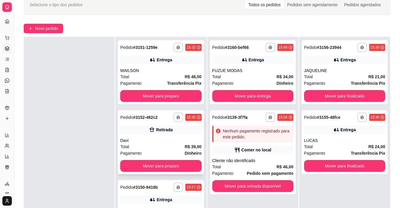
click at [149, 131] on icon at bounding box center [151, 130] width 5 height 4
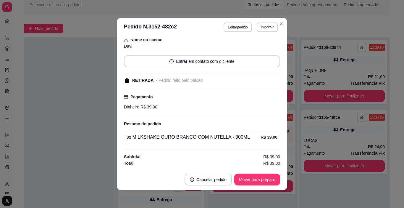
scroll to position [1, 0]
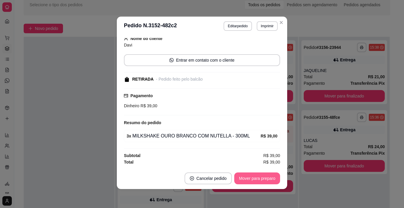
click at [269, 179] on button "Mover para preparo" at bounding box center [257, 178] width 46 height 12
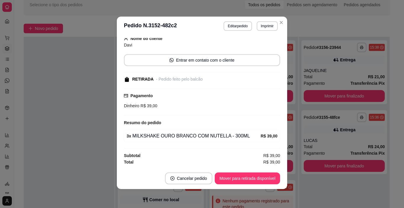
click at [271, 179] on button "Mover para retirada disponível" at bounding box center [247, 178] width 65 height 12
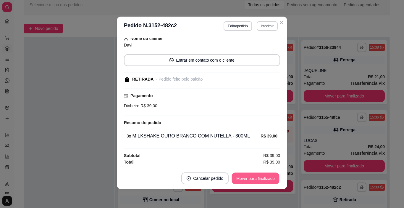
click at [271, 178] on button "Mover para finalizado" at bounding box center [256, 179] width 48 height 12
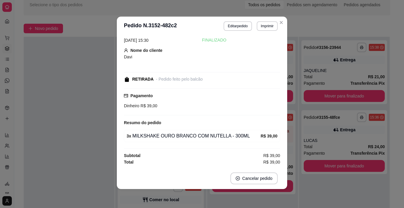
scroll to position [13, 0]
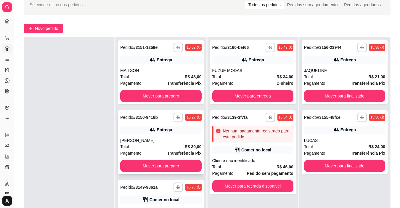
click at [166, 126] on div "Entrega" at bounding box center [160, 130] width 81 height 8
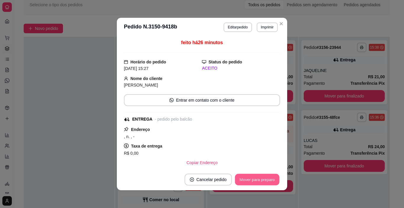
click at [250, 178] on button "Mover para preparo" at bounding box center [257, 180] width 44 height 12
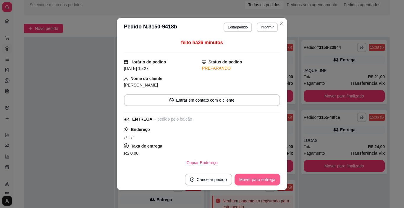
click at [250, 178] on button "Mover para entrega" at bounding box center [258, 179] width 46 height 12
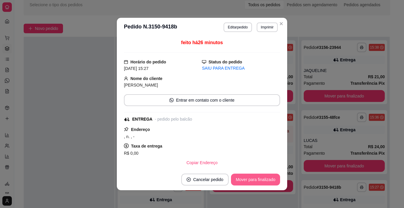
click at [250, 178] on button "Mover para finalizado" at bounding box center [255, 179] width 49 height 12
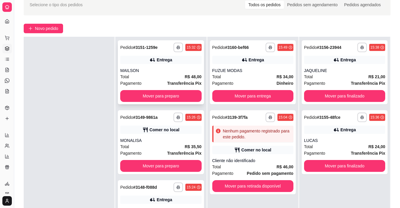
click at [168, 79] on div "Total R$ 48,00" at bounding box center [160, 76] width 81 height 7
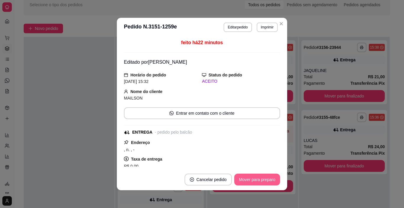
click at [240, 181] on button "Mover para preparo" at bounding box center [257, 179] width 46 height 12
click at [243, 178] on div "Mover para preparo" at bounding box center [253, 179] width 54 height 12
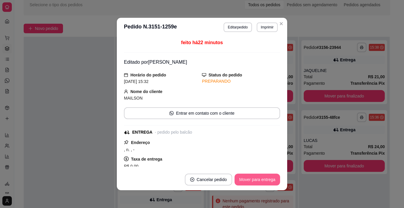
click at [245, 178] on button "Mover para entrega" at bounding box center [258, 179] width 46 height 12
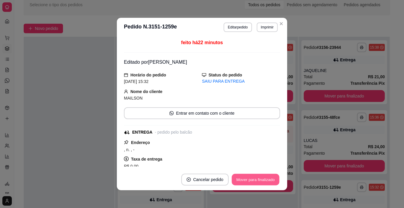
click at [247, 178] on button "Mover para finalizado" at bounding box center [256, 180] width 48 height 12
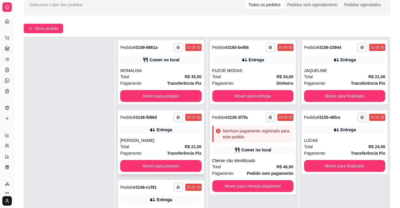
click at [160, 131] on div "Entrega" at bounding box center [164, 130] width 15 height 6
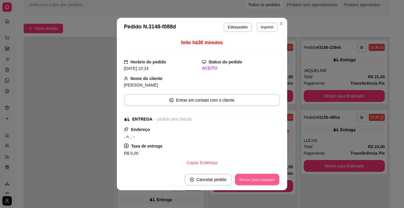
click at [252, 181] on button "Mover para preparo" at bounding box center [257, 180] width 44 height 12
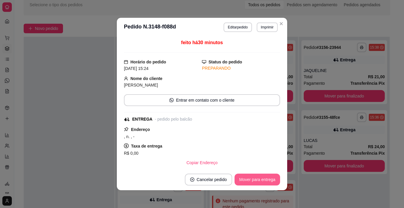
click at [255, 182] on button "Mover para entrega" at bounding box center [258, 179] width 46 height 12
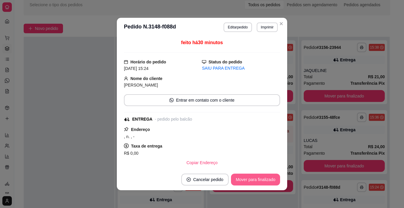
click at [257, 181] on button "Mover para finalizado" at bounding box center [255, 179] width 49 height 12
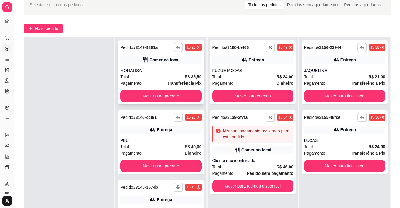
click at [159, 82] on div "Pagamento Transferência Pix" at bounding box center [160, 83] width 81 height 7
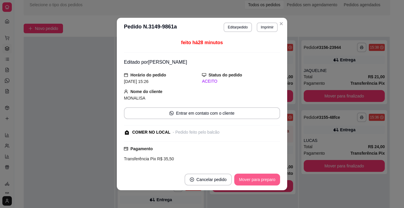
click at [240, 178] on button "Mover para preparo" at bounding box center [257, 179] width 46 height 12
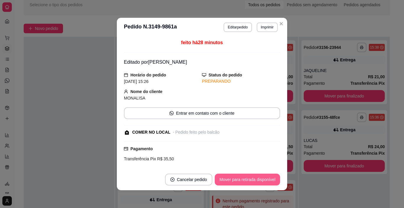
click at [244, 179] on button "Mover para retirada disponível" at bounding box center [247, 179] width 65 height 12
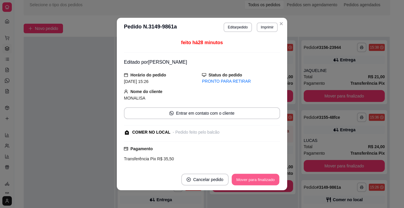
click at [250, 178] on button "Mover para finalizado" at bounding box center [256, 180] width 48 height 12
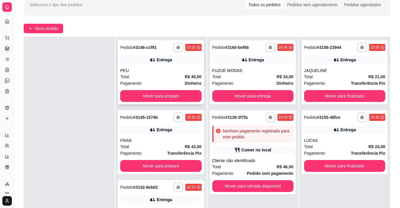
click at [156, 81] on div "Pagamento Dinheiro" at bounding box center [160, 83] width 81 height 7
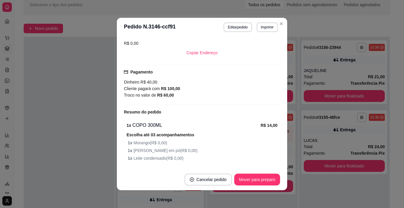
scroll to position [118, 0]
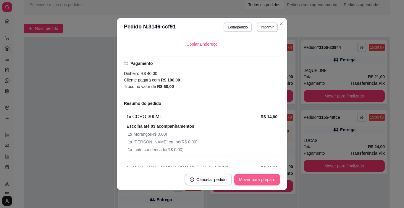
click at [260, 179] on button "Mover para preparo" at bounding box center [257, 179] width 46 height 12
click at [262, 179] on div "Mover para preparo" at bounding box center [253, 179] width 54 height 12
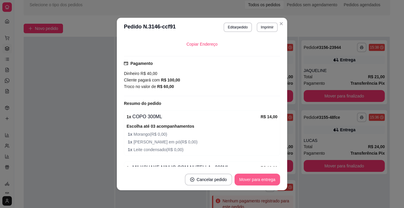
click at [262, 178] on button "Mover para entrega" at bounding box center [258, 179] width 46 height 12
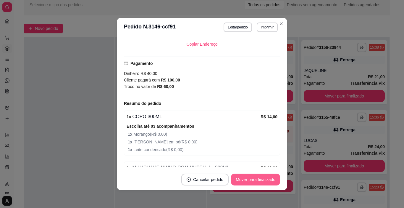
click at [262, 179] on button "Mover para finalizado" at bounding box center [255, 179] width 49 height 12
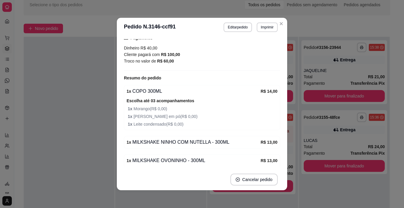
scroll to position [93, 0]
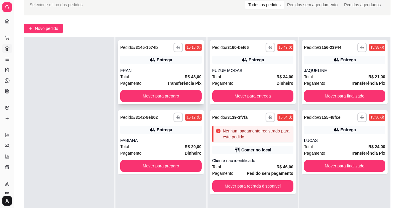
click at [148, 75] on div "Total R$ 43,00" at bounding box center [160, 76] width 81 height 7
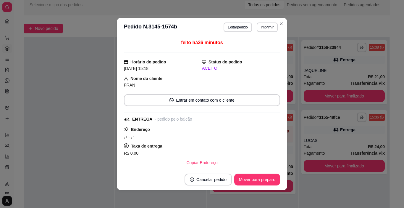
click at [253, 177] on button "Mover para preparo" at bounding box center [257, 179] width 46 height 12
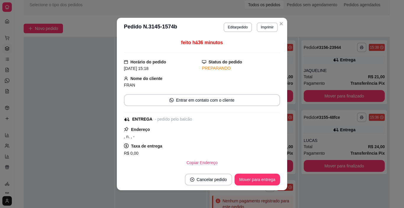
click at [259, 178] on button "Mover para entrega" at bounding box center [258, 179] width 46 height 12
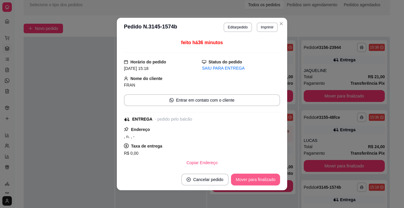
click at [266, 178] on button "Mover para finalizado" at bounding box center [255, 179] width 49 height 12
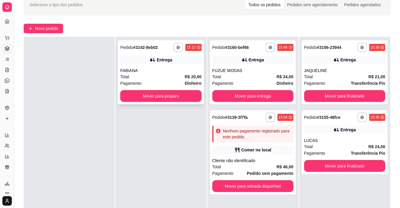
click at [155, 82] on div "Pagamento Dinheiro" at bounding box center [160, 83] width 81 height 7
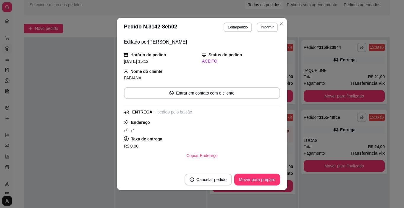
scroll to position [30, 0]
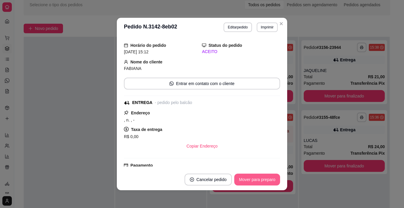
click at [253, 179] on button "Mover para preparo" at bounding box center [257, 179] width 46 height 12
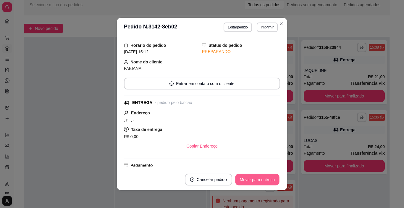
click at [264, 178] on button "Mover para entrega" at bounding box center [257, 180] width 44 height 12
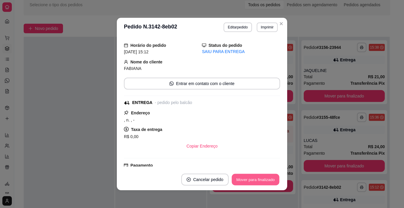
click at [268, 178] on button "Mover para finalizado" at bounding box center [256, 180] width 48 height 12
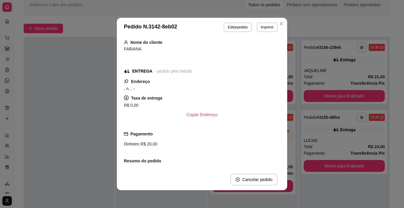
scroll to position [10, 0]
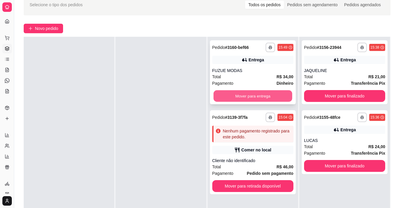
click at [221, 97] on button "Mover para entrega" at bounding box center [252, 96] width 79 height 12
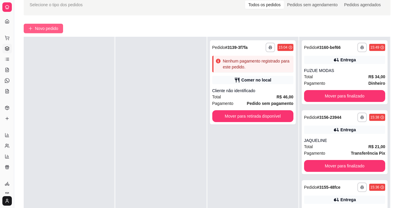
click at [41, 29] on span "Novo pedido" at bounding box center [46, 28] width 23 height 7
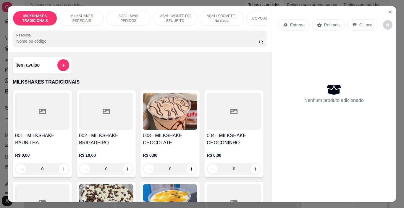
click at [93, 18] on p "MILKSHAKES ESPECIAIS" at bounding box center [82, 18] width 34 height 9
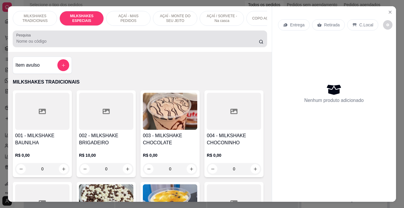
scroll to position [15, 0]
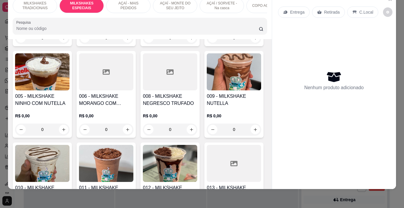
click at [70, 90] on img at bounding box center [42, 71] width 54 height 37
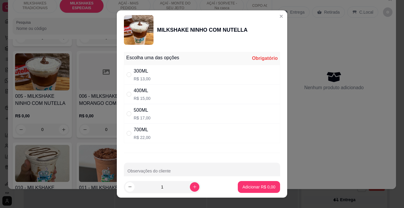
click at [192, 113] on div "500ML R$ 17,00" at bounding box center [202, 114] width 156 height 20
click at [193, 186] on icon "increase-product-quantity" at bounding box center [195, 186] width 4 height 4
click at [245, 181] on button "Adicionar R$ 34,00" at bounding box center [258, 187] width 45 height 12
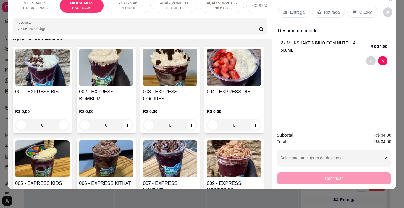
scroll to position [795, 0]
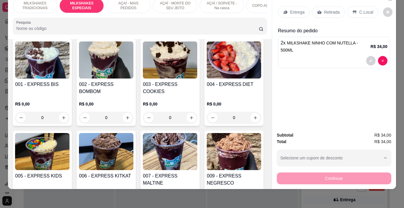
click at [70, 20] on div "0" at bounding box center [42, 14] width 54 height 12
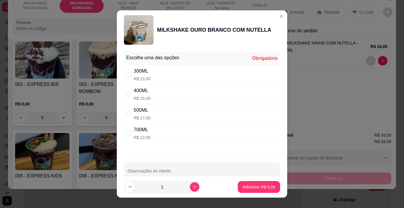
click at [160, 106] on div "500ML R$ 17,00" at bounding box center [202, 114] width 156 height 20
click at [256, 185] on p "Adicionar R$ 17,00" at bounding box center [257, 187] width 35 height 6
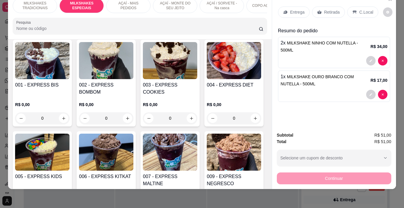
click at [257, 3] on p "COPO AÇAÍ - PURO" at bounding box center [269, 5] width 33 height 5
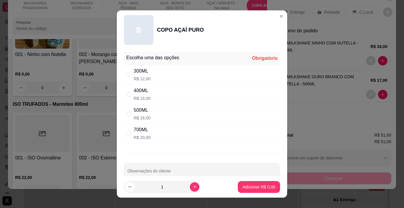
click at [158, 116] on div "500ML R$ 16,00" at bounding box center [202, 114] width 156 height 20
click at [242, 183] on button "Adicionar R$ 16,00" at bounding box center [258, 187] width 45 height 12
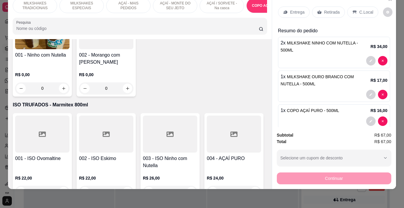
click at [287, 2] on div "Entrega Retirada C.Local" at bounding box center [334, 12] width 112 height 21
click at [287, 7] on div "Entrega" at bounding box center [294, 12] width 32 height 11
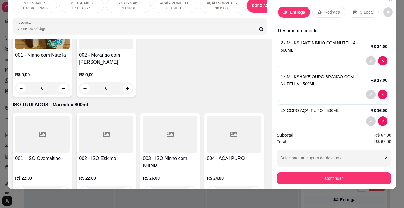
click at [164, 94] on input "text" at bounding box center [202, 92] width 118 height 9
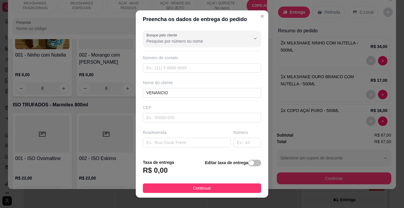
click at [226, 184] on button "Continuar" at bounding box center [202, 187] width 118 height 9
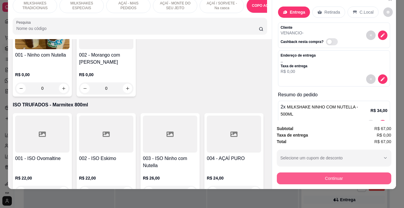
click at [300, 172] on button "Continuar" at bounding box center [334, 178] width 115 height 12
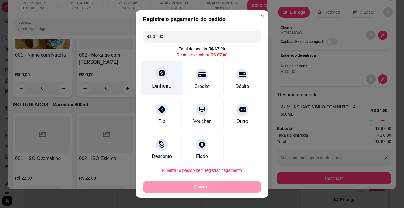
click at [162, 82] on div "Dinheiro" at bounding box center [162, 78] width 42 height 35
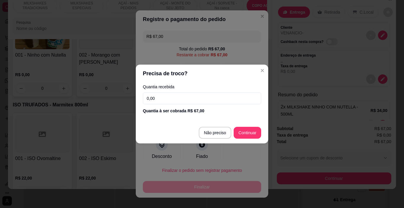
click at [176, 98] on input "0,00" at bounding box center [202, 98] width 118 height 12
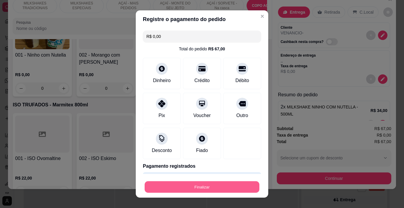
click at [215, 188] on button "Finalizar" at bounding box center [202, 187] width 115 height 12
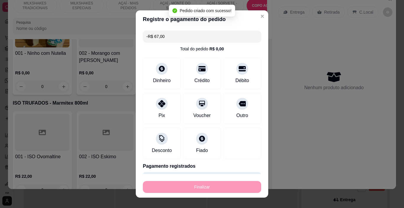
scroll to position [1788, 0]
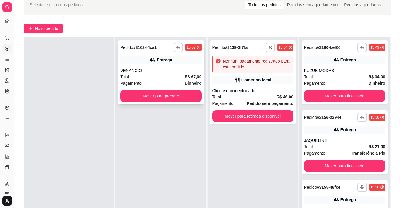
click at [173, 47] on button "button" at bounding box center [177, 47] width 9 height 9
click at [171, 68] on button "IMPRESSORA" at bounding box center [160, 67] width 43 height 9
click at [60, 29] on button "Novo pedido" at bounding box center [43, 28] width 39 height 9
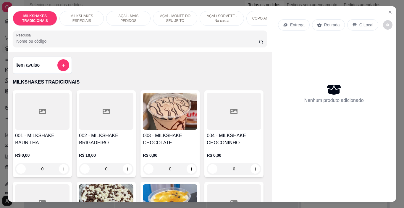
click at [210, 17] on p "AÇAÍ / SORVETE - Na casca" at bounding box center [222, 18] width 34 height 9
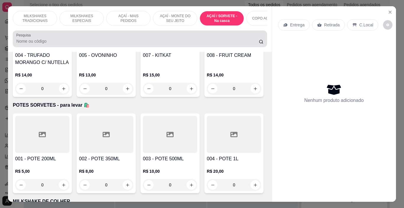
scroll to position [15, 0]
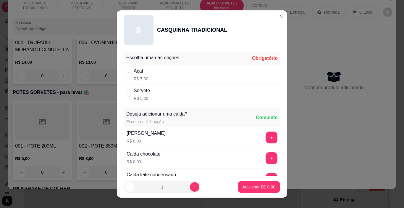
click at [161, 93] on div "Sorvete R$ 5,00" at bounding box center [202, 94] width 156 height 20
click at [266, 155] on button "+" at bounding box center [272, 158] width 12 height 12
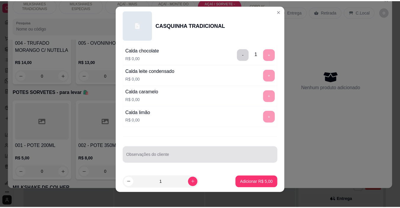
scroll to position [9, 0]
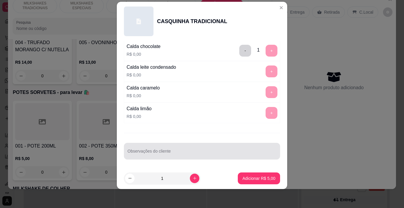
click at [149, 153] on input "Observações do cliente" at bounding box center [202, 153] width 149 height 6
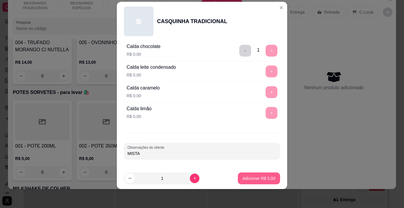
click at [241, 174] on button "Adicionar R$ 5,00" at bounding box center [259, 178] width 42 height 12
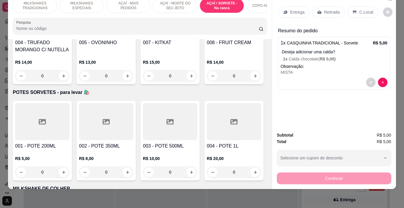
click at [326, 9] on p "Retirada" at bounding box center [332, 12] width 16 height 6
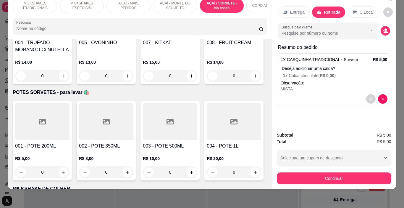
click at [335, 176] on button "Continuar" at bounding box center [334, 178] width 115 height 12
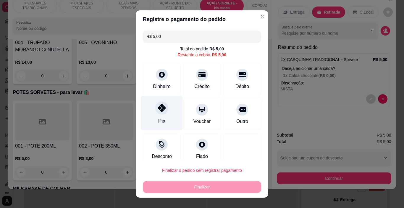
click at [153, 122] on div "Pix" at bounding box center [162, 113] width 42 height 35
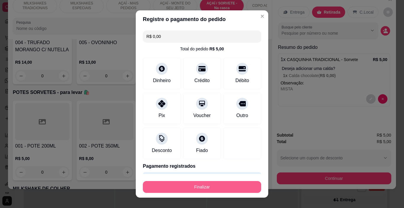
click at [200, 187] on button "Finalizar" at bounding box center [202, 187] width 118 height 12
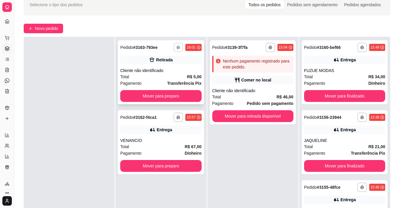
click at [177, 51] on button "button" at bounding box center [178, 47] width 9 height 9
click at [174, 67] on button "IMPRESSORA" at bounding box center [160, 67] width 43 height 9
click at [190, 82] on strong "Transferência Pix" at bounding box center [184, 83] width 34 height 5
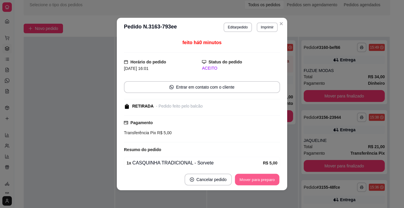
click at [257, 177] on button "Mover para preparo" at bounding box center [257, 180] width 44 height 12
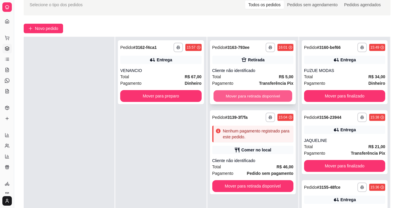
click at [256, 92] on button "Mover para retirada disponível" at bounding box center [252, 96] width 79 height 12
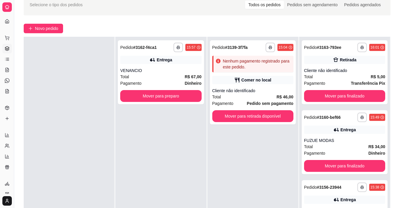
click at [256, 94] on div "Total R$ 46,00" at bounding box center [252, 97] width 81 height 7
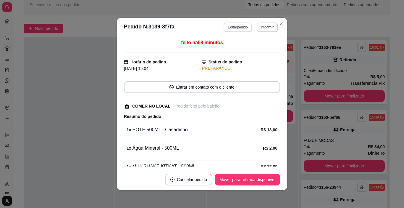
click at [237, 29] on button "Editar pedido" at bounding box center [238, 26] width 28 height 9
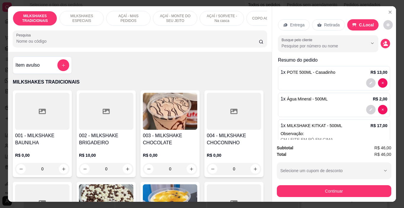
click at [318, 178] on div "Subtotal R$ 46,00 Total R$ 46,00 Selecione um cupom de desconto Selecione um cu…" at bounding box center [334, 170] width 115 height 52
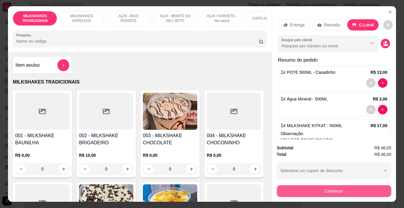
click at [321, 185] on button "Continuar" at bounding box center [334, 191] width 115 height 12
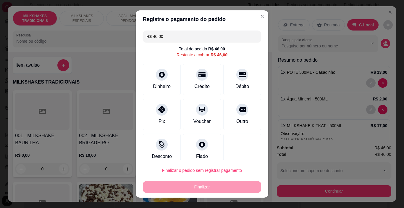
click at [165, 30] on div "R$ 46,00 Total do pedido R$ 46,00 Restante a cobrar R$ 46,00 Dinheiro Crédito D…" at bounding box center [202, 93] width 133 height 131
click at [168, 36] on input "R$ 46,00" at bounding box center [202, 36] width 111 height 12
click at [168, 83] on div "Dinheiro" at bounding box center [162, 78] width 42 height 35
click at [167, 36] on input "R$ 32,00" at bounding box center [202, 36] width 111 height 12
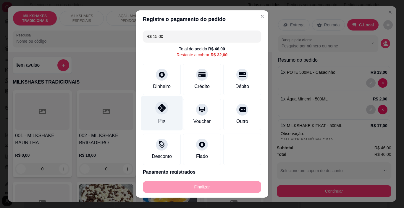
click at [159, 110] on icon at bounding box center [162, 108] width 8 height 8
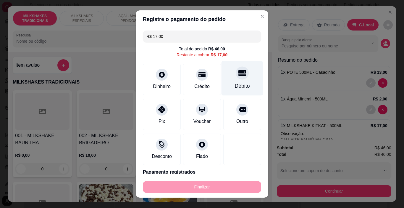
click at [225, 81] on div "Débito" at bounding box center [243, 78] width 42 height 35
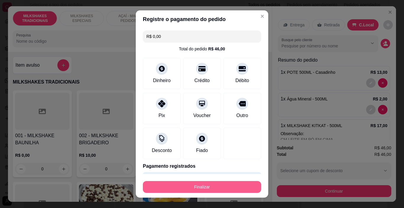
click at [220, 186] on button "Finalizar" at bounding box center [202, 187] width 118 height 12
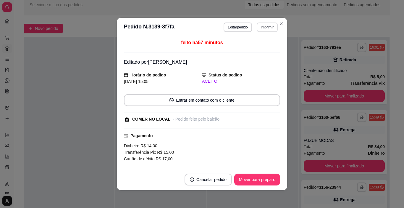
click at [259, 27] on button "Imprimir" at bounding box center [267, 26] width 21 height 9
click at [259, 46] on button "IMPRESSORA" at bounding box center [254, 47] width 41 height 9
drag, startPoint x: 259, startPoint y: 46, endPoint x: 244, endPoint y: 36, distance: 18.2
click at [244, 36] on section "**********" at bounding box center [202, 104] width 171 height 172
click at [251, 180] on button "Mover para preparo" at bounding box center [257, 180] width 44 height 12
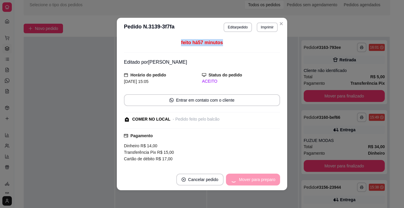
click at [253, 180] on div "Mover para preparo" at bounding box center [253, 179] width 54 height 12
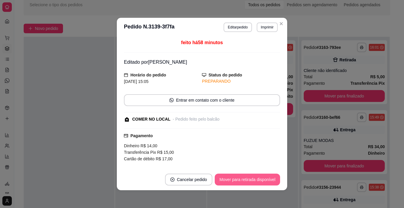
click at [253, 180] on button "Mover para retirada disponível" at bounding box center [247, 179] width 65 height 12
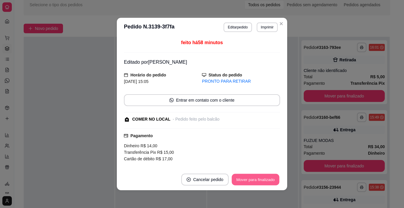
click at [253, 180] on button "Mover para finalizado" at bounding box center [256, 180] width 48 height 12
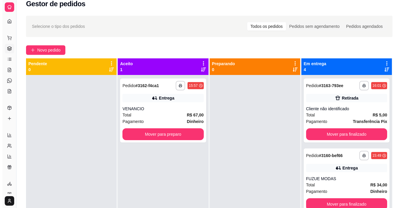
scroll to position [1, 0]
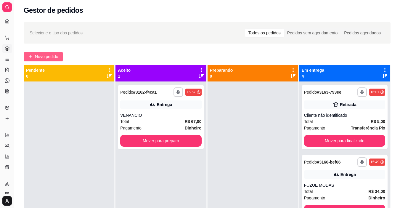
click at [40, 54] on span "Novo pedido" at bounding box center [46, 56] width 23 height 7
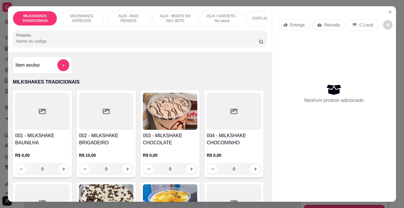
scroll to position [0, 223]
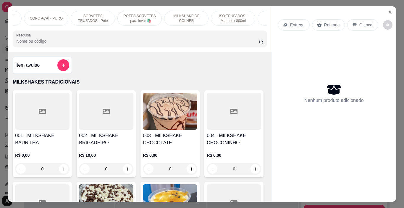
click at [140, 14] on p "POTES SORVETES - para levar 🛍️" at bounding box center [140, 18] width 34 height 9
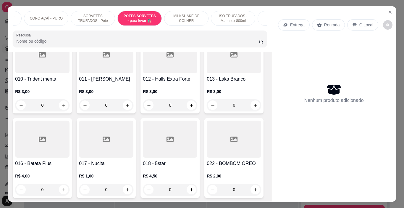
scroll to position [15, 0]
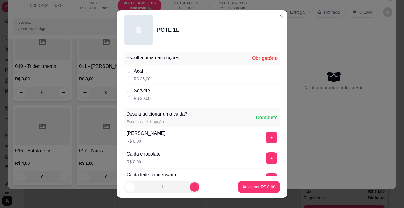
drag, startPoint x: 150, startPoint y: 97, endPoint x: 157, endPoint y: 97, distance: 6.5
click at [151, 97] on div "Sorvete R$ 20,00" at bounding box center [202, 94] width 156 height 20
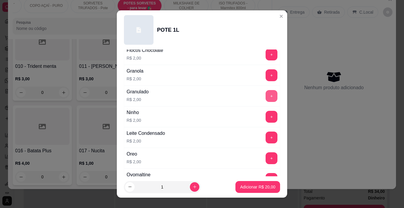
scroll to position [355, 0]
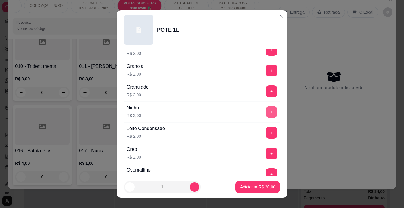
click at [266, 113] on button "+" at bounding box center [272, 112] width 12 height 12
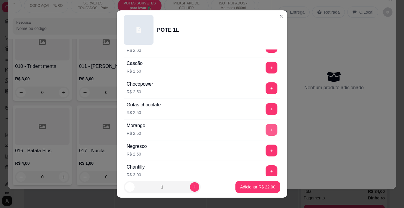
click at [266, 129] on button "+" at bounding box center [272, 130] width 12 height 12
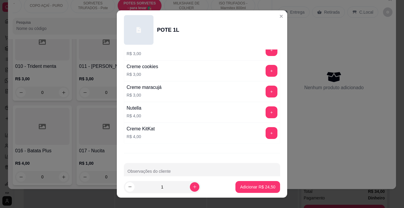
scroll to position [781, 0]
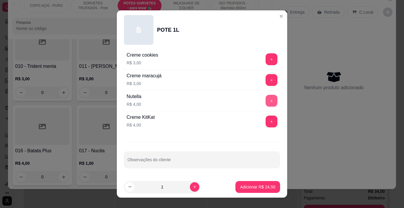
click at [266, 101] on button "+" at bounding box center [272, 101] width 12 height 12
click at [267, 186] on p "Adicionar R$ 28,50" at bounding box center [258, 187] width 34 height 6
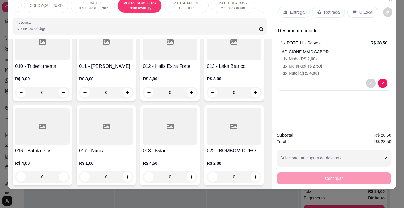
click at [292, 7] on div "Entrega" at bounding box center [294, 12] width 32 height 11
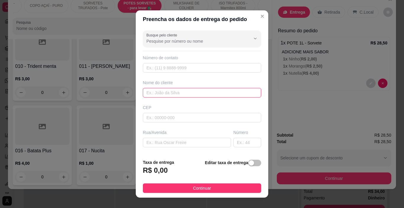
click at [195, 94] on input "text" at bounding box center [202, 92] width 118 height 9
click at [223, 187] on button "Continuar" at bounding box center [202, 187] width 118 height 9
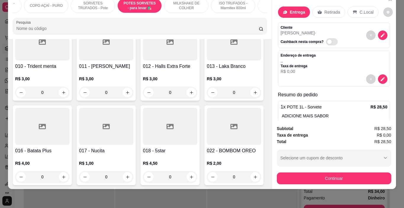
click at [277, 173] on button "Continuar" at bounding box center [334, 178] width 115 height 12
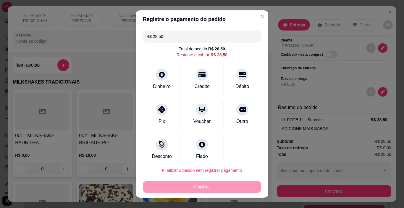
scroll to position [2164, 0]
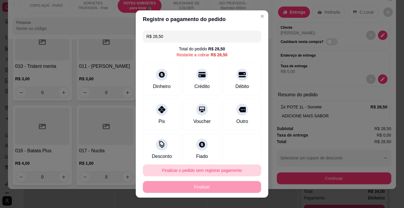
click at [208, 172] on button "Finalizar o pedido sem registrar pagamento" at bounding box center [202, 170] width 118 height 12
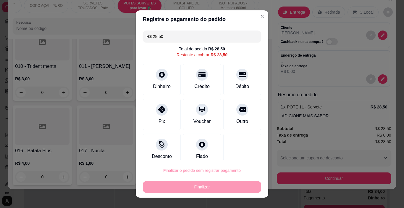
click at [242, 151] on button "Confirmar" at bounding box center [237, 153] width 22 height 9
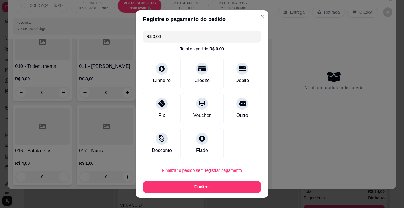
type input "R$ 0,00"
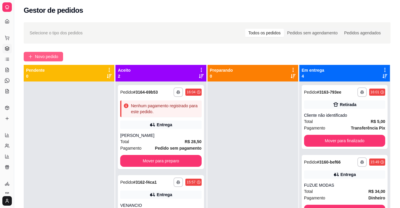
click at [34, 54] on button "Novo pedido" at bounding box center [43, 56] width 39 height 9
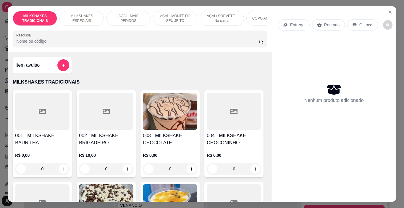
click at [162, 130] on img at bounding box center [170, 111] width 54 height 37
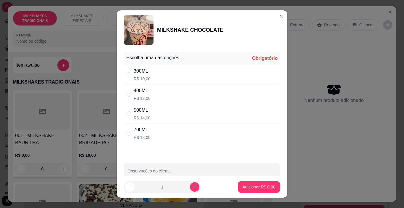
click at [157, 98] on div "400ML R$ 12,00" at bounding box center [202, 94] width 156 height 20
radio input "true"
click at [249, 184] on p "Adicionar R$ 12,00" at bounding box center [257, 187] width 35 height 6
type input "1"
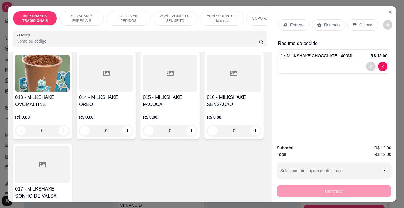
scroll to position [326, 0]
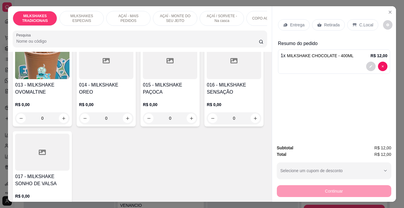
click at [45, 79] on img at bounding box center [42, 60] width 54 height 37
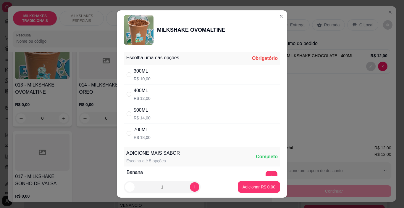
drag, startPoint x: 161, startPoint y: 96, endPoint x: 168, endPoint y: 99, distance: 7.5
click at [162, 95] on div "400ML R$ 12,00" at bounding box center [202, 94] width 156 height 20
radio input "true"
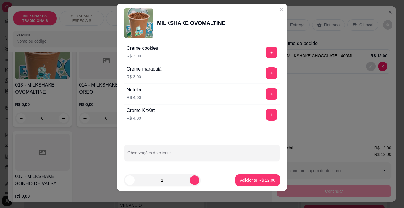
scroll to position [9, 0]
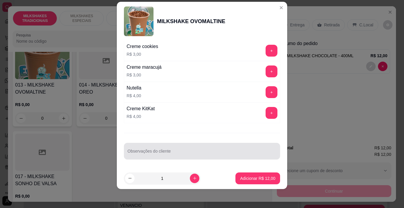
click at [161, 154] on div "Observações do cliente" at bounding box center [202, 151] width 156 height 17
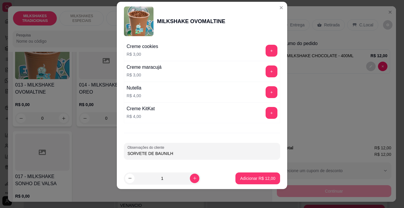
type input "SORVETE DE [PERSON_NAME]"
click at [245, 176] on p "Adicionar R$ 12,00" at bounding box center [257, 178] width 35 height 6
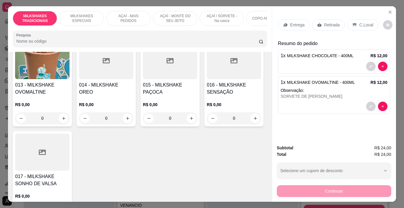
click at [295, 19] on div "Entrega" at bounding box center [294, 24] width 32 height 11
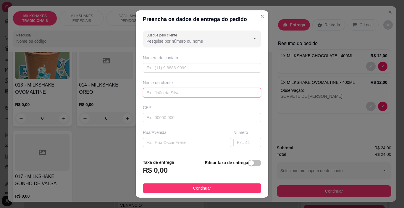
click at [175, 96] on input "text" at bounding box center [202, 92] width 118 height 9
type input "MARCOS - HOSPITAL"
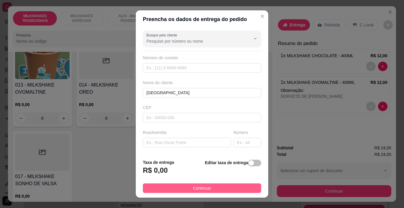
click at [212, 187] on button "Continuar" at bounding box center [202, 187] width 118 height 9
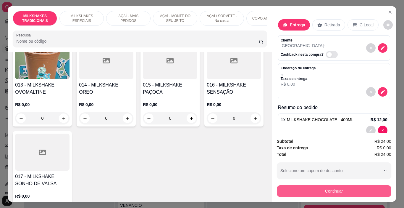
click at [297, 186] on button "Continuar" at bounding box center [334, 191] width 115 height 12
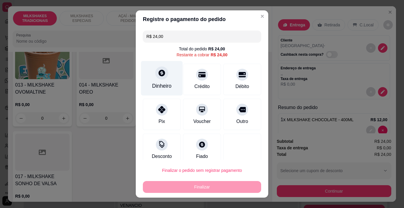
click at [161, 88] on div "Dinheiro" at bounding box center [162, 86] width 20 height 8
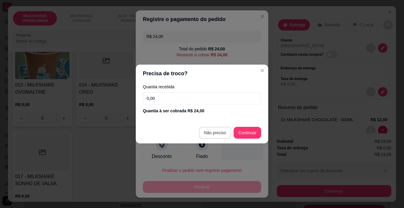
type input "R$ 0,00"
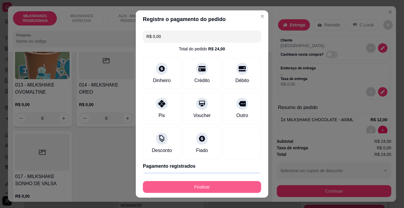
click at [230, 186] on button "Finalizar" at bounding box center [202, 187] width 118 height 12
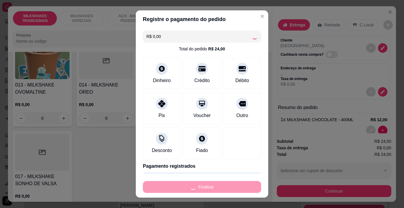
type input "0"
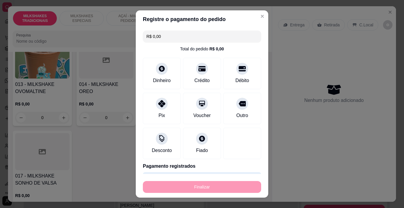
type input "-R$ 24,00"
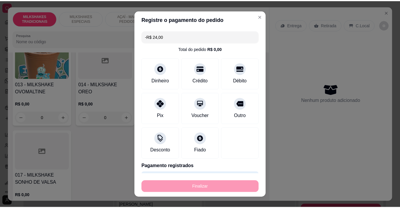
scroll to position [325, 0]
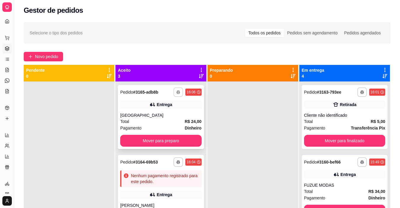
click at [173, 92] on button "button" at bounding box center [177, 91] width 9 height 9
click at [168, 113] on button "IMPRESSORA" at bounding box center [156, 112] width 43 height 9
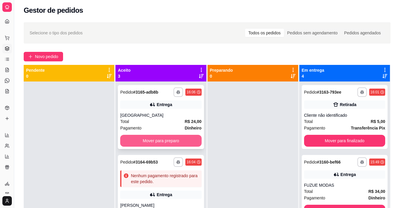
click at [171, 136] on button "Mover para preparo" at bounding box center [160, 141] width 81 height 12
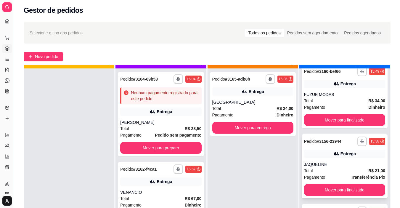
scroll to position [17, 0]
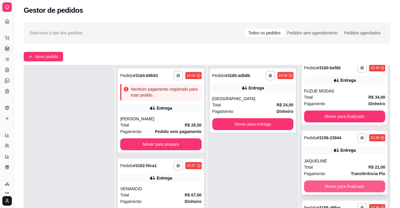
click at [336, 189] on button "Mover para finalizado" at bounding box center [344, 186] width 81 height 12
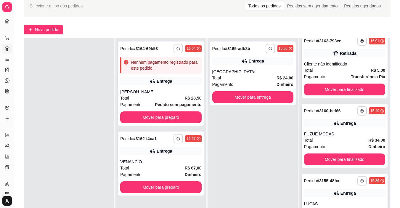
scroll to position [61, 0]
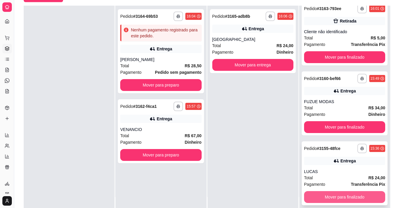
click at [336, 194] on button "Mover para finalizado" at bounding box center [344, 197] width 81 height 12
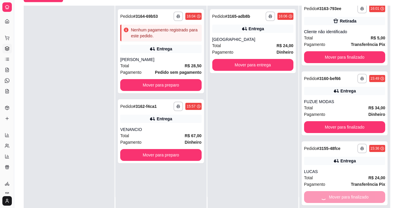
scroll to position [0, 0]
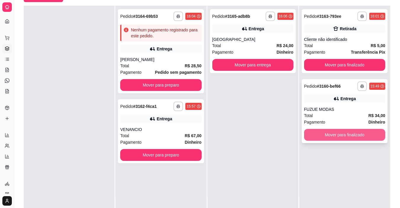
click at [325, 135] on button "Mover para finalizado" at bounding box center [344, 135] width 81 height 12
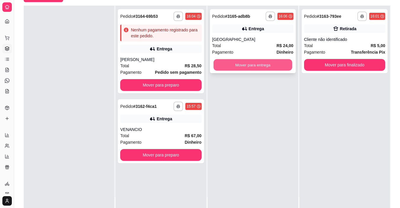
click at [259, 64] on button "Mover para entrega" at bounding box center [252, 65] width 79 height 12
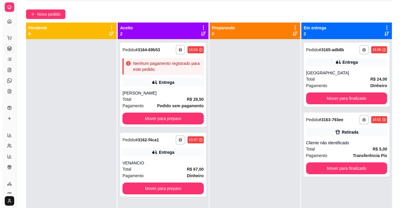
scroll to position [31, 0]
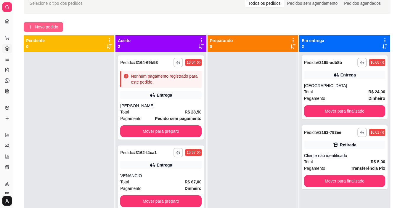
click at [51, 24] on span "Novo pedido" at bounding box center [46, 27] width 23 height 7
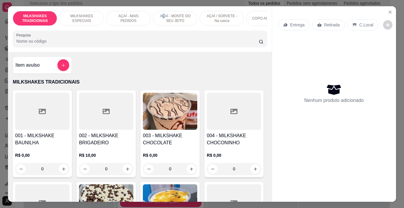
click at [162, 14] on p "AÇAÍ - MONTE DO SEU JEITO" at bounding box center [175, 18] width 34 height 9
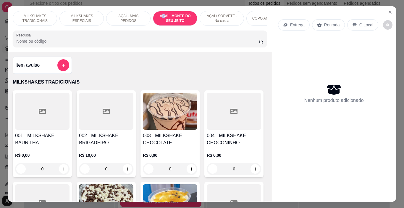
scroll to position [15, 0]
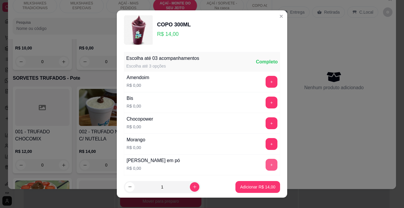
click at [266, 164] on button "+" at bounding box center [272, 165] width 12 height 12
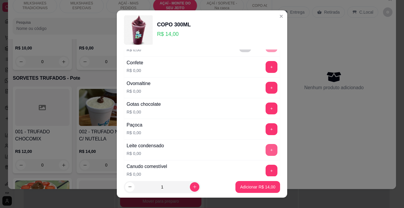
click at [266, 147] on button "+" at bounding box center [272, 150] width 12 height 12
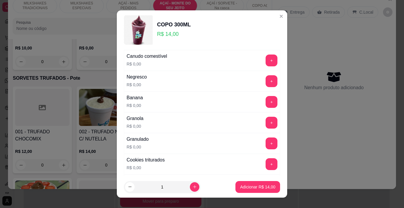
scroll to position [237, 0]
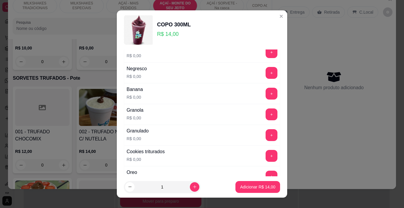
click at [266, 117] on button "+" at bounding box center [272, 114] width 12 height 12
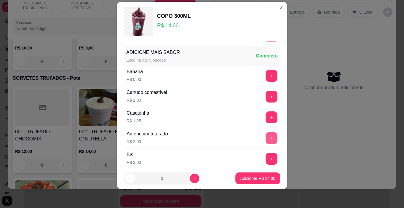
scroll to position [374, 0]
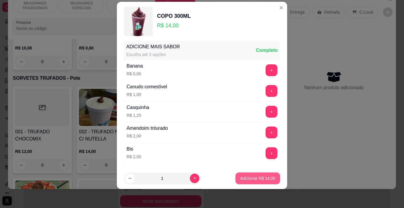
click at [253, 176] on p "Adicionar R$ 14,00" at bounding box center [257, 178] width 35 height 6
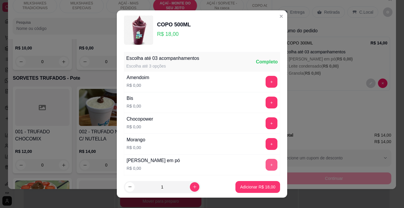
click at [266, 164] on button "+" at bounding box center [272, 165] width 12 height 12
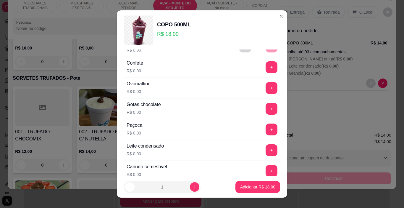
scroll to position [118, 0]
click at [266, 105] on button "+" at bounding box center [272, 108] width 12 height 12
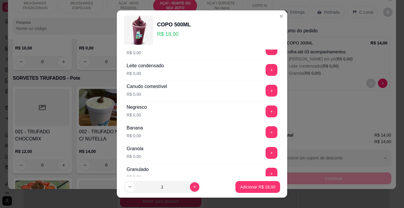
scroll to position [207, 0]
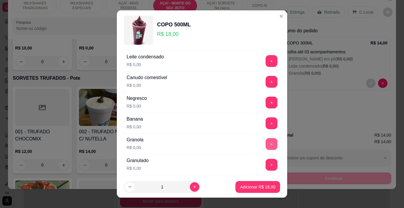
click at [266, 142] on button "+" at bounding box center [272, 144] width 12 height 12
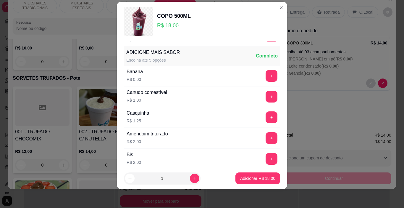
scroll to position [374, 0]
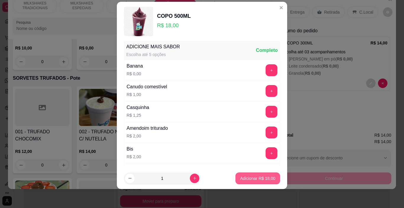
click at [261, 180] on p "Adicionar R$ 18,00" at bounding box center [257, 178] width 35 height 6
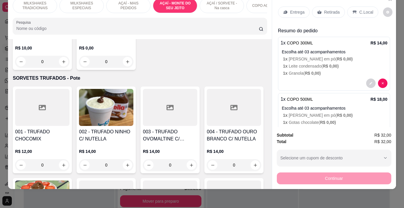
scroll to position [0, 223]
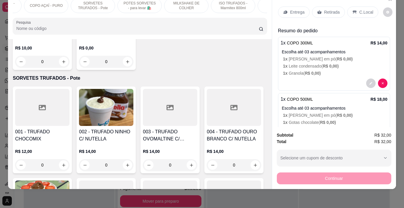
click at [142, 7] on div "POTES SORVETES - para levar 🛍️" at bounding box center [140, 5] width 44 height 15
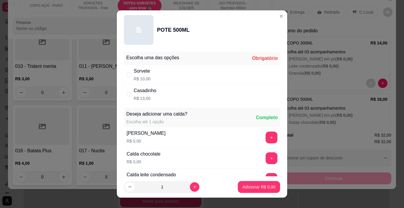
click at [177, 99] on div "Casadinho R$ 13,00" at bounding box center [202, 94] width 156 height 20
radio input "true"
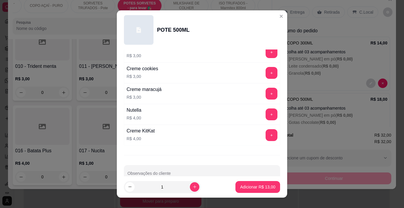
scroll to position [770, 0]
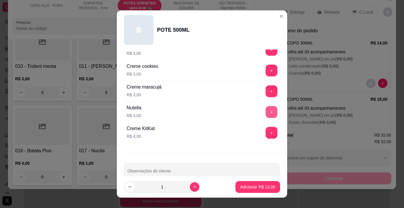
click at [266, 111] on button "+" at bounding box center [272, 112] width 12 height 12
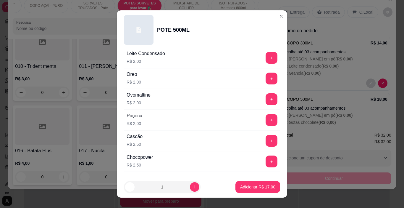
scroll to position [414, 0]
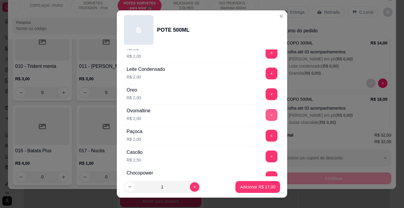
click at [266, 111] on button "+" at bounding box center [272, 115] width 12 height 12
click at [261, 186] on p "Adicionar R$ 19,00" at bounding box center [257, 187] width 35 height 6
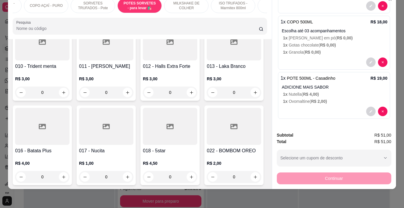
scroll to position [0, 0]
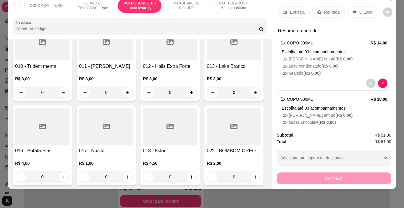
click at [290, 9] on p "Entrega" at bounding box center [297, 12] width 15 height 6
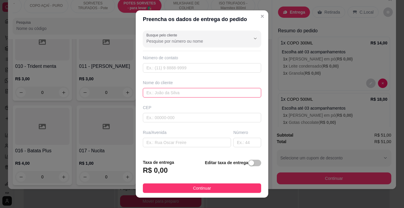
click at [176, 91] on input "text" at bounding box center [202, 92] width 118 height 9
type input "SABRINA"
click at [229, 189] on button "Continuar" at bounding box center [202, 187] width 118 height 9
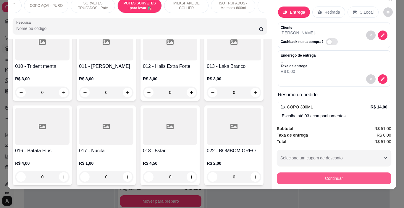
click at [285, 176] on button "Continuar" at bounding box center [334, 178] width 115 height 12
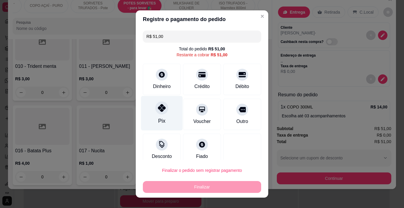
click at [161, 113] on div at bounding box center [161, 108] width 13 height 13
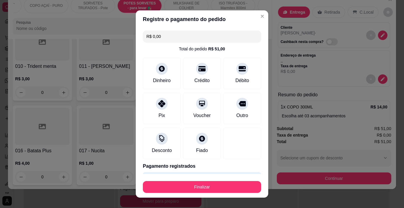
click at [203, 184] on button "Finalizar" at bounding box center [202, 187] width 118 height 12
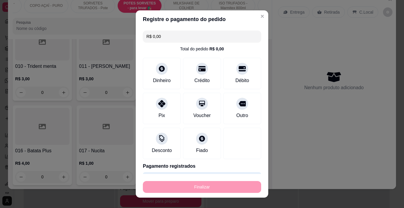
type input "-R$ 51,00"
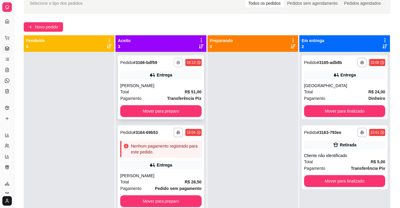
click at [173, 62] on button "button" at bounding box center [177, 62] width 9 height 9
click at [165, 81] on button "IMPRESSORA" at bounding box center [155, 82] width 41 height 9
click at [48, 26] on span "Novo pedido" at bounding box center [46, 27] width 23 height 7
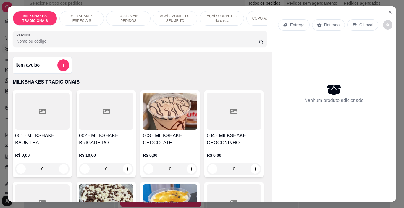
click at [132, 18] on p "AÇAÍ - MAIS PEDIDOS" at bounding box center [128, 18] width 34 height 9
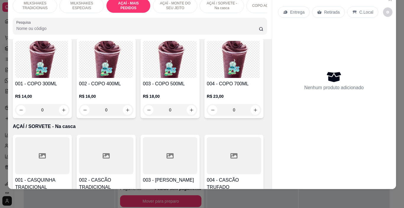
scroll to position [1202, 0]
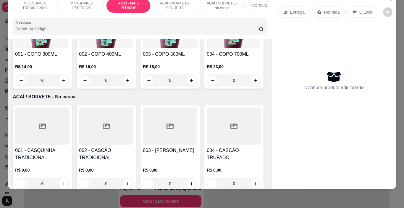
click at [174, 75] on div "300ML R$ 13,00" at bounding box center [202, 75] width 156 height 20
radio input "true"
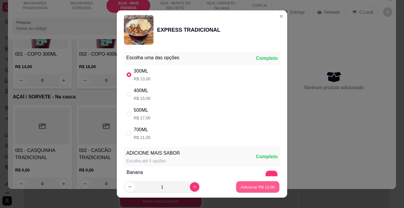
click at [250, 188] on p "Adicionar R$ 13,00" at bounding box center [258, 187] width 34 height 6
type input "1"
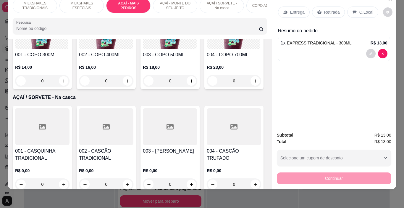
click at [191, 97] on div "400ML R$ 15,00" at bounding box center [202, 94] width 156 height 20
radio input "true"
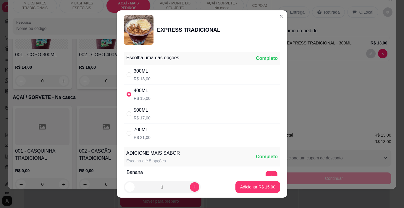
click at [254, 188] on p "Adicionar R$ 15,00" at bounding box center [257, 187] width 35 height 6
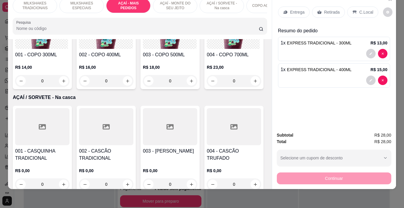
click at [287, 7] on div "Entrega" at bounding box center [294, 12] width 32 height 11
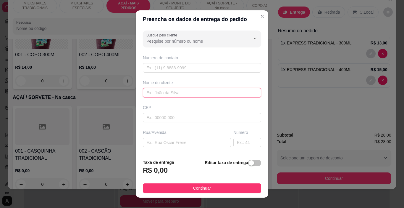
click at [172, 91] on input "text" at bounding box center [202, 92] width 118 height 9
type input "LUIS FERNANDO - MÁRCIA"
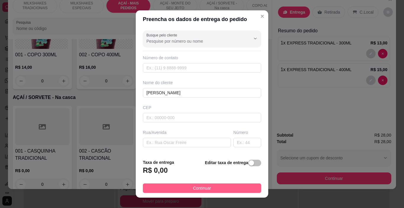
click at [234, 187] on button "Continuar" at bounding box center [202, 187] width 118 height 9
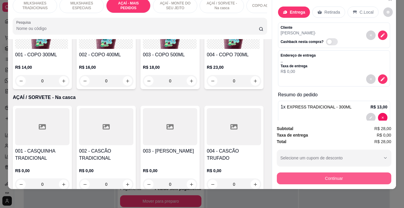
click at [292, 176] on button "Continuar" at bounding box center [334, 178] width 115 height 12
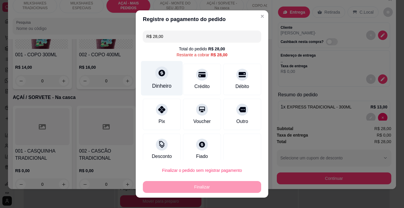
click at [151, 80] on div "Dinheiro" at bounding box center [162, 78] width 42 height 35
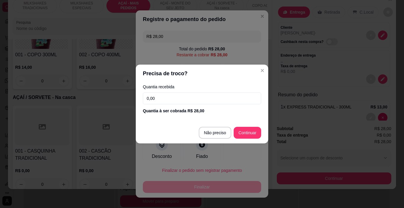
click at [187, 99] on input "0,00" at bounding box center [202, 98] width 118 height 12
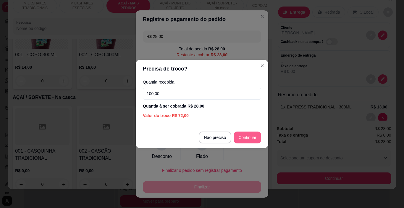
type input "100,00"
type input "R$ 0,00"
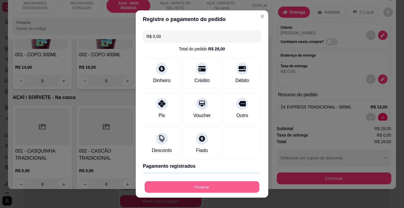
click at [240, 189] on button "Finalizar" at bounding box center [202, 187] width 115 height 12
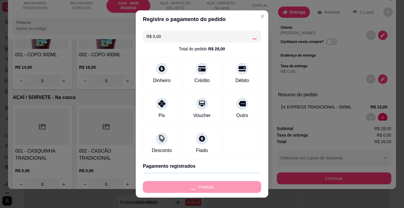
type input "0"
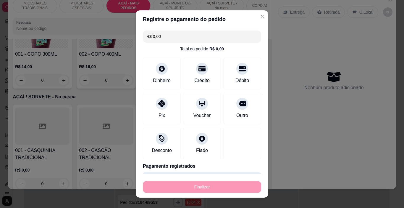
type input "-R$ 28,00"
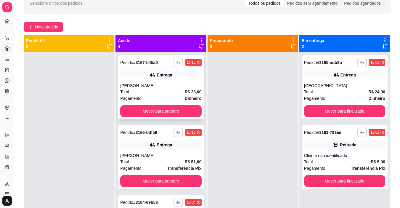
click at [173, 65] on button "button" at bounding box center [177, 62] width 9 height 9
click at [170, 86] on button "IMPRESSORA" at bounding box center [156, 82] width 43 height 9
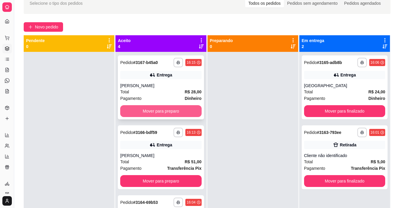
click at [182, 108] on button "Mover para preparo" at bounding box center [160, 111] width 81 height 12
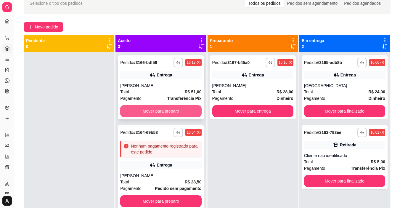
click at [182, 110] on button "Mover para preparo" at bounding box center [160, 111] width 81 height 12
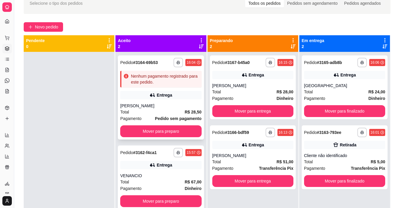
click at [167, 110] on div "Total R$ 28,50" at bounding box center [160, 112] width 81 height 7
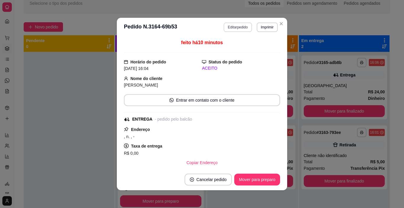
click at [233, 29] on button "Editar pedido" at bounding box center [238, 26] width 28 height 9
click at [322, 185] on button "Continuar" at bounding box center [334, 191] width 115 height 12
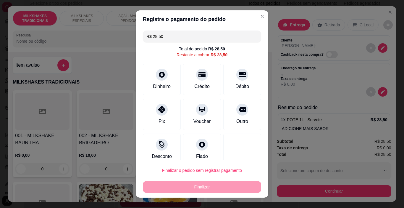
click at [178, 38] on input "R$ 28,50" at bounding box center [202, 36] width 111 height 12
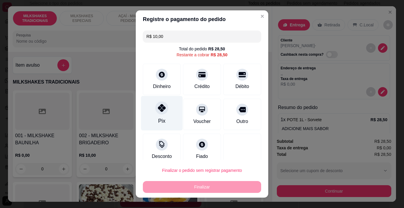
click at [157, 115] on div "Pix" at bounding box center [162, 113] width 42 height 35
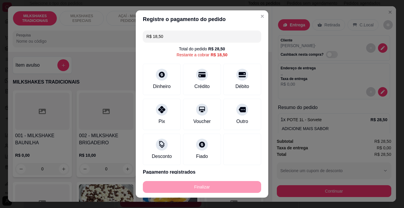
click at [181, 36] on input "R$ 18,50" at bounding box center [202, 36] width 111 height 12
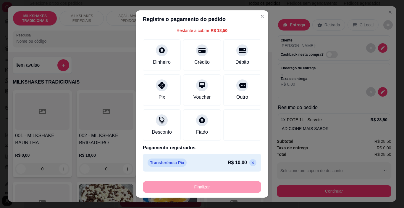
scroll to position [9, 0]
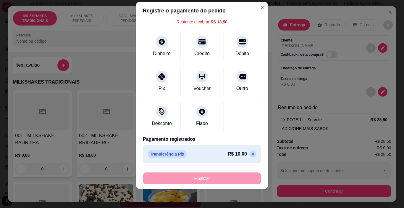
click at [251, 155] on icon at bounding box center [253, 154] width 5 height 5
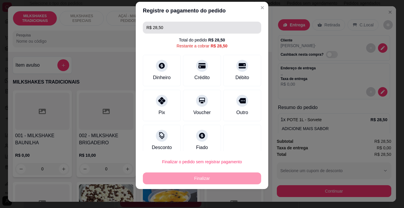
scroll to position [0, 0]
click at [177, 31] on input "R$ 28,50" at bounding box center [202, 28] width 111 height 12
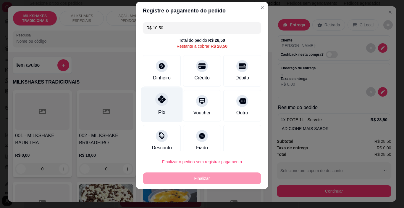
click at [159, 103] on icon at bounding box center [162, 99] width 8 height 8
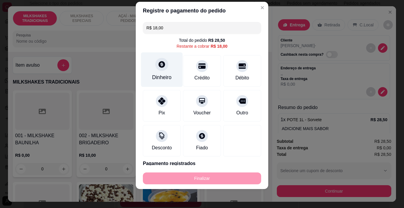
click at [159, 70] on div at bounding box center [161, 64] width 13 height 13
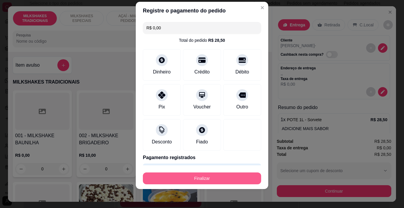
click at [239, 178] on button "Finalizar" at bounding box center [202, 178] width 118 height 12
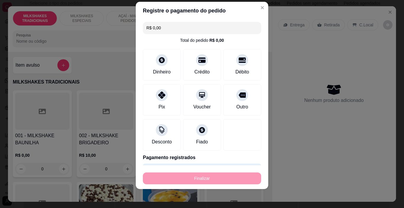
type input "-R$ 28,50"
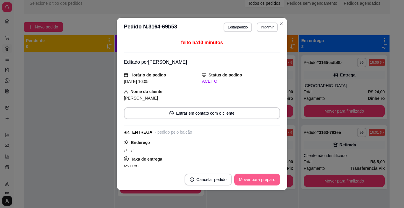
click at [269, 179] on button "Mover para preparo" at bounding box center [257, 179] width 46 height 12
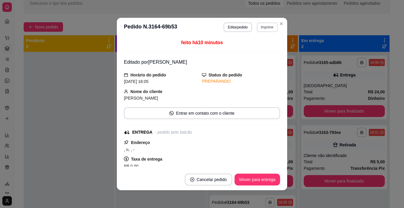
click at [268, 25] on button "Imprimir" at bounding box center [267, 26] width 21 height 9
click at [260, 49] on button "IMPRESSORA" at bounding box center [255, 47] width 43 height 9
click at [260, 178] on button "Mover para entrega" at bounding box center [258, 179] width 46 height 12
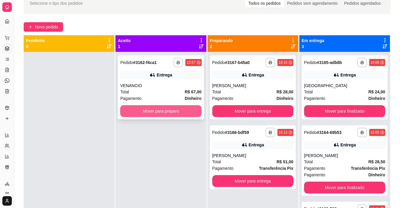
click at [164, 111] on button "Mover para preparo" at bounding box center [160, 111] width 81 height 12
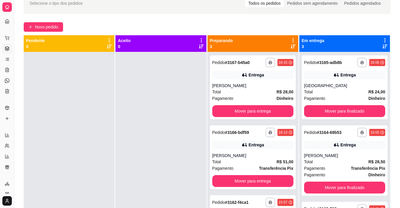
click at [44, 21] on div "**********" at bounding box center [207, 119] width 386 height 261
click at [45, 24] on span "Novo pedido" at bounding box center [46, 27] width 23 height 7
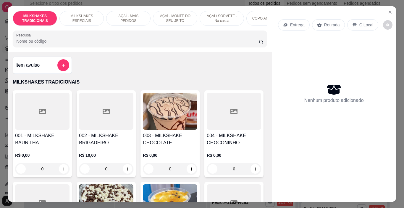
click at [221, 17] on p "AÇAÍ / SORVETE - Na casca" at bounding box center [222, 18] width 34 height 9
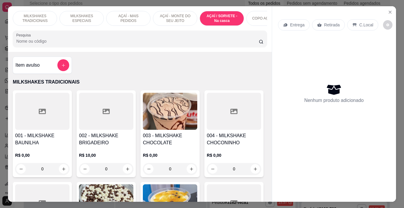
scroll to position [15, 0]
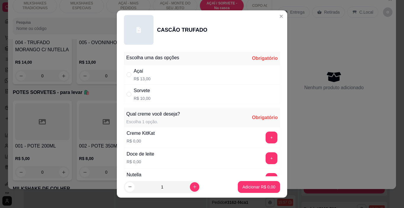
click at [157, 99] on div "Sorvete R$ 10,00" at bounding box center [202, 94] width 156 height 20
radio input "true"
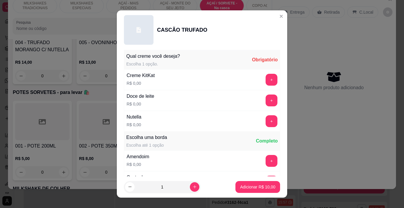
scroll to position [59, 0]
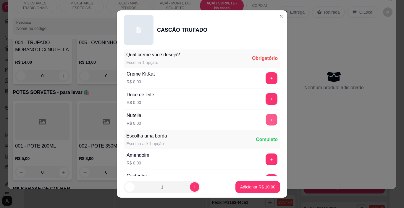
click at [266, 118] on button "+" at bounding box center [272, 120] width 12 height 12
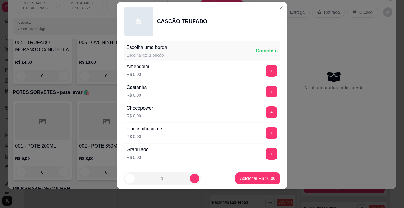
scroll to position [140, 0]
click at [266, 72] on button "+" at bounding box center [272, 70] width 12 height 12
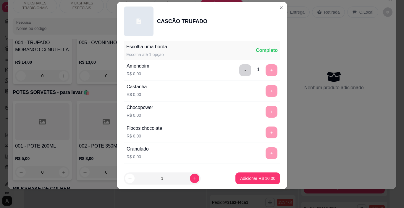
scroll to position [180, 0]
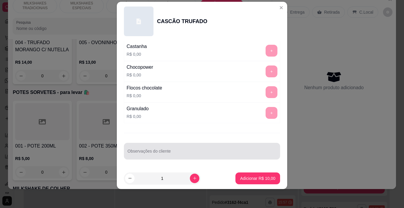
click at [175, 150] on input "Observações do cliente" at bounding box center [202, 153] width 149 height 6
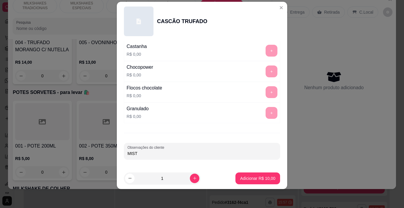
type input "MISTA"
click at [259, 174] on button "Adicionar R$ 10,00" at bounding box center [258, 178] width 45 height 12
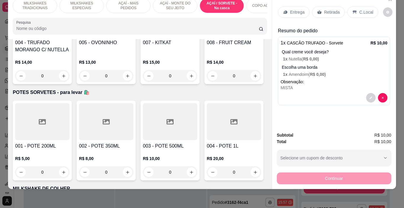
click at [137, 2] on p "AÇAÍ - MAIS PEDIDOS" at bounding box center [128, 5] width 34 height 9
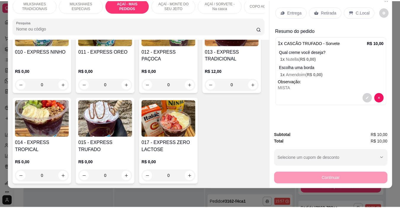
scroll to position [1024, 0]
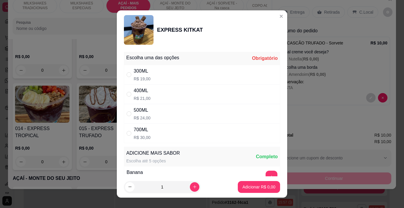
drag, startPoint x: 174, startPoint y: 86, endPoint x: 182, endPoint y: 93, distance: 10.3
click at [175, 86] on div "400ML R$ 21,00" at bounding box center [202, 94] width 156 height 20
radio input "true"
click at [244, 189] on p "Adicionar R$ 21,00" at bounding box center [257, 187] width 35 height 6
type input "1"
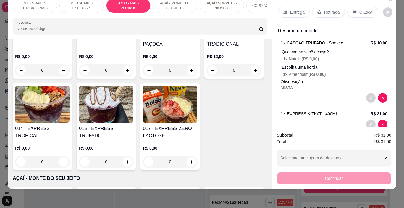
click at [287, 11] on div "Entrega" at bounding box center [294, 12] width 32 height 11
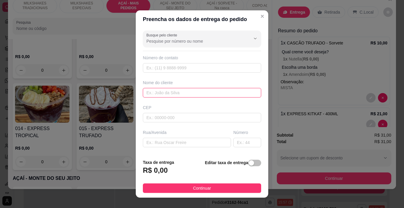
click at [172, 94] on input "text" at bounding box center [202, 92] width 118 height 9
type input "SAMUEL COTRIM"
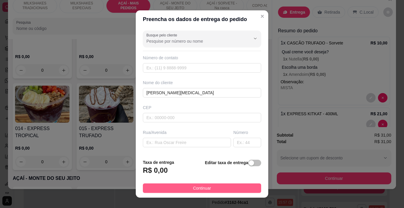
click at [214, 188] on button "Continuar" at bounding box center [202, 187] width 118 height 9
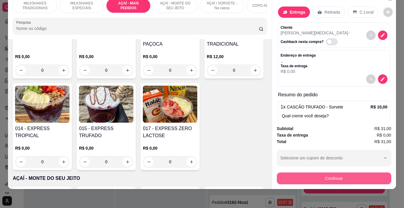
click at [325, 178] on button "Continuar" at bounding box center [334, 178] width 115 height 12
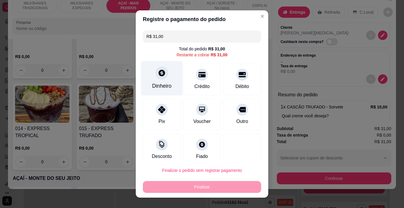
click at [161, 83] on div "Dinheiro" at bounding box center [162, 86] width 20 height 8
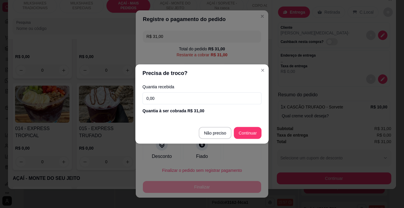
click at [186, 98] on input "0,00" at bounding box center [202, 98] width 119 height 12
type input "50,00"
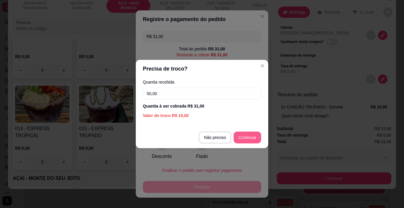
type input "R$ 0,00"
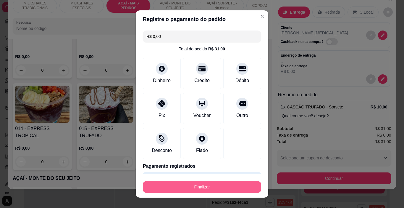
click at [232, 182] on button "Finalizar" at bounding box center [202, 187] width 118 height 12
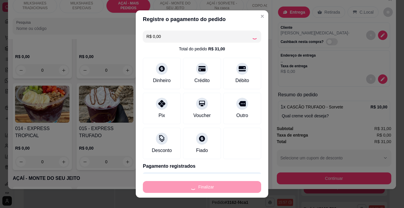
type input "0"
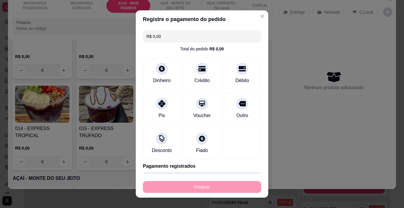
type input "-R$ 31,00"
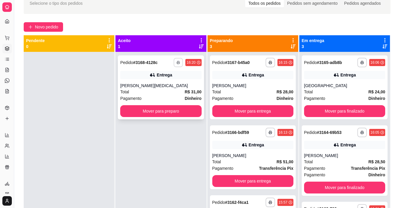
click at [177, 60] on button "button" at bounding box center [178, 62] width 9 height 9
click at [172, 82] on button "IMPRESSORA" at bounding box center [160, 82] width 43 height 9
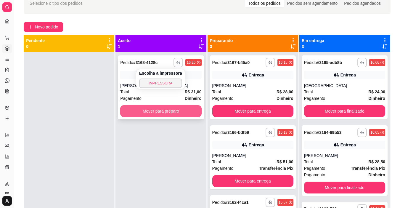
click at [180, 110] on button "Mover para preparo" at bounding box center [160, 111] width 81 height 12
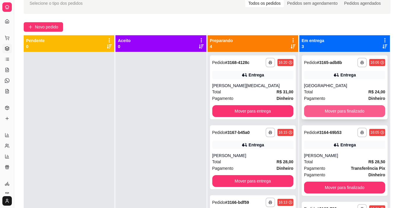
click at [325, 109] on button "Mover para finalizado" at bounding box center [344, 111] width 81 height 12
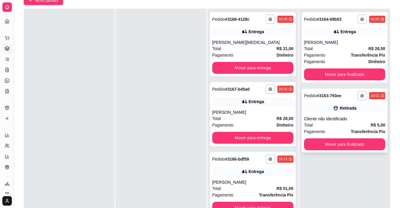
scroll to position [61, 0]
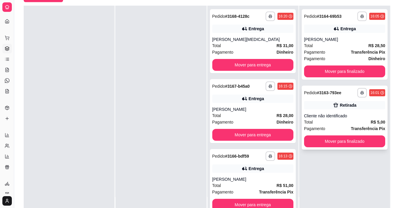
click at [327, 128] on div "Pagamento Transferência Pix" at bounding box center [344, 128] width 81 height 7
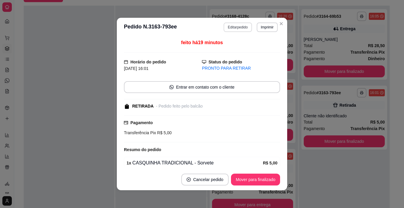
click at [234, 26] on button "Editar pedido" at bounding box center [238, 26] width 28 height 9
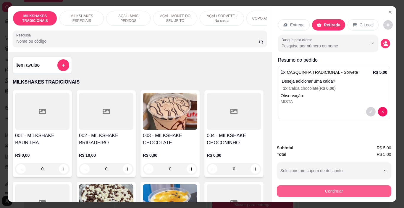
click at [297, 185] on button "Continuar" at bounding box center [334, 191] width 115 height 12
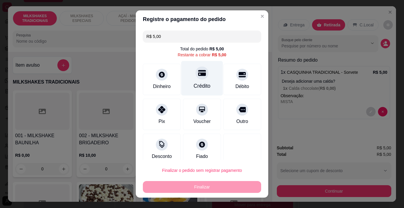
click at [203, 81] on div "Crédito" at bounding box center [202, 78] width 42 height 35
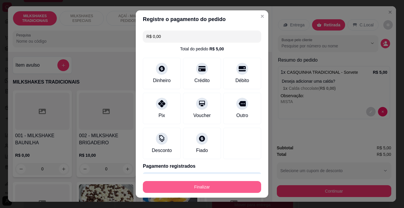
click at [235, 191] on button "Finalizar" at bounding box center [202, 187] width 118 height 12
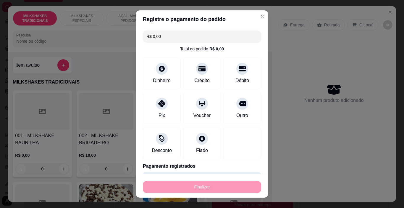
type input "-R$ 5,00"
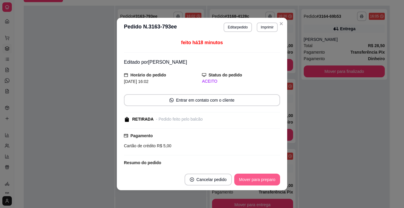
click at [266, 181] on button "Mover para preparo" at bounding box center [257, 179] width 46 height 12
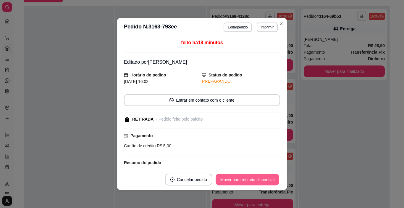
click at [270, 178] on button "Mover para retirada disponível" at bounding box center [247, 180] width 63 height 12
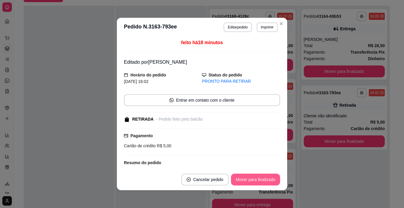
click at [270, 177] on button "Mover para finalizado" at bounding box center [255, 179] width 49 height 12
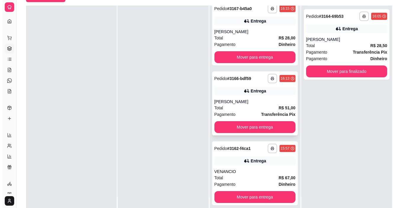
scroll to position [90, 0]
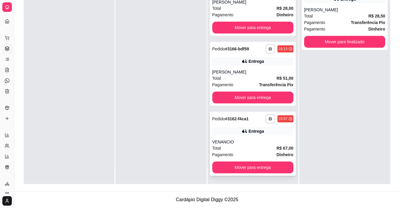
click at [249, 143] on div "VENANCIO" at bounding box center [252, 142] width 81 height 6
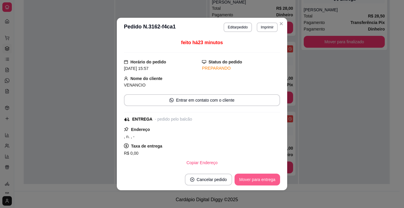
click at [271, 180] on button "Mover para entrega" at bounding box center [258, 179] width 46 height 12
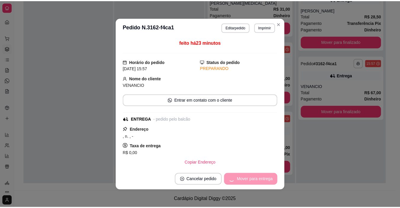
scroll to position [8, 0]
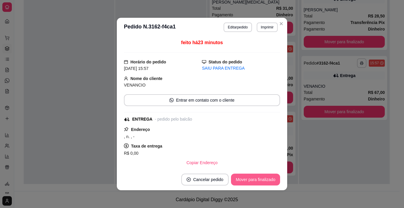
click at [270, 179] on button "Mover para finalizado" at bounding box center [255, 179] width 49 height 12
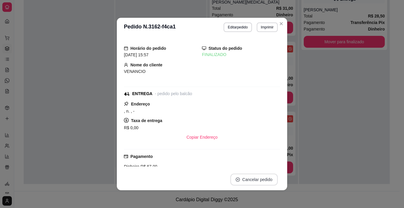
click at [270, 179] on button "Cancelar pedido" at bounding box center [254, 179] width 47 height 12
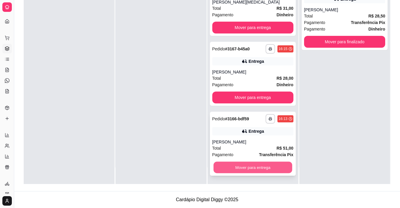
click at [258, 164] on button "Mover para entrega" at bounding box center [252, 168] width 79 height 12
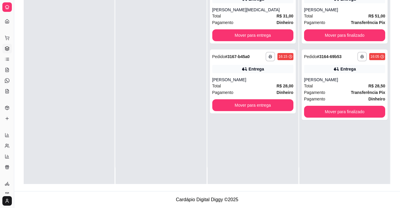
scroll to position [0, 0]
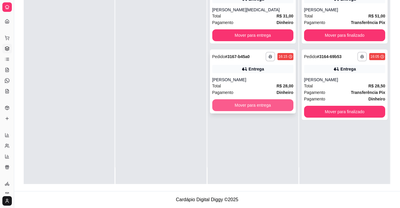
click at [260, 104] on button "Mover para entrega" at bounding box center [252, 105] width 81 height 12
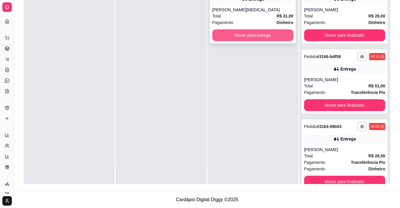
click at [245, 37] on button "Mover para entrega" at bounding box center [252, 35] width 81 height 12
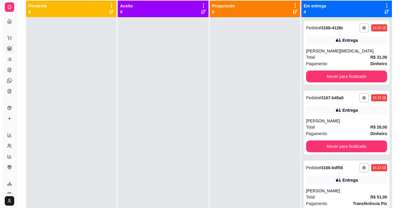
scroll to position [1, 0]
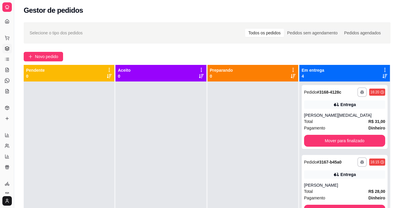
click at [54, 51] on div "**********" at bounding box center [207, 149] width 386 height 261
click at [42, 57] on span "Novo pedido" at bounding box center [46, 56] width 23 height 7
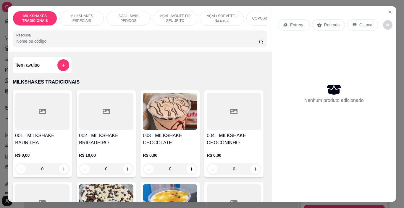
click at [132, 14] on p "AÇAÍ - MAIS PEDIDOS" at bounding box center [128, 18] width 34 height 9
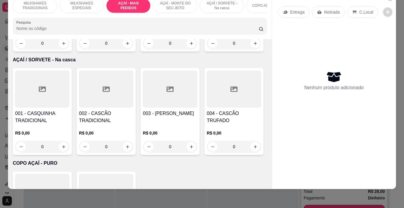
scroll to position [1261, 0]
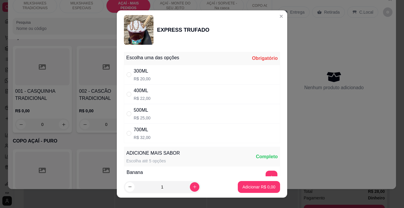
click at [166, 108] on div "500ML R$ 25,00" at bounding box center [202, 114] width 156 height 20
radio input "true"
click at [255, 183] on button "Adicionar R$ 25,00" at bounding box center [258, 187] width 45 height 12
type input "1"
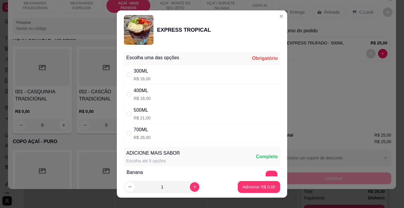
click at [184, 114] on div "500ML R$ 21,00" at bounding box center [202, 114] width 156 height 20
radio input "true"
click at [243, 187] on p "Adicionar R$ 21,00" at bounding box center [257, 187] width 35 height 6
type input "1"
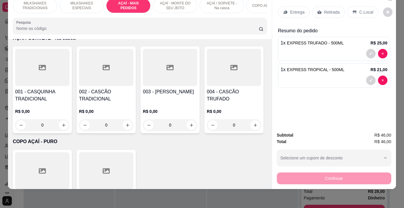
click at [326, 9] on p "Retirada" at bounding box center [332, 12] width 16 height 6
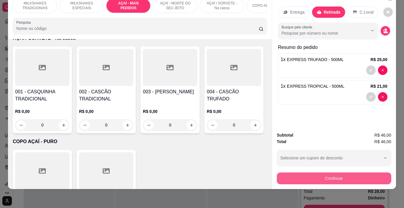
click at [327, 174] on button "Continuar" at bounding box center [334, 178] width 115 height 12
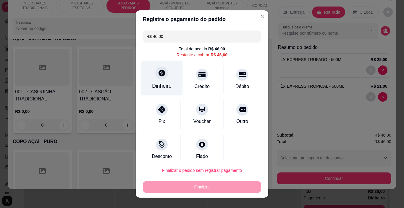
click at [158, 82] on div "Dinheiro" at bounding box center [162, 78] width 42 height 35
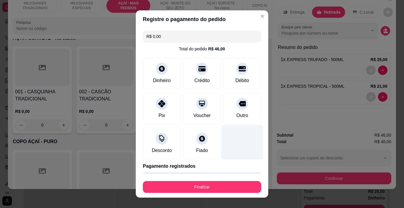
type input "R$ 0,00"
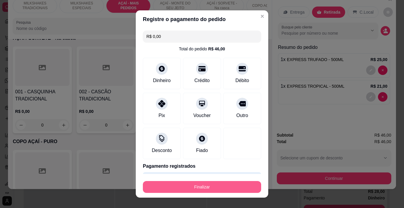
click at [238, 184] on button "Finalizar" at bounding box center [202, 187] width 118 height 12
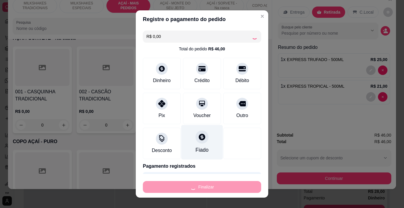
type input "0"
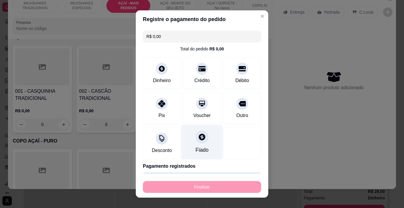
type input "-R$ 46,00"
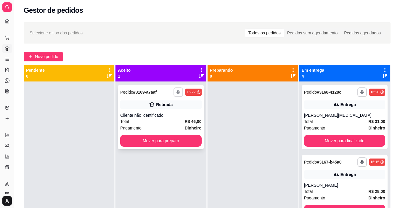
click at [179, 94] on button "button" at bounding box center [177, 91] width 9 height 9
click at [171, 116] on button "IMPRESSORA" at bounding box center [160, 112] width 43 height 9
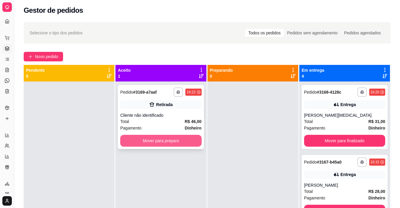
click at [169, 139] on button "Mover para preparo" at bounding box center [160, 141] width 81 height 12
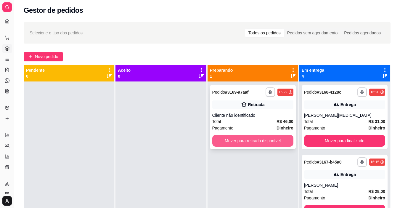
click at [244, 138] on button "Mover para retirada disponível" at bounding box center [252, 141] width 81 height 12
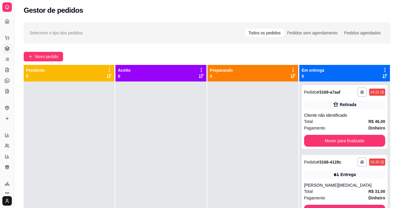
click at [52, 51] on div "**********" at bounding box center [207, 149] width 386 height 261
click at [54, 57] on span "Novo pedido" at bounding box center [46, 56] width 23 height 7
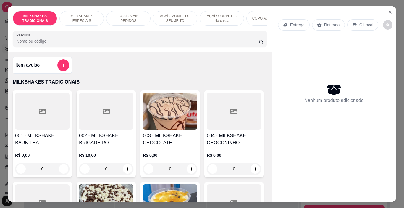
scroll to position [0, 223]
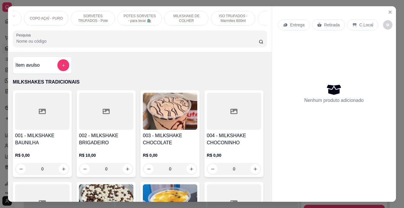
click at [134, 20] on p "POTES SORVETES - para levar 🛍️" at bounding box center [140, 18] width 34 height 9
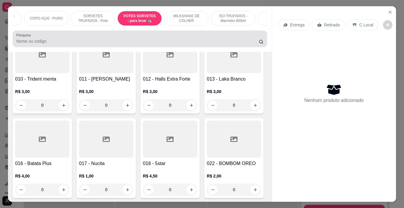
scroll to position [15, 0]
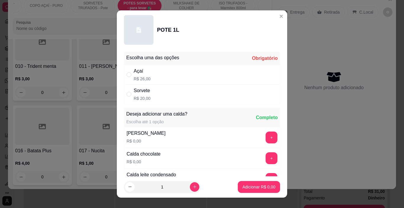
click at [141, 94] on div "Sorvete R$ 20,00" at bounding box center [142, 94] width 17 height 14
radio input "true"
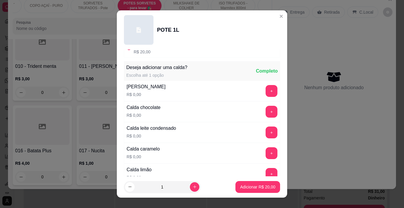
scroll to position [59, 0]
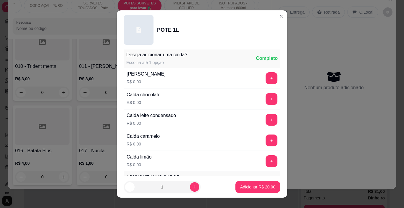
click at [266, 139] on button "+" at bounding box center [272, 140] width 12 height 12
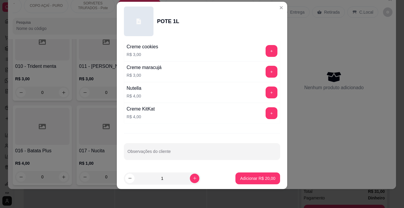
scroll to position [781, 0]
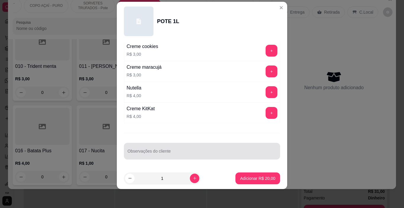
click at [169, 147] on div at bounding box center [202, 151] width 149 height 12
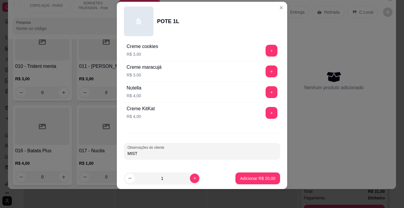
type input "MISTA"
click at [265, 177] on p "Adicionar R$ 20,00" at bounding box center [257, 178] width 35 height 6
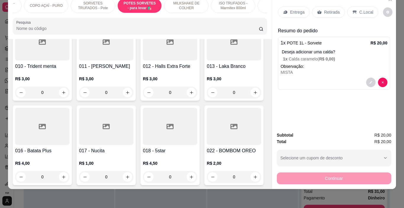
click at [303, 49] on p "Deseja adicionar uma calda?" at bounding box center [335, 52] width 106 height 6
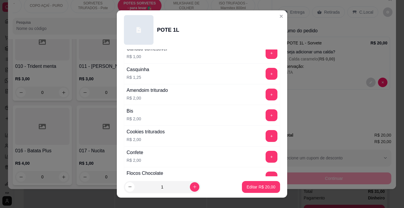
scroll to position [237, 0]
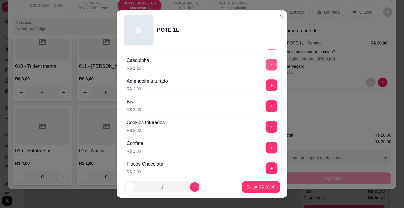
click at [266, 65] on button "+" at bounding box center [272, 65] width 12 height 12
click at [266, 66] on button "+" at bounding box center [272, 65] width 12 height 12
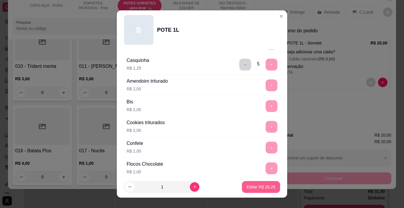
click at [260, 186] on p "Editar R$ 26,25" at bounding box center [261, 187] width 29 height 6
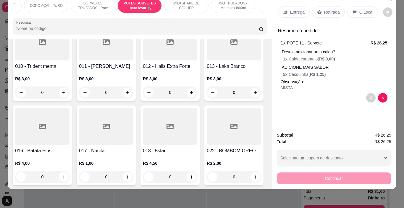
click at [290, 9] on p "Entrega" at bounding box center [297, 12] width 15 height 6
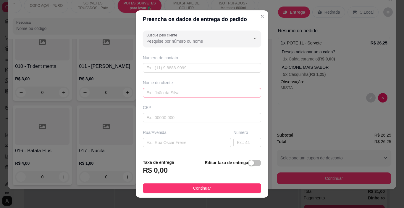
click at [194, 88] on div "Nome do cliente" at bounding box center [202, 89] width 121 height 18
click at [195, 92] on input "text" at bounding box center [202, 92] width 118 height 9
type input "GEISA"
click at [240, 189] on button "Continuar" at bounding box center [202, 187] width 118 height 9
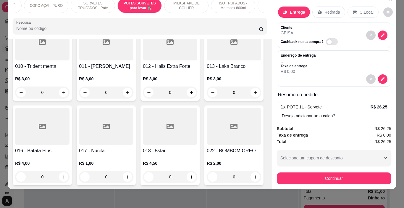
click at [291, 173] on button "Continuar" at bounding box center [334, 178] width 115 height 12
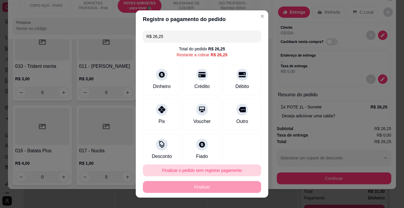
click at [233, 168] on button "Finalizar o pedido sem registrar pagamento" at bounding box center [202, 170] width 118 height 12
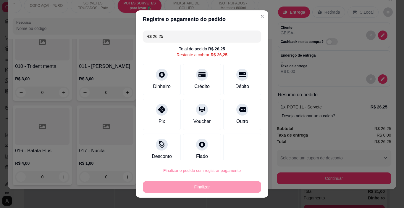
click at [231, 154] on button "Confirmar" at bounding box center [236, 153] width 22 height 9
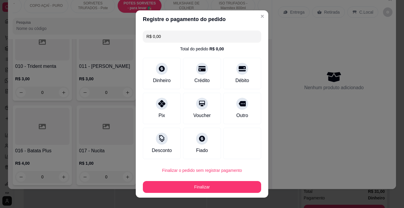
type input "R$ 0,00"
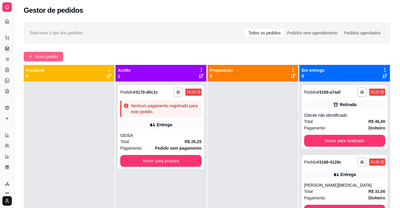
click at [62, 57] on button "Novo pedido" at bounding box center [43, 56] width 39 height 9
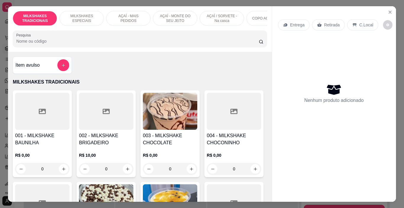
click at [86, 14] on p "MILKSHAKES ESPECIAIS" at bounding box center [82, 18] width 34 height 9
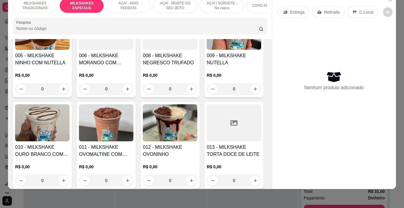
scroll to position [676, 0]
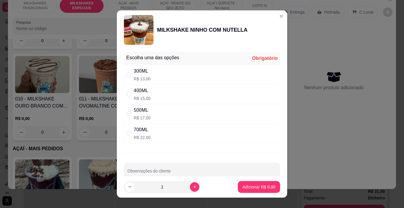
drag, startPoint x: 170, startPoint y: 105, endPoint x: 194, endPoint y: 121, distance: 29.0
click at [170, 105] on div "500ML R$ 17,00" at bounding box center [202, 114] width 156 height 20
radio input "true"
click at [259, 192] on button "Adicionar R$ 17,00" at bounding box center [258, 187] width 45 height 12
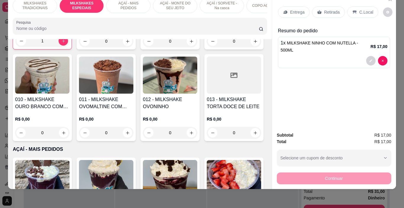
type input "1"
click at [293, 9] on p "Entrega" at bounding box center [297, 12] width 15 height 6
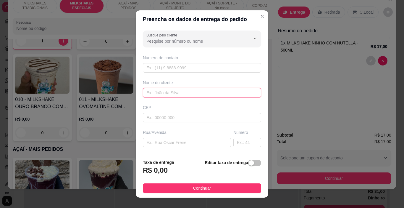
click at [192, 89] on input "text" at bounding box center [202, 92] width 118 height 9
type input "LUANA PEDROSO"
click at [226, 189] on button "Continuar" at bounding box center [202, 187] width 118 height 9
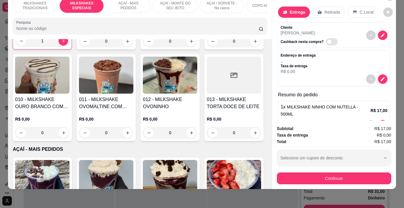
click at [279, 179] on button "Continuar" at bounding box center [334, 178] width 115 height 12
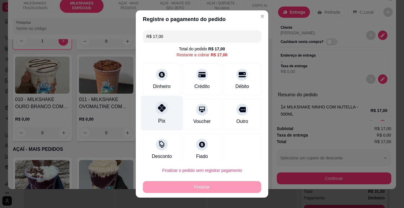
click at [164, 111] on div "Pix" at bounding box center [162, 113] width 42 height 35
type input "R$ 0,00"
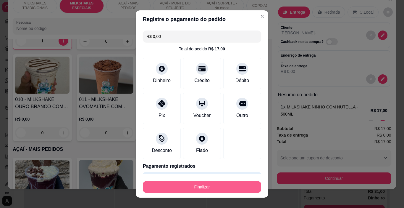
click at [215, 187] on button "Finalizar" at bounding box center [202, 187] width 118 height 12
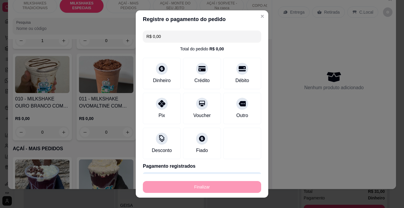
type input "0"
type input "-R$ 17,00"
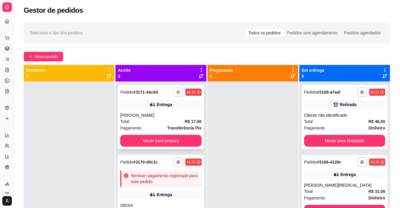
click at [176, 97] on button "button" at bounding box center [177, 91] width 9 height 9
click at [174, 111] on button "IMPRESSORA" at bounding box center [160, 112] width 43 height 9
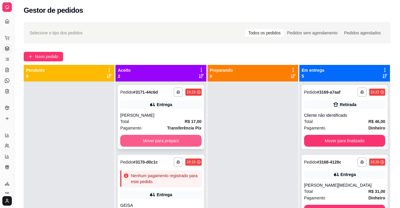
click at [188, 139] on button "Mover para preparo" at bounding box center [160, 141] width 81 height 12
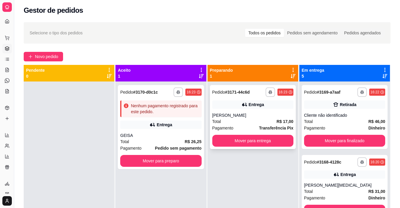
click at [236, 134] on div "**********" at bounding box center [253, 117] width 86 height 64
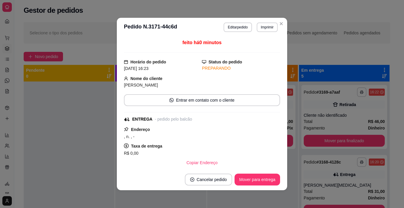
click at [239, 137] on div ", n. , -" at bounding box center [202, 136] width 156 height 7
click at [252, 178] on button "Mover para entrega" at bounding box center [258, 179] width 46 height 12
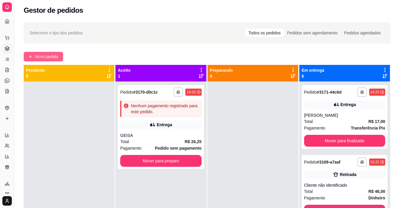
click at [50, 54] on span "Novo pedido" at bounding box center [46, 56] width 23 height 7
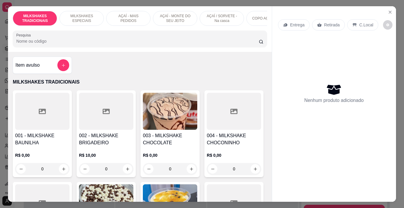
click at [135, 23] on div "AÇAÍ - MAIS PEDIDOS" at bounding box center [128, 18] width 44 height 15
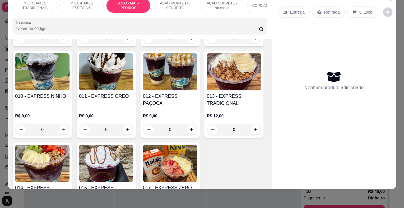
scroll to position [0, 223]
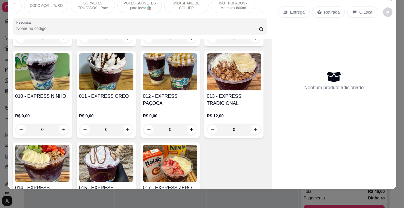
click at [150, 5] on p "POTES SORVETES - para levar 🛍️" at bounding box center [140, 5] width 34 height 9
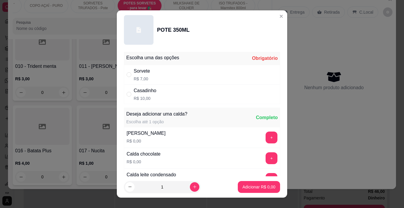
click at [170, 78] on div "Sorvete R$ 7,00" at bounding box center [202, 75] width 156 height 20
radio input "true"
click at [266, 135] on button "+" at bounding box center [272, 138] width 12 height 12
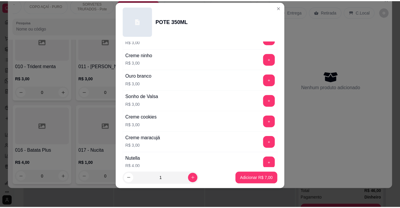
scroll to position [781, 0]
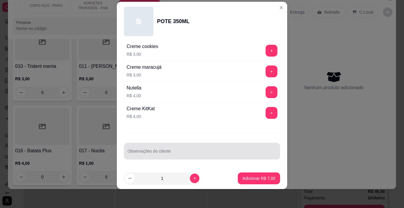
click at [153, 154] on input "Observações do cliente" at bounding box center [202, 153] width 149 height 6
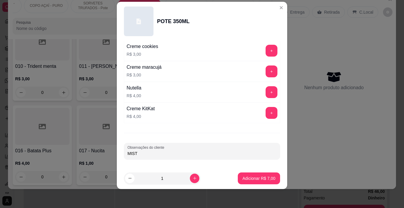
type input "MISTA"
click at [254, 175] on button "Adicionar R$ 7,00" at bounding box center [259, 178] width 42 height 12
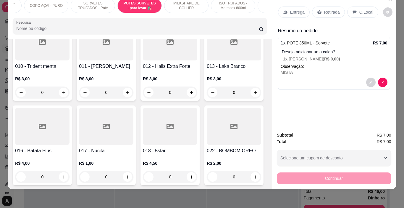
click at [290, 7] on div "Entrega" at bounding box center [294, 12] width 32 height 11
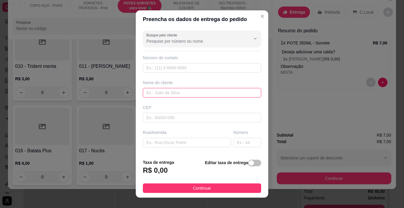
click at [179, 90] on input "text" at bounding box center [202, 92] width 118 height 9
type input "ELBSON"
drag, startPoint x: 216, startPoint y: 184, endPoint x: 256, endPoint y: 181, distance: 40.6
click at [216, 184] on button "Continuar" at bounding box center [202, 187] width 118 height 9
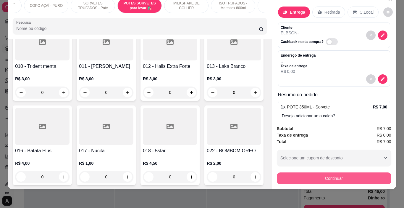
click at [282, 174] on button "Continuar" at bounding box center [334, 178] width 115 height 12
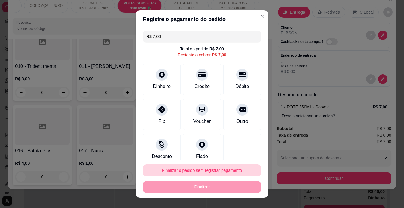
click at [191, 168] on button "Finalizar o pedido sem registrar pagamento" at bounding box center [202, 170] width 118 height 12
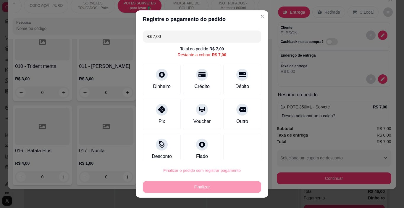
click at [235, 151] on button "Confirmar" at bounding box center [237, 153] width 22 height 9
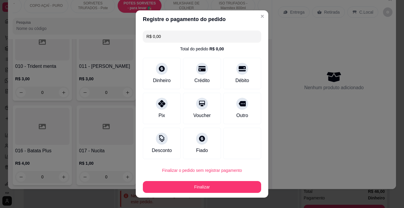
type input "R$ 0,00"
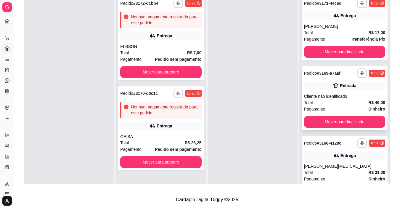
click at [330, 90] on div "**********" at bounding box center [345, 98] width 86 height 64
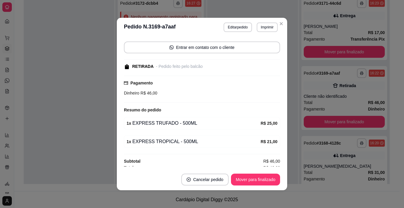
scroll to position [44, 0]
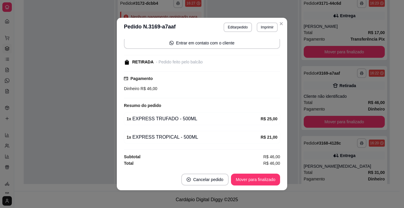
click at [235, 29] on button "Editar pedido" at bounding box center [238, 26] width 28 height 9
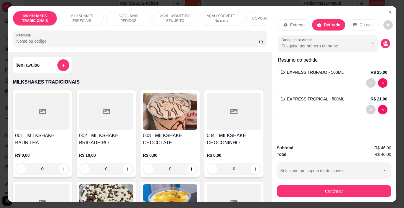
click at [224, 17] on p "AÇAÍ / SORVETE - Na casca" at bounding box center [222, 18] width 34 height 9
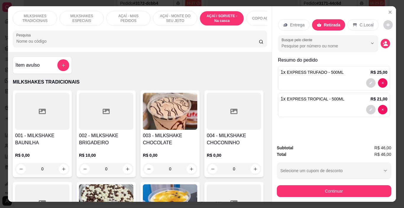
scroll to position [15, 0]
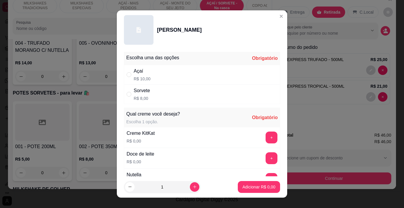
click at [182, 80] on div "Açaí R$ 10,00" at bounding box center [202, 75] width 156 height 20
radio input "true"
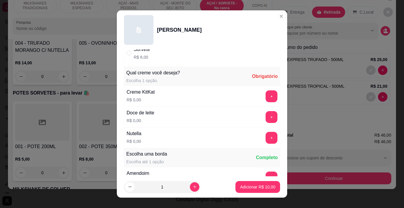
scroll to position [59, 0]
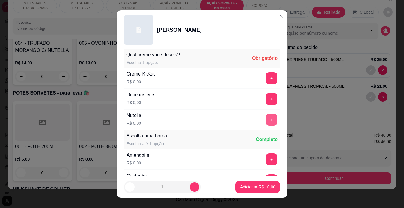
click at [266, 119] on button "+" at bounding box center [272, 120] width 12 height 12
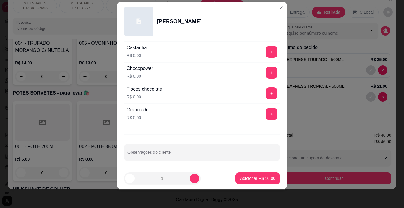
scroll to position [180, 0]
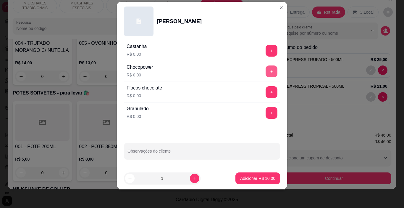
click at [266, 70] on button "+" at bounding box center [272, 71] width 12 height 12
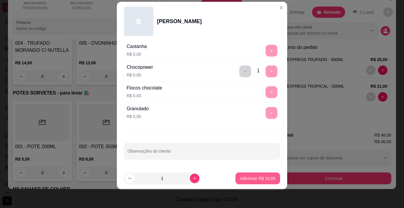
click at [264, 175] on button "Adicionar R$ 10,00" at bounding box center [258, 178] width 45 height 12
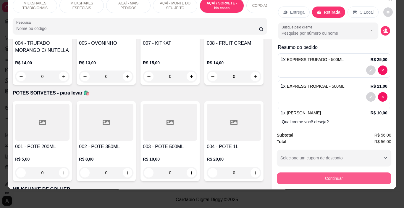
click at [320, 172] on button "Continuar" at bounding box center [334, 178] width 115 height 12
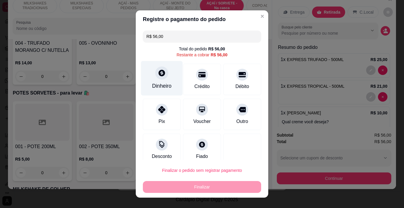
click at [158, 82] on div "Dinheiro" at bounding box center [162, 78] width 42 height 35
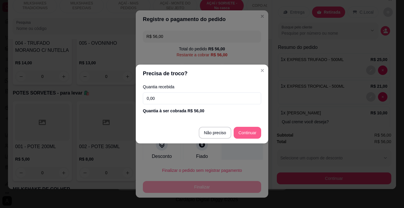
type input "R$ 0,00"
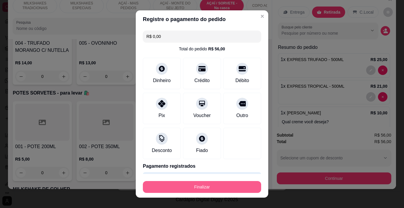
click at [237, 184] on button "Finalizar" at bounding box center [202, 187] width 118 height 12
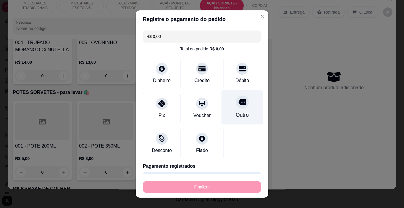
type input "0"
type input "-R$ 56,00"
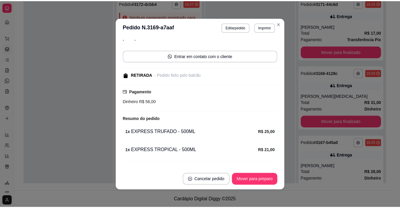
scroll to position [57, 0]
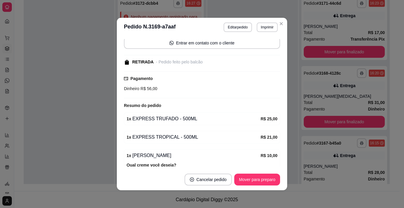
click at [263, 27] on button "Imprimir" at bounding box center [267, 26] width 21 height 9
click at [254, 47] on button "IMPRESSORA" at bounding box center [255, 47] width 43 height 9
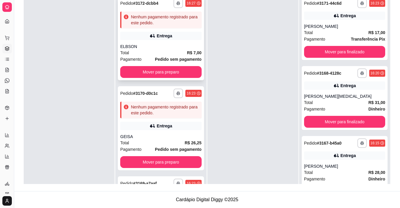
click at [176, 46] on div "ELBSON" at bounding box center [160, 47] width 81 height 6
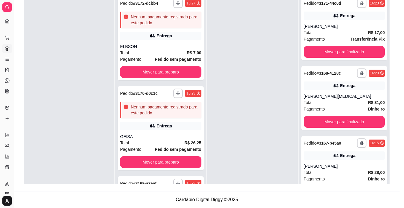
click at [235, 24] on button "Editar pedido" at bounding box center [238, 26] width 28 height 9
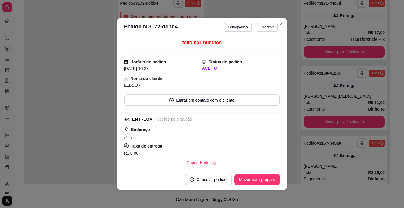
click at [307, 185] on button "Continuar" at bounding box center [334, 191] width 115 height 12
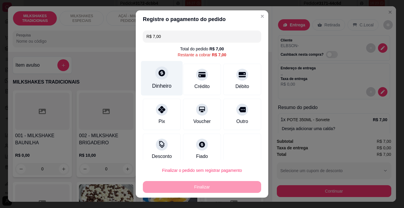
click at [168, 79] on div "Dinheiro" at bounding box center [162, 78] width 42 height 35
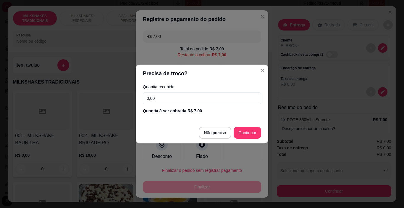
click at [181, 90] on div "Quantia recebida 0,00 Quantia à ser cobrada R$ 7,00" at bounding box center [202, 99] width 133 height 34
click at [187, 97] on input "0,00" at bounding box center [202, 98] width 118 height 12
type input "10,00"
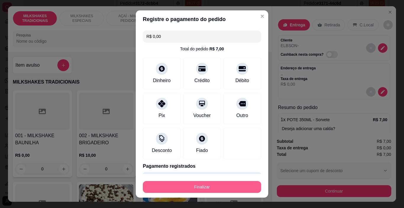
click at [218, 185] on button "Finalizar" at bounding box center [202, 187] width 118 height 12
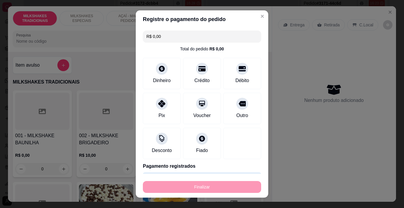
type input "-R$ 7,00"
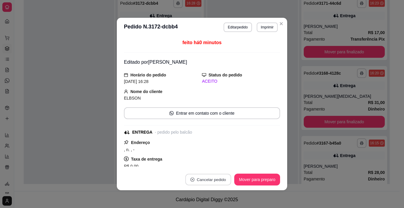
click at [208, 175] on button "Cancelar pedido" at bounding box center [208, 180] width 46 height 12
click at [243, 29] on button "Editar pedido" at bounding box center [238, 26] width 28 height 9
click at [242, 31] on button "Editar pedido" at bounding box center [238, 26] width 28 height 9
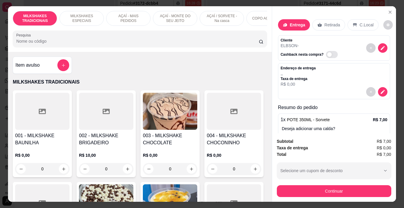
click at [316, 190] on button "Continuar" at bounding box center [334, 191] width 115 height 12
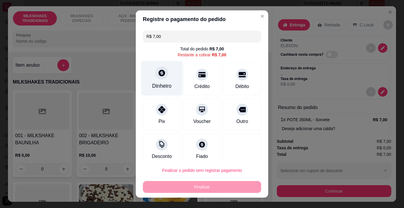
click at [165, 85] on div "Dinheiro" at bounding box center [162, 86] width 20 height 8
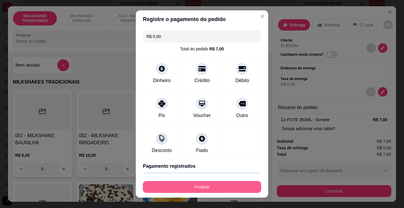
click at [230, 190] on button "Finalizar" at bounding box center [202, 187] width 118 height 12
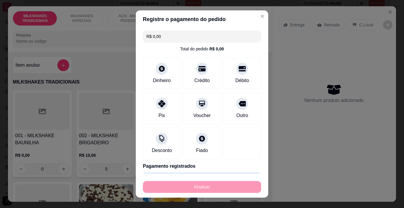
type input "-R$ 7,00"
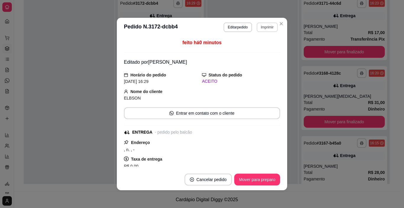
click at [269, 27] on button "Imprimir" at bounding box center [267, 26] width 21 height 9
click at [261, 45] on button "IMPRESSORA" at bounding box center [254, 47] width 41 height 9
click at [263, 183] on button "Mover para preparo" at bounding box center [257, 180] width 44 height 12
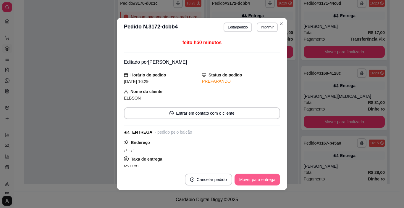
click at [264, 179] on button "Mover para entrega" at bounding box center [258, 179] width 46 height 12
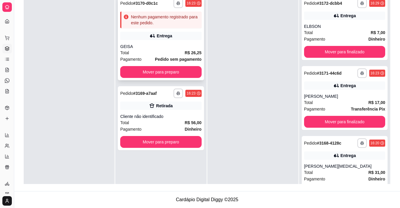
click at [164, 47] on div "GEISA" at bounding box center [160, 47] width 81 height 6
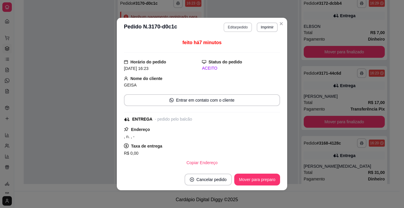
click at [235, 24] on button "Editar pedido" at bounding box center [238, 26] width 28 height 9
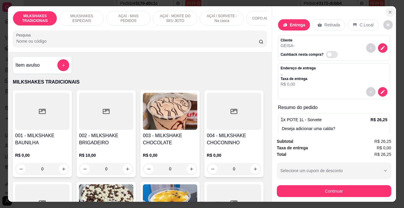
click at [386, 9] on button "Close" at bounding box center [390, 11] width 9 height 9
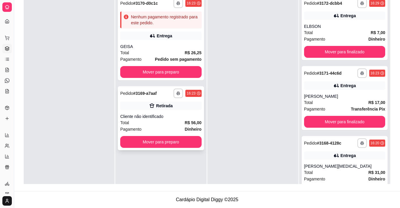
click at [174, 119] on div "Cliente não identificado" at bounding box center [160, 116] width 81 height 6
click at [191, 142] on button "Mover para preparo" at bounding box center [160, 142] width 81 height 12
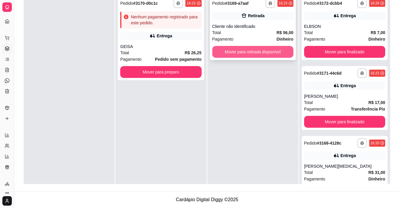
click at [234, 54] on button "Mover para retirada disponível" at bounding box center [252, 52] width 81 height 12
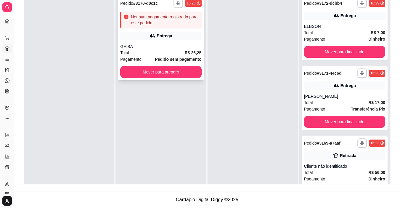
click at [191, 33] on div "Entrega" at bounding box center [160, 36] width 81 height 8
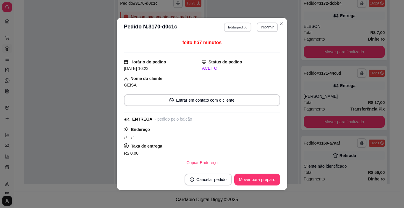
click at [234, 29] on button "Editar pedido" at bounding box center [238, 26] width 28 height 9
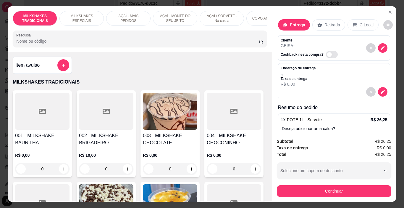
click at [312, 193] on button "Continuar" at bounding box center [334, 191] width 115 height 12
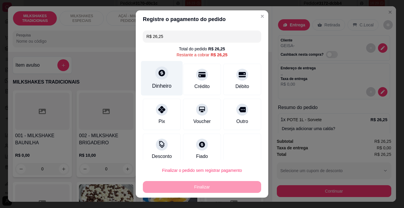
click at [160, 82] on div "Dinheiro" at bounding box center [162, 78] width 42 height 35
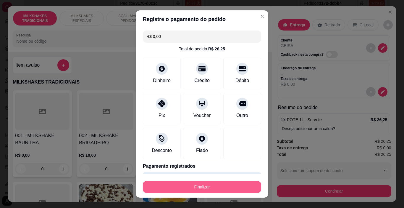
click at [244, 188] on button "Finalizar" at bounding box center [202, 187] width 118 height 12
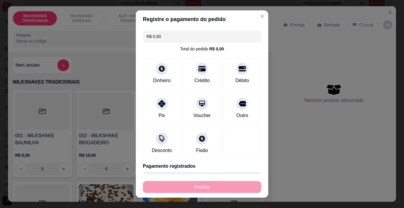
type input "-R$ 26,25"
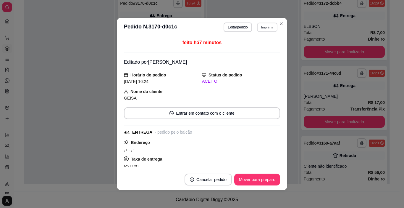
click at [261, 29] on button "Imprimir" at bounding box center [267, 26] width 20 height 9
click at [251, 47] on button "IMPRESSORA" at bounding box center [254, 47] width 41 height 9
click at [270, 180] on button "Mover para preparo" at bounding box center [257, 179] width 46 height 12
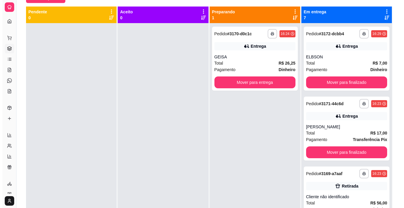
scroll to position [0, 0]
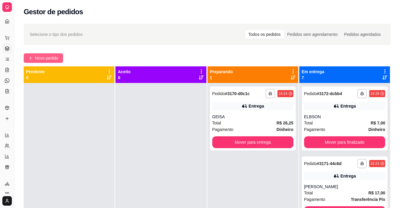
click at [52, 59] on span "Novo pedido" at bounding box center [46, 58] width 23 height 7
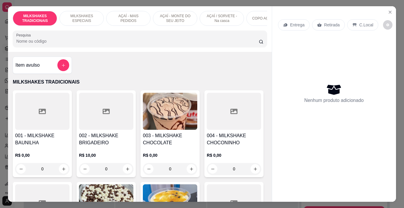
scroll to position [0, 223]
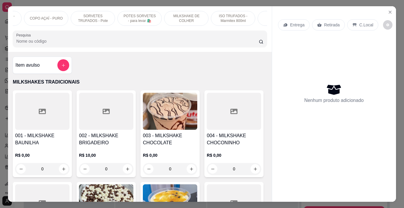
drag, startPoint x: 146, startPoint y: 17, endPoint x: 137, endPoint y: 51, distance: 35.1
click at [146, 17] on p "POTES SORVETES - para levar 🛍️" at bounding box center [140, 18] width 34 height 9
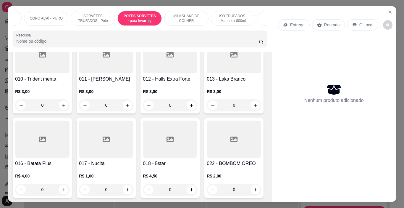
scroll to position [15, 0]
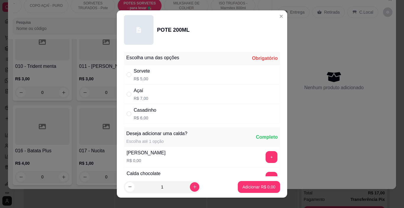
click at [139, 108] on div "Casadinho" at bounding box center [145, 110] width 23 height 7
radio input "true"
click at [266, 156] on button "+" at bounding box center [272, 157] width 12 height 12
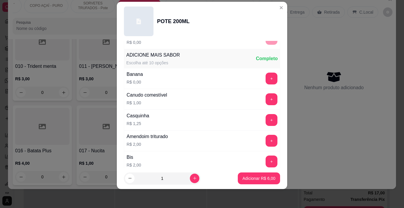
scroll to position [201, 0]
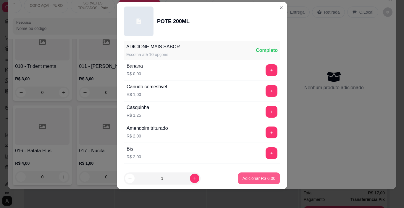
click at [266, 180] on p "Adicionar R$ 6,00" at bounding box center [259, 178] width 33 height 6
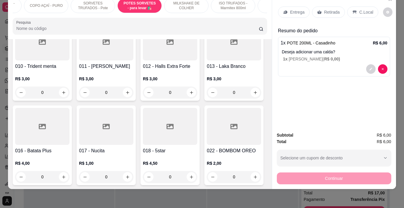
click at [91, 13] on div "MILKSHAKES TRADICIONAIS MILKSHAKES ESPECIAIS AÇAÍ - MAIS PEDIDOS AÇAÍ - MONTE D…" at bounding box center [140, 16] width 264 height 46
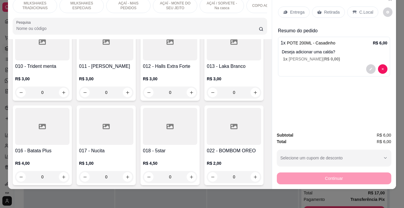
click at [136, 7] on div "AÇAÍ - MAIS PEDIDOS" at bounding box center [128, 5] width 44 height 15
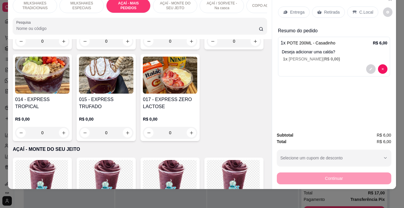
scroll to position [1054, 0]
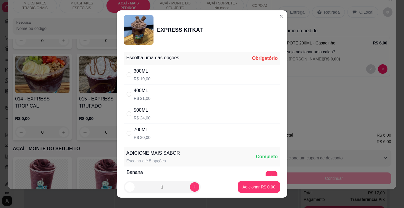
click at [168, 79] on div "300ML R$ 19,00" at bounding box center [202, 75] width 156 height 20
radio input "true"
click at [248, 182] on button "Adicionar R$ 19,00" at bounding box center [258, 187] width 44 height 12
type input "1"
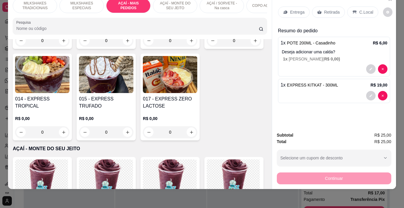
click at [283, 10] on icon at bounding box center [285, 12] width 5 height 5
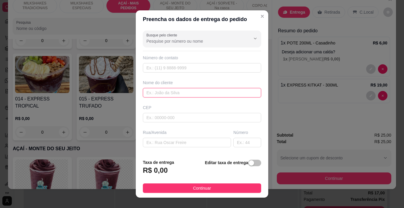
click at [180, 89] on input "text" at bounding box center [202, 92] width 118 height 9
type input "KL"
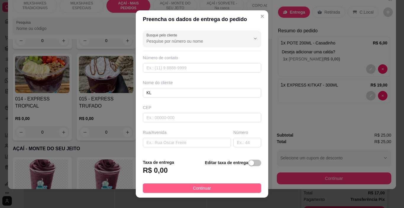
click at [237, 189] on button "Continuar" at bounding box center [202, 187] width 118 height 9
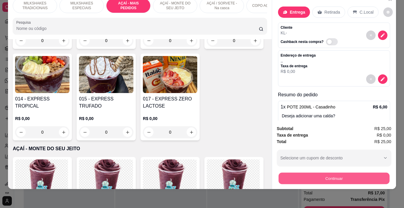
click at [287, 176] on button "Continuar" at bounding box center [334, 179] width 111 height 12
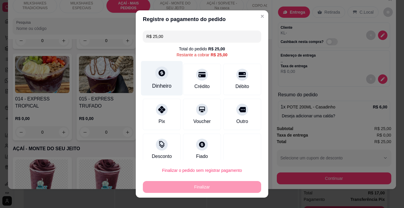
click at [167, 83] on div "Dinheiro" at bounding box center [162, 86] width 20 height 8
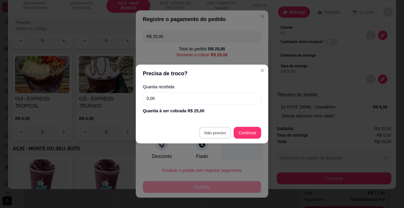
type input "R$ 0,00"
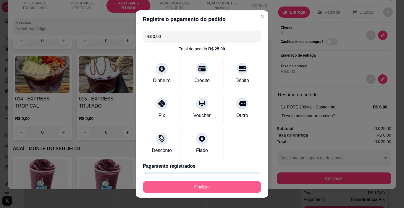
click at [237, 189] on button "Finalizar" at bounding box center [202, 187] width 118 height 12
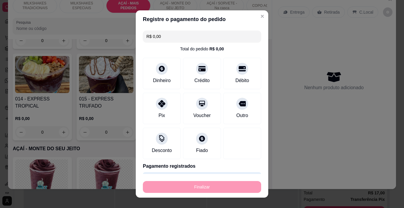
type input "0"
type input "-R$ 25,00"
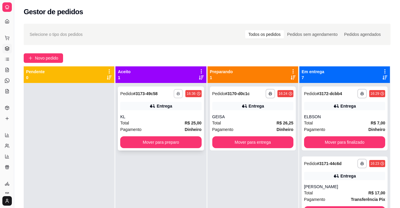
click at [178, 94] on rect "button" at bounding box center [179, 94] width 2 height 1
click at [174, 112] on button "IMPRESSORA" at bounding box center [160, 114] width 43 height 9
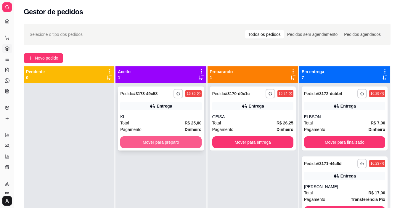
click at [137, 141] on button "Mover para preparo" at bounding box center [160, 142] width 81 height 12
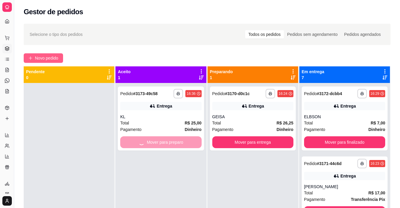
click at [36, 55] on span "Novo pedido" at bounding box center [46, 58] width 23 height 7
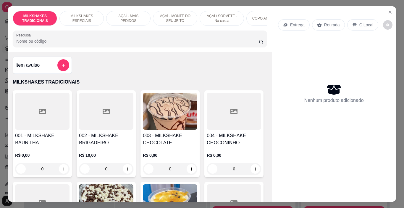
click at [134, 17] on p "AÇAÍ - MAIS PEDIDOS" at bounding box center [128, 18] width 34 height 9
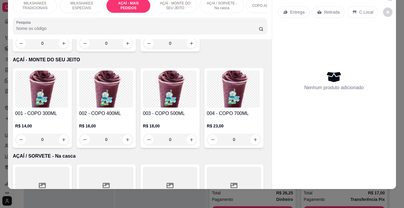
scroll to position [1231, 0]
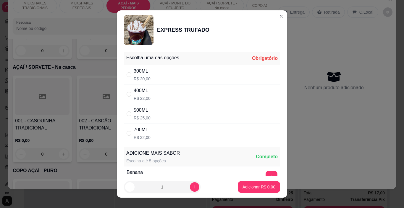
click at [172, 89] on div "400ML R$ 22,00" at bounding box center [202, 94] width 156 height 20
radio input "true"
click at [256, 189] on p "Adicionar R$ 22,00" at bounding box center [257, 187] width 35 height 6
type input "1"
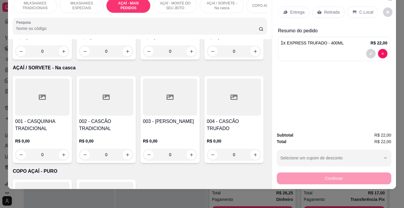
click at [294, 9] on p "Entrega" at bounding box center [297, 12] width 15 height 6
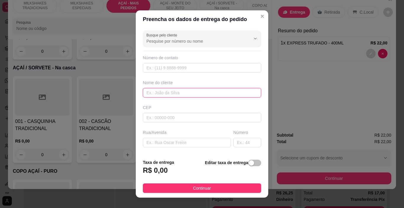
click at [187, 94] on input "text" at bounding box center [202, 92] width 118 height 9
type input "ALINE"
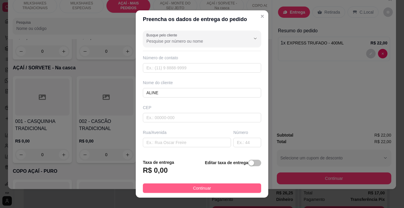
click at [231, 191] on button "Continuar" at bounding box center [202, 187] width 118 height 9
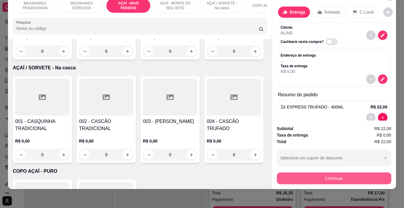
click at [292, 174] on button "Continuar" at bounding box center [334, 178] width 115 height 12
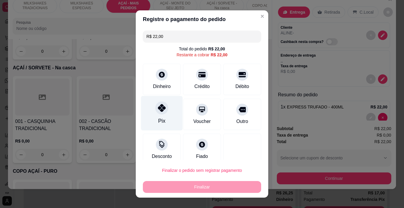
click at [160, 119] on div "Pix" at bounding box center [161, 121] width 7 height 8
type input "R$ 0,00"
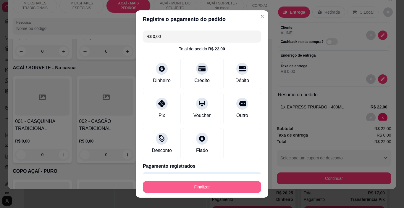
click at [207, 185] on button "Finalizar" at bounding box center [202, 187] width 118 height 12
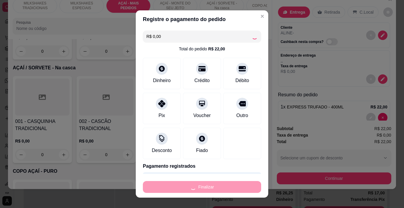
type input "0"
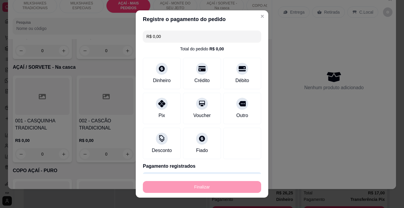
type input "-R$ 22,00"
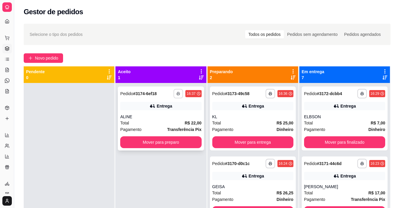
click at [176, 93] on icon "button" at bounding box center [178, 94] width 4 height 4
click at [172, 114] on button "IMPRESSORA" at bounding box center [160, 114] width 43 height 9
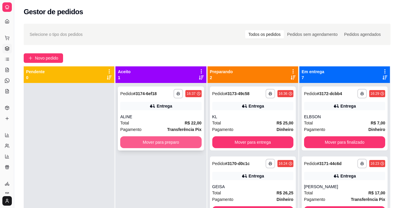
click at [177, 145] on button "Mover para preparo" at bounding box center [160, 142] width 81 height 12
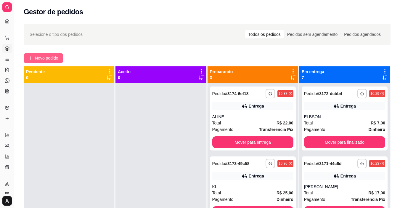
click at [56, 57] on span "Novo pedido" at bounding box center [46, 58] width 23 height 7
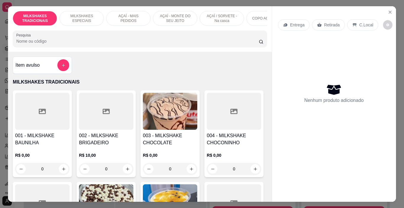
click at [121, 14] on p "AÇAÍ - MAIS PEDIDOS" at bounding box center [128, 18] width 34 height 9
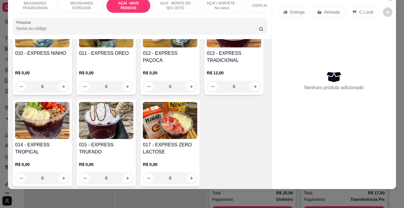
scroll to position [1024, 0]
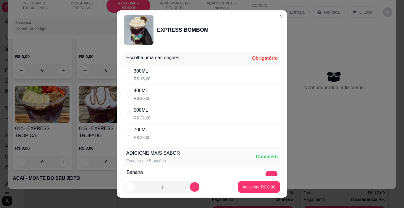
drag, startPoint x: 158, startPoint y: 86, endPoint x: 166, endPoint y: 92, distance: 10.4
click at [158, 87] on div "400ML R$ 20,00" at bounding box center [202, 94] width 156 height 20
radio input "true"
click at [256, 182] on button "Adicionar R$ 20,00" at bounding box center [258, 187] width 45 height 12
type input "1"
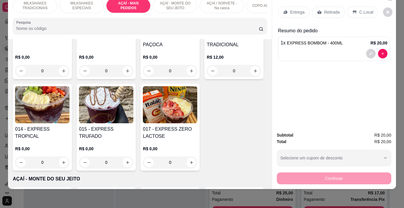
click at [82, 8] on div "MILKSHAKES ESPECIAIS" at bounding box center [81, 5] width 44 height 15
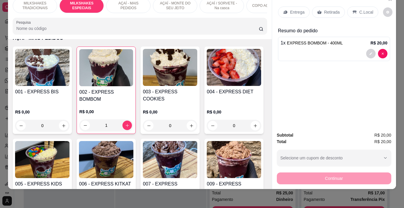
scroll to position [795, 0]
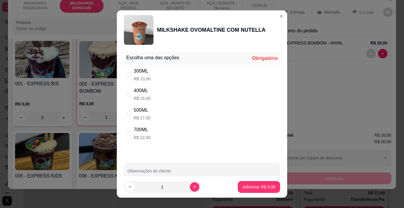
click at [148, 96] on div "400ML R$ 15,00" at bounding box center [202, 94] width 156 height 20
radio input "true"
click at [248, 185] on p "Adicionar R$ 15,00" at bounding box center [257, 187] width 35 height 6
type input "1"
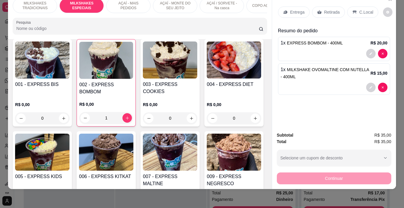
click at [353, 10] on icon at bounding box center [355, 12] width 5 height 5
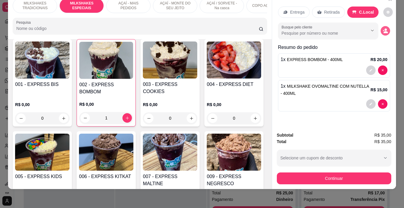
click at [383, 28] on icon "decrease-product-quantity" at bounding box center [385, 30] width 5 height 5
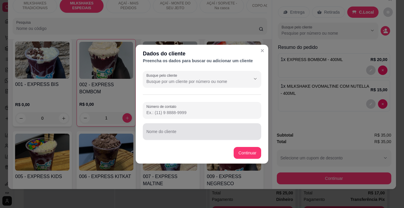
click at [179, 128] on div at bounding box center [202, 132] width 111 height 12
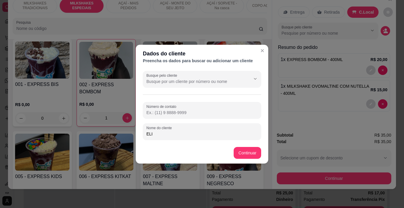
type input "ELIS"
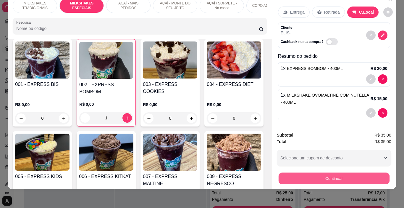
click at [302, 173] on button "Continuar" at bounding box center [334, 179] width 111 height 12
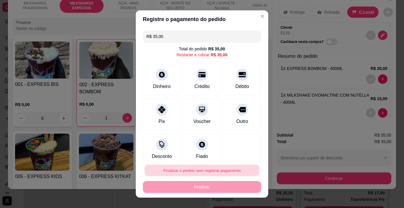
click at [190, 172] on button "Finalizar o pedido sem registrar pagamento" at bounding box center [202, 171] width 115 height 12
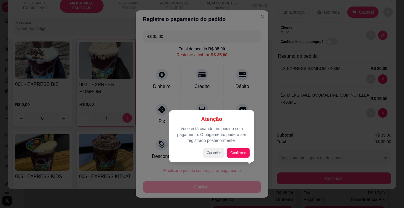
click at [151, 104] on div at bounding box center [202, 104] width 404 height 208
click at [154, 114] on div "Pix" at bounding box center [162, 113] width 42 height 35
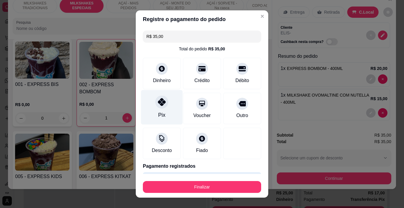
type input "R$ 0,00"
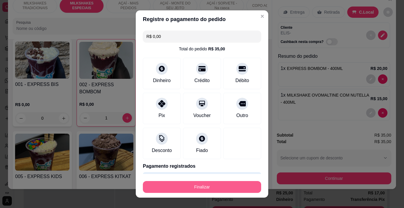
click at [213, 185] on button "Finalizar" at bounding box center [202, 187] width 118 height 12
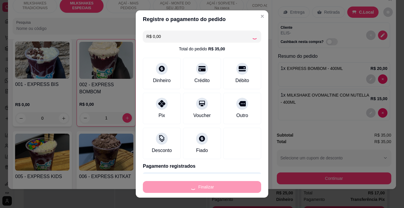
type input "0"
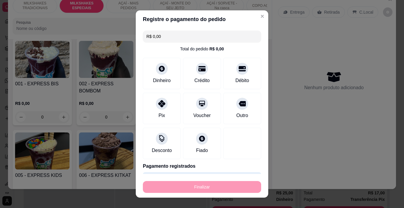
type input "-R$ 35,00"
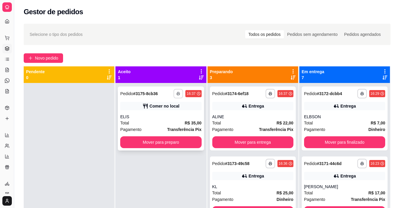
click at [178, 91] on button "button" at bounding box center [177, 93] width 9 height 9
click at [174, 112] on button "IMPRESSORA" at bounding box center [160, 114] width 43 height 9
click at [302, 99] on div "**********" at bounding box center [207, 170] width 367 height 208
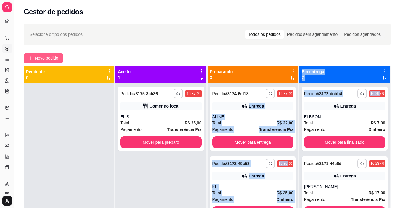
click at [44, 59] on span "Novo pedido" at bounding box center [46, 58] width 23 height 7
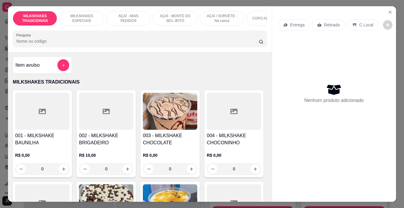
click at [123, 16] on p "AÇAÍ - MAIS PEDIDOS" at bounding box center [128, 18] width 34 height 9
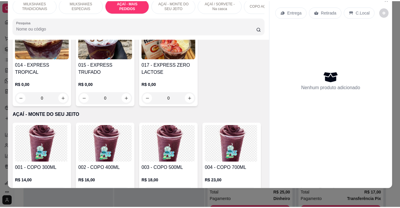
scroll to position [1113, 0]
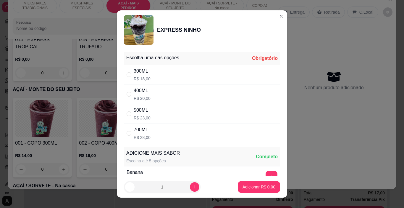
drag, startPoint x: 168, startPoint y: 134, endPoint x: 207, endPoint y: 170, distance: 53.4
click at [168, 135] on div "700ML R$ 28,00" at bounding box center [202, 133] width 156 height 20
radio input "true"
click at [192, 186] on button "increase-product-quantity" at bounding box center [194, 186] width 9 height 9
type input "2"
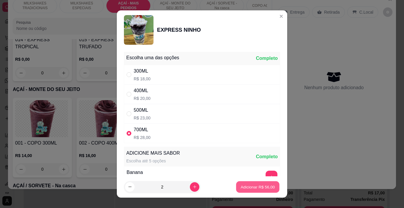
click at [241, 186] on p "Adicionar R$ 56,00" at bounding box center [258, 187] width 34 height 6
type input "2"
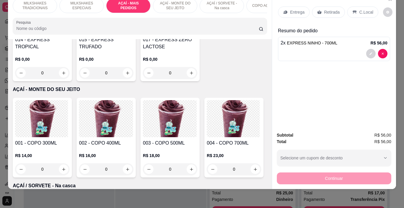
click at [283, 10] on icon at bounding box center [285, 12] width 5 height 5
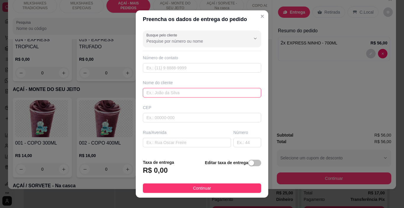
click at [164, 91] on input "text" at bounding box center [202, 92] width 118 height 9
type input "LAILA"
click at [218, 187] on button "Continuar" at bounding box center [202, 187] width 118 height 9
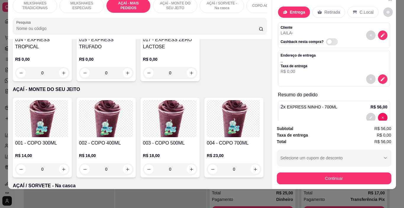
click at [279, 173] on button "Continuar" at bounding box center [334, 178] width 115 height 12
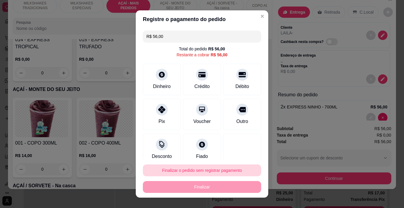
click at [221, 166] on button "Finalizar o pedido sem registrar pagamento" at bounding box center [202, 170] width 118 height 12
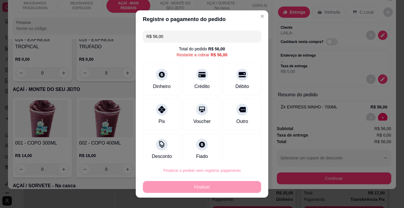
click at [232, 152] on button "Confirmar" at bounding box center [237, 153] width 22 height 9
type input "0"
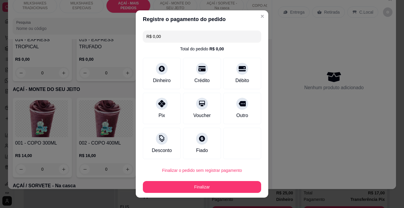
type input "R$ 0,00"
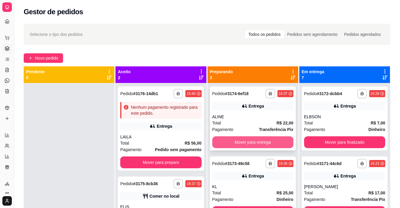
click at [234, 141] on button "Mover para entrega" at bounding box center [252, 142] width 81 height 12
click at [237, 141] on button "Mover para entrega" at bounding box center [252, 142] width 81 height 12
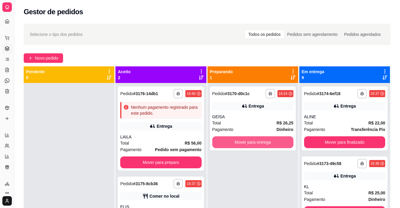
click at [236, 141] on button "Mover para entrega" at bounding box center [252, 142] width 81 height 12
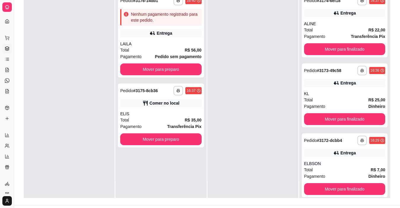
scroll to position [89, 0]
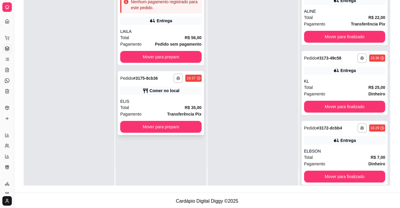
click at [173, 129] on button "Mover para preparo" at bounding box center [160, 127] width 81 height 12
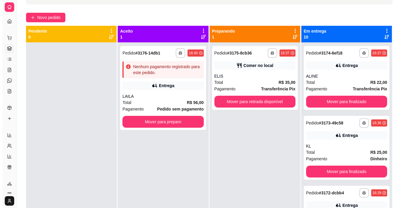
scroll to position [0, 0]
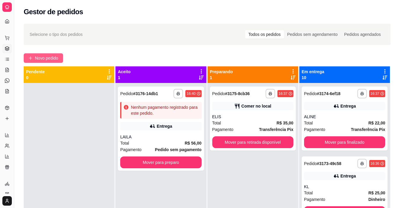
click at [51, 60] on span "Novo pedido" at bounding box center [46, 58] width 23 height 7
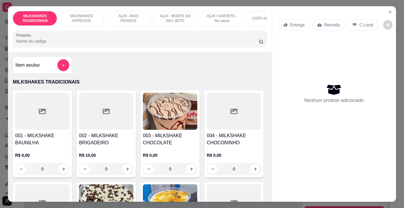
click at [171, 15] on p "AÇAÍ - MONTE DO SEU JEITO" at bounding box center [175, 18] width 34 height 9
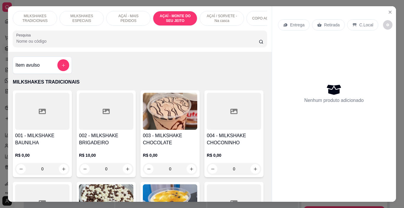
scroll to position [15, 0]
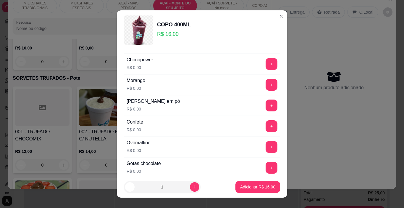
scroll to position [30, 0]
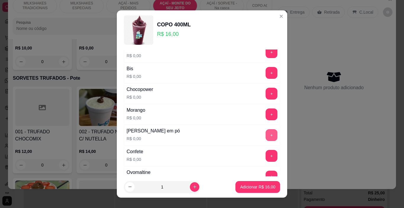
click at [266, 131] on button "+" at bounding box center [272, 135] width 12 height 12
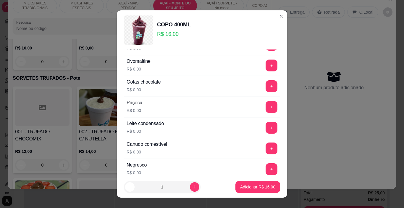
scroll to position [148, 0]
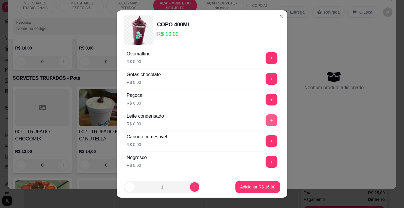
click at [266, 121] on button "+" at bounding box center [272, 120] width 12 height 12
click at [266, 141] on button "+" at bounding box center [272, 141] width 12 height 12
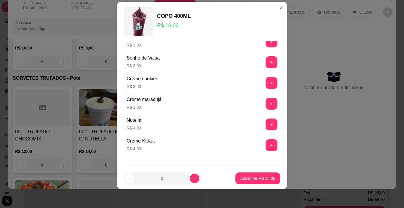
scroll to position [974, 0]
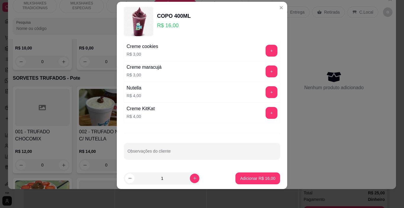
click at [266, 87] on button "+" at bounding box center [272, 92] width 12 height 12
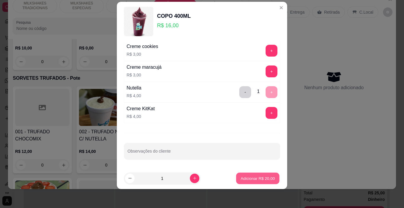
click at [256, 176] on p "Adicionar R$ 20,00" at bounding box center [258, 178] width 34 height 6
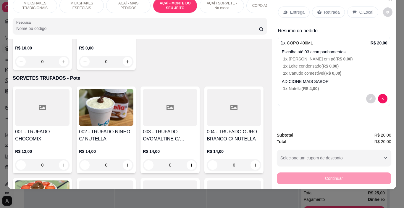
click at [286, 10] on icon at bounding box center [285, 12] width 5 height 5
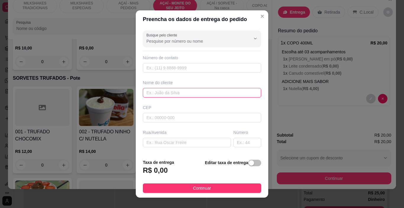
click at [175, 90] on input "text" at bounding box center [202, 92] width 118 height 9
type input "ANA"
click at [214, 186] on button "Continuar" at bounding box center [202, 187] width 118 height 9
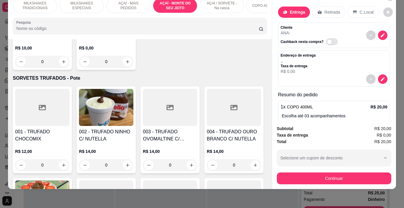
click at [285, 172] on button "Continuar" at bounding box center [334, 178] width 115 height 12
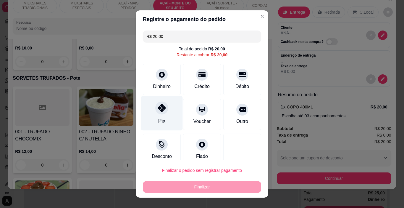
click at [158, 111] on icon at bounding box center [162, 108] width 8 height 8
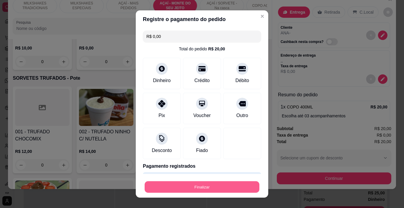
click at [210, 182] on button "Finalizar" at bounding box center [202, 187] width 115 height 12
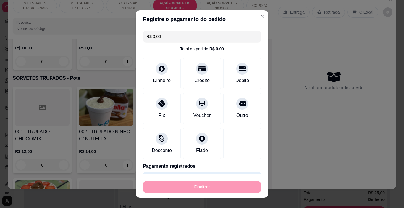
type input "-R$ 20,00"
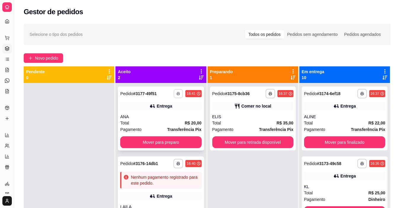
click at [177, 94] on icon "button" at bounding box center [179, 94] width 4 height 4
click at [171, 114] on button "IMPRESSORA" at bounding box center [160, 114] width 43 height 9
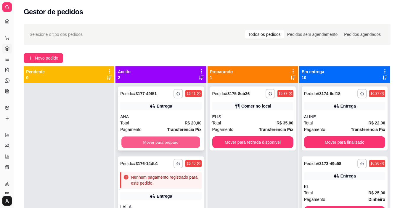
click at [180, 139] on button "Mover para preparo" at bounding box center [160, 142] width 79 height 12
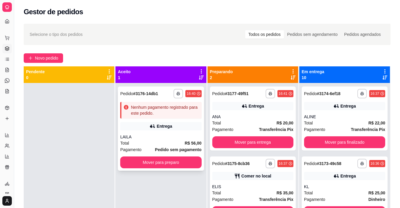
click at [160, 111] on div "Nenhum pagamento registrado para este pedido." at bounding box center [165, 110] width 68 height 12
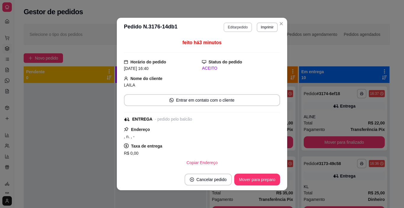
click at [233, 28] on button "Editar pedido" at bounding box center [238, 26] width 28 height 9
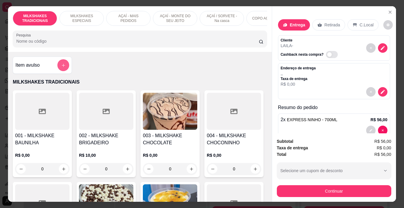
click at [57, 69] on button "add-separate-item" at bounding box center [63, 65] width 12 height 12
click at [171, 81] on input "Nome do produto" at bounding box center [202, 83] width 111 height 6
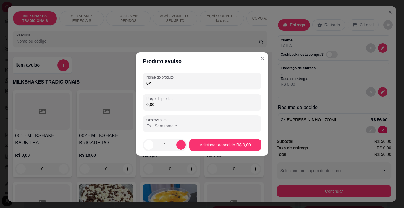
type input "0"
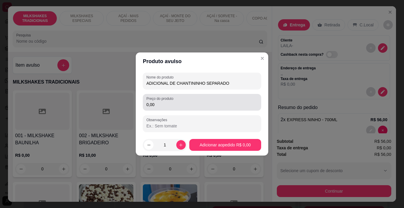
type input "ADICIONAL DE CHANTININHO SEPARADO"
click at [155, 108] on div "0,00" at bounding box center [202, 102] width 111 height 12
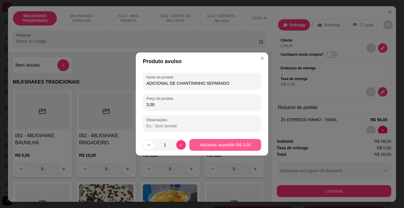
type input "3,00"
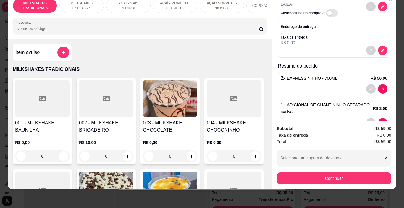
scroll to position [46, 0]
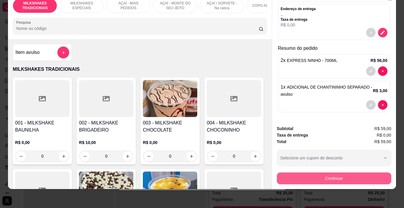
click at [311, 176] on button "Continuar" at bounding box center [334, 178] width 115 height 12
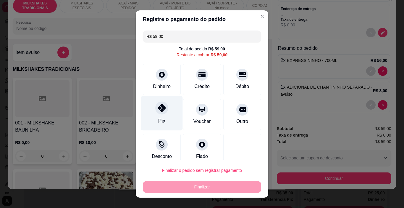
click at [147, 108] on div "Pix" at bounding box center [162, 113] width 42 height 35
type input "R$ 0,00"
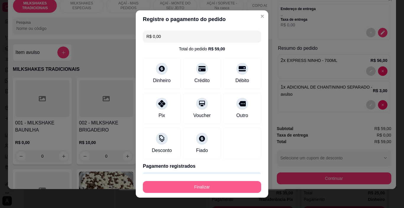
click at [189, 184] on button "Finalizar" at bounding box center [202, 187] width 118 height 12
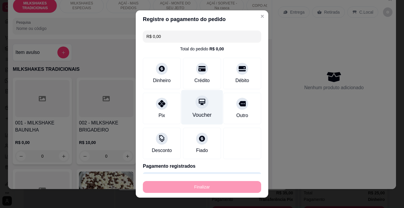
type input "0"
type input "-R$ 59,00"
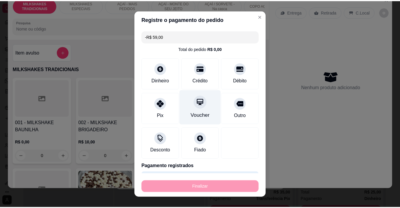
scroll to position [0, 0]
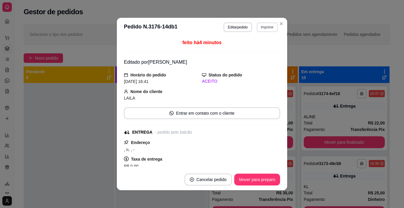
click at [271, 25] on button "Imprimir" at bounding box center [267, 26] width 21 height 9
click at [262, 47] on button "IMPRESSORA" at bounding box center [255, 47] width 43 height 9
click at [267, 176] on button "Mover para preparo" at bounding box center [257, 180] width 44 height 12
